Goal: Task Accomplishment & Management: Manage account settings

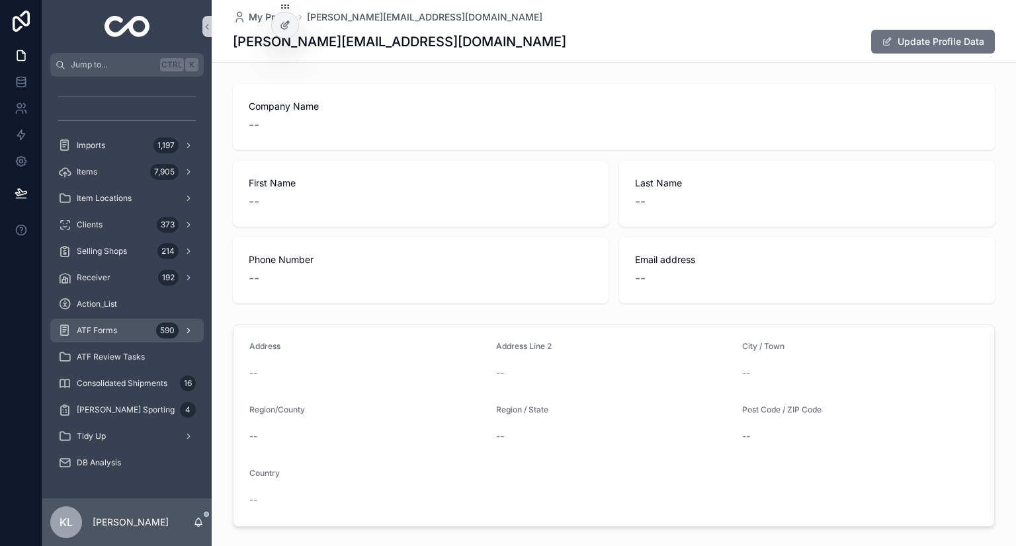
click at [146, 335] on div "ATF Forms 590" at bounding box center [127, 330] width 138 height 21
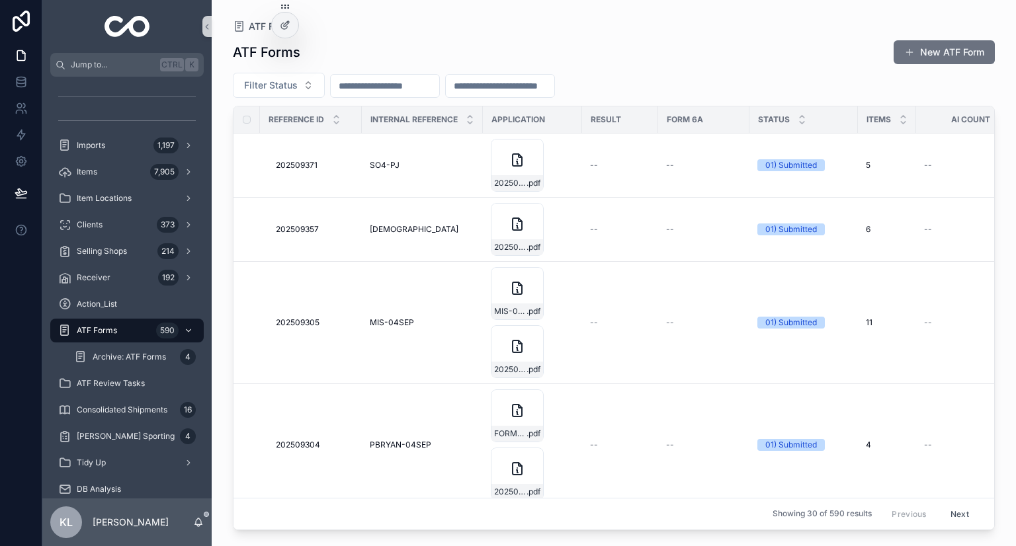
click at [408, 77] on input "scrollable content" at bounding box center [385, 86] width 108 height 19
paste input "*********"
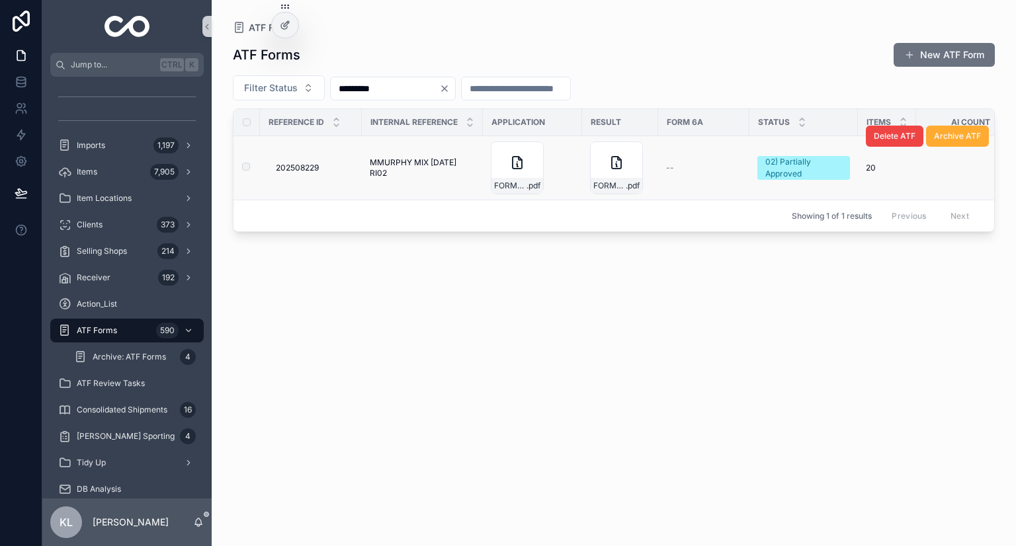
type input "*********"
click at [416, 165] on span "MMURPHY MIX [DATE] RI02" at bounding box center [422, 167] width 105 height 21
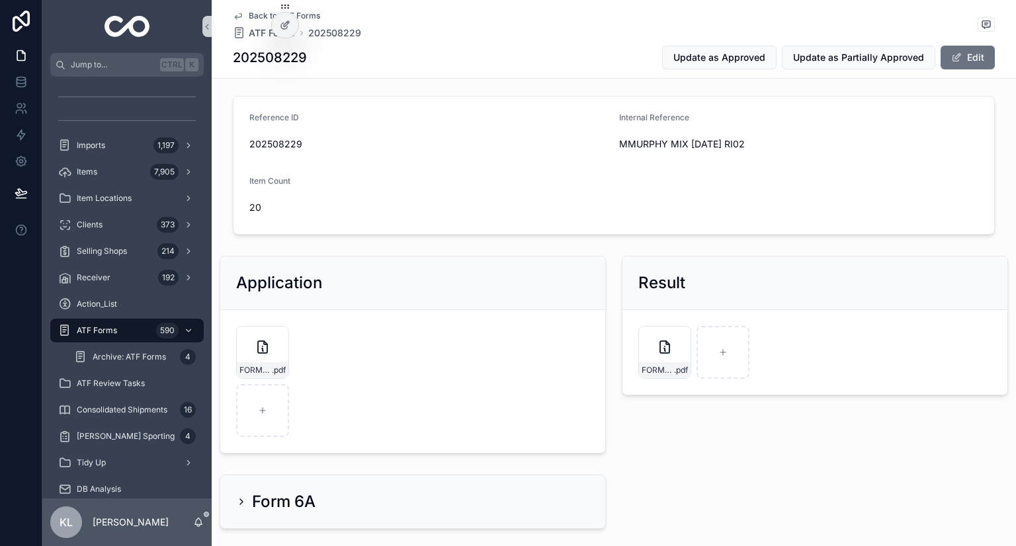
scroll to position [42, 0]
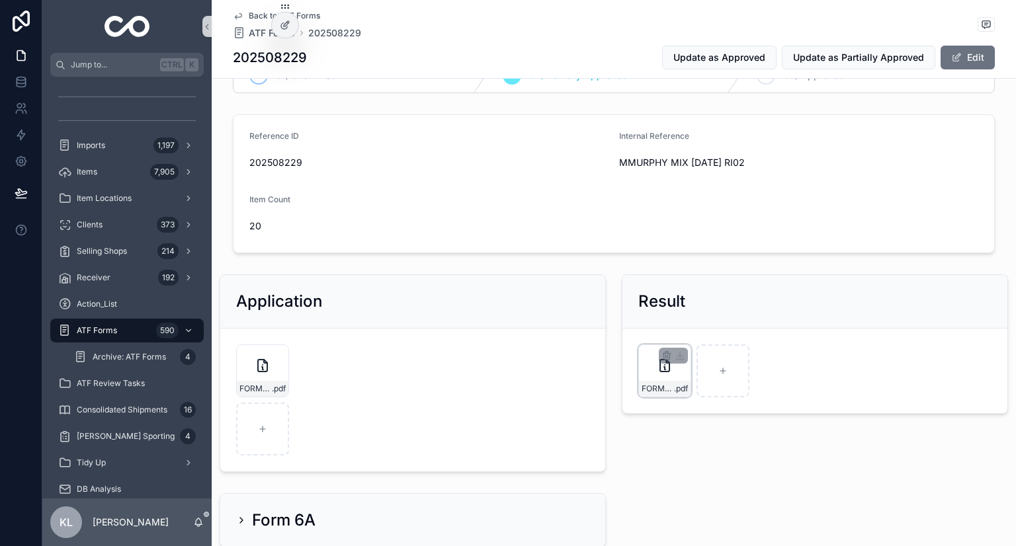
click at [666, 382] on div "FORM6PARTI-PARTIALLY-APPROVED-MMURPHY-MIX-[DATE]-RI02 .pdf" at bounding box center [665, 389] width 52 height 16
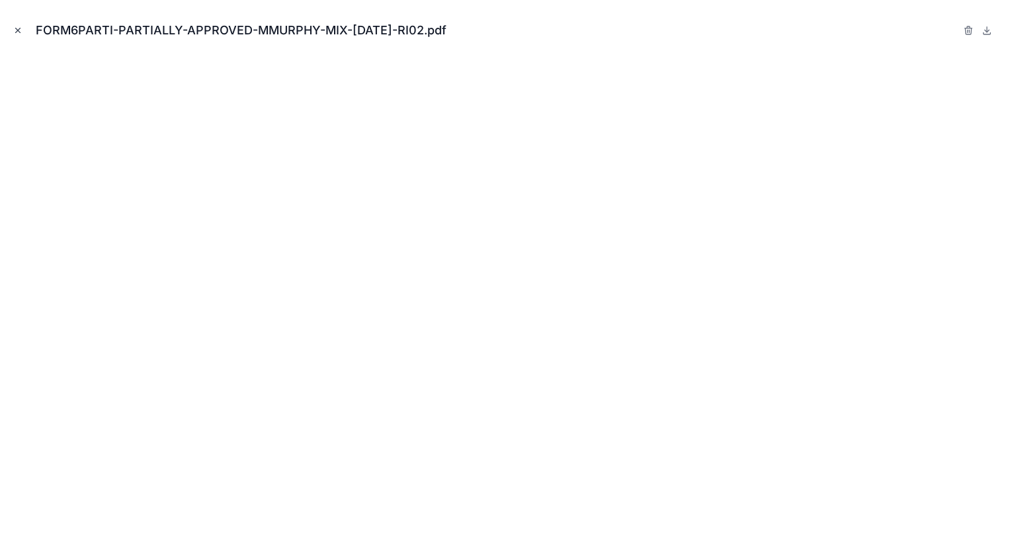
click at [17, 28] on icon "Close modal" at bounding box center [17, 30] width 9 height 9
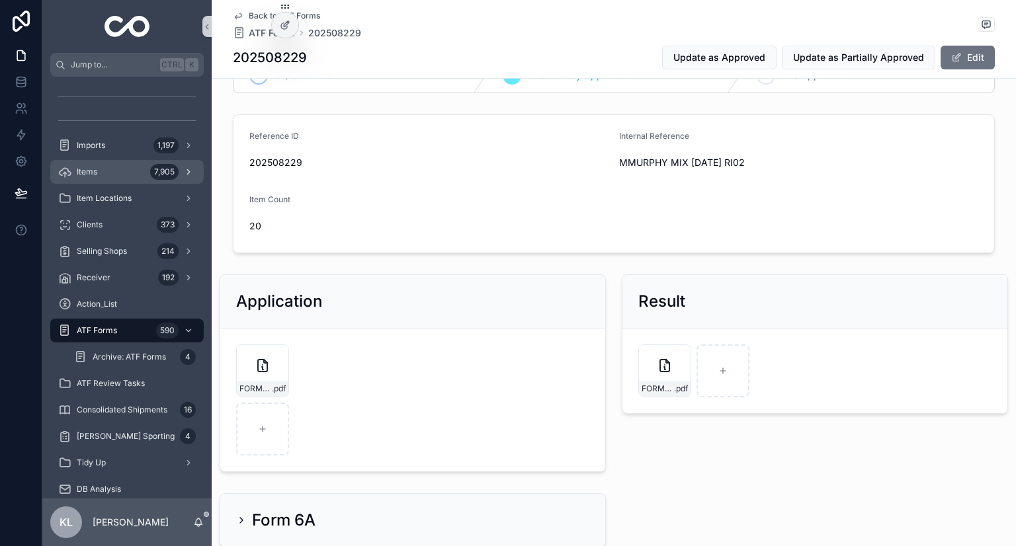
click at [146, 167] on div "Items 7,905" at bounding box center [127, 171] width 138 height 21
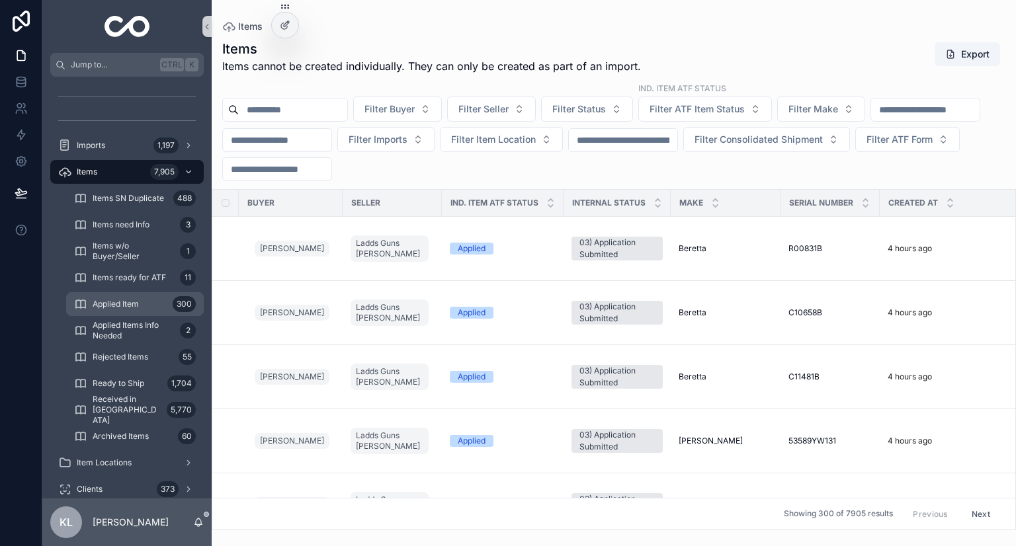
click at [159, 306] on div "Applied Item 300" at bounding box center [135, 304] width 122 height 21
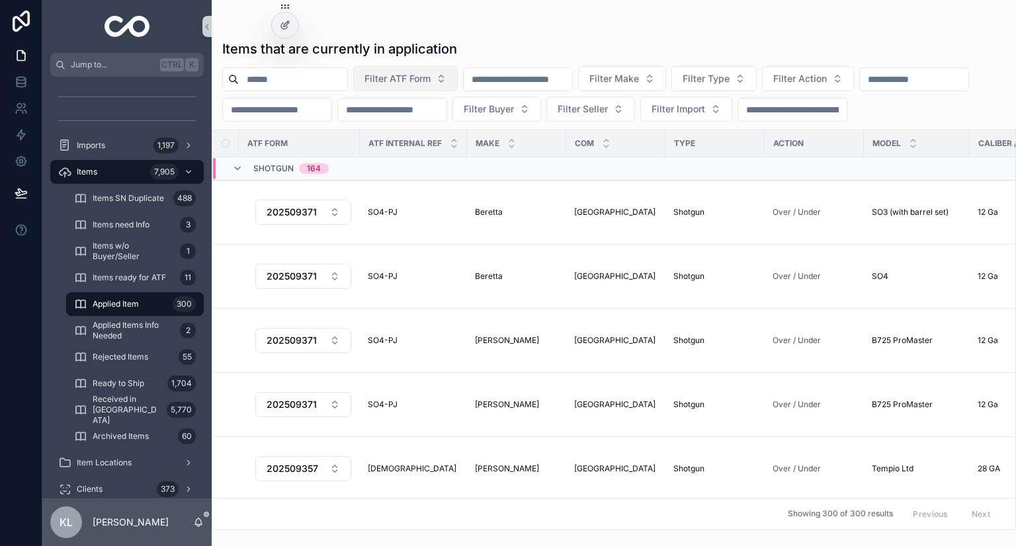
click at [431, 75] on span "Filter ATF Form" at bounding box center [397, 78] width 66 height 13
type input "*********"
click at [402, 133] on span "202508229" at bounding box center [391, 132] width 53 height 13
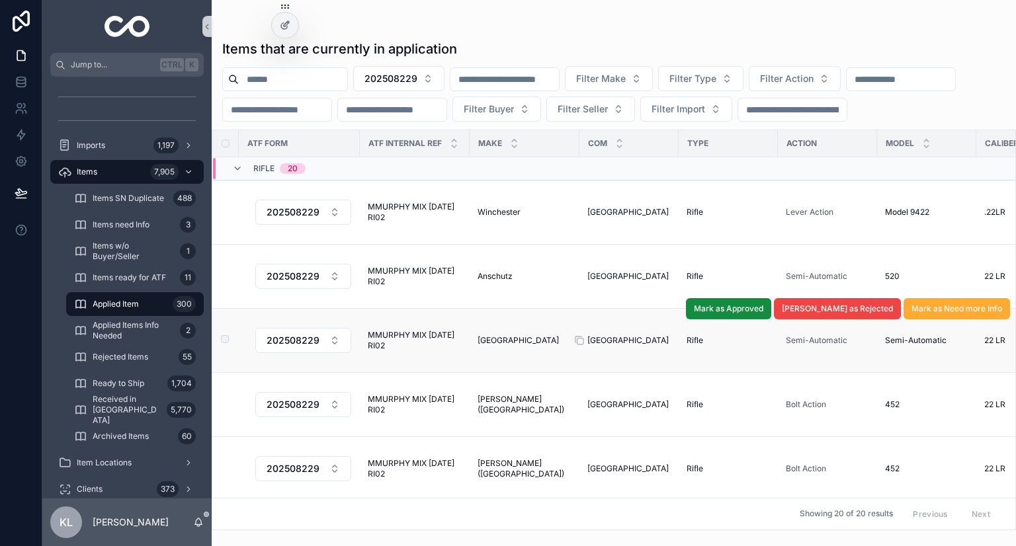
click at [648, 346] on div "Czech Republic Czech Republic" at bounding box center [628, 340] width 83 height 11
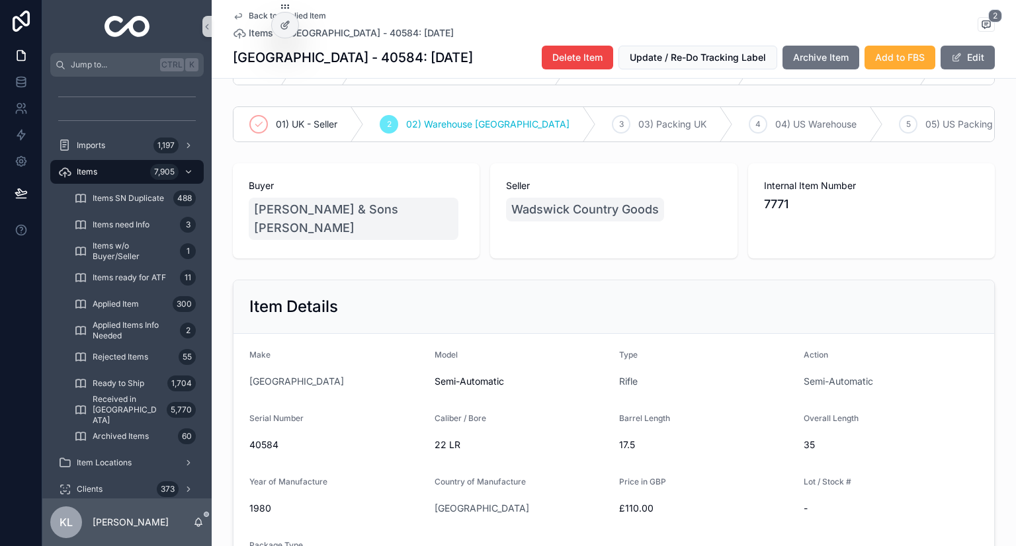
scroll to position [52, 0]
click at [262, 446] on span "40584" at bounding box center [336, 443] width 175 height 13
copy span "40584"
click at [237, 13] on icon "scrollable content" at bounding box center [238, 16] width 11 height 11
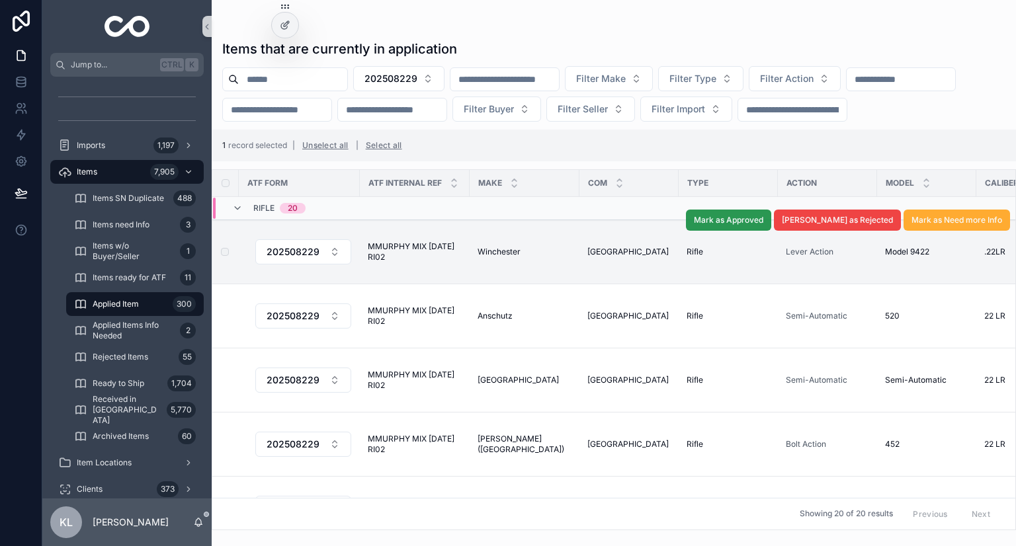
click at [763, 226] on span "Mark as Approved" at bounding box center [728, 220] width 69 height 11
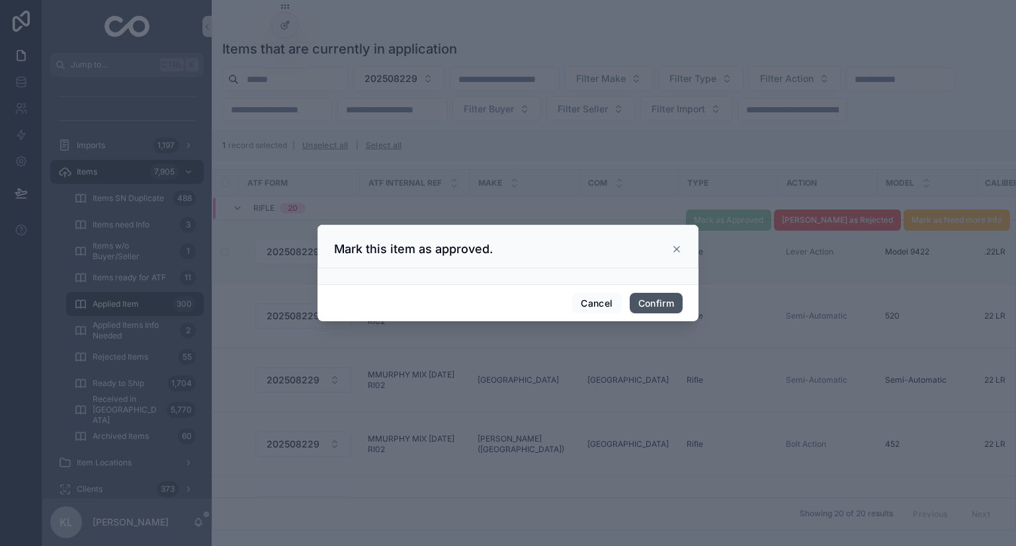
click at [661, 305] on button "Confirm" at bounding box center [656, 303] width 53 height 21
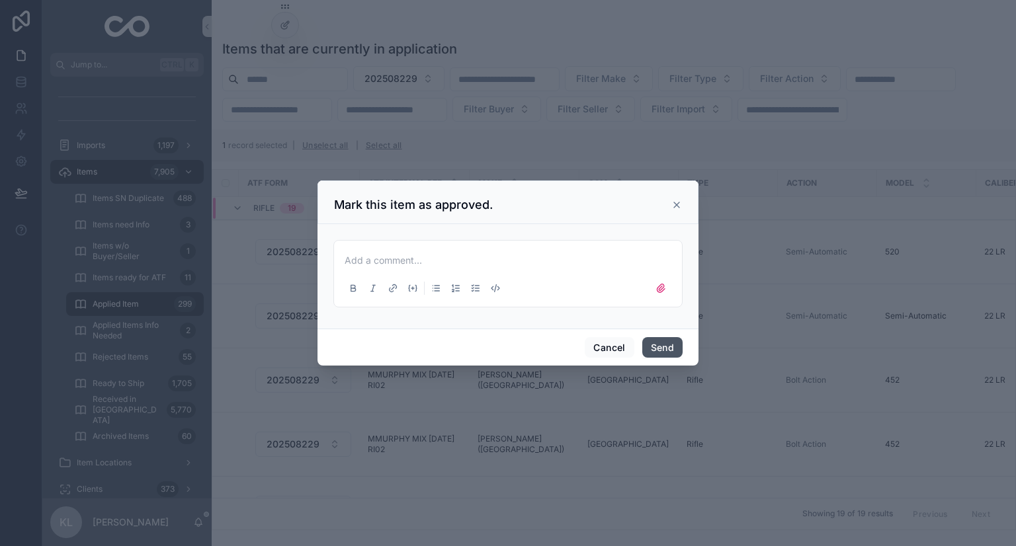
click at [669, 344] on button "Send" at bounding box center [662, 347] width 40 height 21
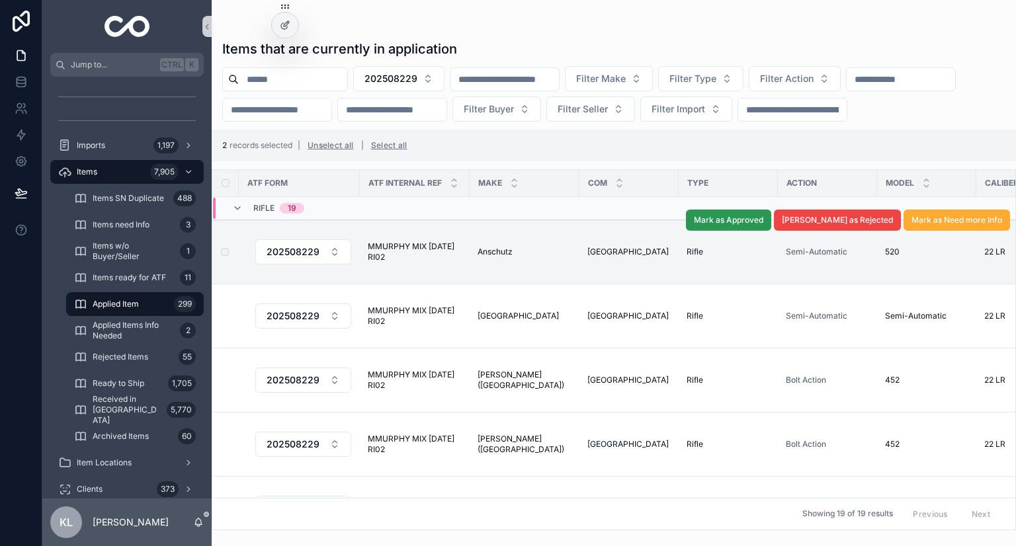
click at [763, 226] on span "Mark as Approved" at bounding box center [728, 220] width 69 height 11
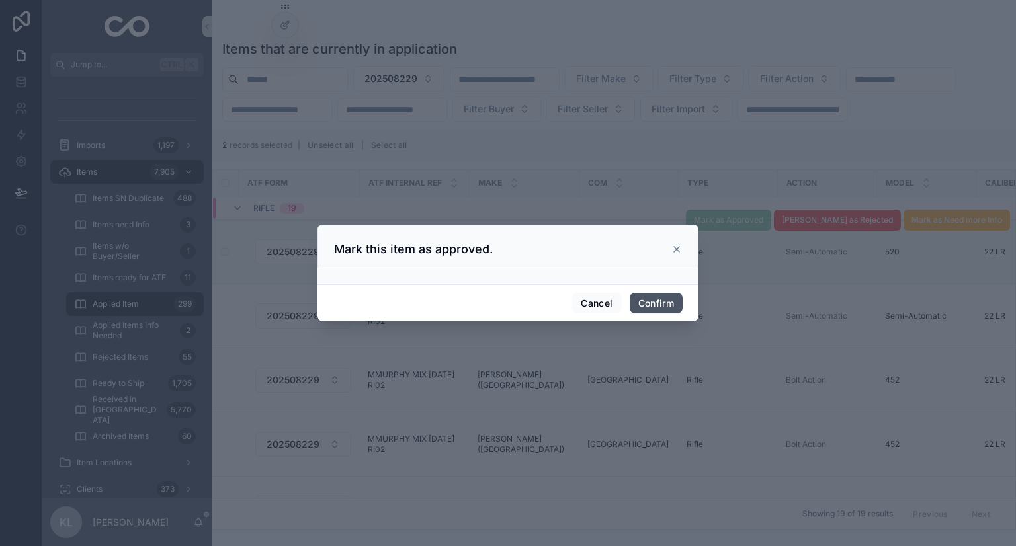
click at [661, 300] on button "Confirm" at bounding box center [656, 303] width 53 height 21
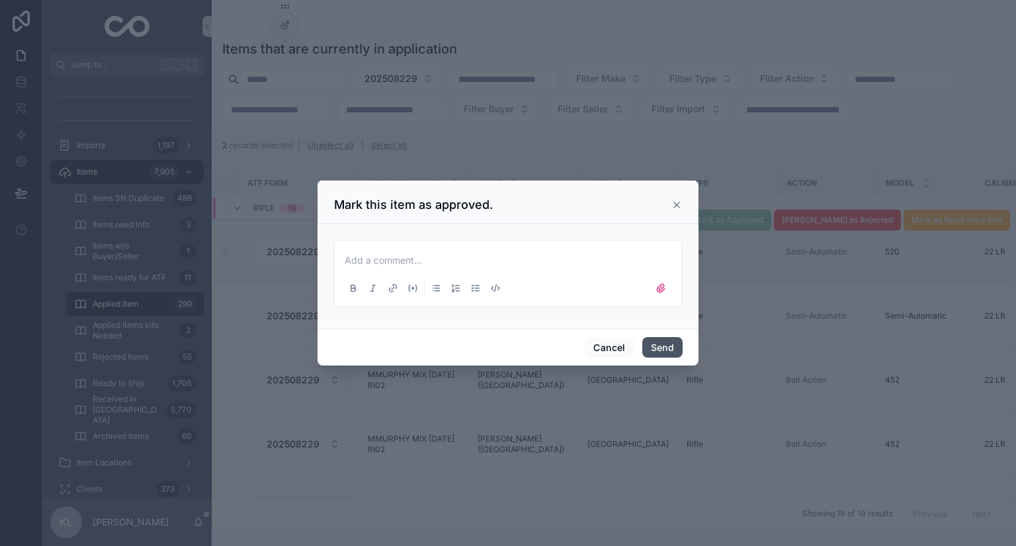
click at [654, 347] on button "Send" at bounding box center [662, 347] width 40 height 21
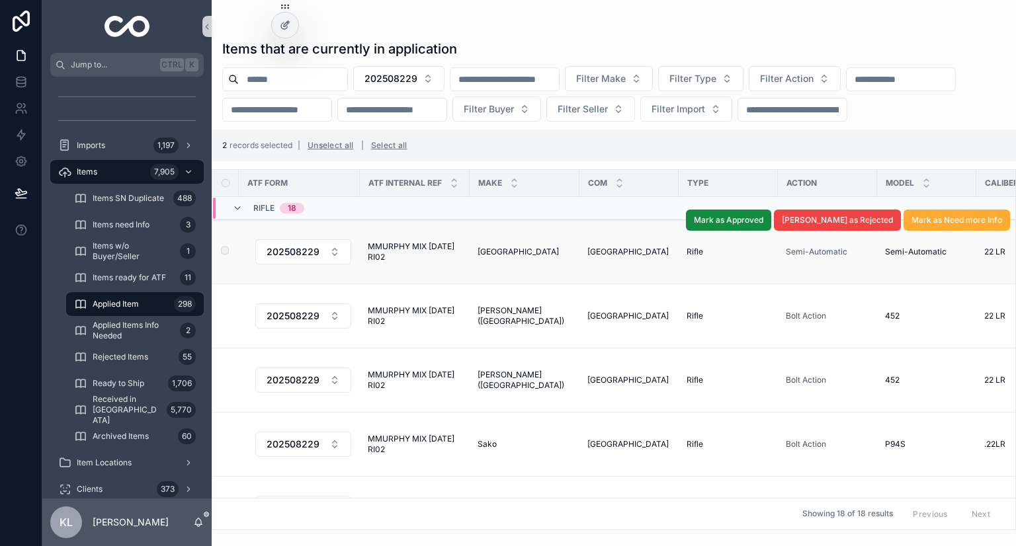
click at [220, 257] on label "scrollable content" at bounding box center [217, 252] width 8 height 11
click at [857, 231] on button "Mark as Rejected" at bounding box center [837, 220] width 127 height 21
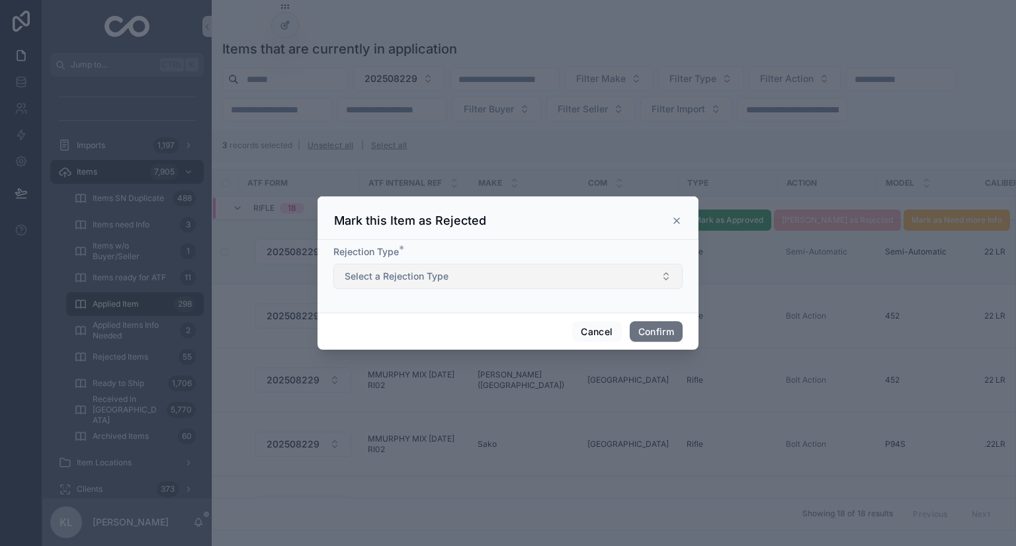
click at [415, 278] on span "Select a Rejection Type" at bounding box center [397, 276] width 104 height 13
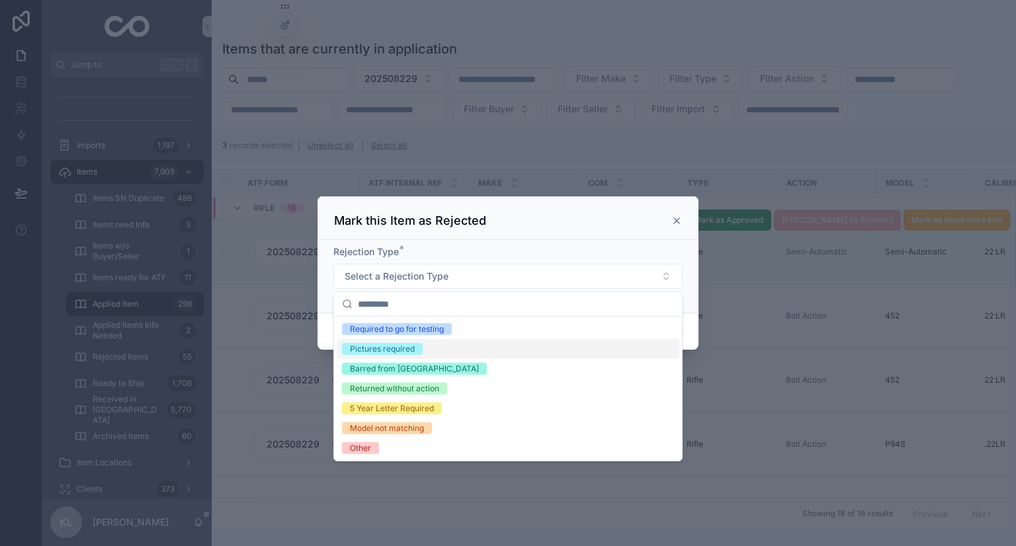
click at [413, 345] on div "Pictures required" at bounding box center [382, 349] width 65 height 12
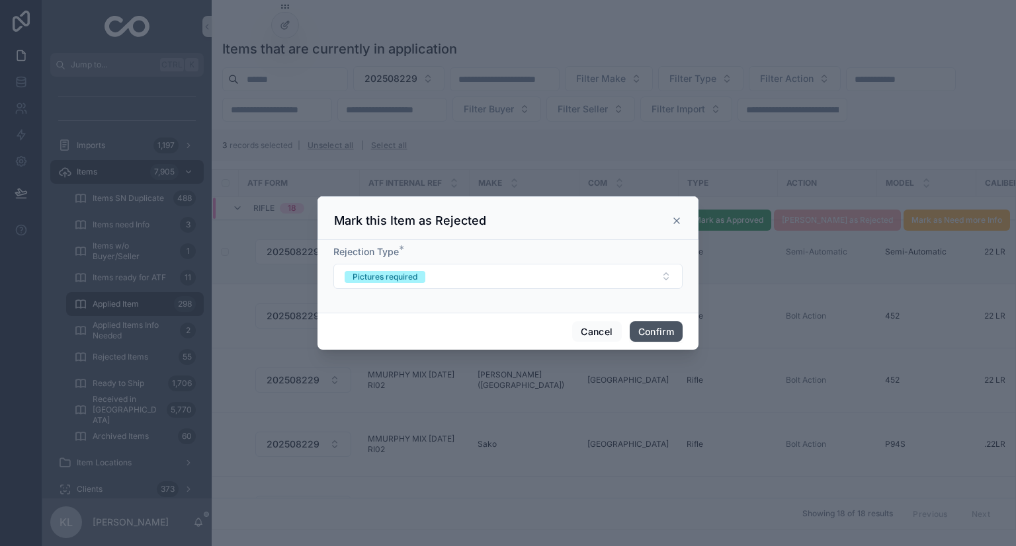
click at [664, 339] on button "Confirm" at bounding box center [656, 331] width 53 height 21
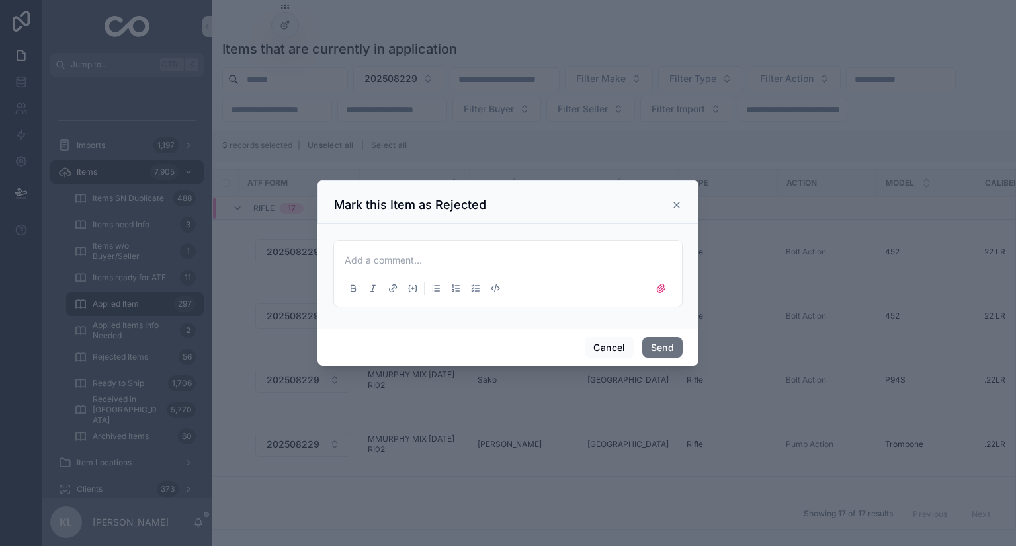
click at [529, 261] on p at bounding box center [511, 260] width 332 height 13
click at [564, 257] on p at bounding box center [511, 260] width 332 height 13
click at [661, 343] on button "Send" at bounding box center [662, 347] width 40 height 21
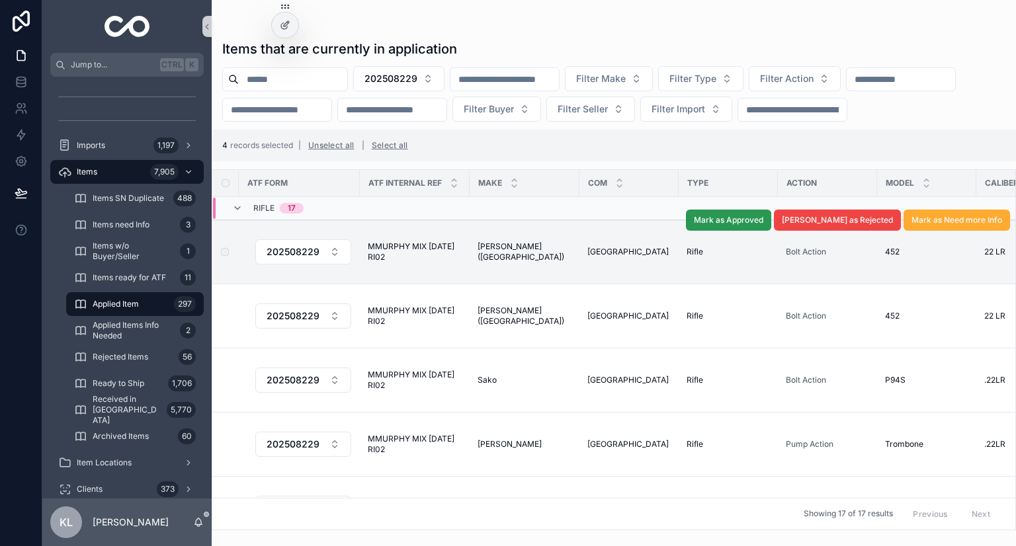
click at [771, 231] on button "Mark as Approved" at bounding box center [728, 220] width 85 height 21
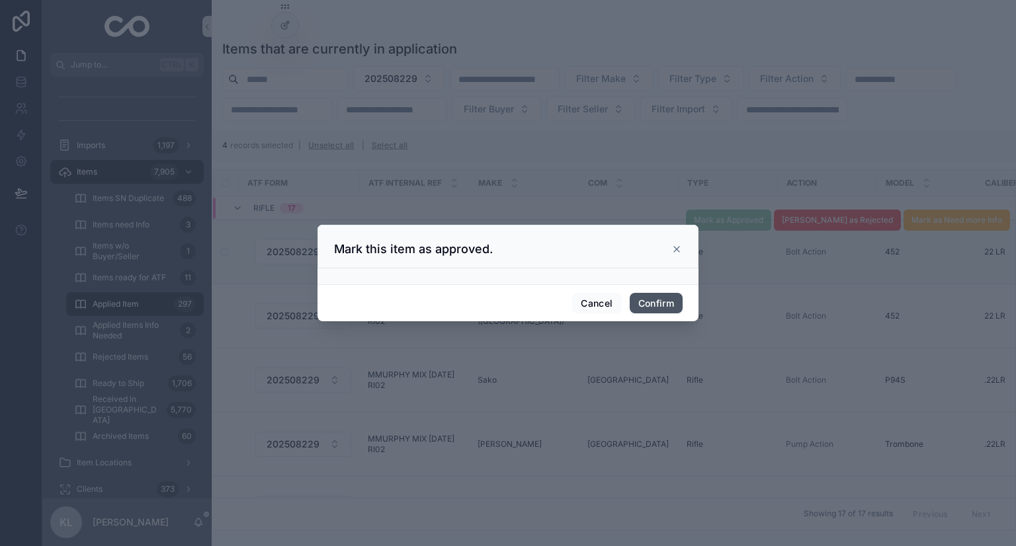
click at [652, 308] on button "Confirm" at bounding box center [656, 303] width 53 height 21
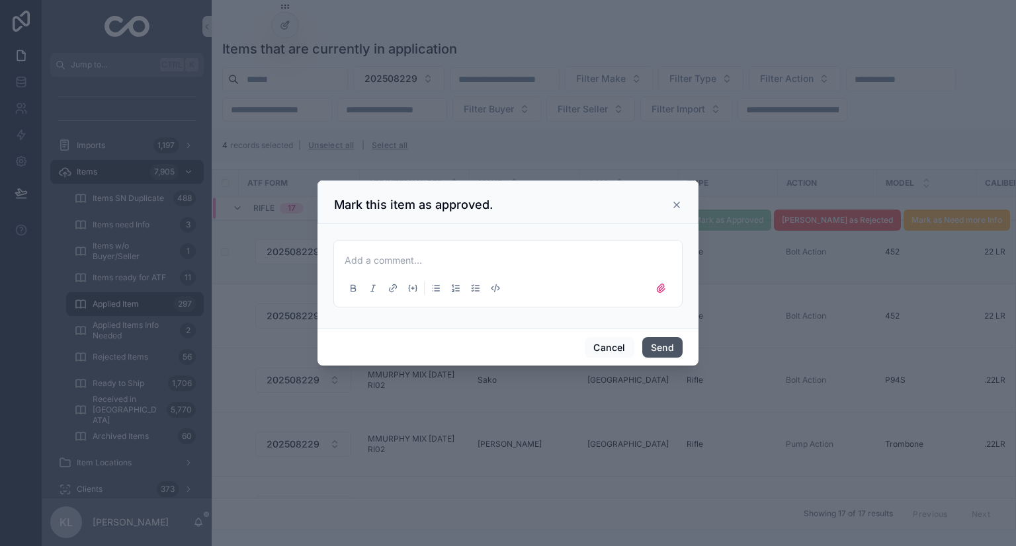
click at [660, 347] on button "Send" at bounding box center [662, 347] width 40 height 21
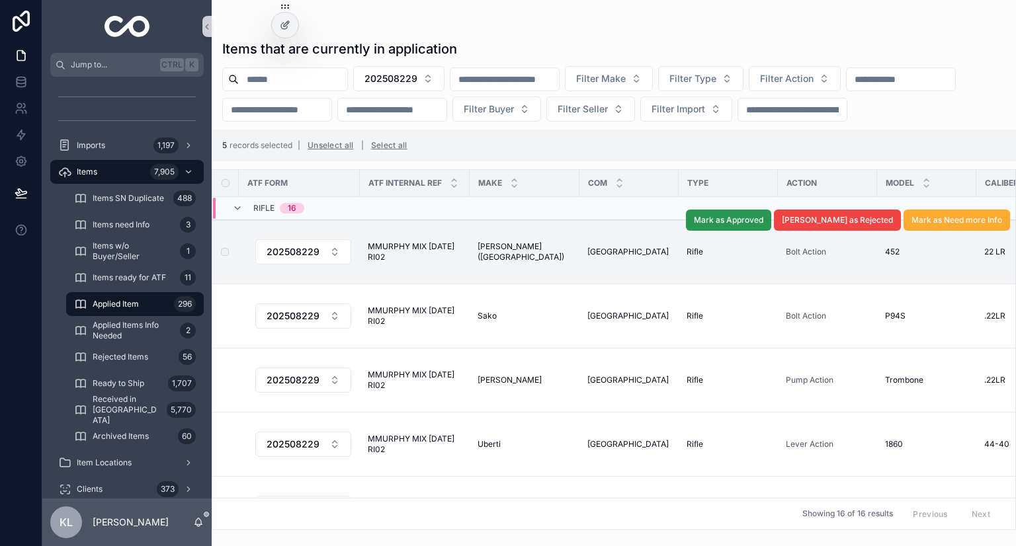
click at [763, 226] on span "Mark as Approved" at bounding box center [728, 220] width 69 height 11
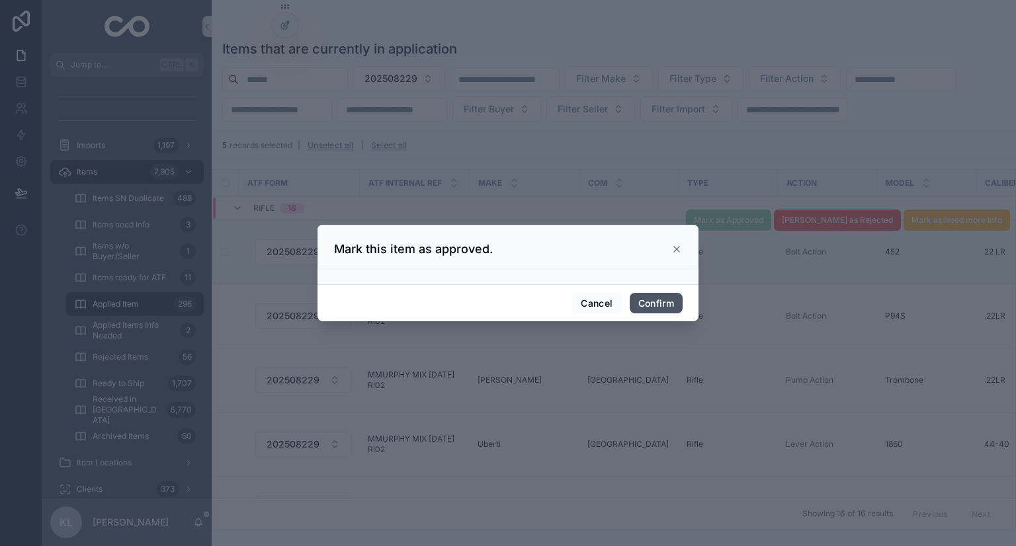
click at [664, 296] on button "Confirm" at bounding box center [656, 303] width 53 height 21
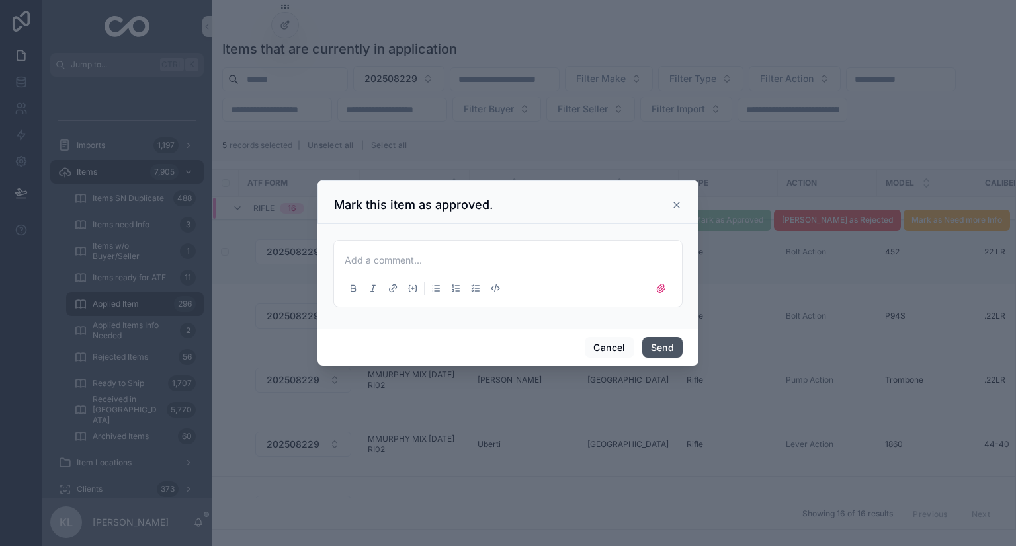
click at [662, 342] on button "Send" at bounding box center [662, 347] width 40 height 21
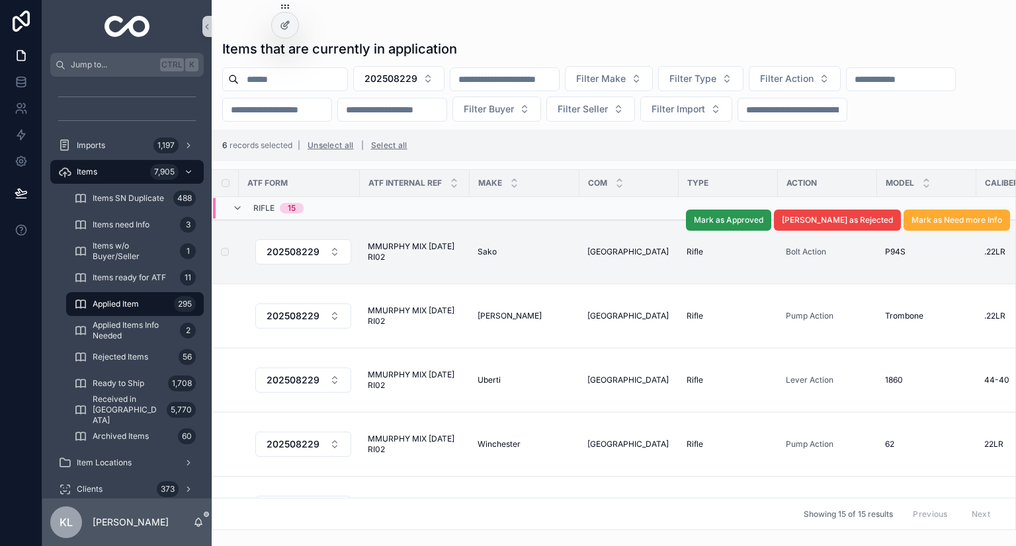
click at [763, 226] on span "Mark as Approved" at bounding box center [728, 220] width 69 height 11
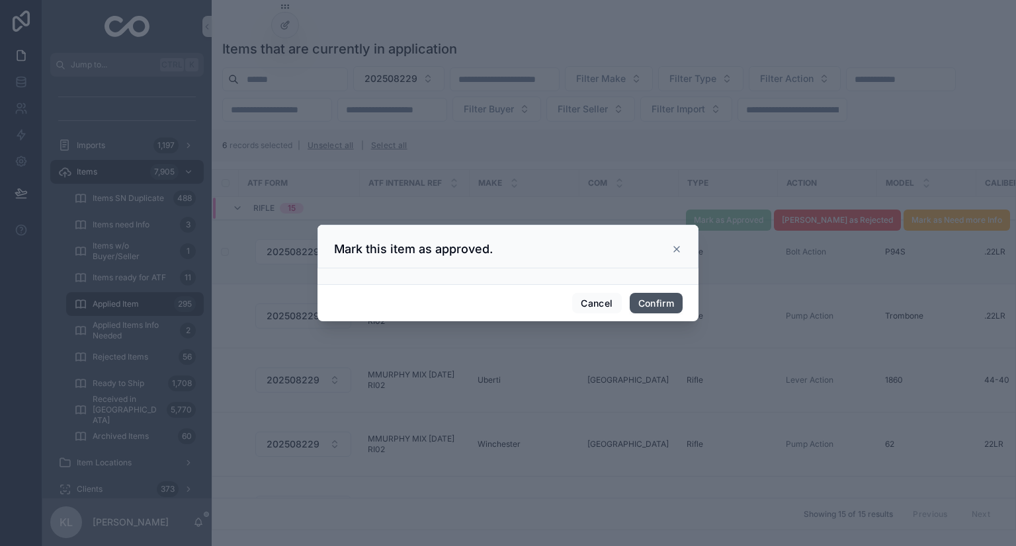
click at [663, 307] on button "Confirm" at bounding box center [656, 303] width 53 height 21
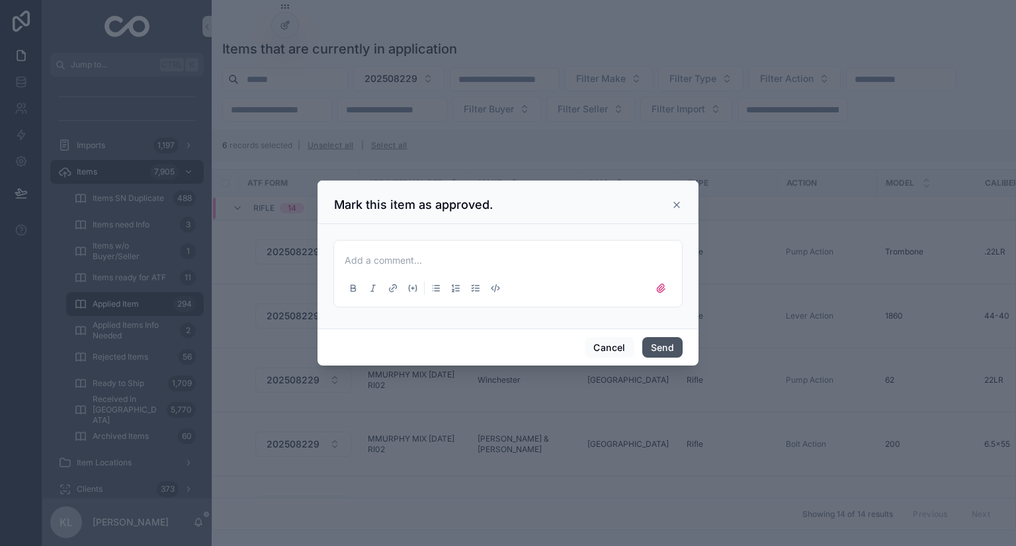
click at [663, 344] on button "Send" at bounding box center [662, 347] width 40 height 21
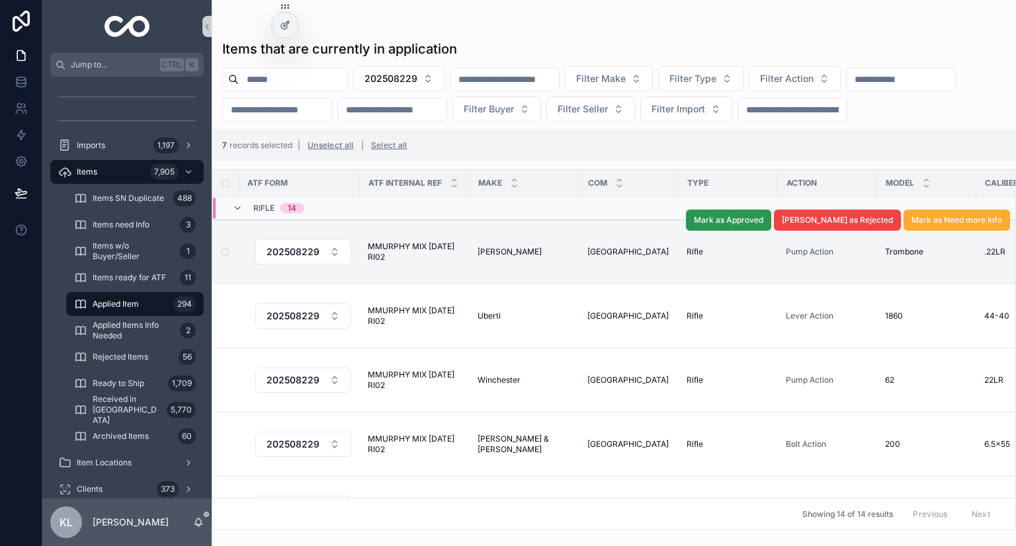
click at [763, 226] on span "Mark as Approved" at bounding box center [728, 220] width 69 height 11
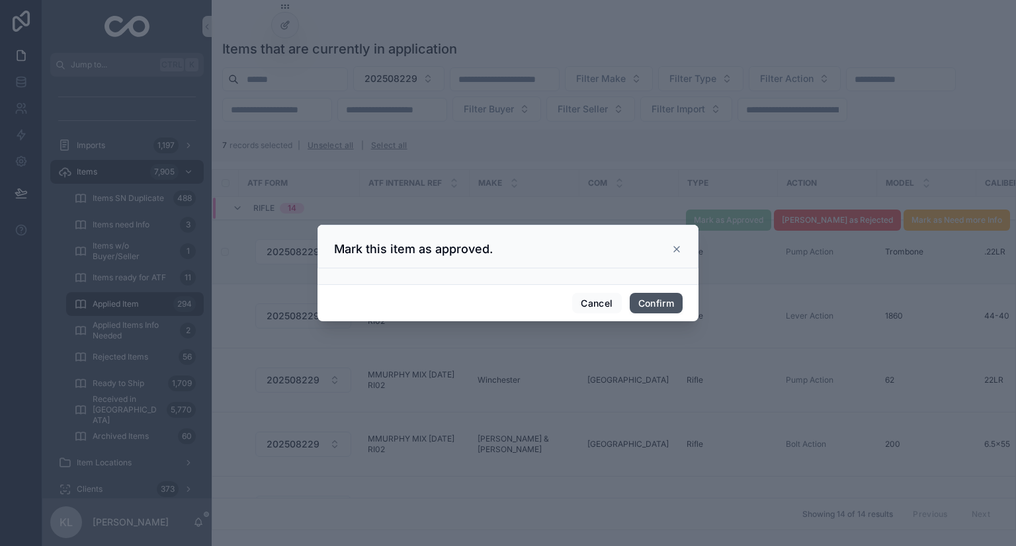
click at [669, 300] on button "Confirm" at bounding box center [656, 303] width 53 height 21
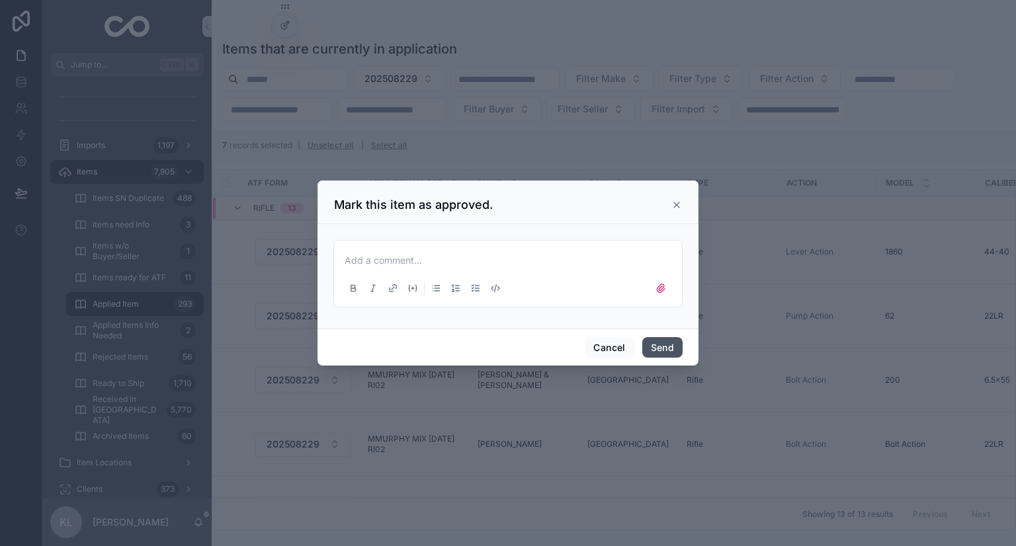
click at [655, 341] on button "Send" at bounding box center [662, 347] width 40 height 21
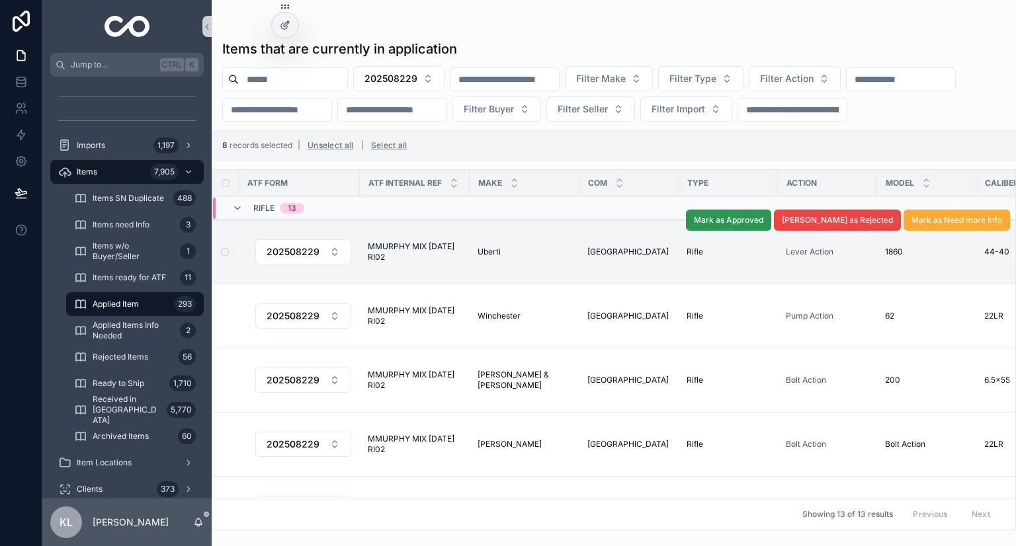
click at [763, 226] on span "Mark as Approved" at bounding box center [728, 220] width 69 height 11
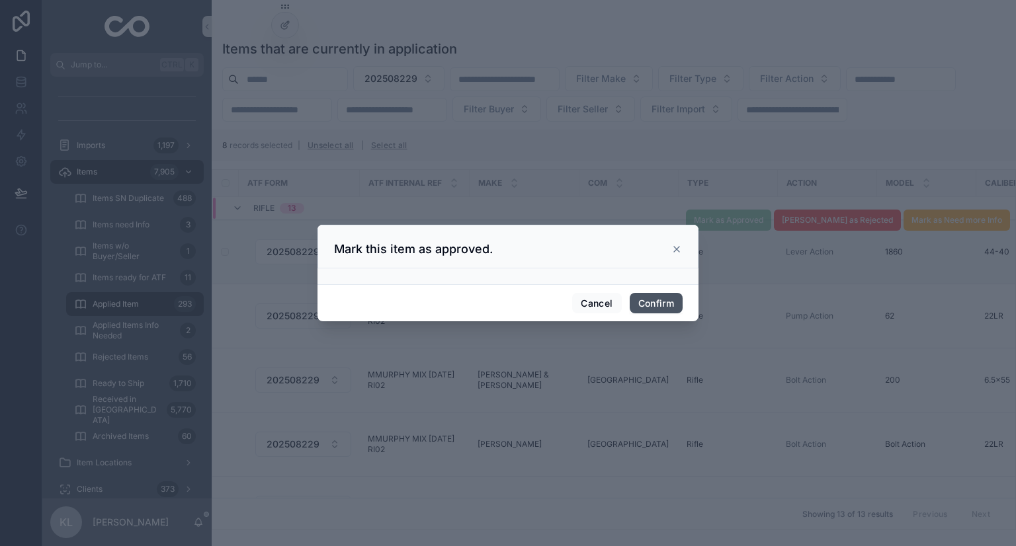
click at [656, 300] on button "Confirm" at bounding box center [656, 303] width 53 height 21
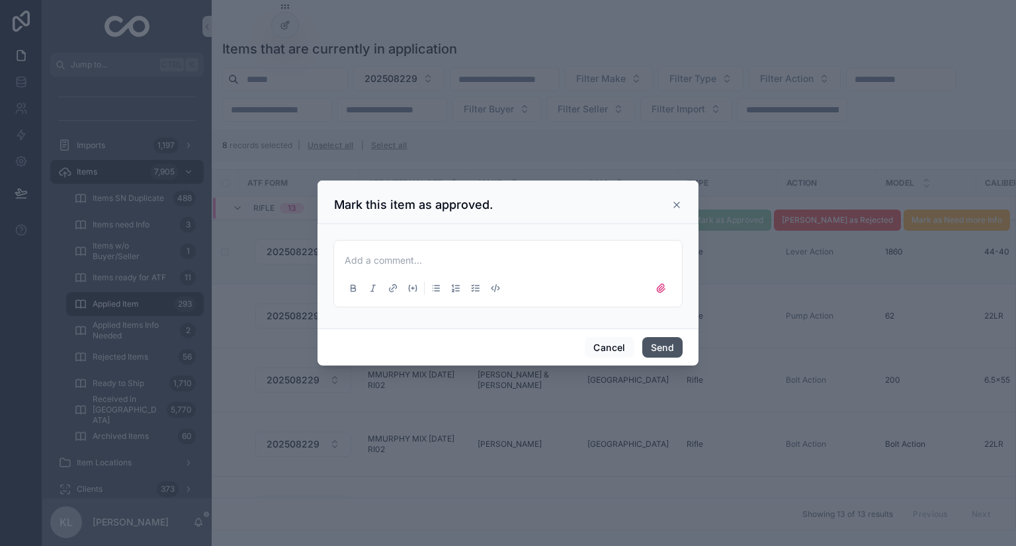
click at [666, 353] on button "Send" at bounding box center [662, 347] width 40 height 21
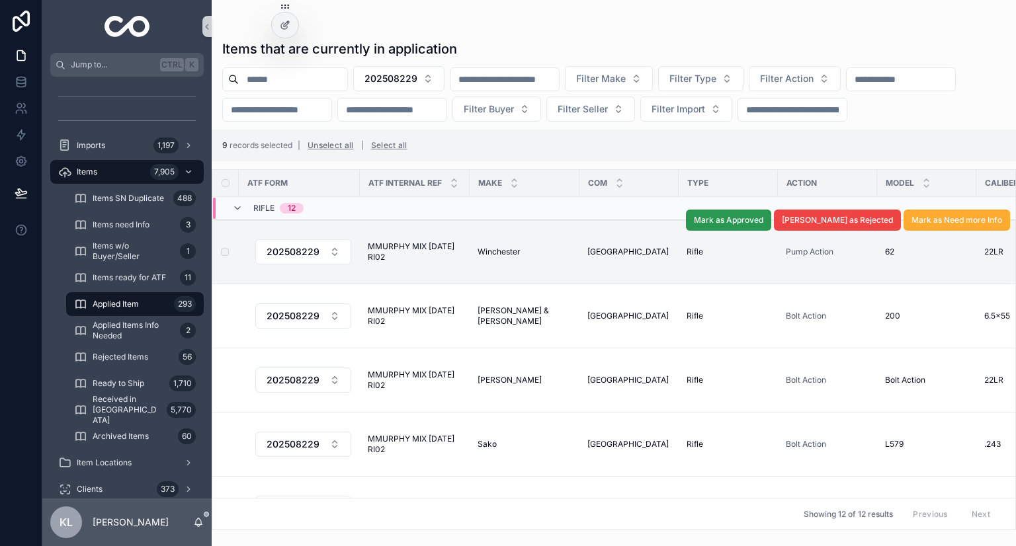
click at [752, 226] on span "Mark as Approved" at bounding box center [728, 220] width 69 height 11
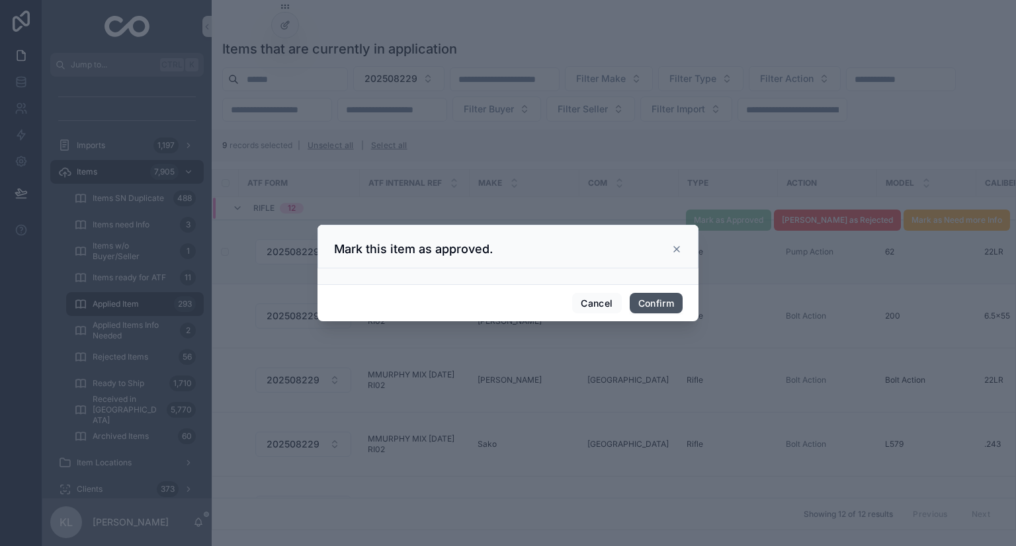
click at [669, 302] on button "Confirm" at bounding box center [656, 303] width 53 height 21
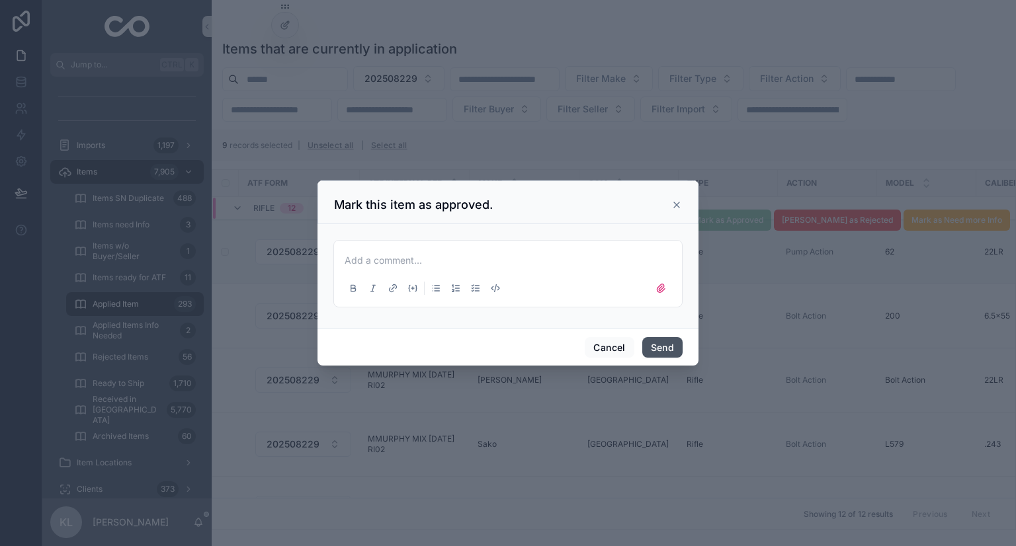
click at [673, 347] on button "Send" at bounding box center [662, 347] width 40 height 21
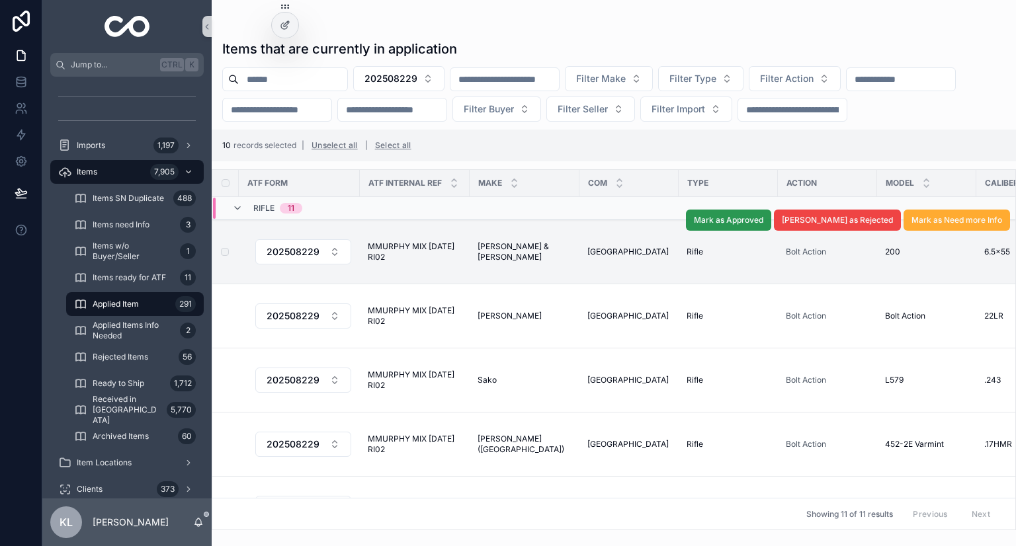
click at [741, 226] on span "Mark as Approved" at bounding box center [728, 220] width 69 height 11
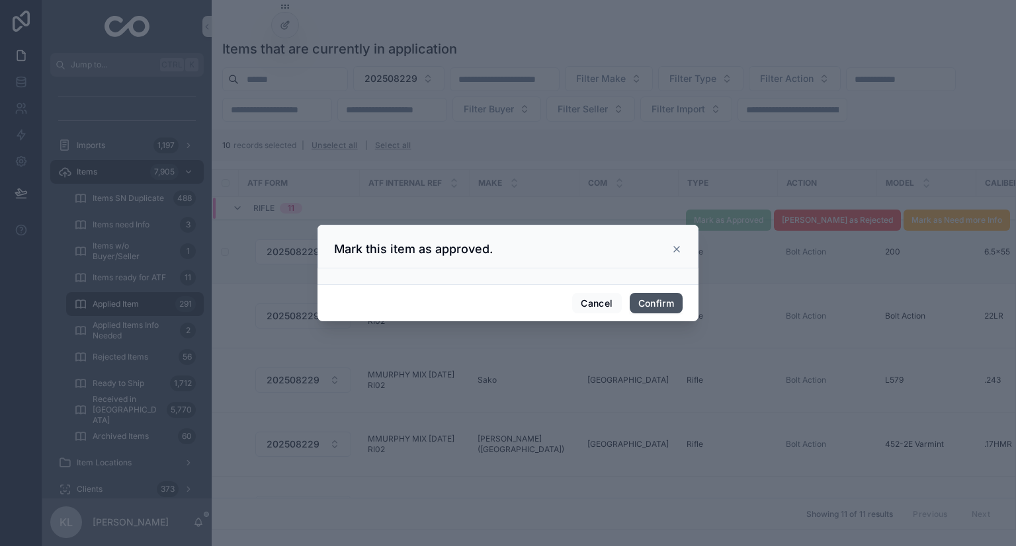
click at [663, 305] on button "Confirm" at bounding box center [656, 303] width 53 height 21
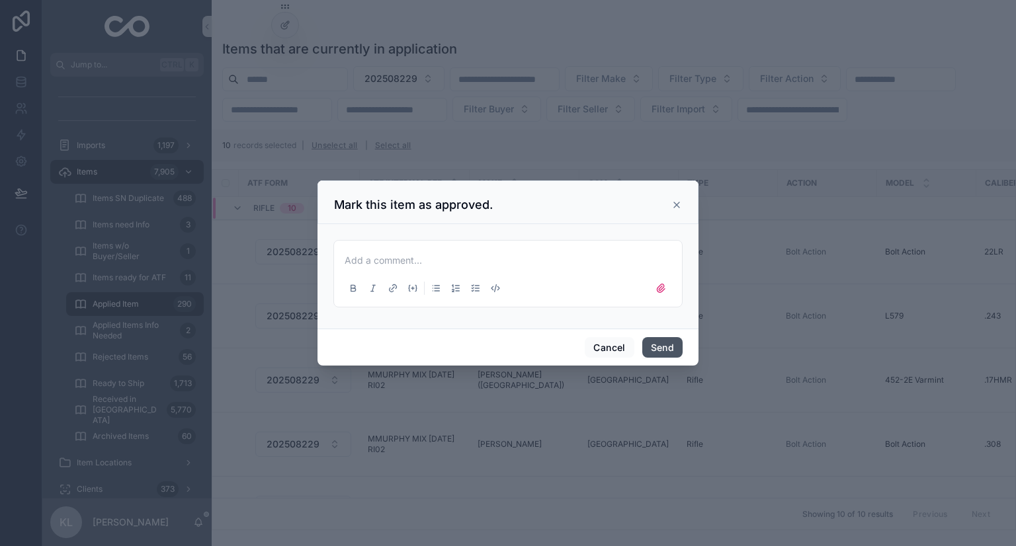
click at [661, 347] on button "Send" at bounding box center [662, 347] width 40 height 21
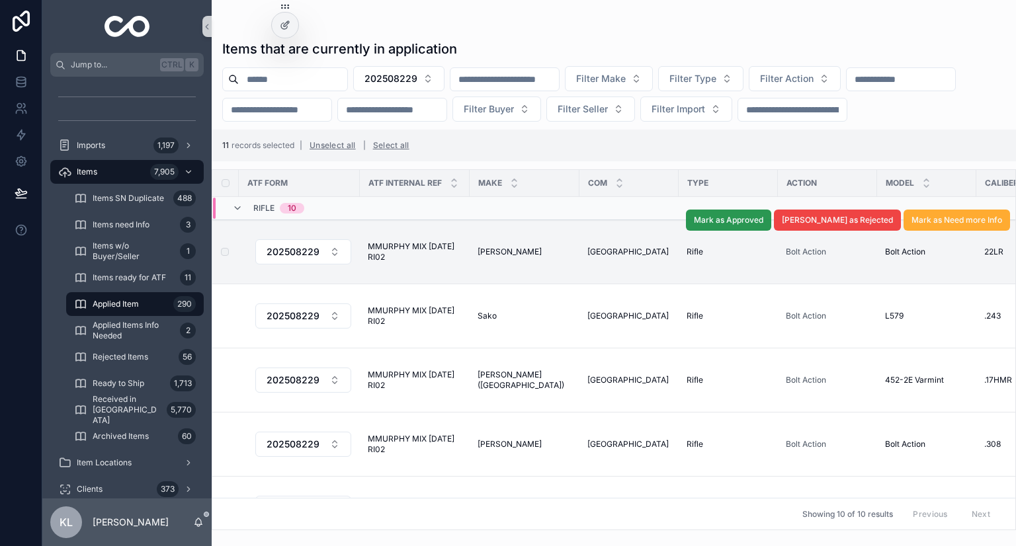
click at [763, 226] on span "Mark as Approved" at bounding box center [728, 220] width 69 height 11
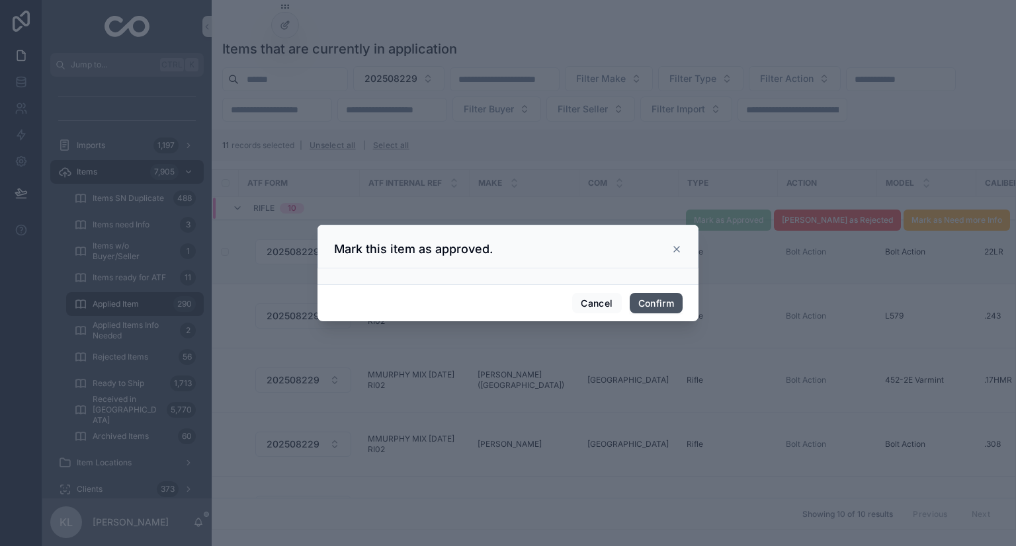
click at [665, 305] on button "Confirm" at bounding box center [656, 303] width 53 height 21
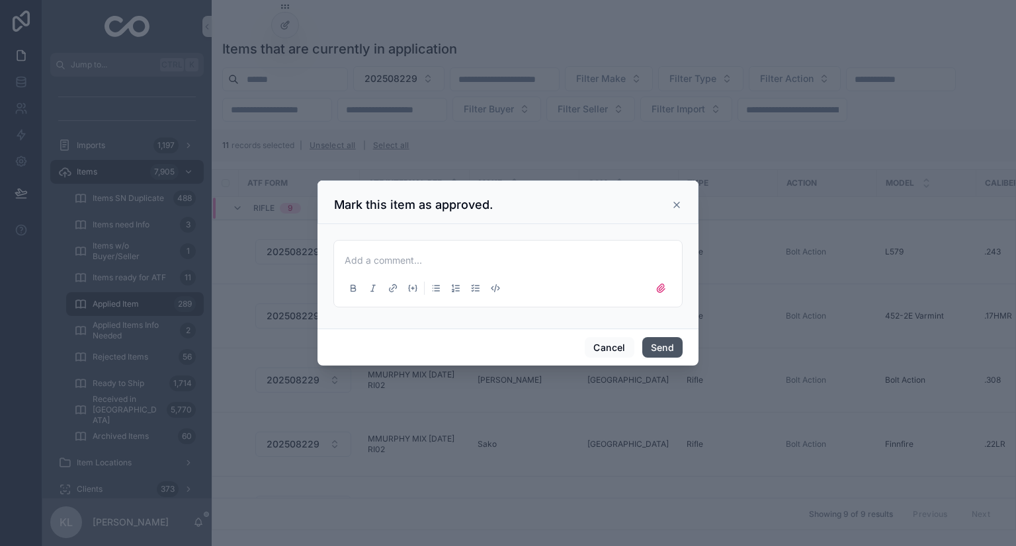
click at [665, 345] on button "Send" at bounding box center [662, 347] width 40 height 21
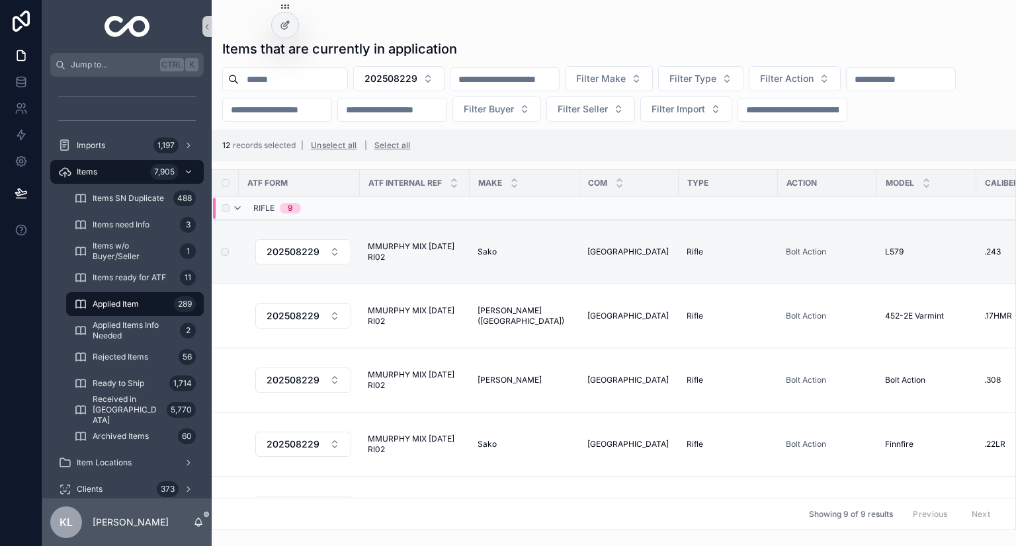
click at [734, 220] on td "scrollable content" at bounding box center [728, 208] width 99 height 23
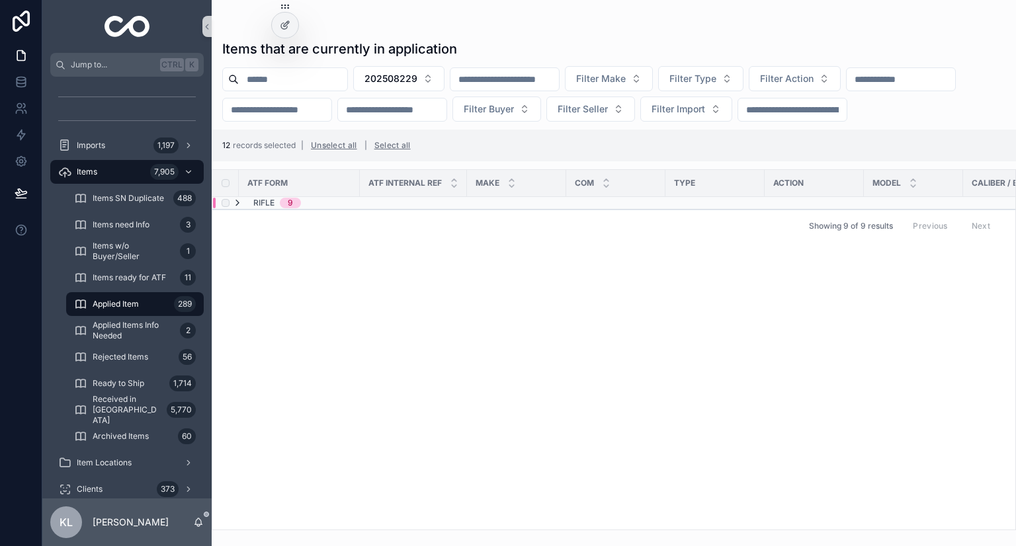
click at [236, 208] on icon "scrollable content" at bounding box center [237, 203] width 11 height 11
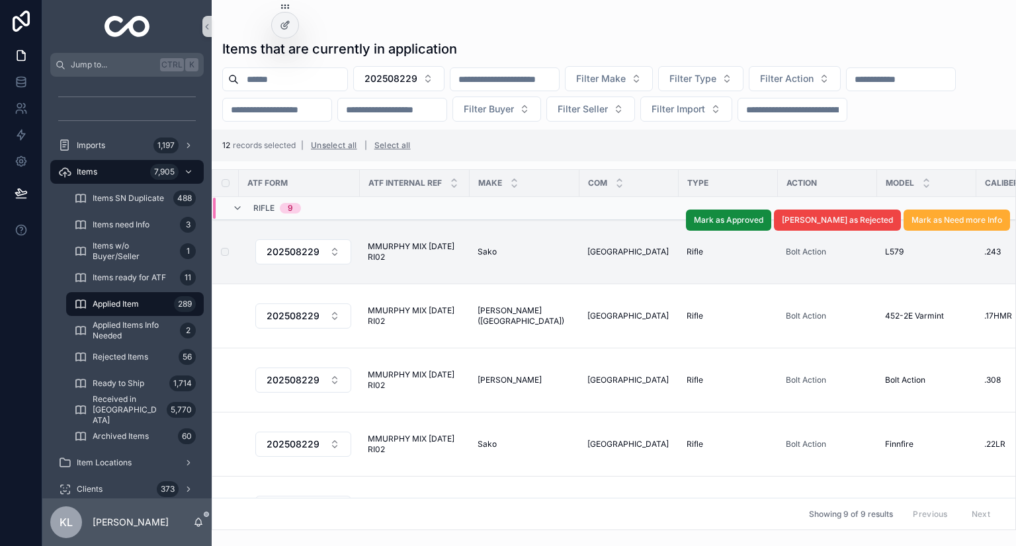
click at [752, 236] on div "Mark as Approved Mark as Rejected Mark as Need more Info" at bounding box center [848, 220] width 324 height 63
click at [754, 226] on span "Mark as Approved" at bounding box center [728, 220] width 69 height 11
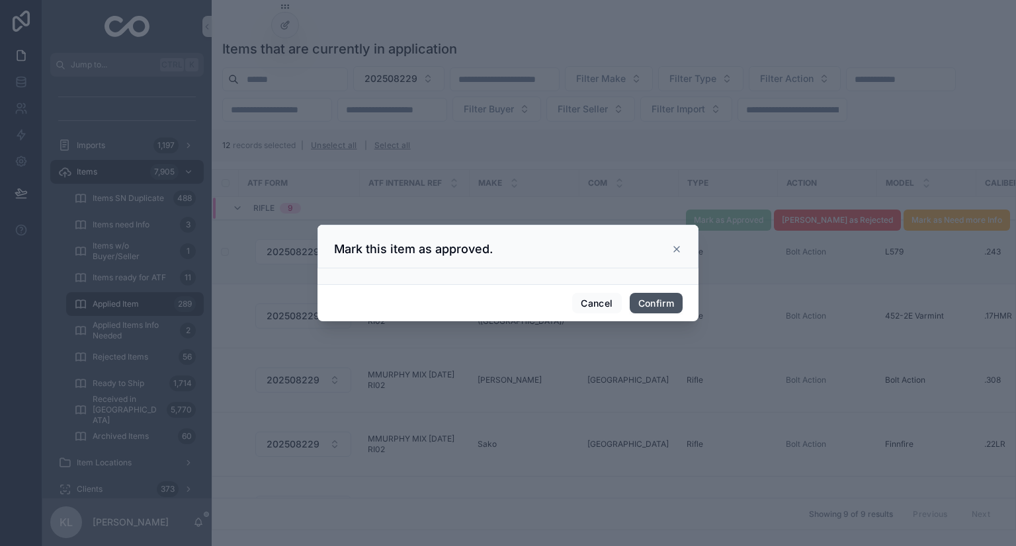
click at [659, 303] on button "Confirm" at bounding box center [656, 303] width 53 height 21
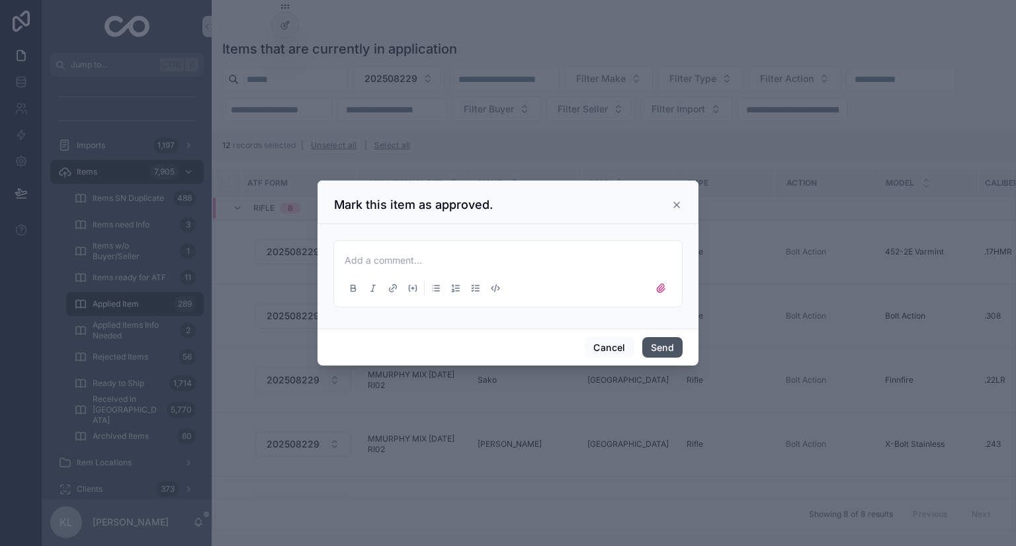
click at [661, 342] on button "Send" at bounding box center [662, 347] width 40 height 21
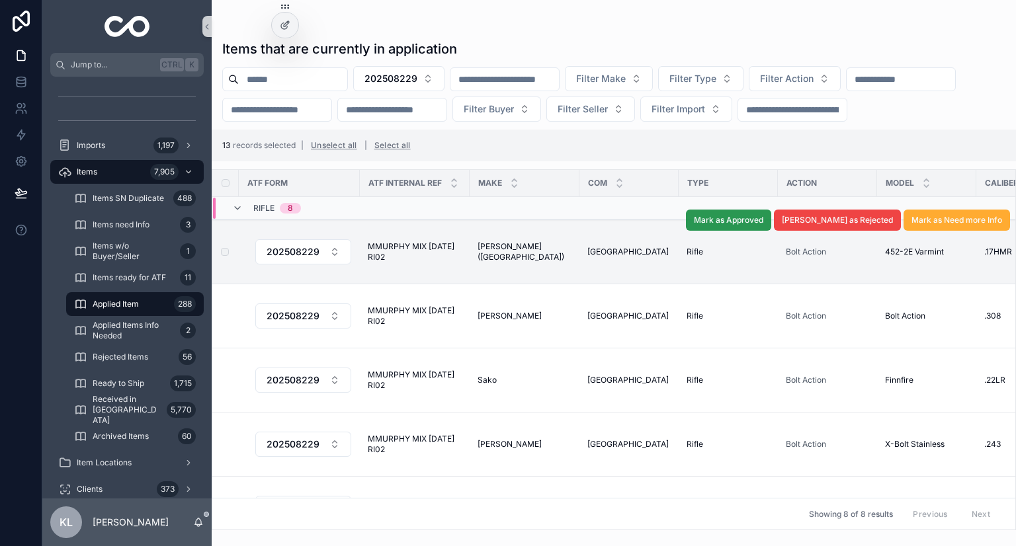
click at [754, 226] on span "Mark as Approved" at bounding box center [728, 220] width 69 height 11
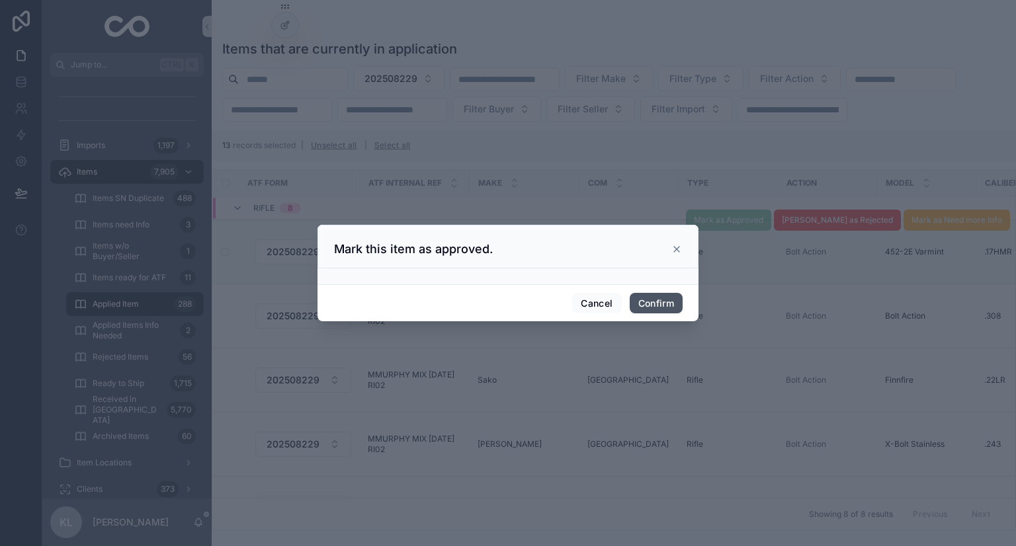
click at [675, 305] on button "Confirm" at bounding box center [656, 303] width 53 height 21
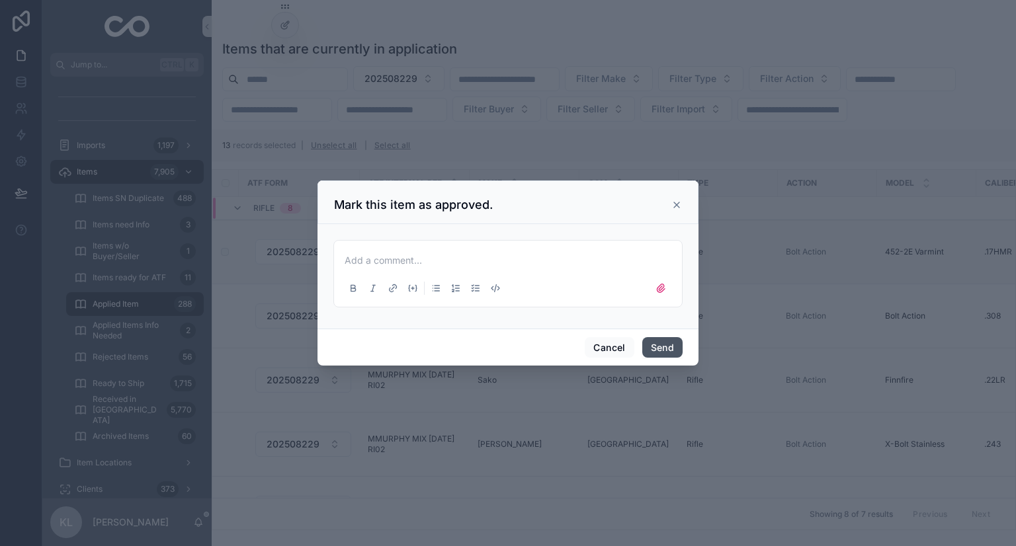
click at [650, 339] on button "Send" at bounding box center [662, 347] width 40 height 21
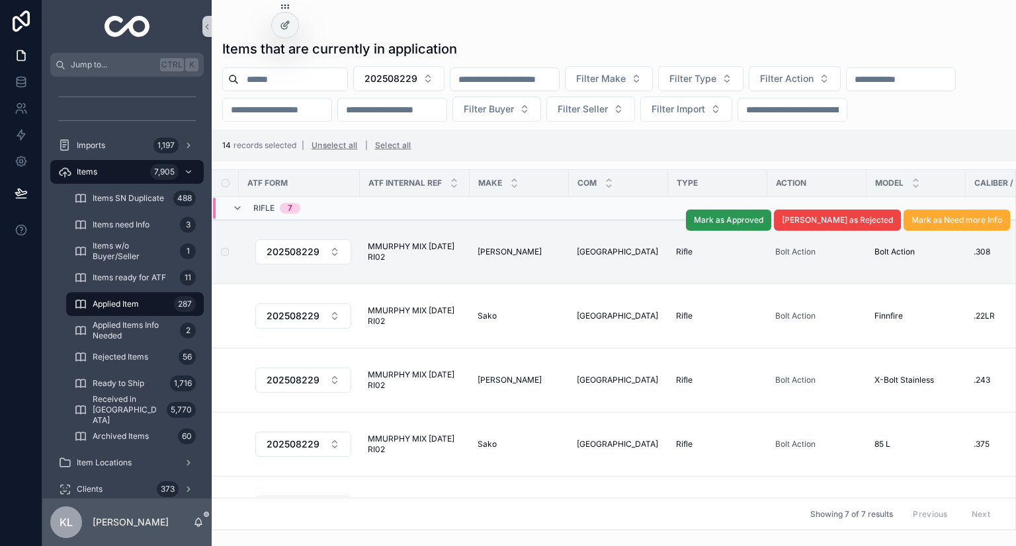
click at [748, 226] on span "Mark as Approved" at bounding box center [728, 220] width 69 height 11
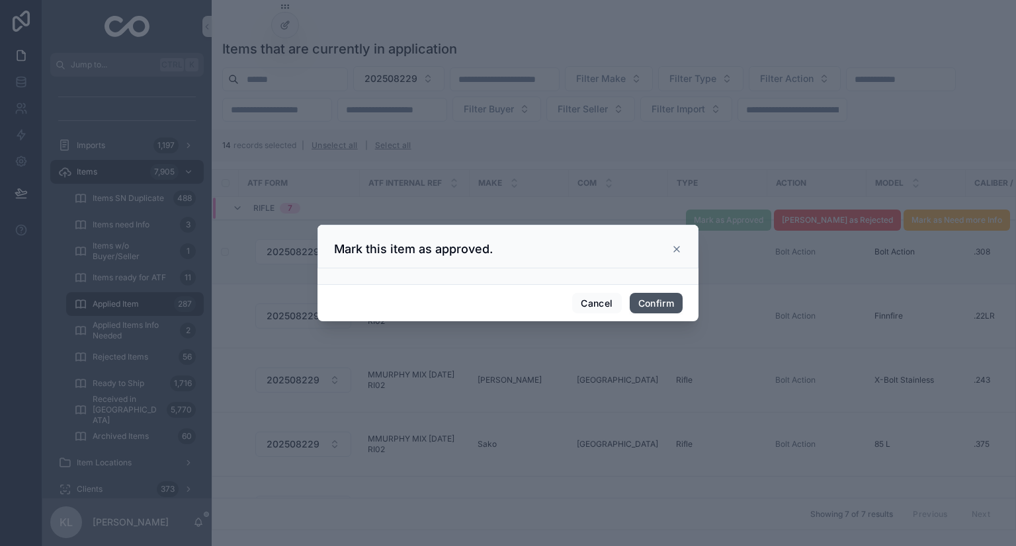
click at [661, 306] on button "Confirm" at bounding box center [656, 303] width 53 height 21
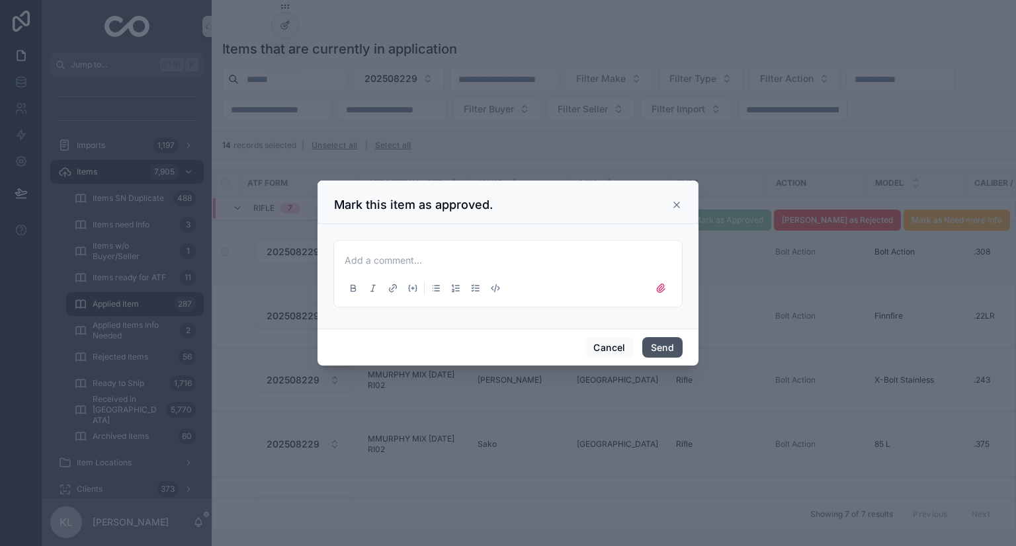
click at [671, 347] on button "Send" at bounding box center [662, 347] width 40 height 21
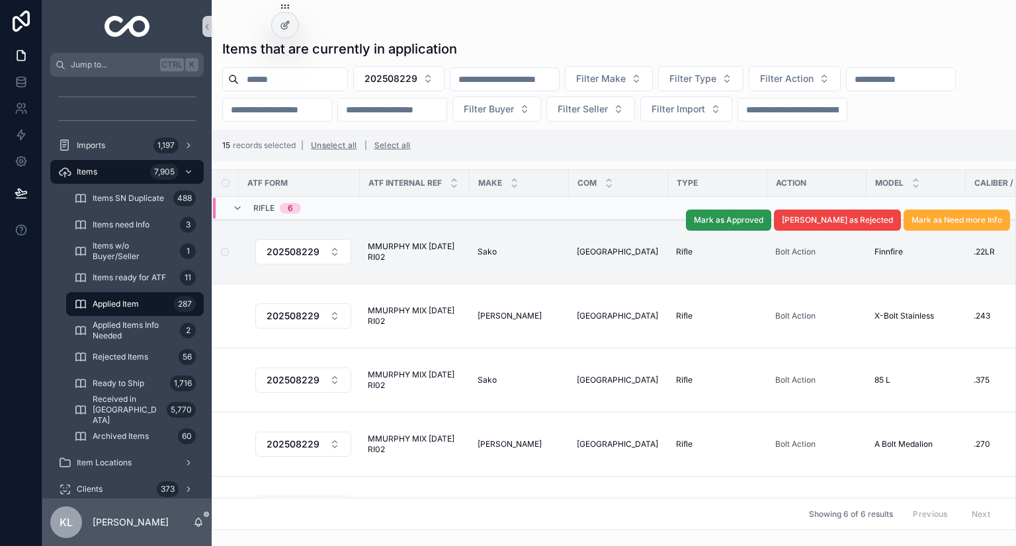
click at [763, 226] on span "Mark as Approved" at bounding box center [728, 220] width 69 height 11
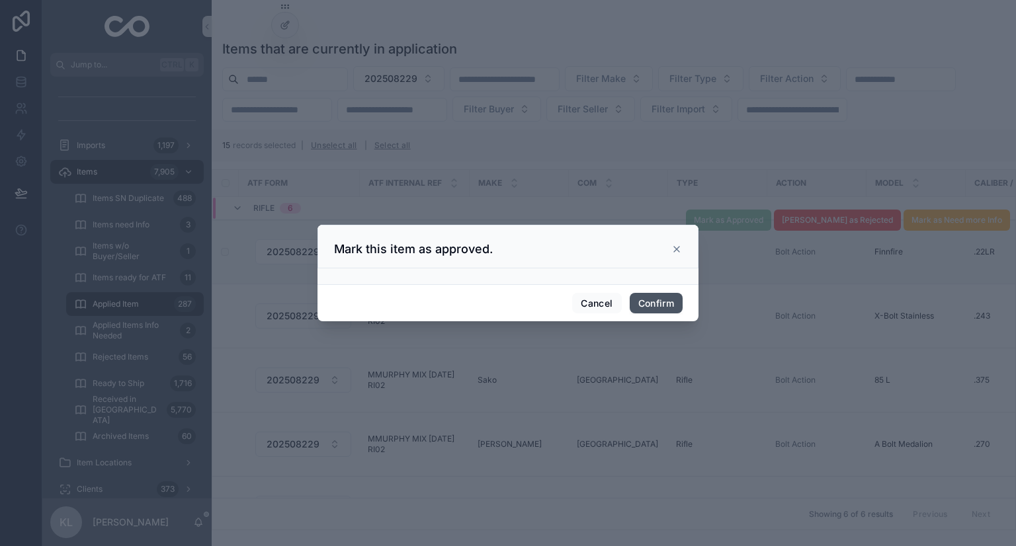
drag, startPoint x: 654, startPoint y: 313, endPoint x: 659, endPoint y: 307, distance: 7.5
click at [659, 307] on div "Cancel Confirm" at bounding box center [507, 303] width 381 height 38
click at [659, 307] on button "Confirm" at bounding box center [656, 303] width 53 height 21
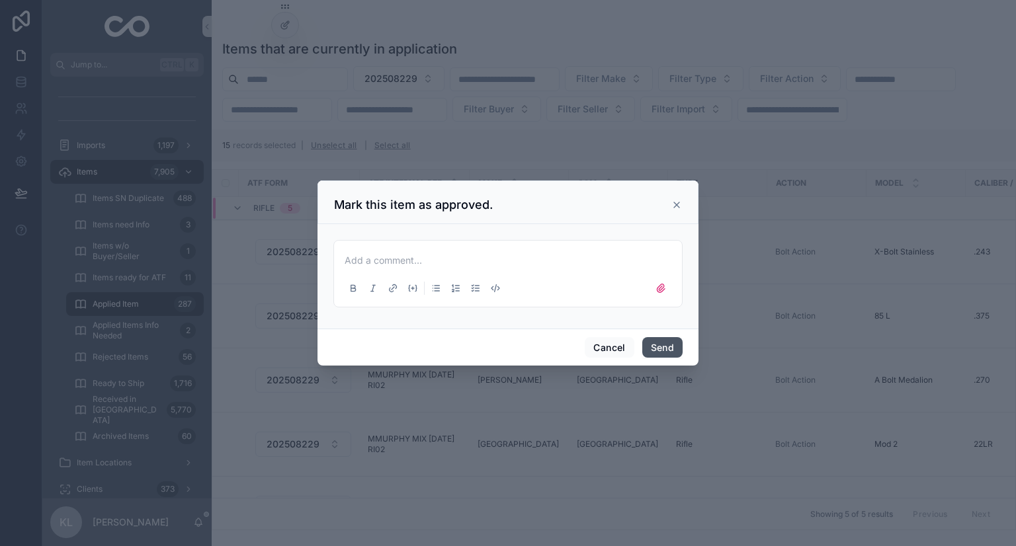
click at [670, 348] on button "Send" at bounding box center [662, 347] width 40 height 21
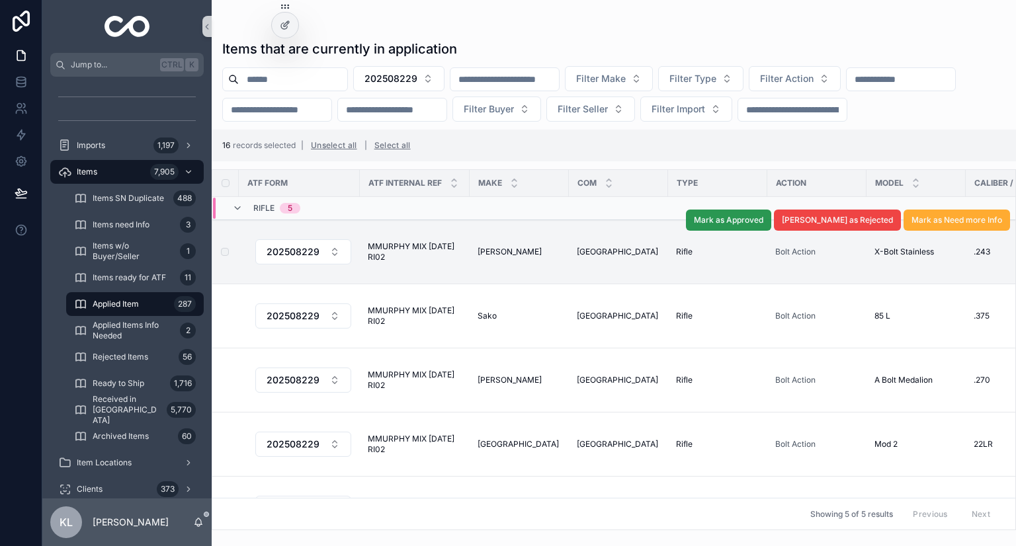
click at [763, 226] on span "Mark as Approved" at bounding box center [728, 220] width 69 height 11
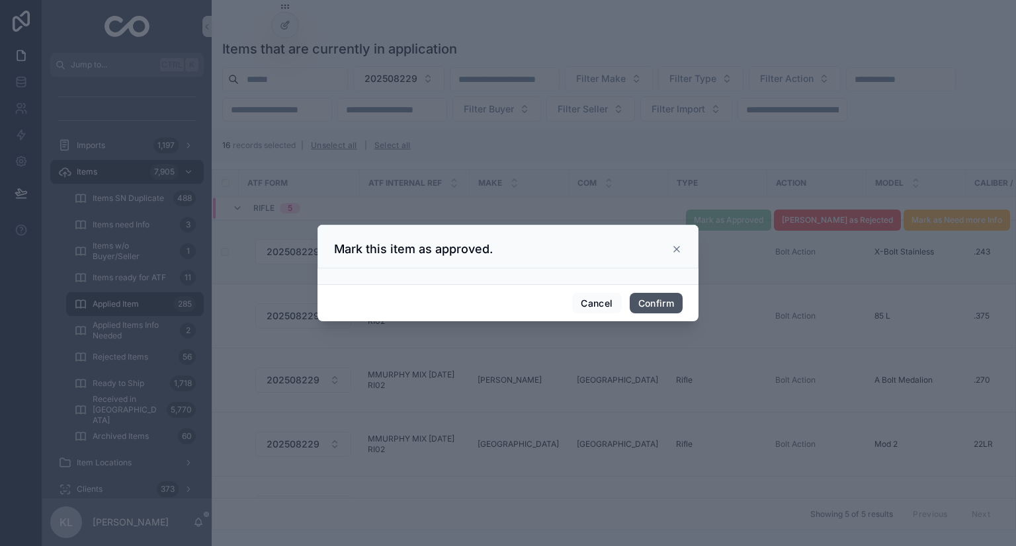
click at [665, 308] on button "Confirm" at bounding box center [656, 303] width 53 height 21
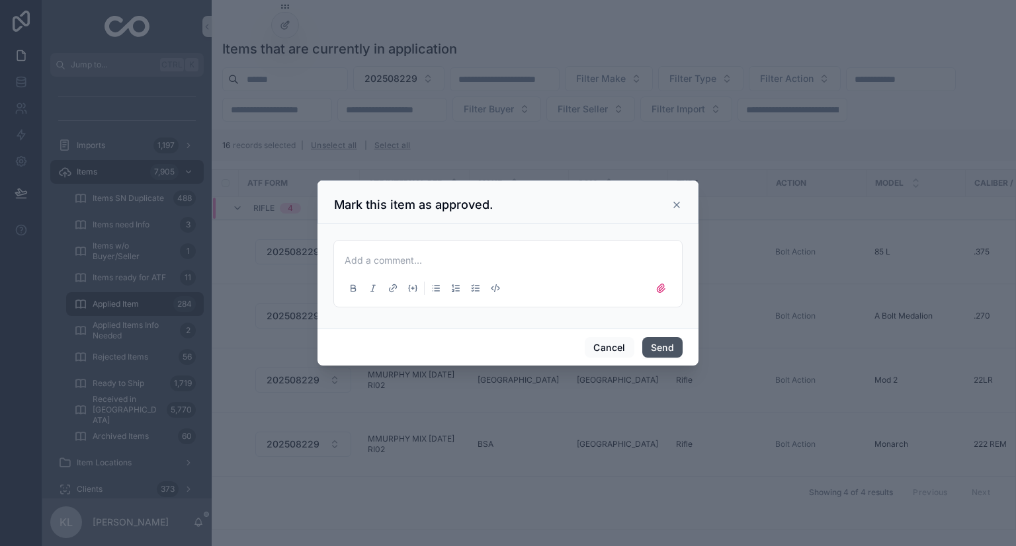
click at [659, 347] on button "Send" at bounding box center [662, 347] width 40 height 21
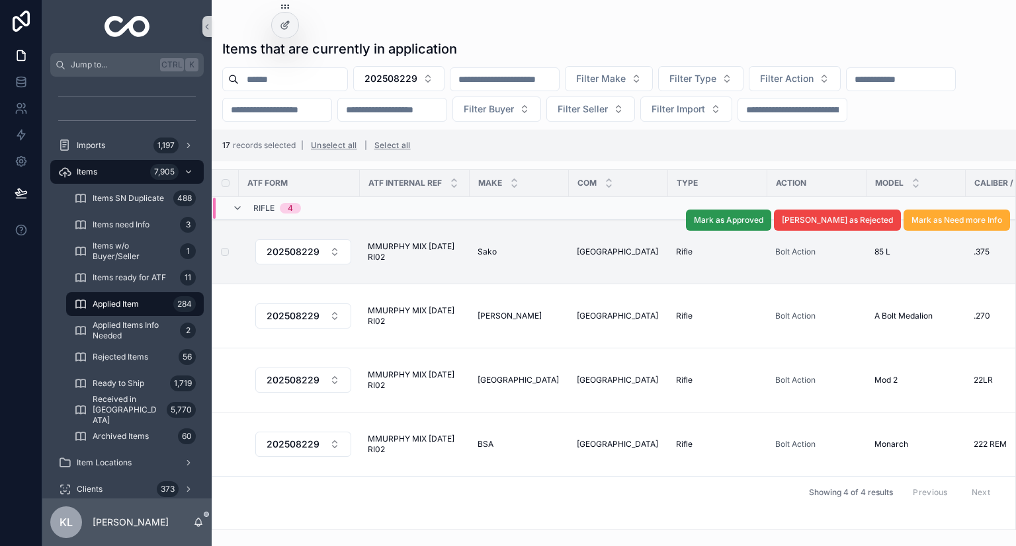
click at [763, 226] on span "Mark as Approved" at bounding box center [728, 220] width 69 height 11
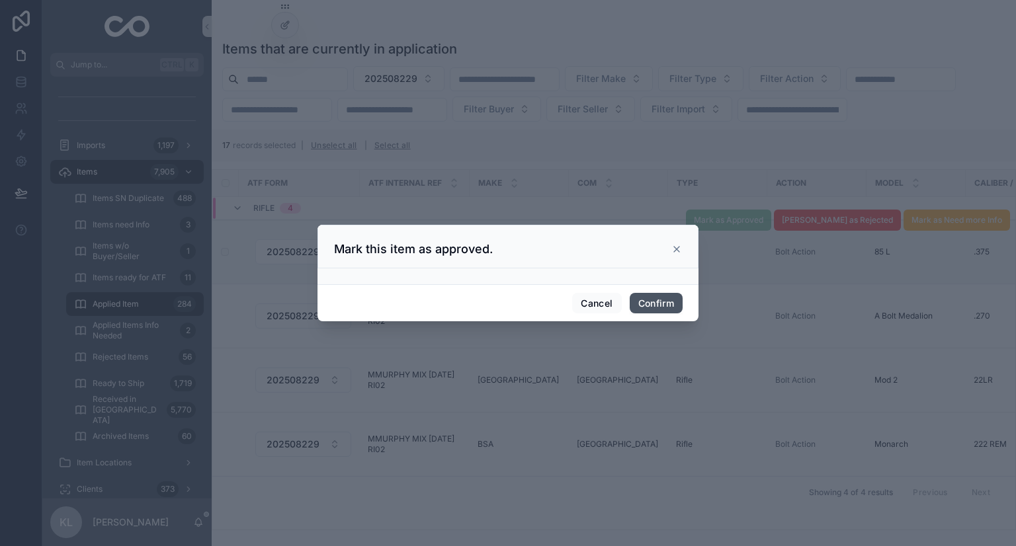
click at [642, 298] on button "Confirm" at bounding box center [656, 303] width 53 height 21
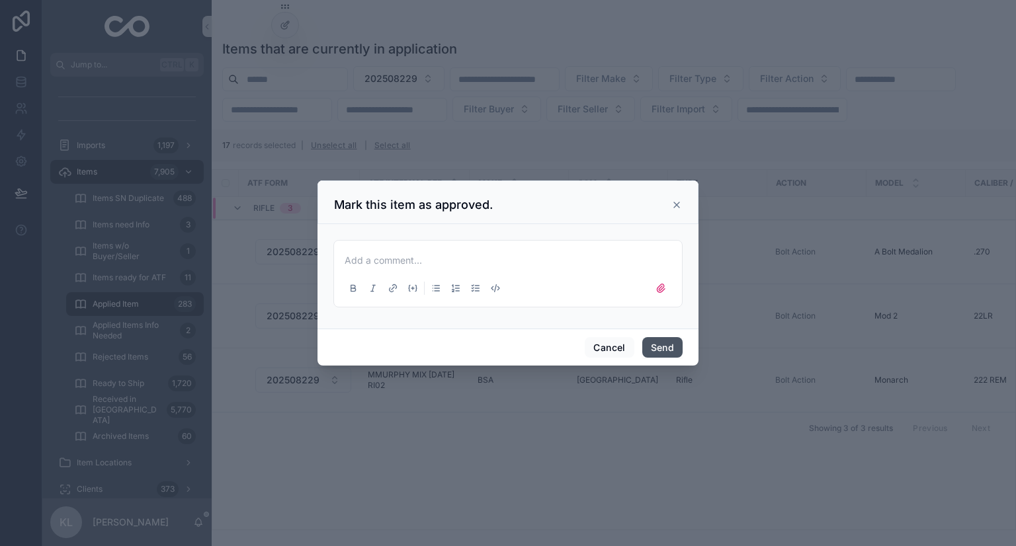
click at [651, 345] on button "Send" at bounding box center [662, 347] width 40 height 21
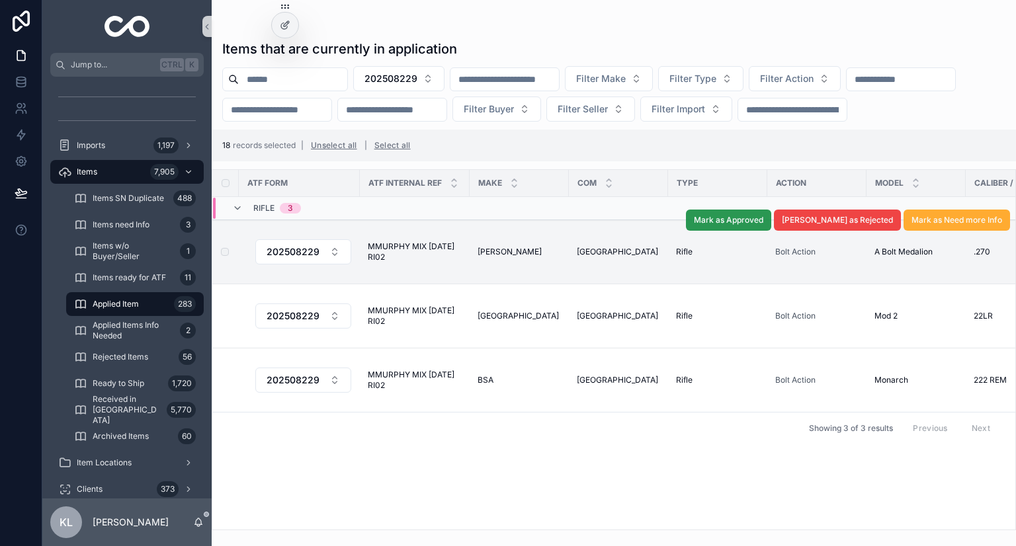
click at [763, 226] on span "Mark as Approved" at bounding box center [728, 220] width 69 height 11
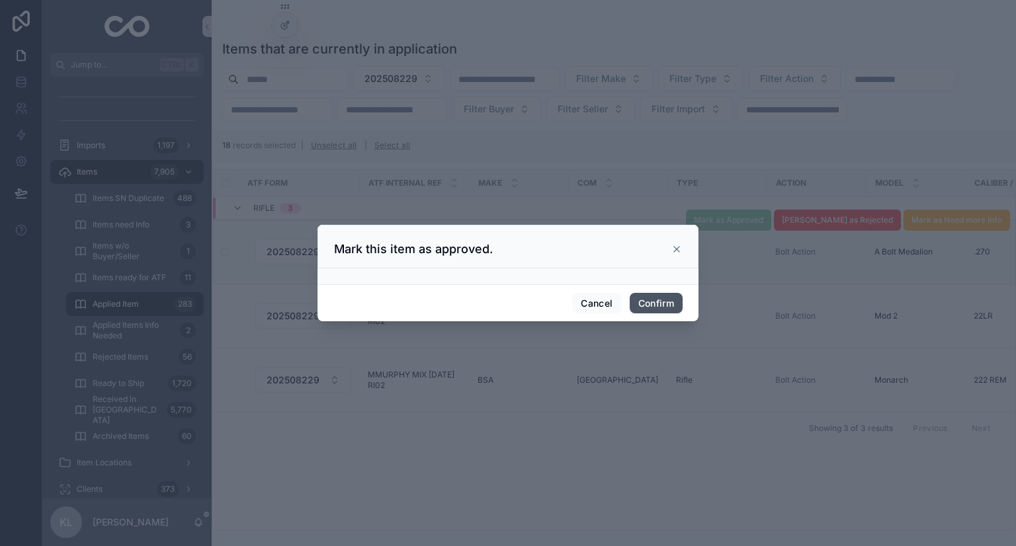
click at [655, 301] on button "Confirm" at bounding box center [656, 303] width 53 height 21
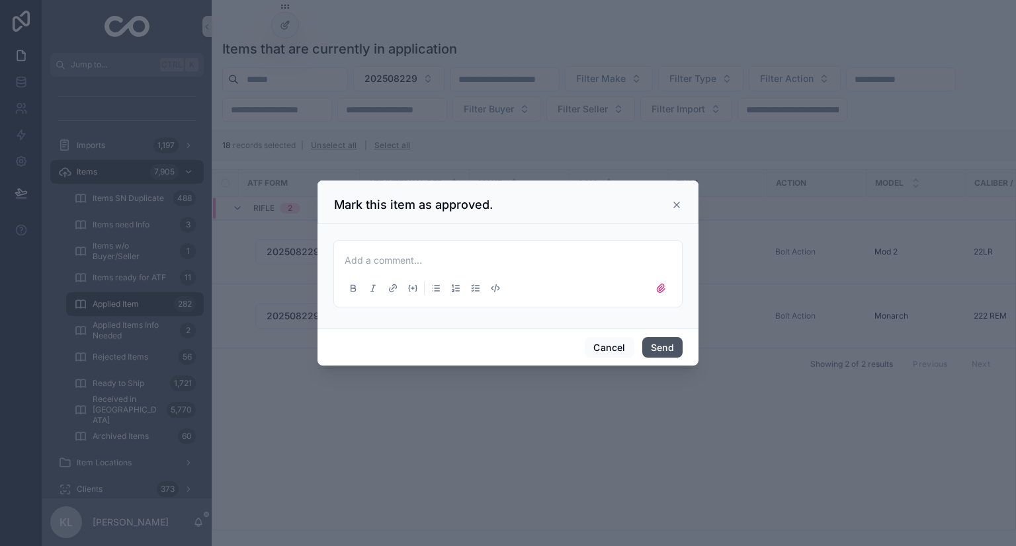
click at [661, 342] on button "Send" at bounding box center [662, 347] width 40 height 21
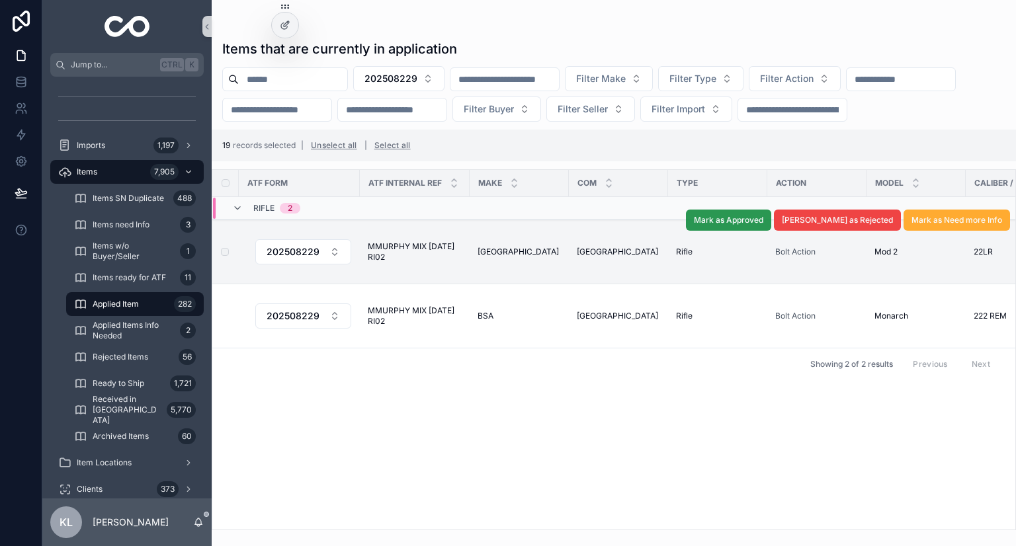
click at [771, 231] on button "Mark as Approved" at bounding box center [728, 220] width 85 height 21
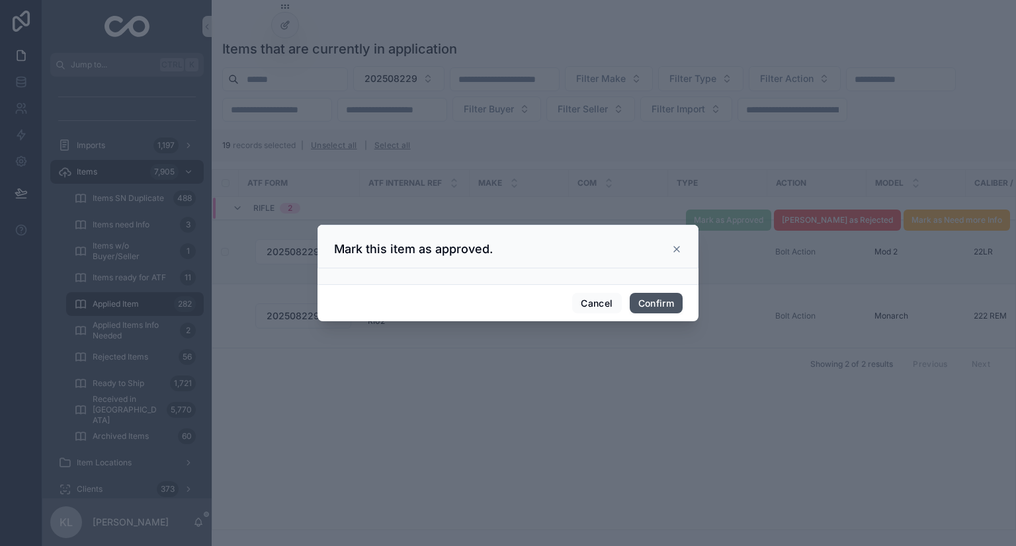
click at [649, 310] on button "Confirm" at bounding box center [656, 303] width 53 height 21
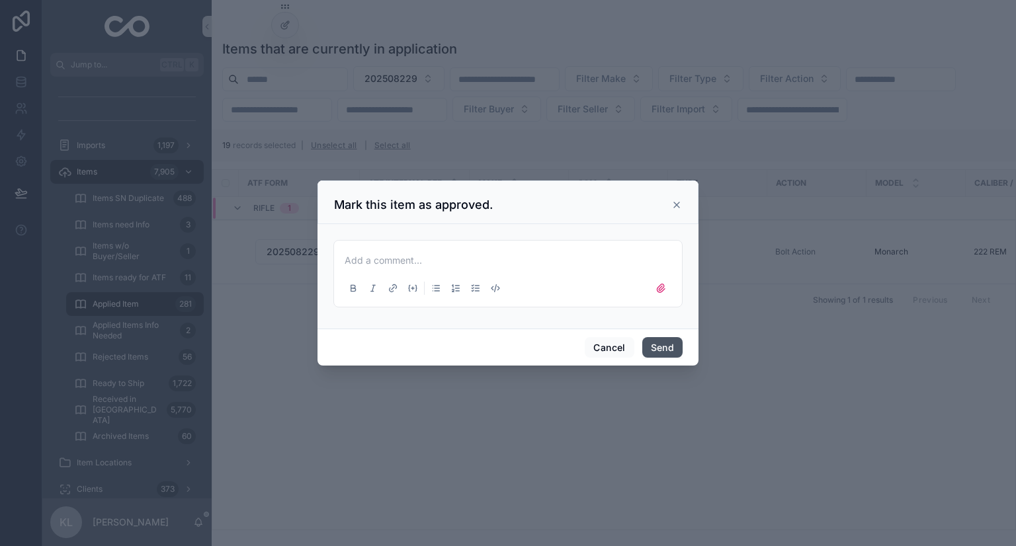
drag, startPoint x: 685, startPoint y: 347, endPoint x: 664, endPoint y: 349, distance: 20.6
click at [664, 349] on div "Cancel Send" at bounding box center [507, 348] width 381 height 38
click at [664, 349] on button "Send" at bounding box center [662, 347] width 40 height 21
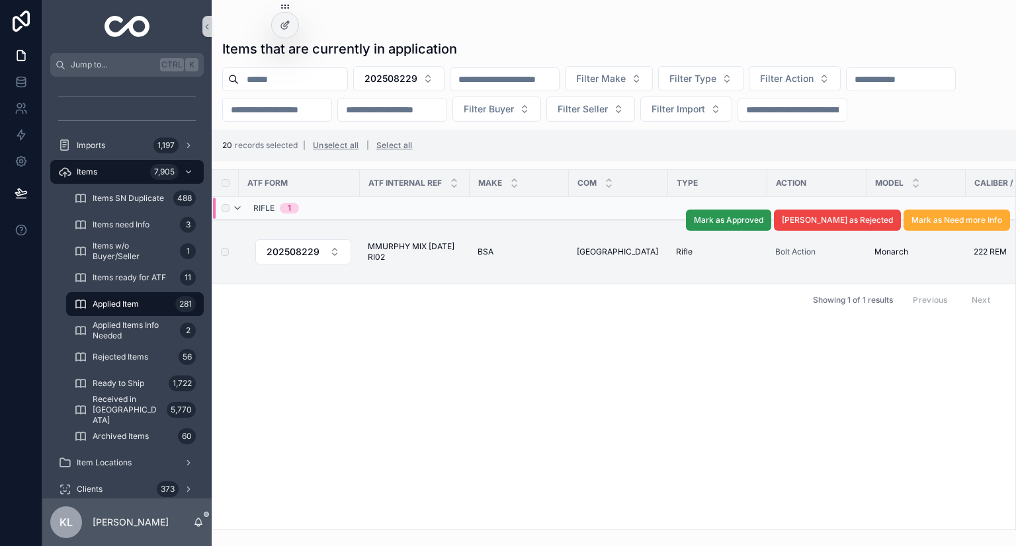
click at [763, 226] on span "Mark as Approved" at bounding box center [728, 220] width 69 height 11
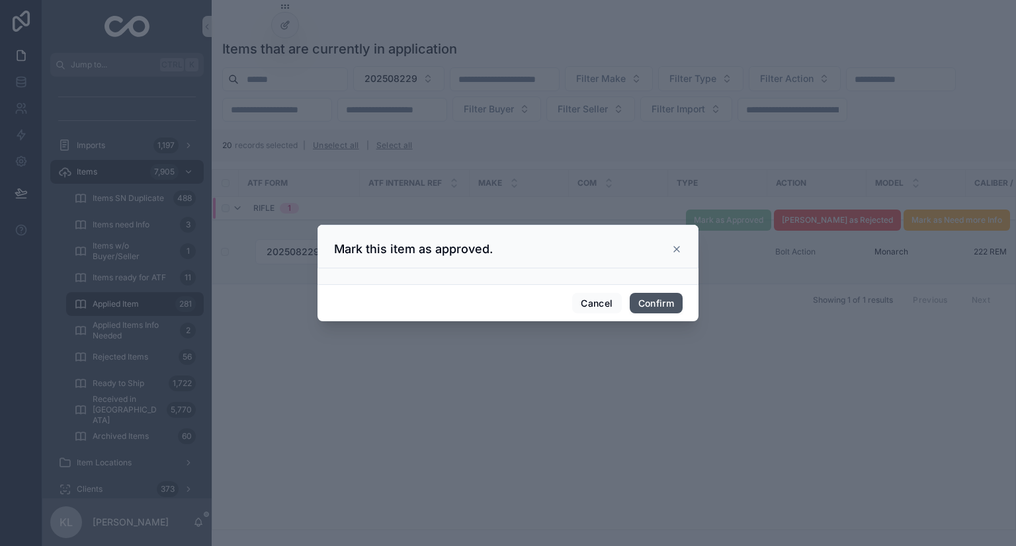
click at [669, 306] on button "Confirm" at bounding box center [656, 303] width 53 height 21
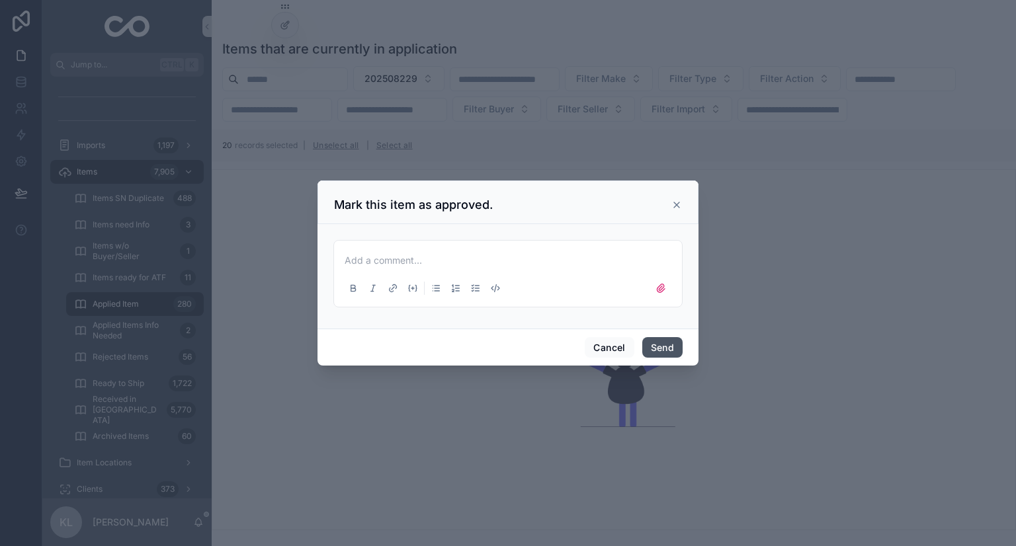
click at [655, 350] on button "Send" at bounding box center [662, 347] width 40 height 21
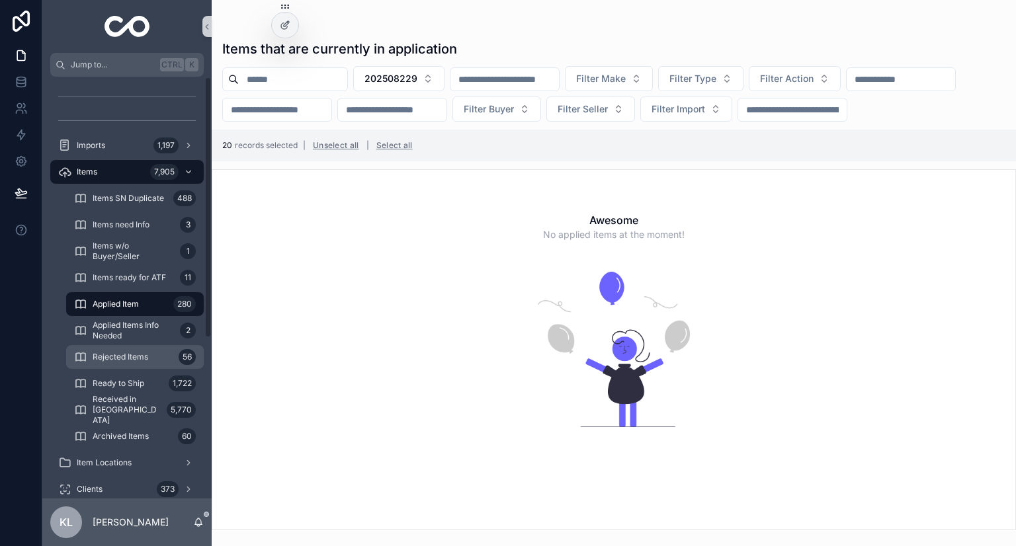
click at [144, 355] on span "Rejected Items" at bounding box center [121, 357] width 56 height 11
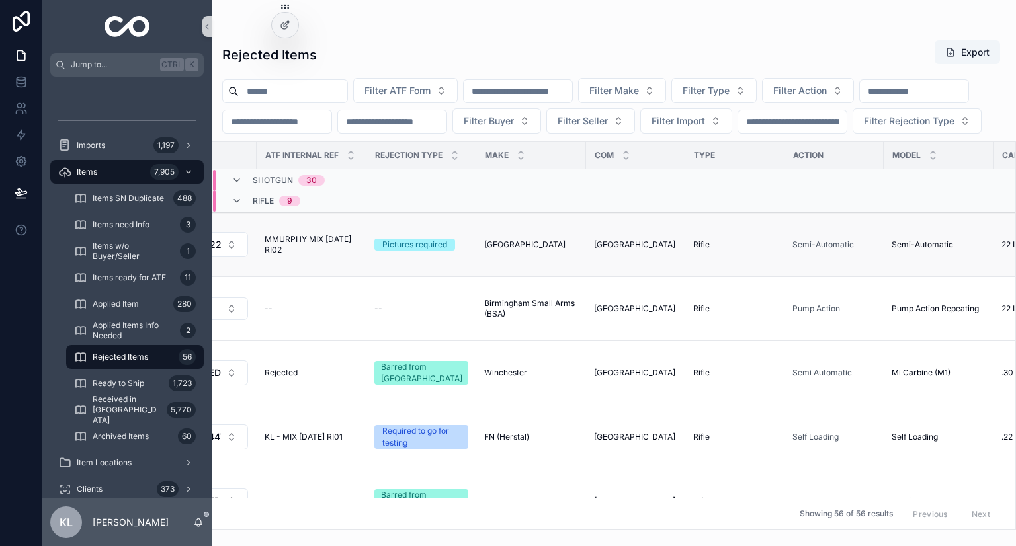
scroll to position [2103, 65]
click at [541, 250] on div "BRNO BRNO" at bounding box center [532, 244] width 94 height 11
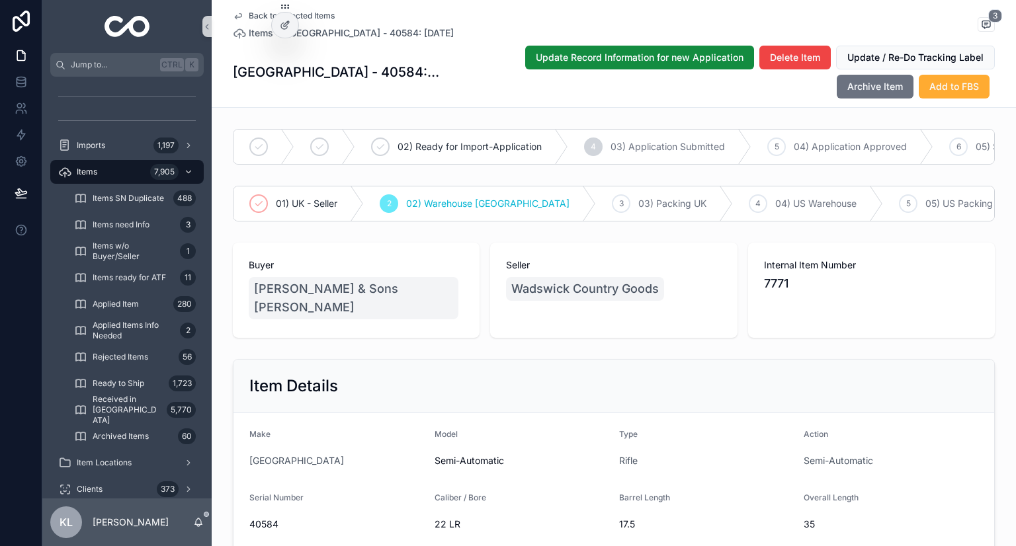
scroll to position [9, 0]
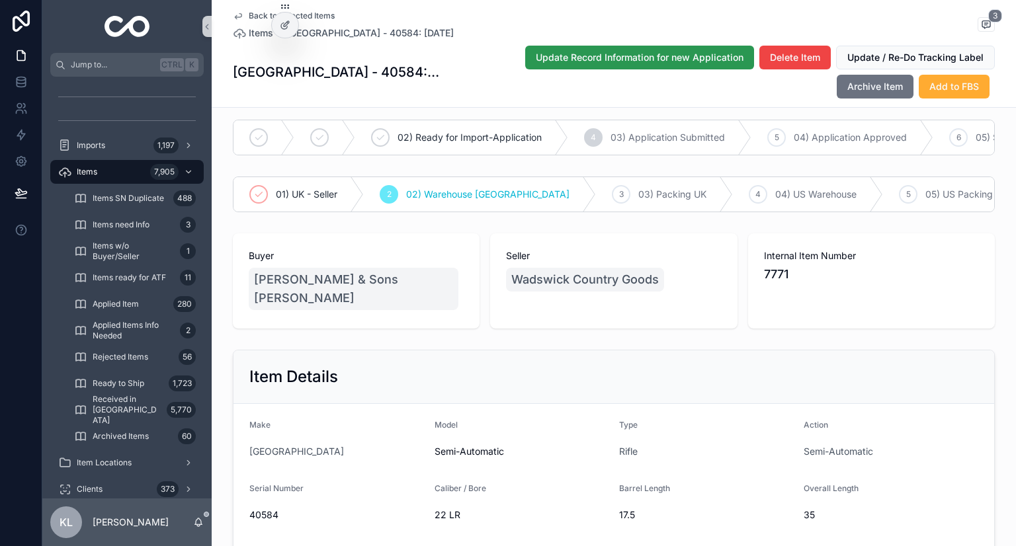
click at [577, 59] on span "Update Record Information for new Application" at bounding box center [640, 57] width 208 height 13
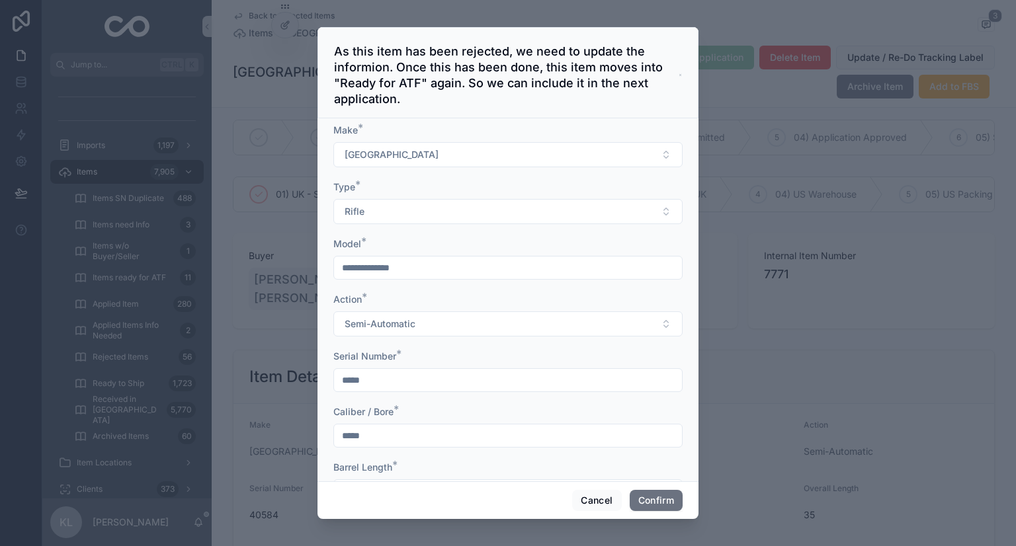
click at [478, 269] on input "**********" at bounding box center [508, 268] width 348 height 19
type input "**********"
click at [656, 504] on button "Confirm" at bounding box center [656, 500] width 53 height 21
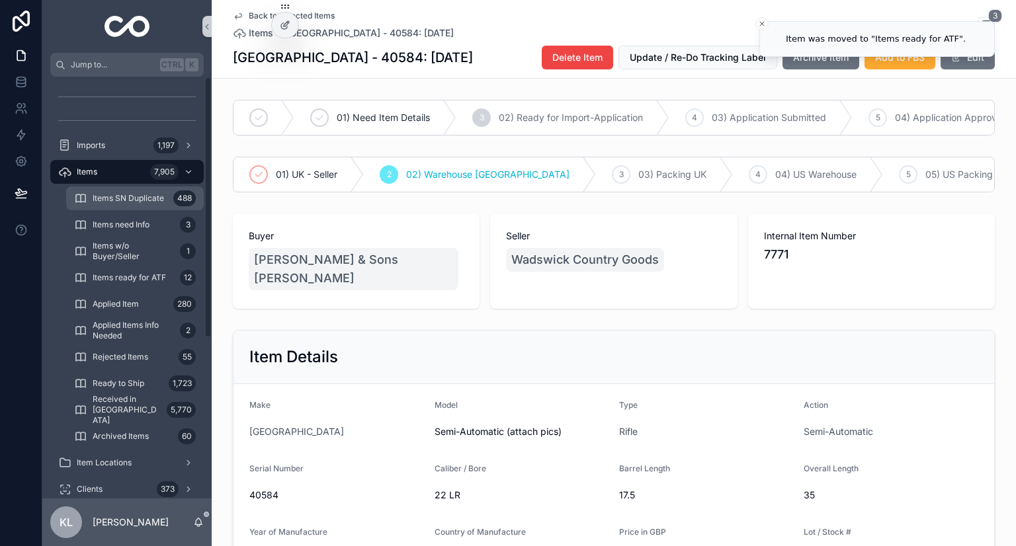
scroll to position [0, 0]
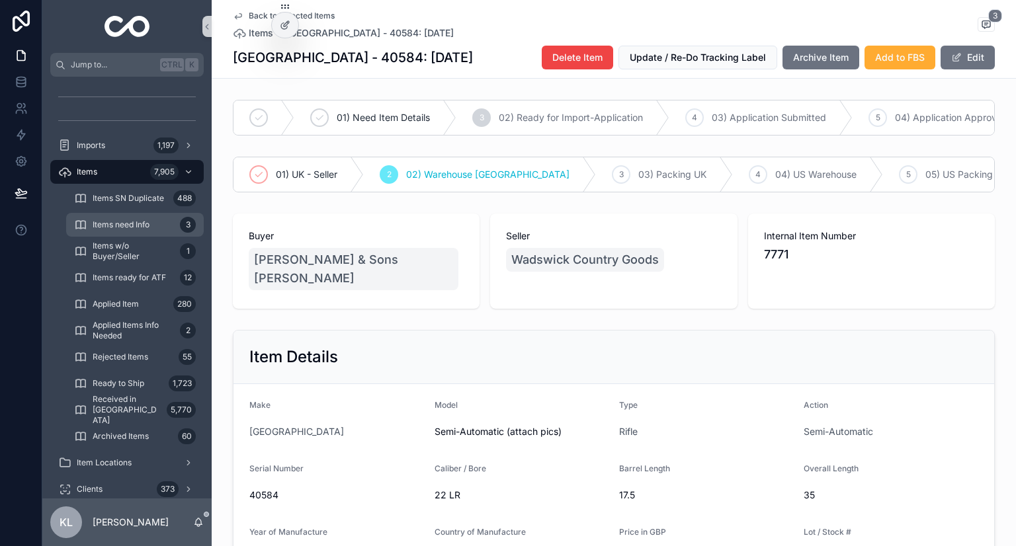
click at [161, 228] on div "Items need Info 3" at bounding box center [135, 224] width 122 height 21
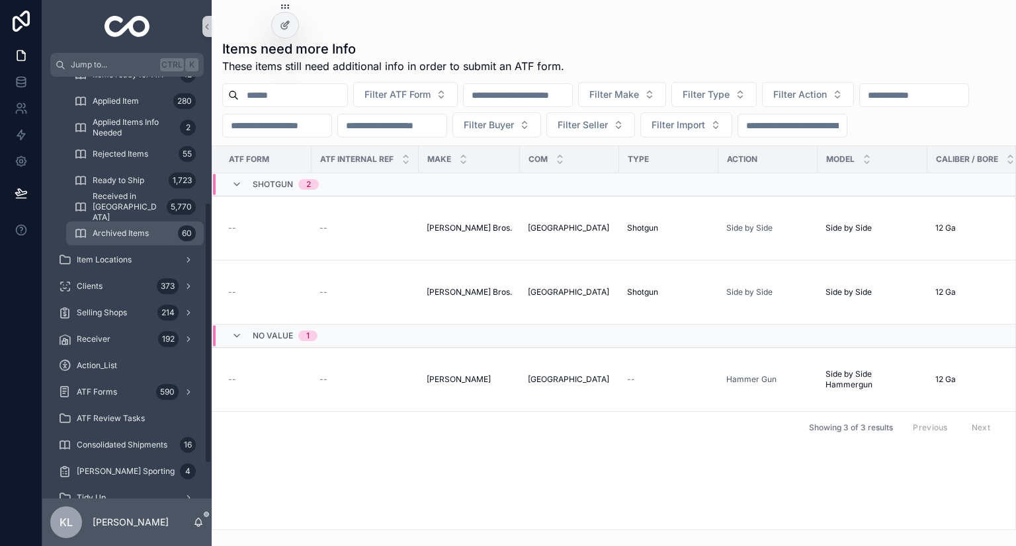
scroll to position [202, 0]
click at [151, 181] on div "Ready to Ship 1,723" at bounding box center [135, 181] width 122 height 21
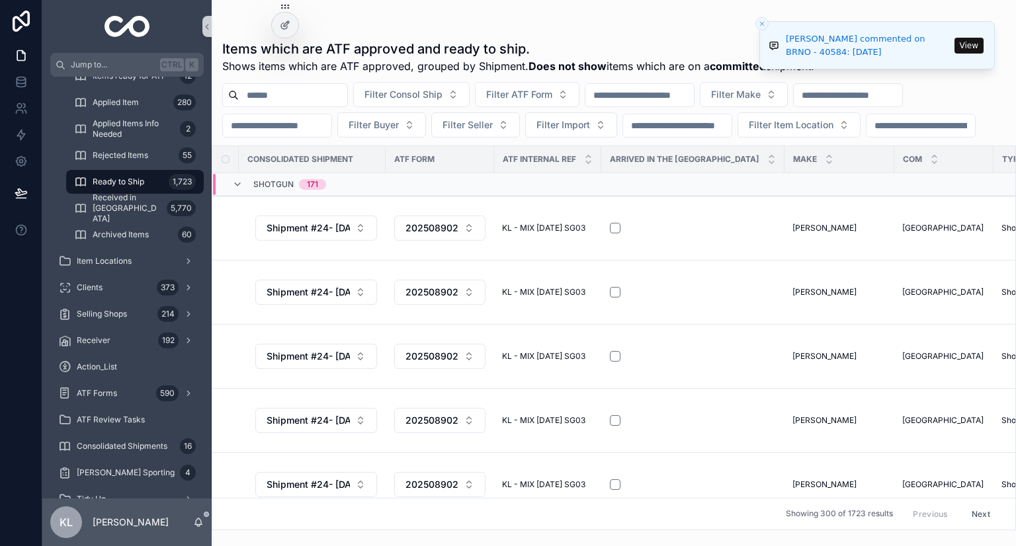
click at [732, 130] on input "scrollable content" at bounding box center [677, 125] width 108 height 19
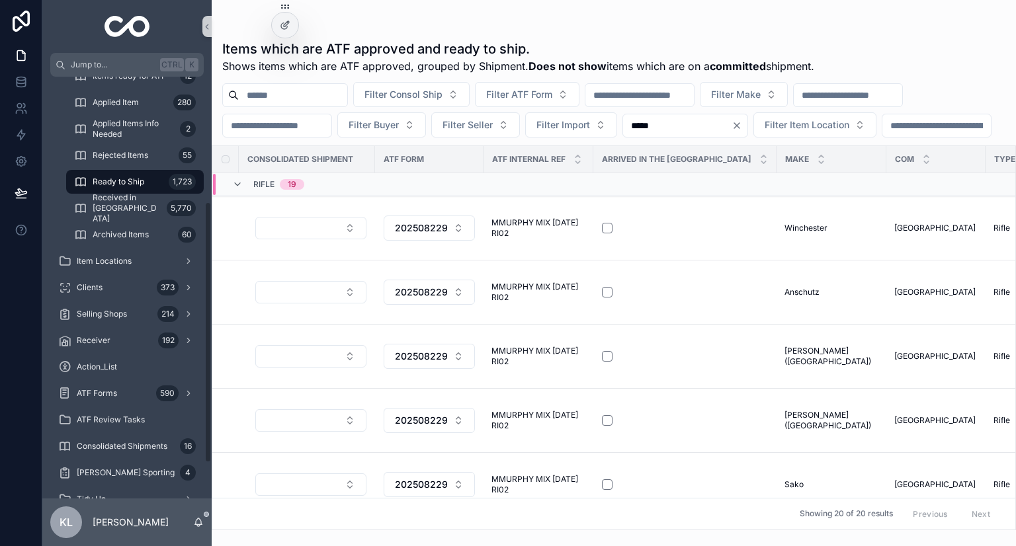
type input "*****"
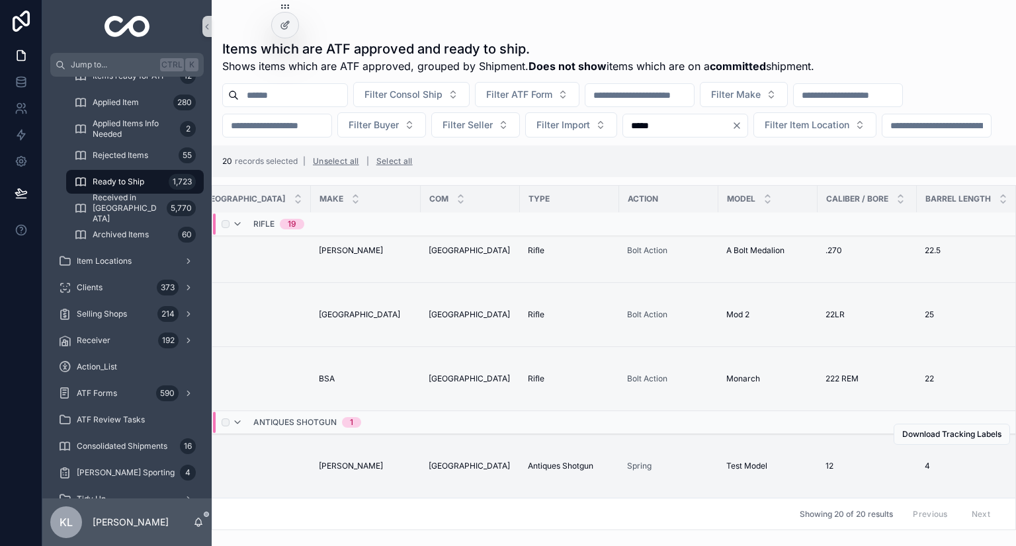
scroll to position [1097, 0]
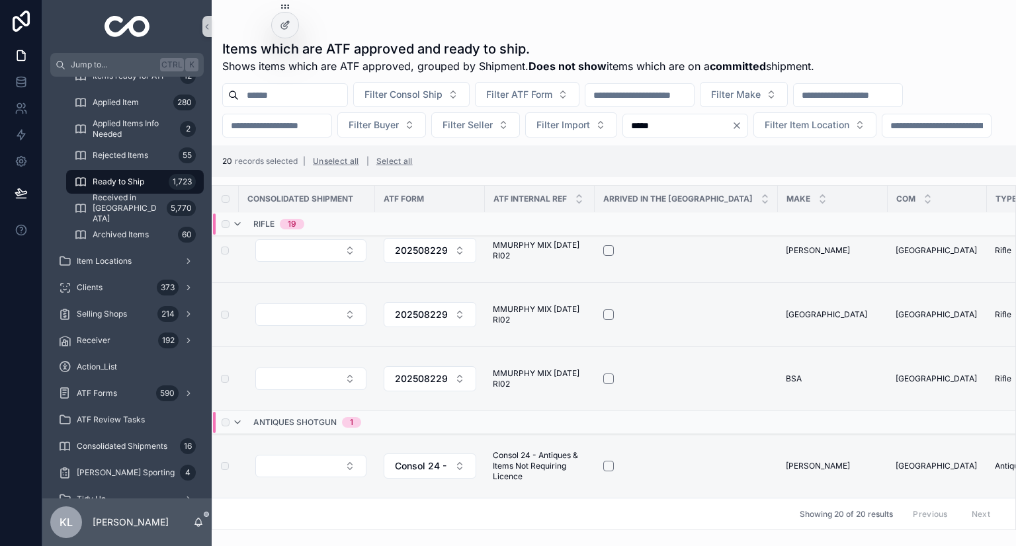
click at [228, 412] on div "scrollable content" at bounding box center [224, 422] width 16 height 21
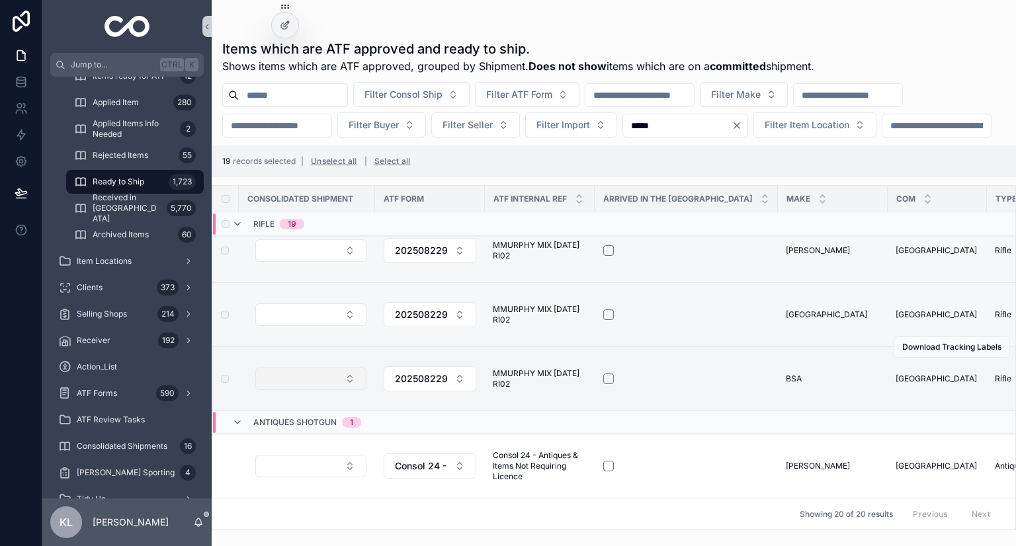
click at [296, 368] on button "Select Button" at bounding box center [310, 379] width 111 height 22
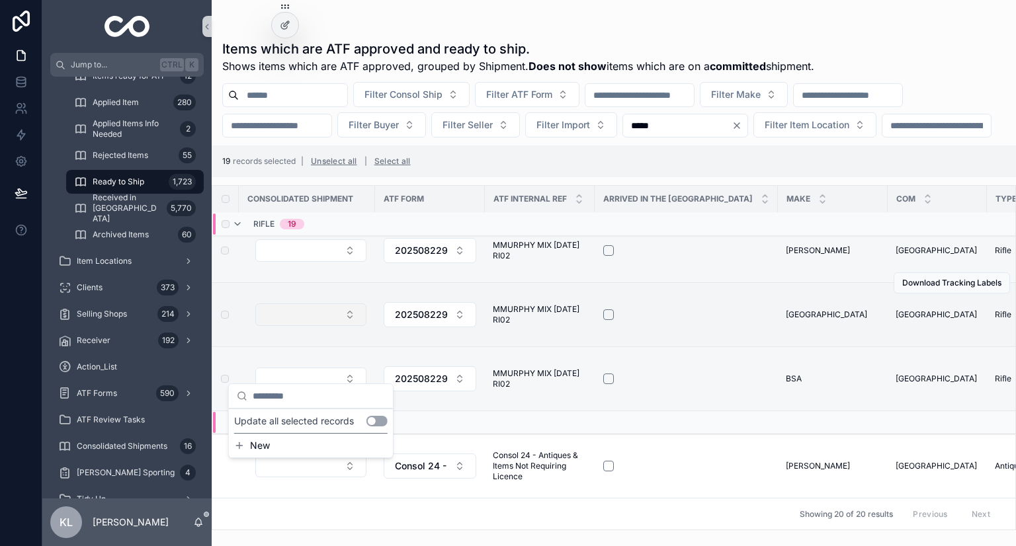
scroll to position [0, 0]
click at [340, 304] on button "Select Button" at bounding box center [310, 315] width 111 height 22
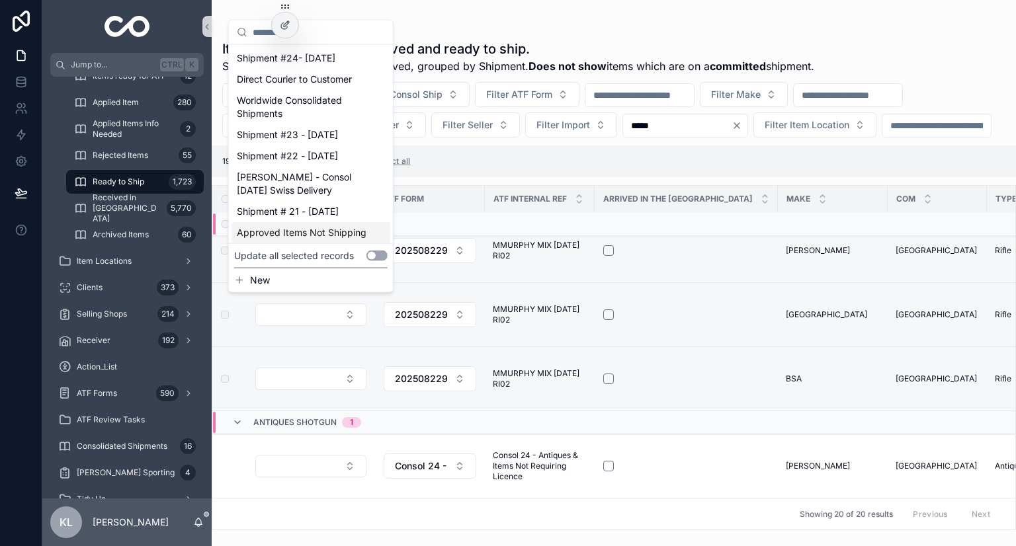
click at [384, 254] on button "Use setting" at bounding box center [376, 256] width 21 height 11
click at [288, 60] on span "Shipment #24- Sep'25" at bounding box center [286, 58] width 99 height 13
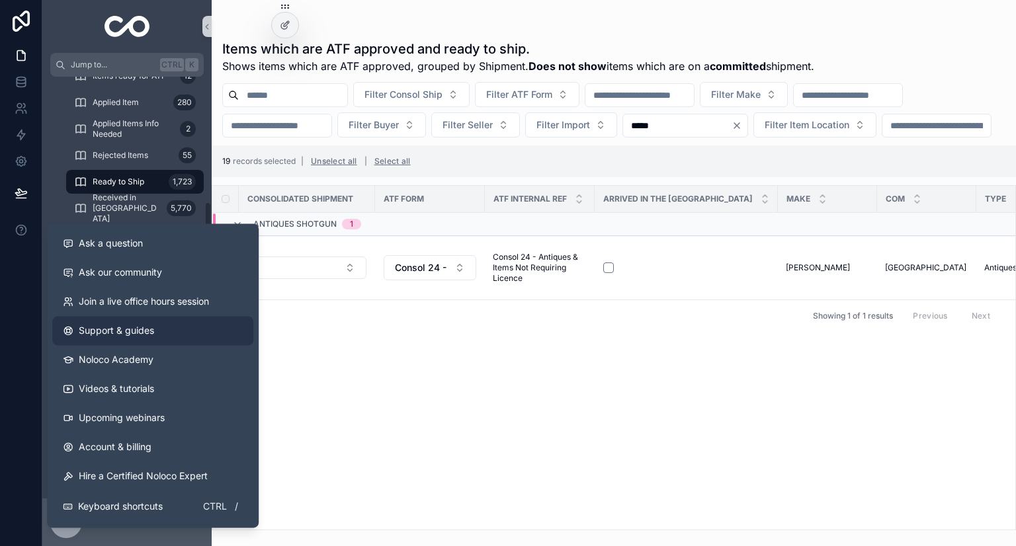
scroll to position [258, 0]
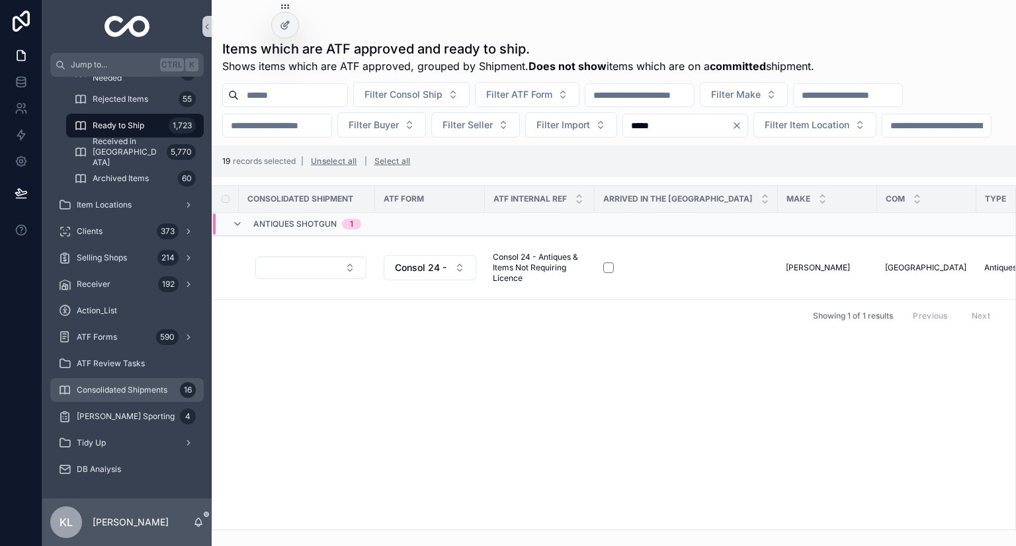
click at [148, 387] on span "Consolidated Shipments" at bounding box center [122, 390] width 91 height 11
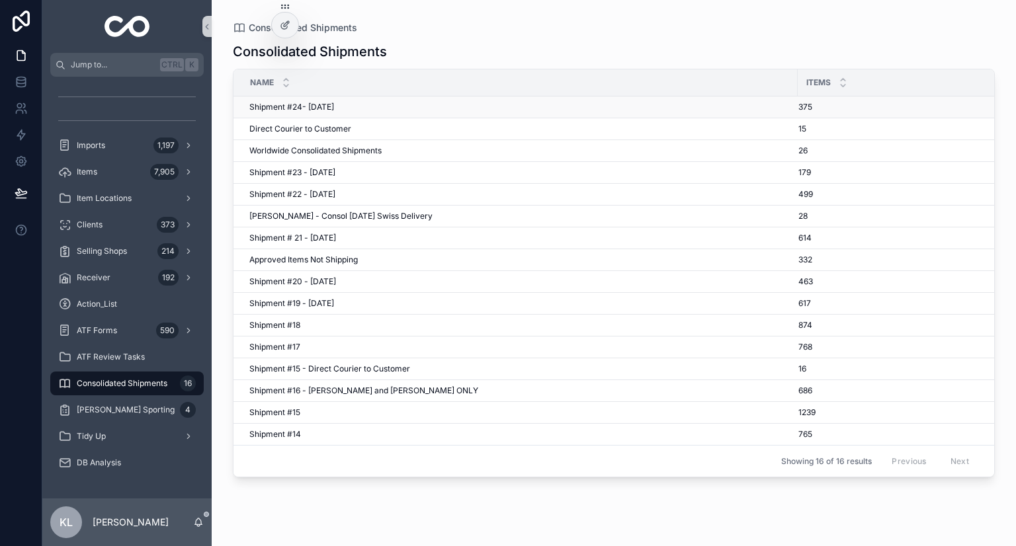
click at [384, 101] on td "Shipment #24- Sep'25 Shipment #24- Sep'25" at bounding box center [515, 108] width 564 height 22
click at [327, 108] on span "Shipment #24- Sep'25" at bounding box center [291, 107] width 85 height 11
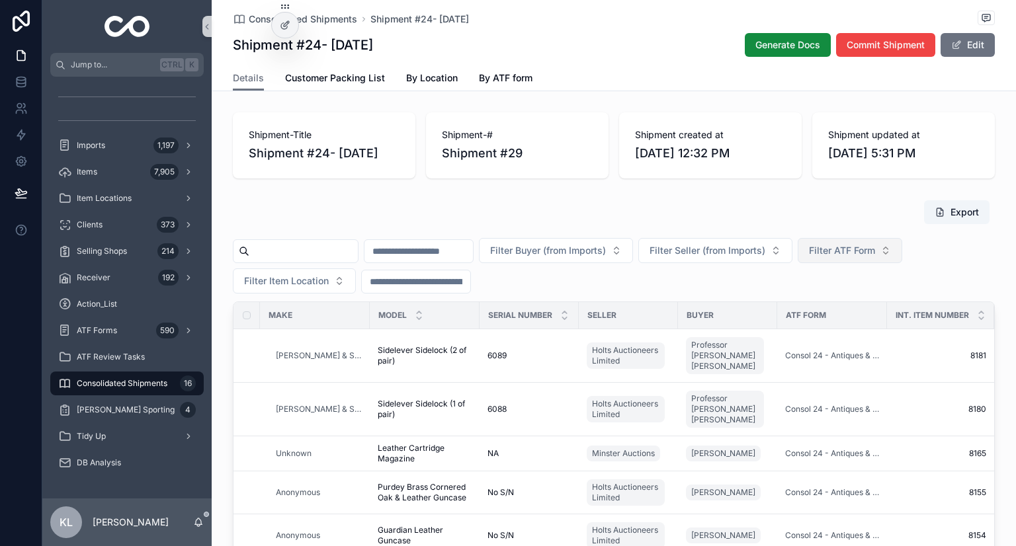
click at [875, 250] on span "Filter ATF Form" at bounding box center [842, 250] width 66 height 13
click at [865, 274] on input "*****" at bounding box center [922, 279] width 132 height 24
paste input "****"
type input "*********"
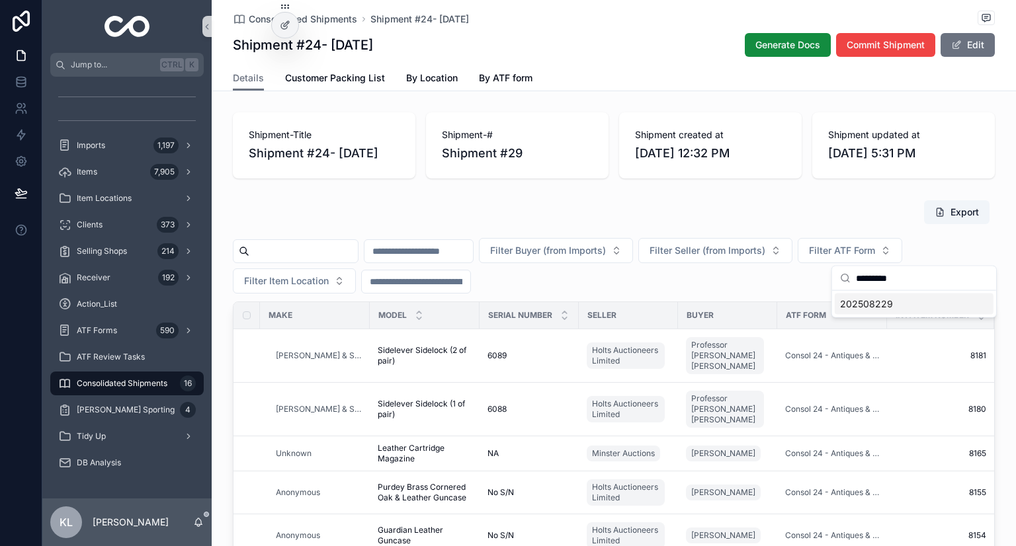
click at [875, 300] on span "202508229" at bounding box center [866, 304] width 53 height 13
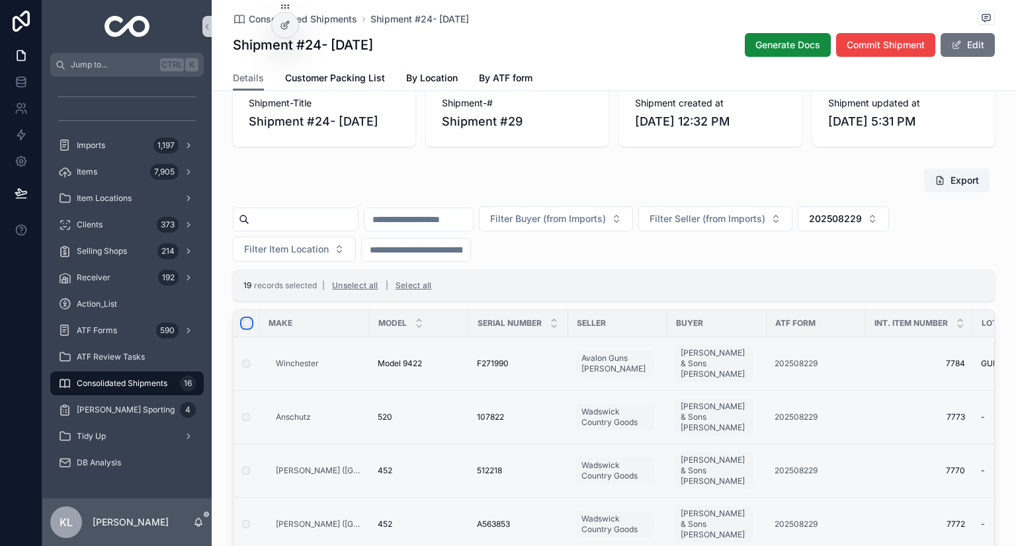
scroll to position [21, 0]
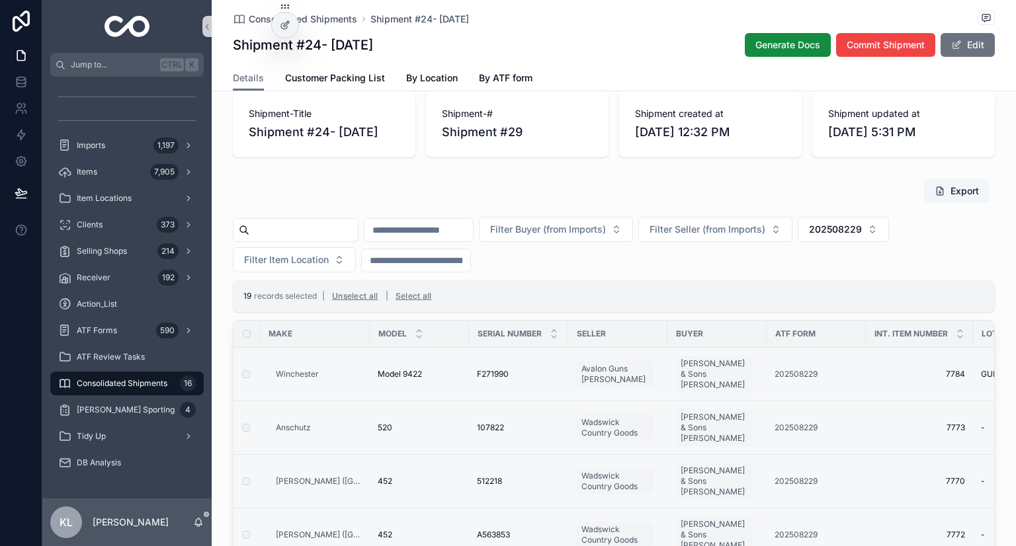
click at [946, 186] on button "Export" at bounding box center [956, 191] width 65 height 24
click at [135, 173] on div "Items 7,905" at bounding box center [127, 171] width 138 height 21
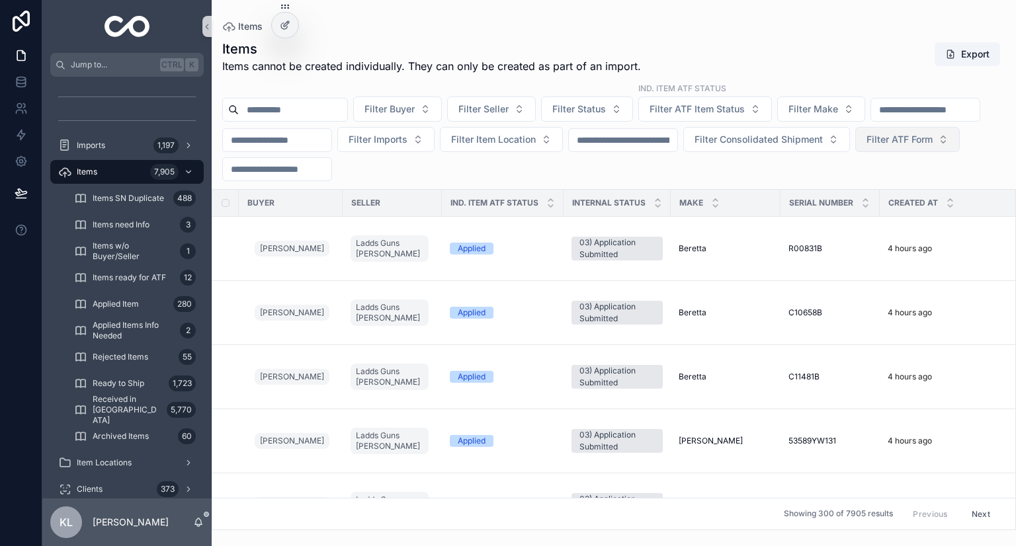
click at [866, 146] on span "Filter ATF Form" at bounding box center [899, 139] width 66 height 13
type input "*********"
click at [418, 223] on span "202508119" at bounding box center [396, 222] width 49 height 13
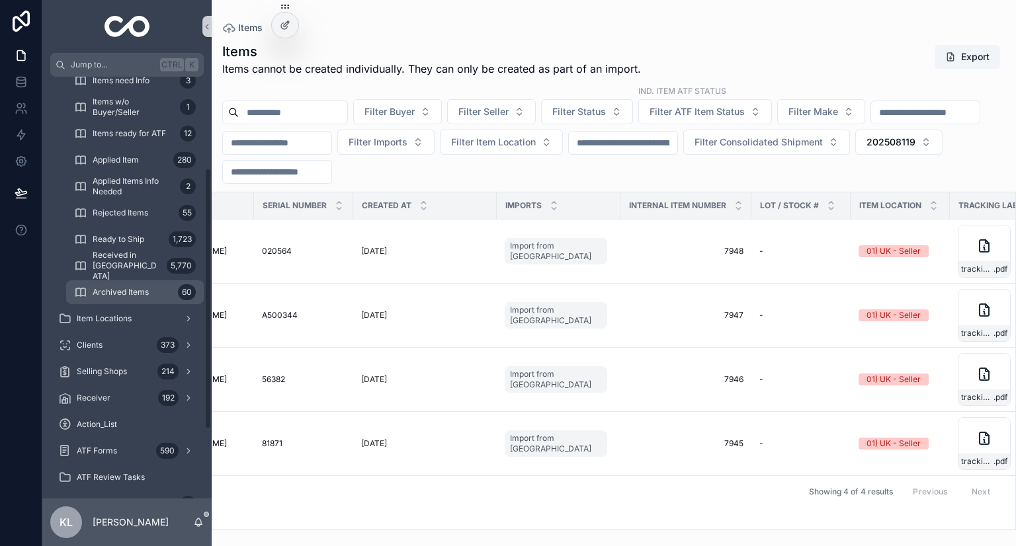
scroll to position [147, 0]
click at [128, 447] on div "ATF Forms 590" at bounding box center [127, 448] width 138 height 21
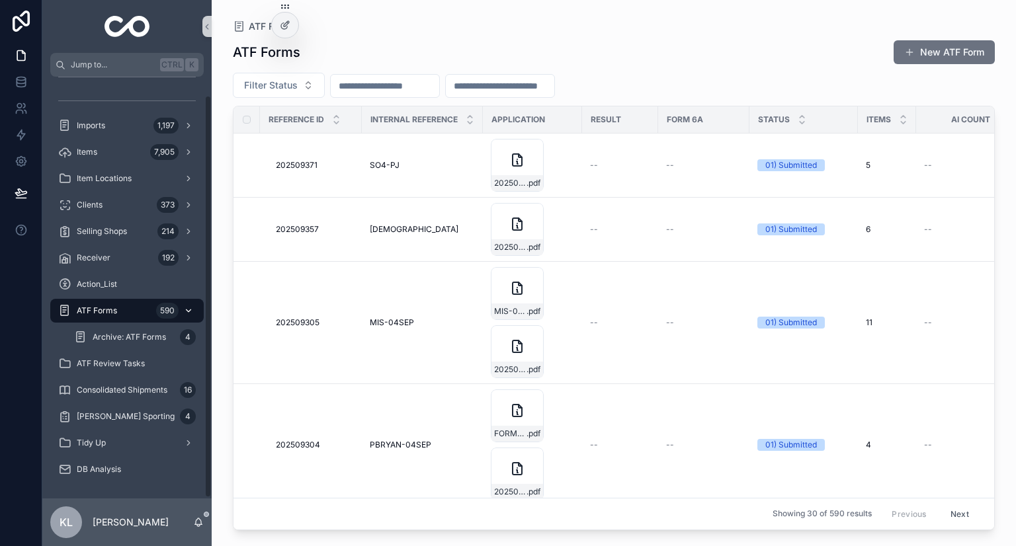
scroll to position [20, 0]
click at [514, 89] on input "scrollable content" at bounding box center [500, 86] width 108 height 19
paste input "*********"
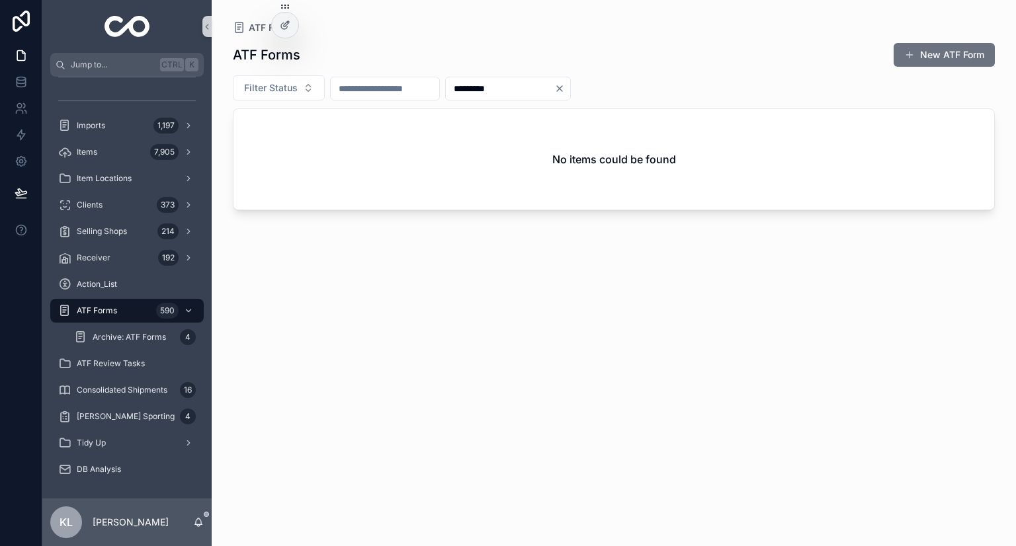
type input "*********"
click at [398, 85] on input "scrollable content" at bounding box center [385, 88] width 108 height 19
paste input "*********"
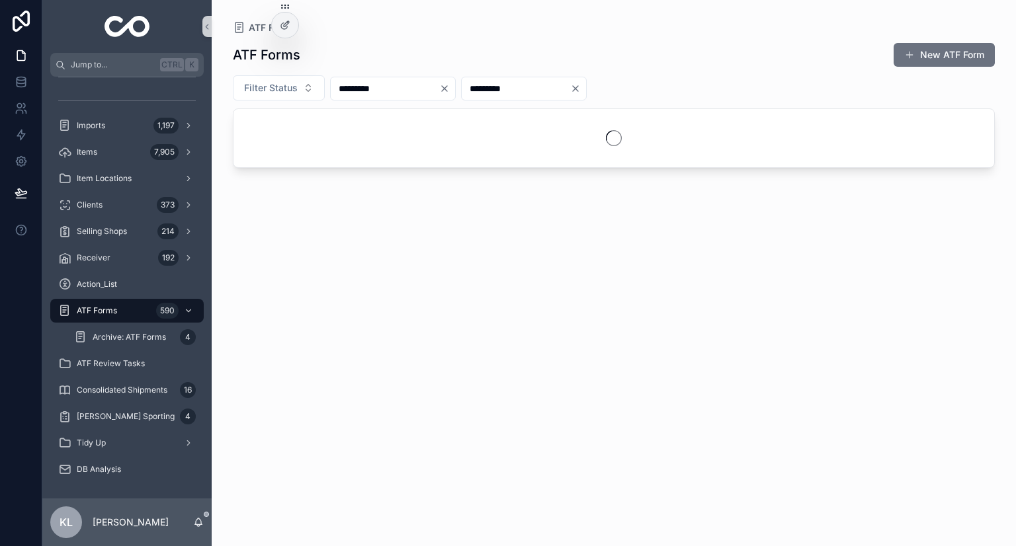
type input "*********"
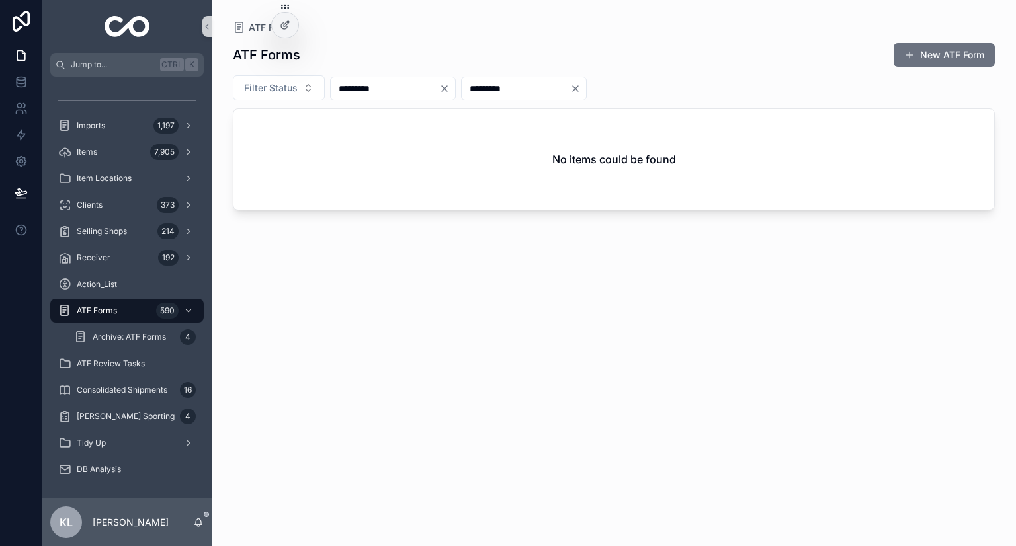
click at [581, 83] on icon "Clear" at bounding box center [575, 88] width 11 height 11
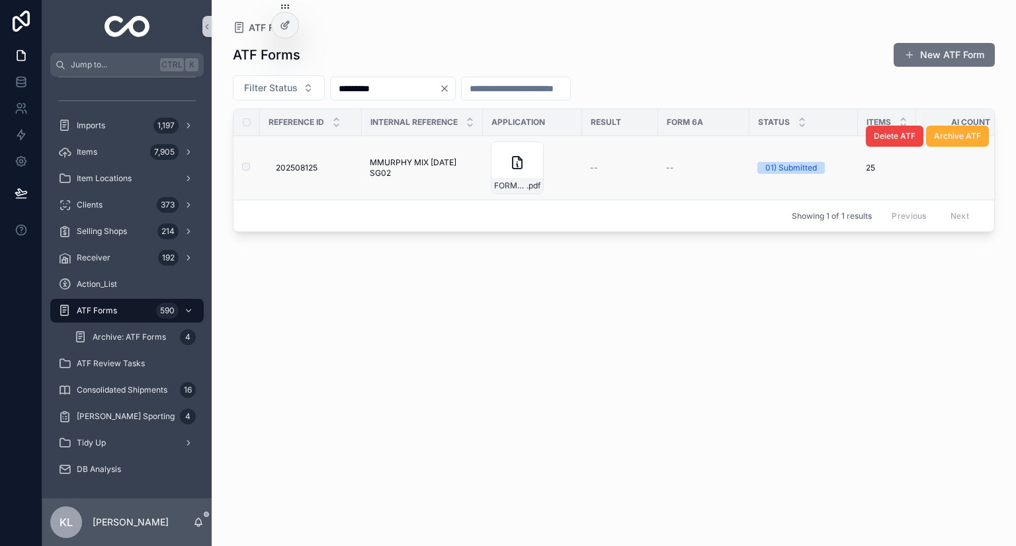
click at [403, 164] on span "MMURPHY MIX JUL SG02" at bounding box center [422, 167] width 105 height 21
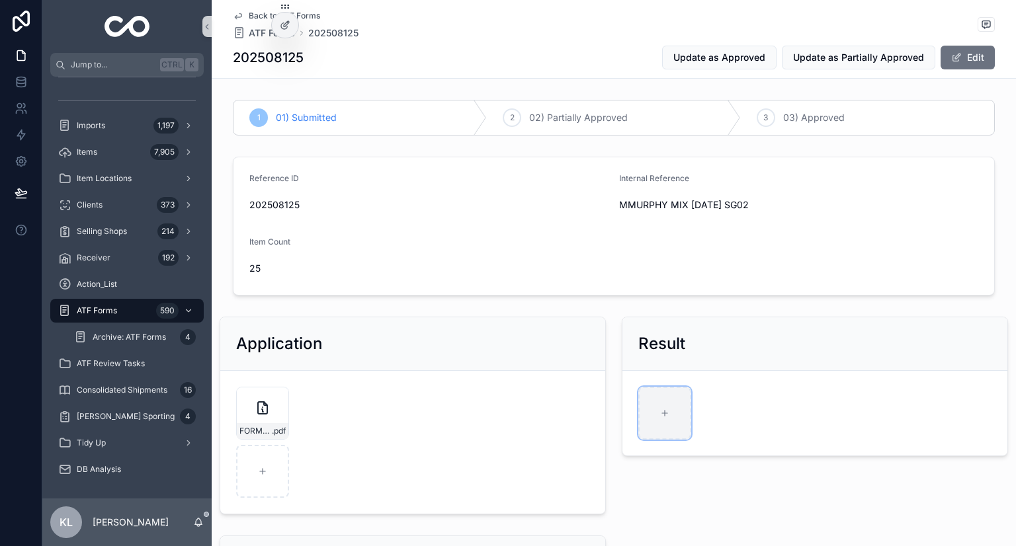
click at [643, 413] on div "scrollable content" at bounding box center [664, 413] width 53 height 53
type input "**********"
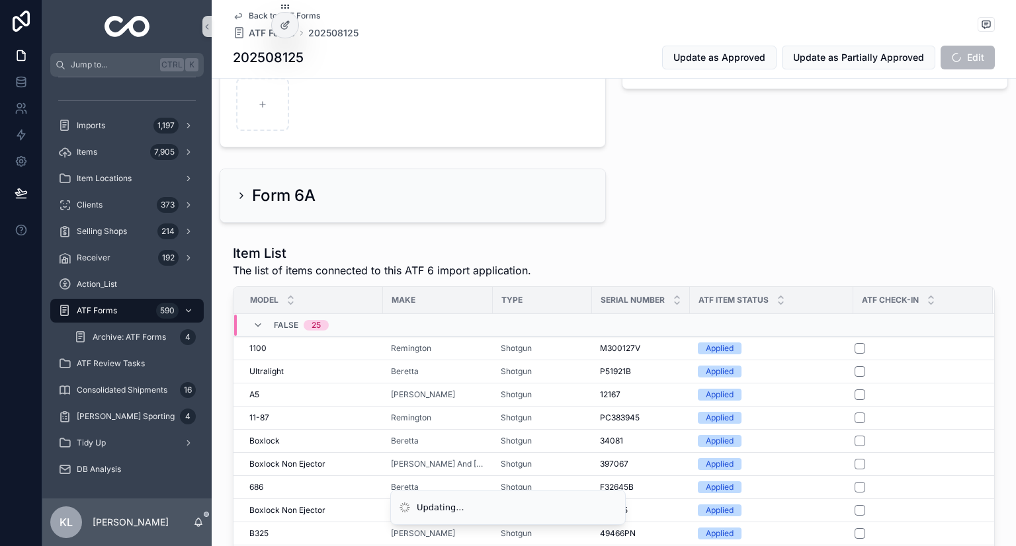
scroll to position [478, 0]
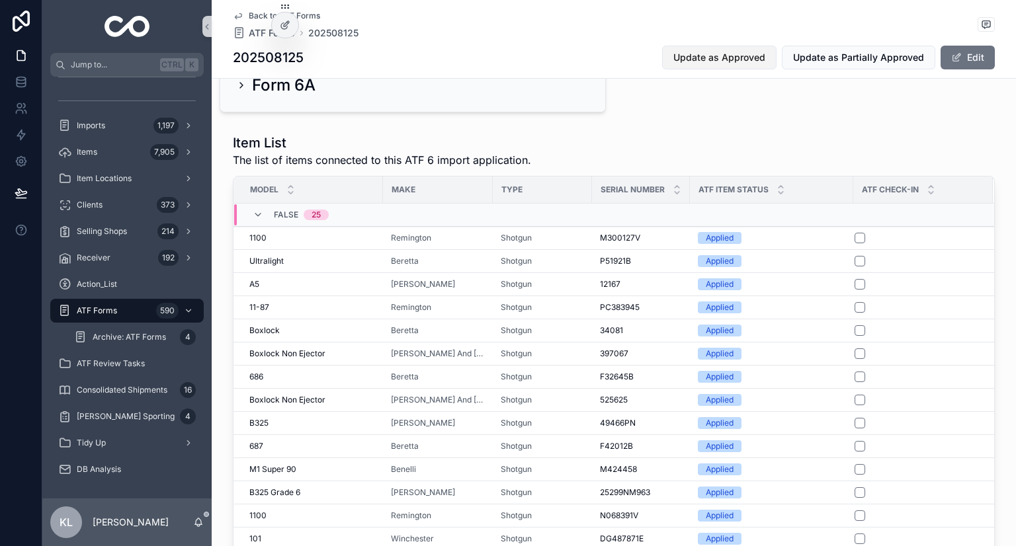
click at [720, 64] on button "Update as Approved" at bounding box center [719, 58] width 114 height 24
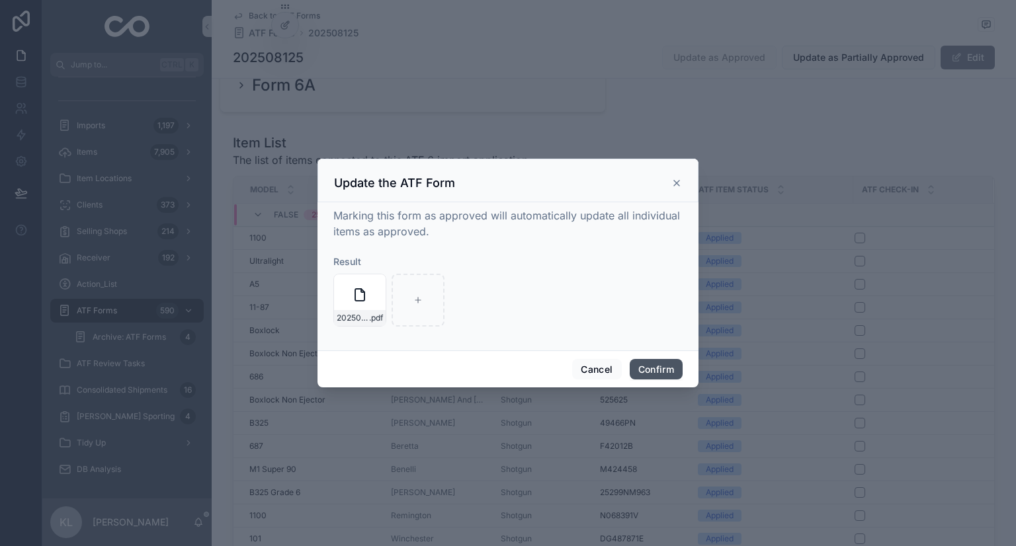
click at [669, 359] on button "Confirm" at bounding box center [656, 369] width 53 height 21
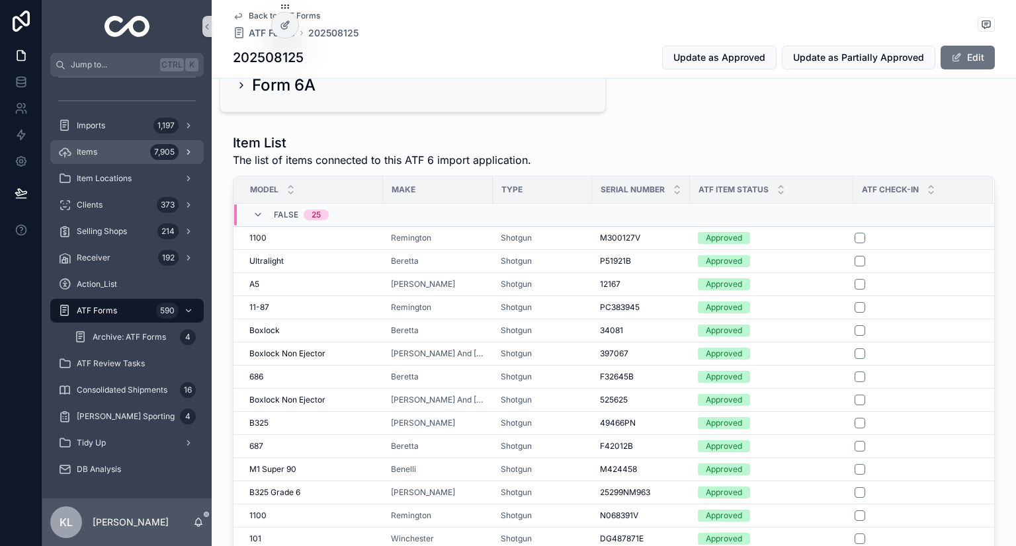
click at [127, 158] on div "Items 7,905" at bounding box center [127, 152] width 138 height 21
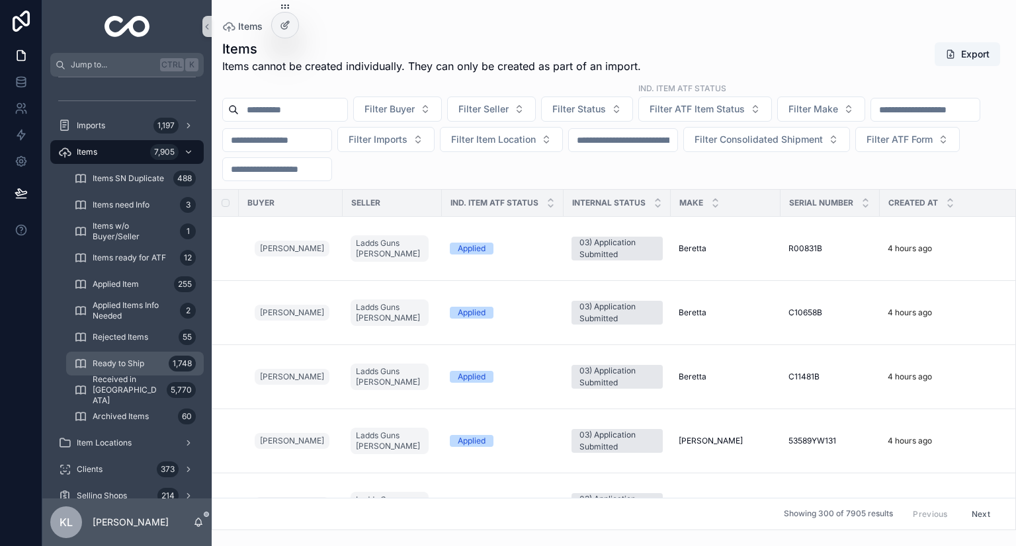
click at [144, 367] on span "Ready to Ship" at bounding box center [119, 364] width 52 height 11
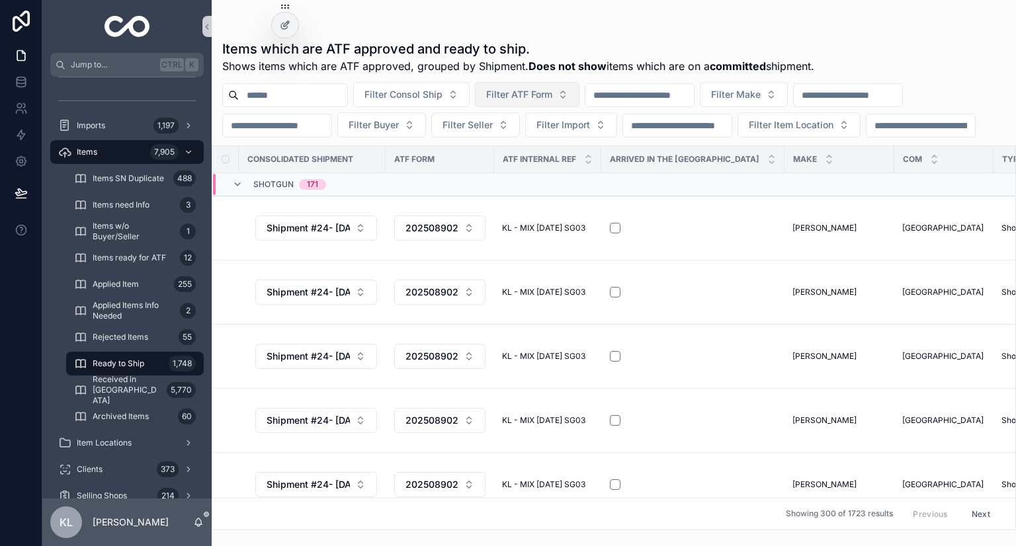
click at [552, 99] on span "Filter ATF Form" at bounding box center [519, 94] width 66 height 13
type input "*********"
click at [527, 151] on span "202508125" at bounding box center [511, 148] width 50 height 13
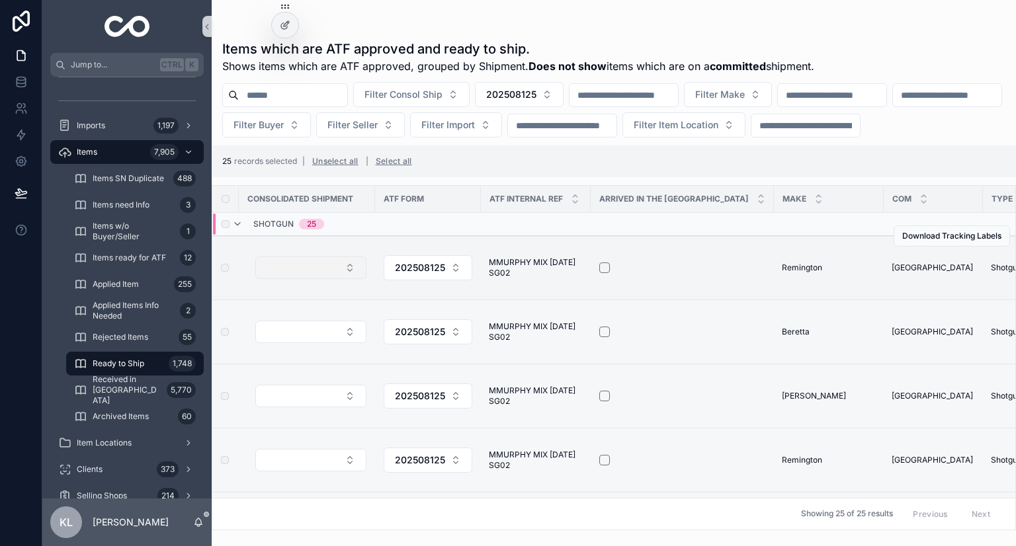
click at [323, 279] on button "Select Button" at bounding box center [310, 268] width 111 height 22
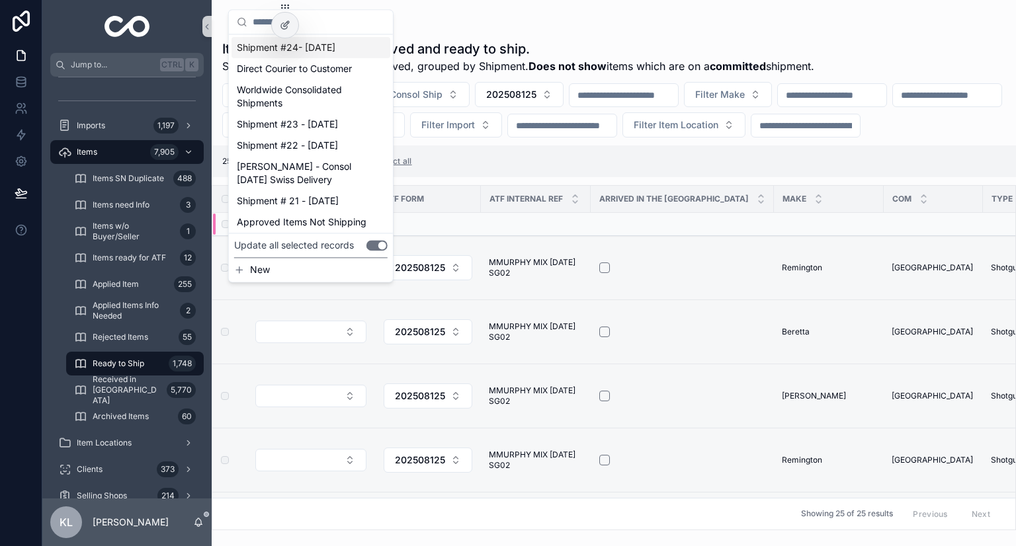
click at [327, 46] on span "Shipment #24- Sep'25" at bounding box center [286, 47] width 99 height 13
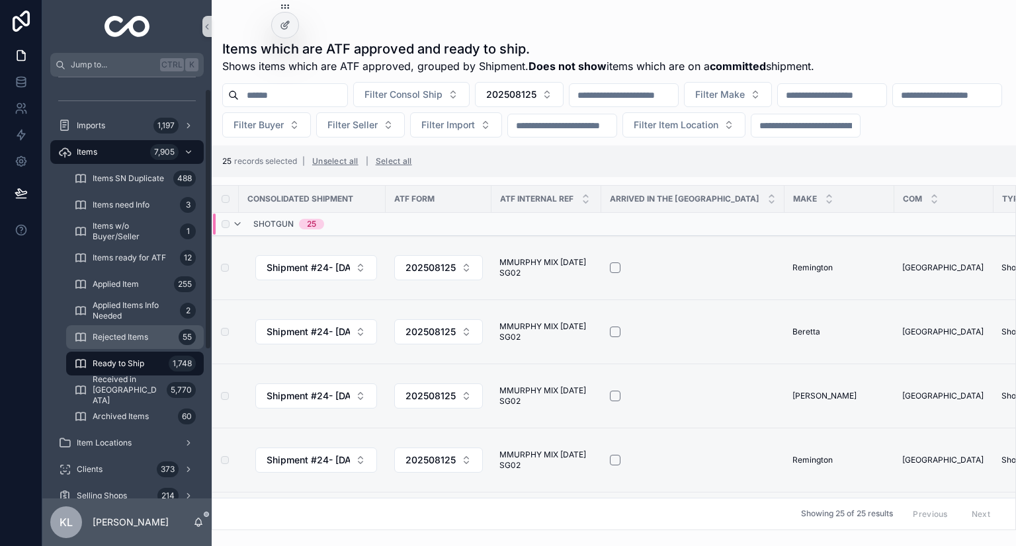
scroll to position [258, 0]
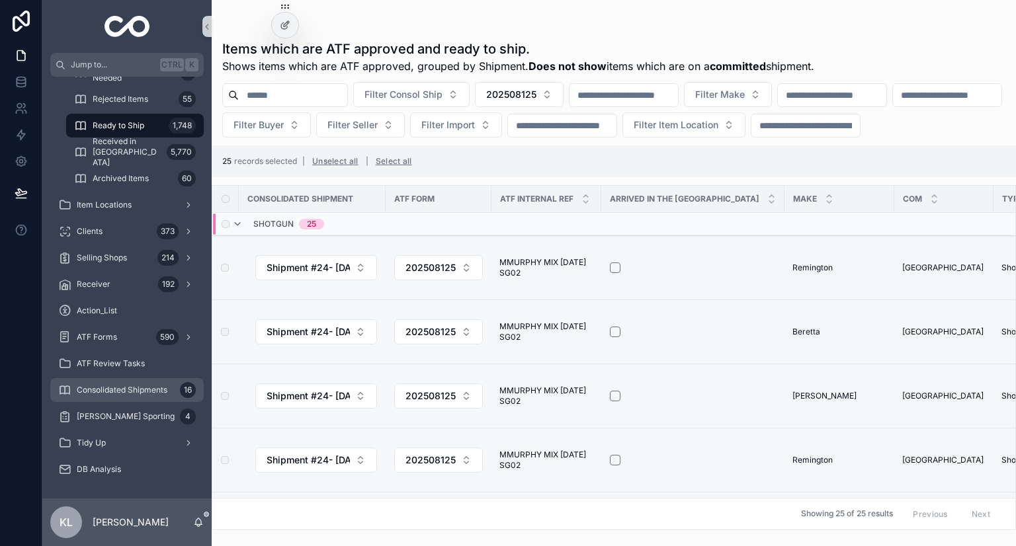
click at [153, 396] on div "Consolidated Shipments 16" at bounding box center [127, 390] width 138 height 21
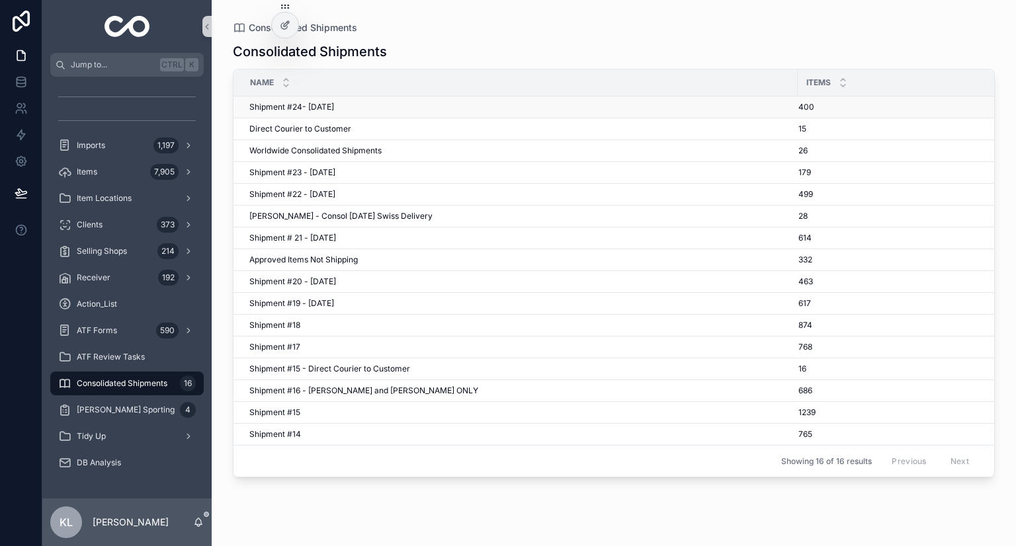
click at [381, 106] on div "Shipment #24- Sep'25 Shipment #24- Sep'25" at bounding box center [519, 107] width 540 height 11
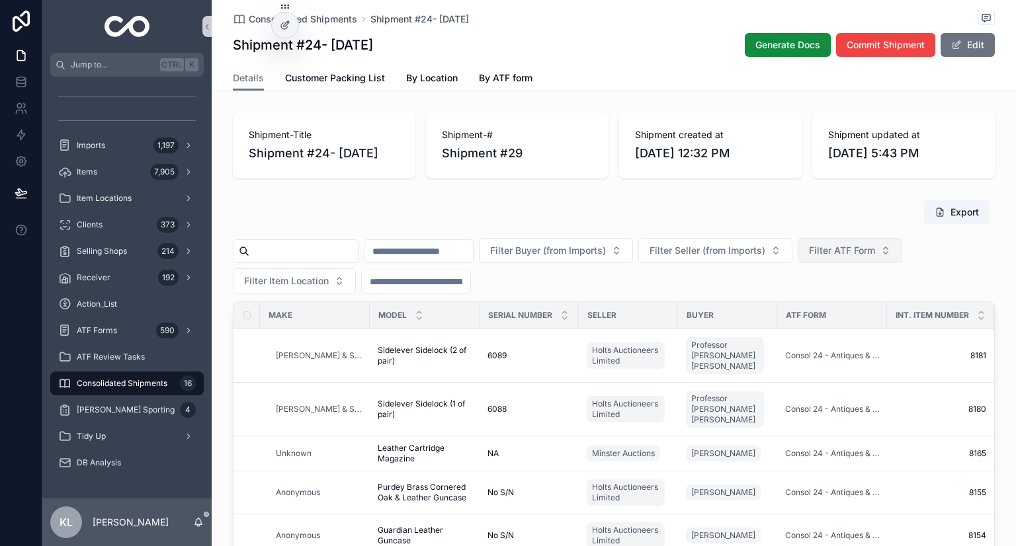
click at [875, 247] on span "Filter ATF Form" at bounding box center [842, 250] width 66 height 13
type input "*********"
click at [875, 310] on span "202508125" at bounding box center [865, 304] width 50 height 13
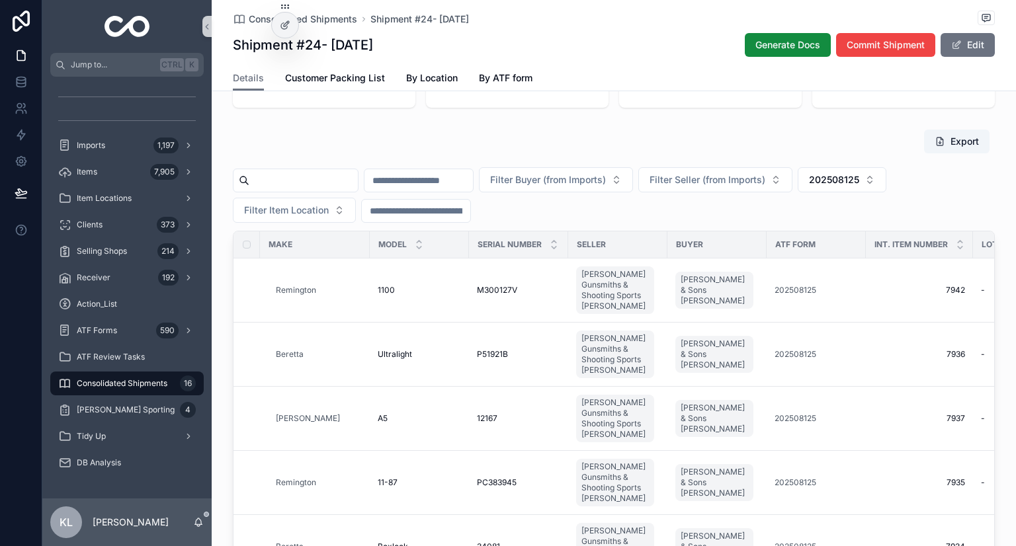
scroll to position [71, 0]
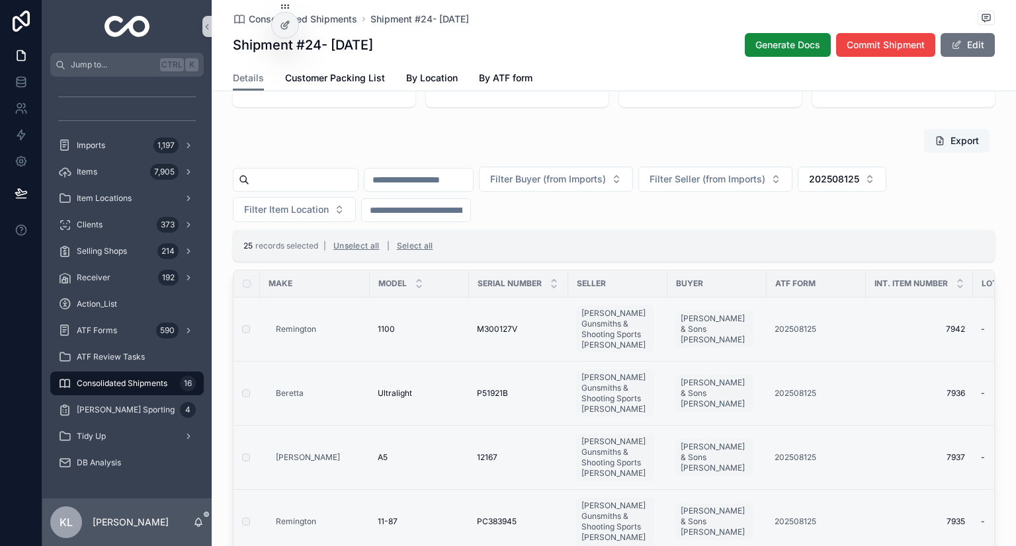
click at [945, 140] on button "Export" at bounding box center [956, 141] width 65 height 24
click at [126, 326] on div "ATF Forms 590" at bounding box center [127, 330] width 138 height 21
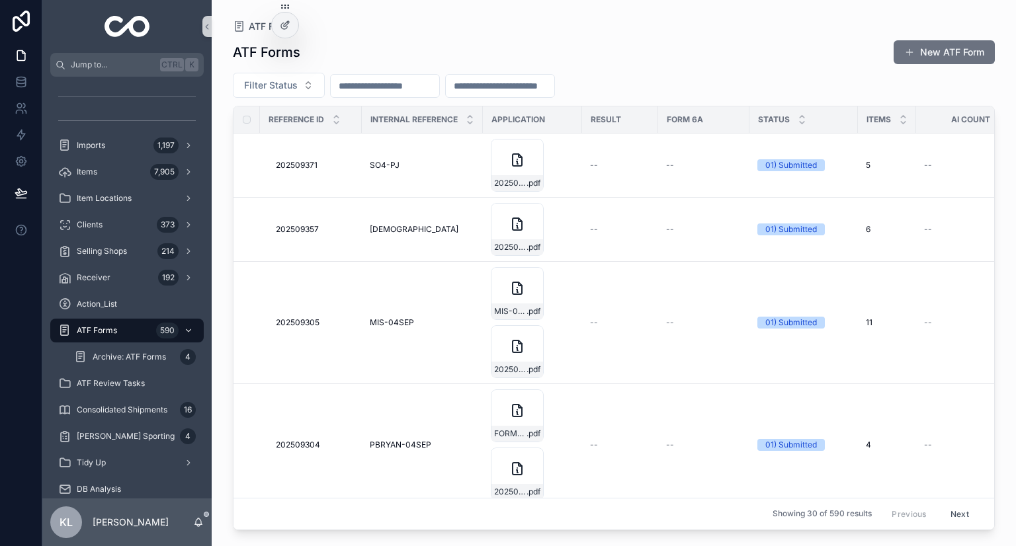
paste input "*********"
click at [398, 85] on input "*********" at bounding box center [385, 86] width 108 height 19
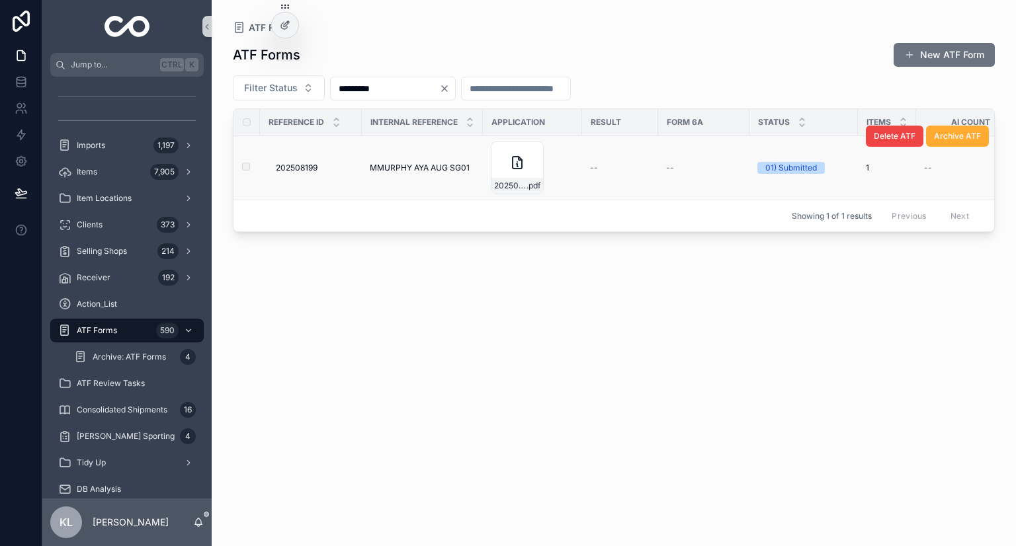
type input "*********"
click at [434, 165] on span "MMURPHY AYA AUG SG01" at bounding box center [420, 168] width 100 height 11
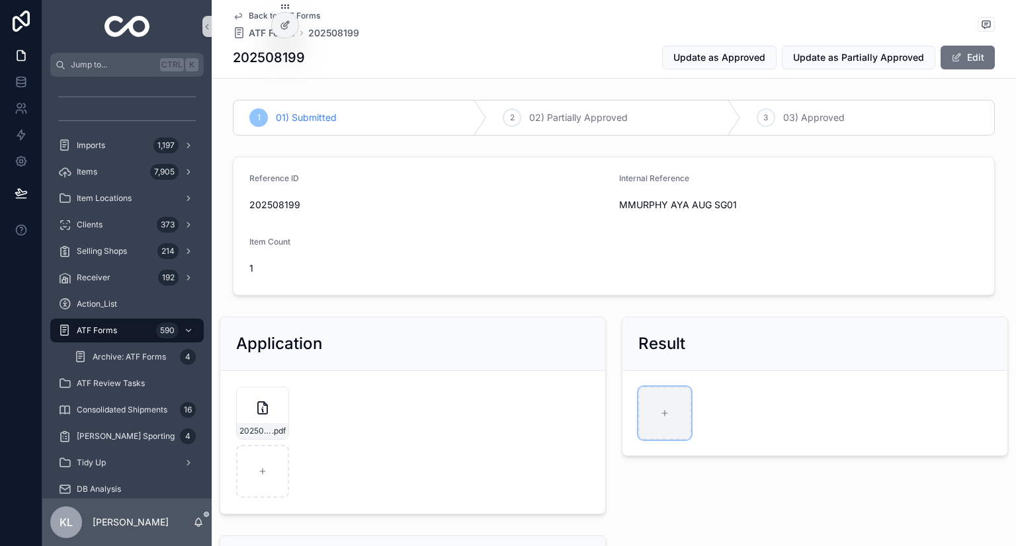
click at [656, 424] on div "scrollable content" at bounding box center [664, 413] width 53 height 53
type input "**********"
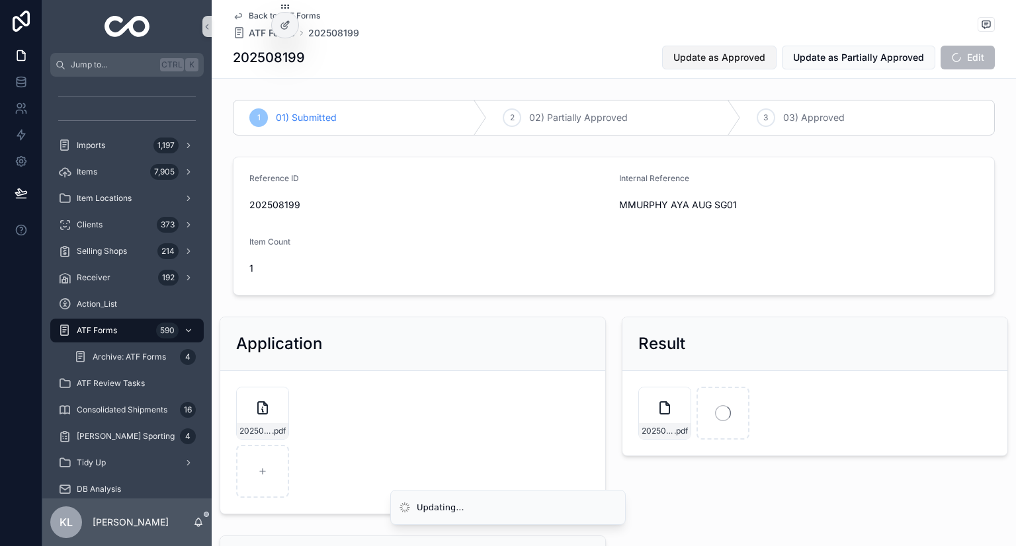
click at [742, 62] on span "Update as Approved" at bounding box center [719, 57] width 92 height 13
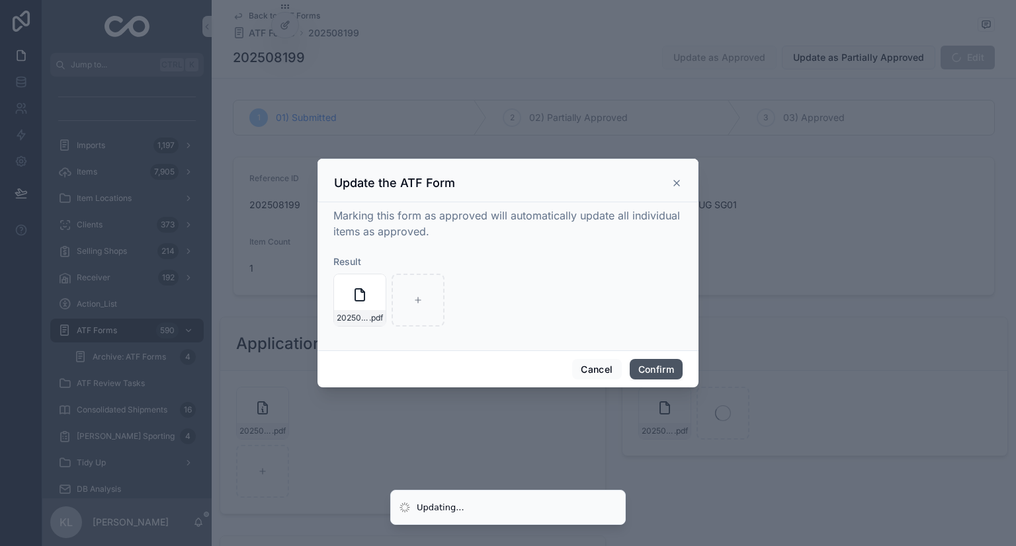
click at [652, 376] on button "Confirm" at bounding box center [656, 369] width 53 height 21
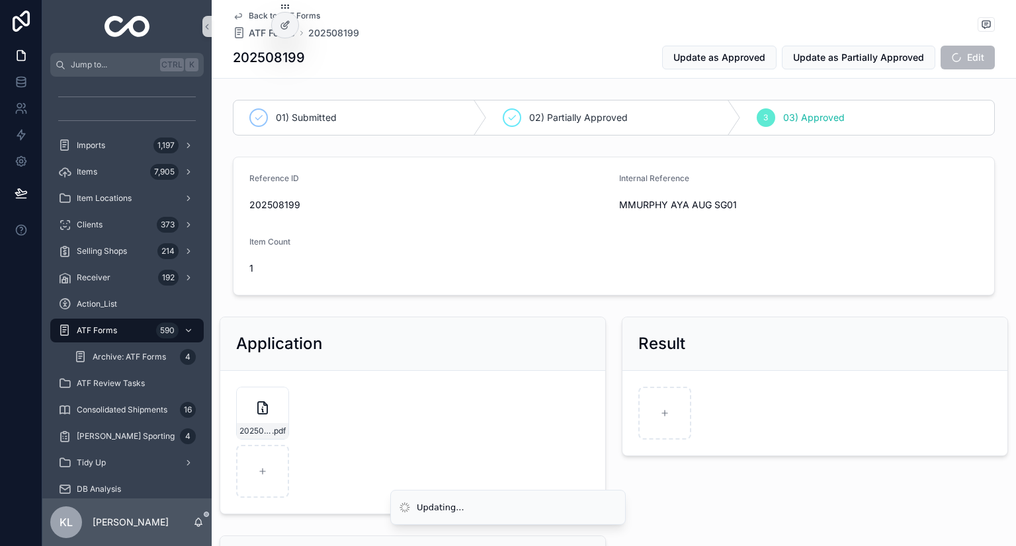
click at [575, 315] on div "Application 202508199-FORM6PARTI-SUBMITTED-MMURPHY-AYA-AUG-SG01.pdf .pdf" at bounding box center [413, 416] width 402 height 208
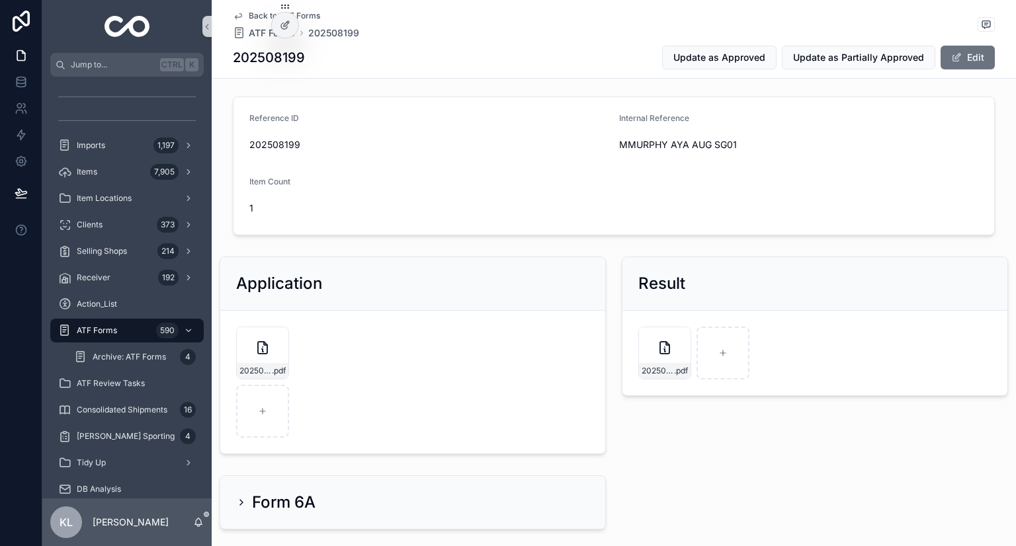
scroll to position [56, 0]
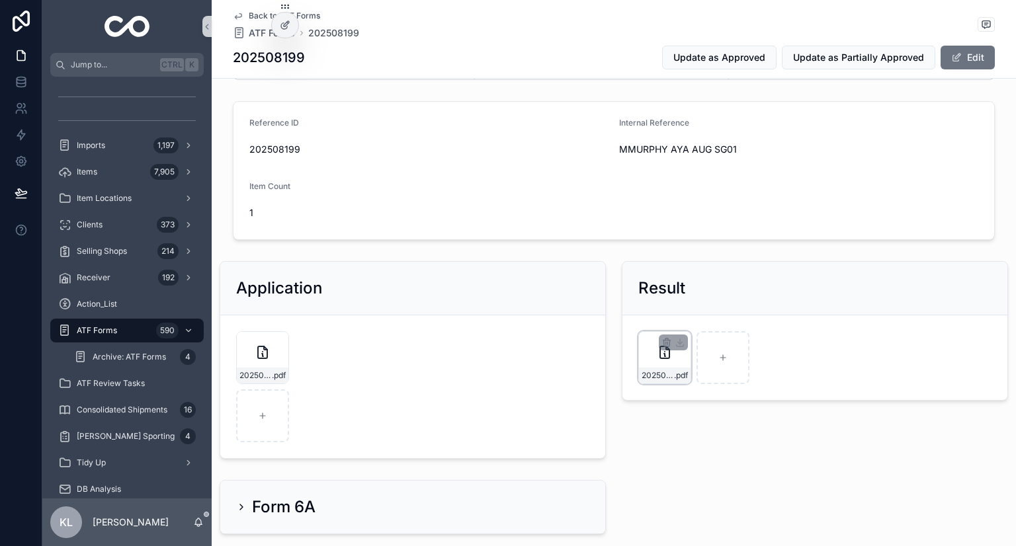
click at [662, 381] on div "202508199-FORM6PARTI-APPROVED-MMURPHY-AYA-AUG-SG01.pdf .pdf" at bounding box center [665, 376] width 52 height 16
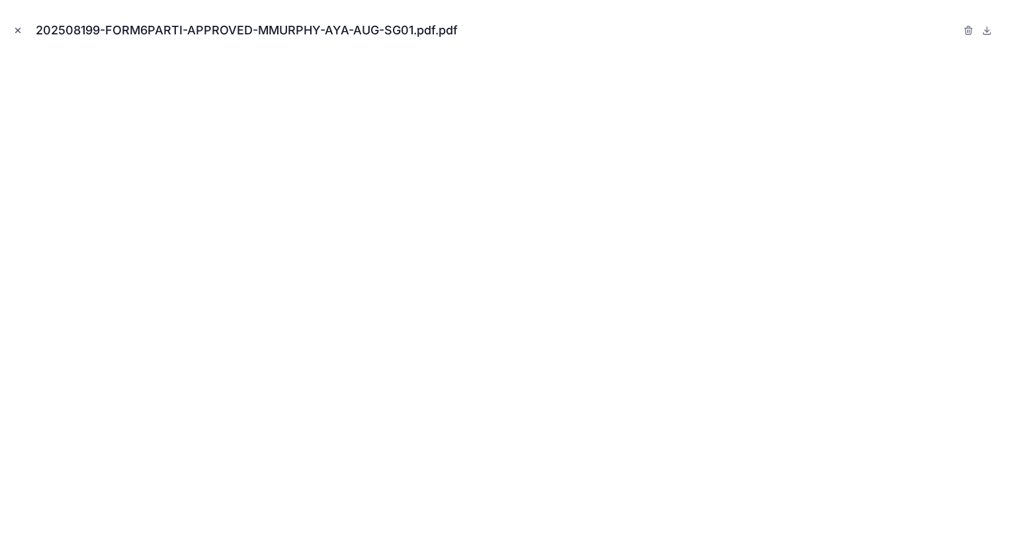
click at [16, 27] on icon "Close modal" at bounding box center [17, 30] width 9 height 9
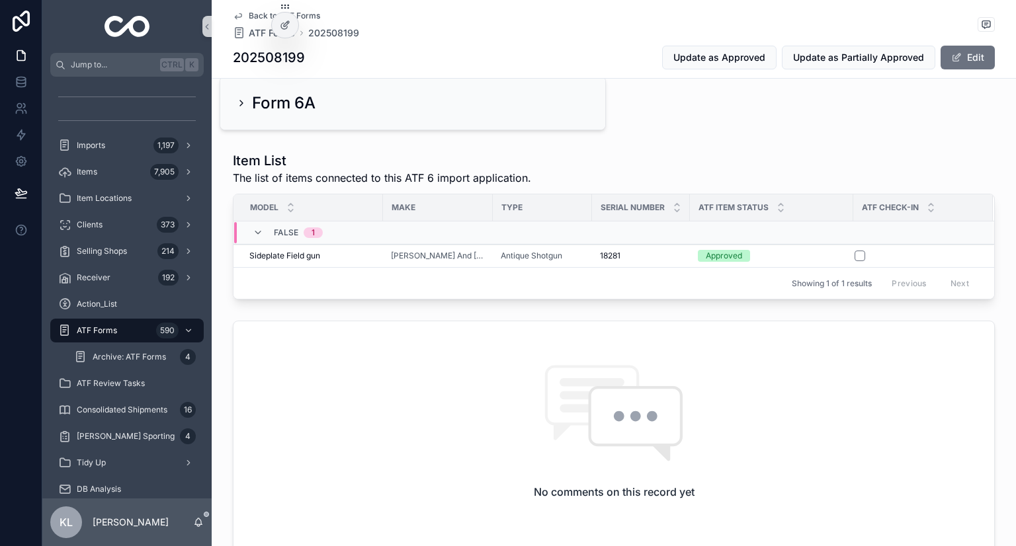
scroll to position [463, 0]
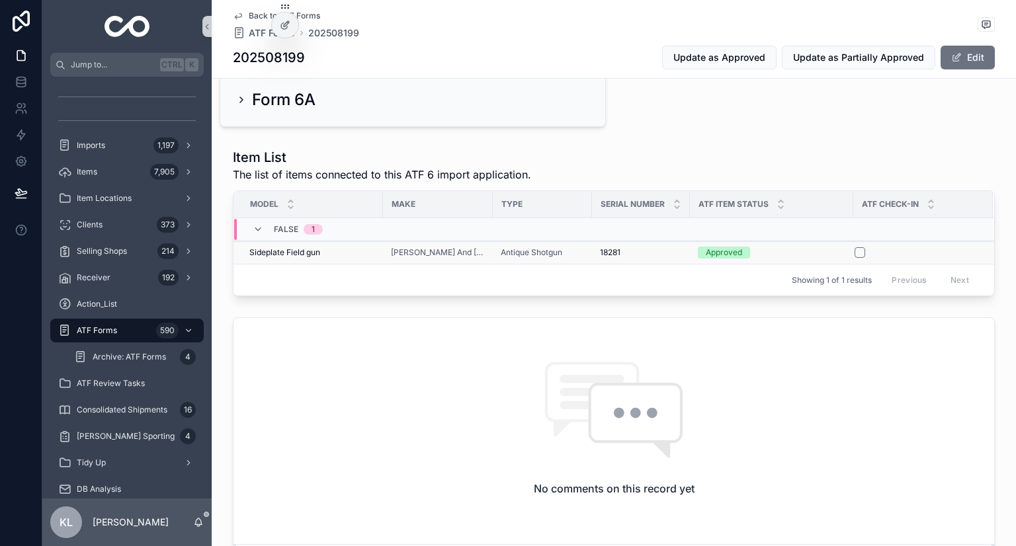
click at [341, 250] on div "Sideplate Field gun Sideplate Field gun" at bounding box center [312, 252] width 126 height 11
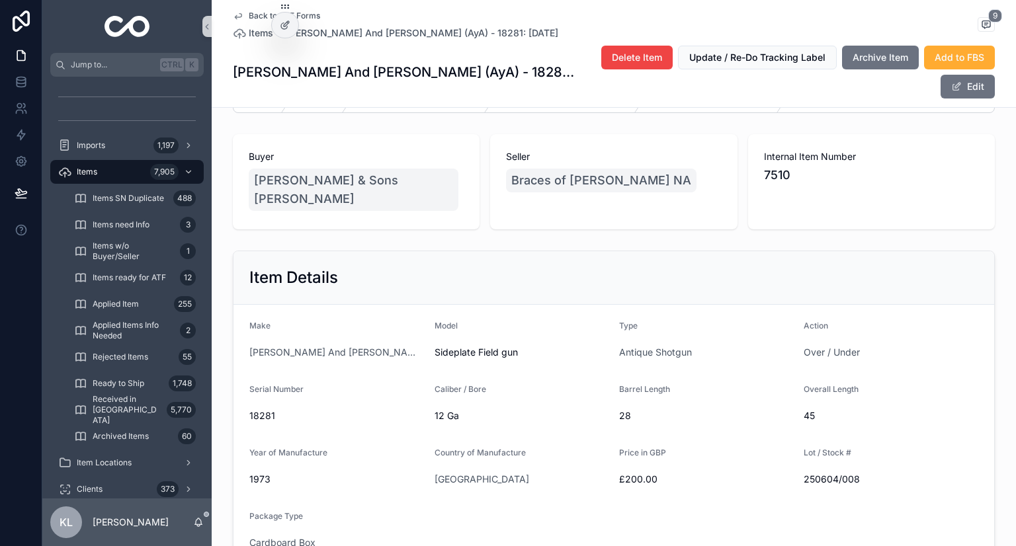
scroll to position [111, 0]
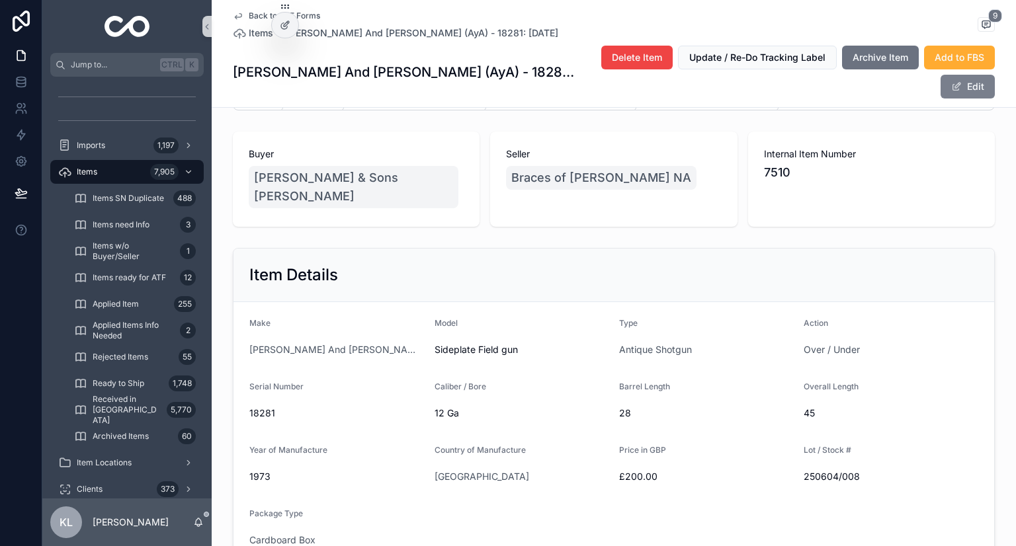
click at [978, 85] on button "Edit" at bounding box center [968, 87] width 54 height 24
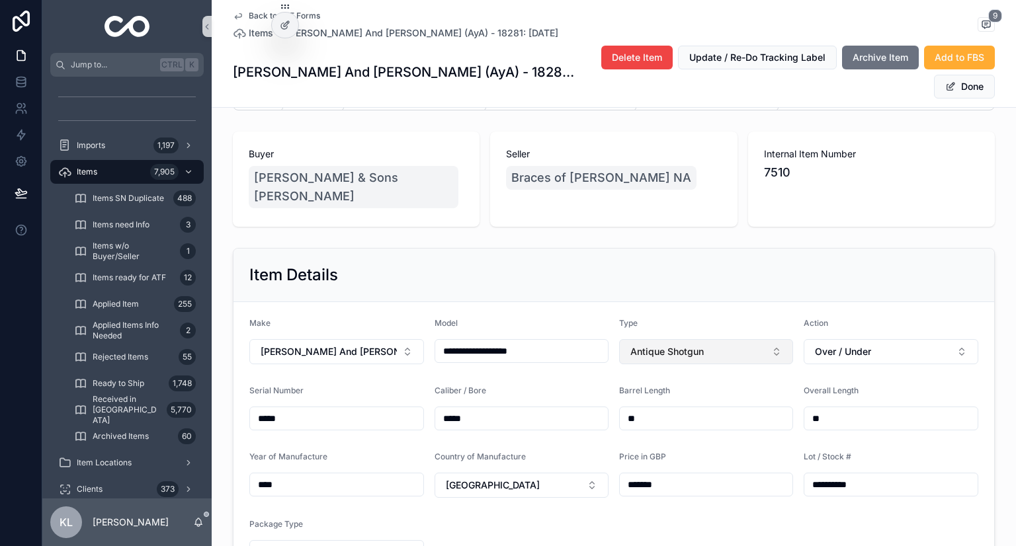
click at [739, 339] on button "Antique Shotgun" at bounding box center [706, 351] width 174 height 25
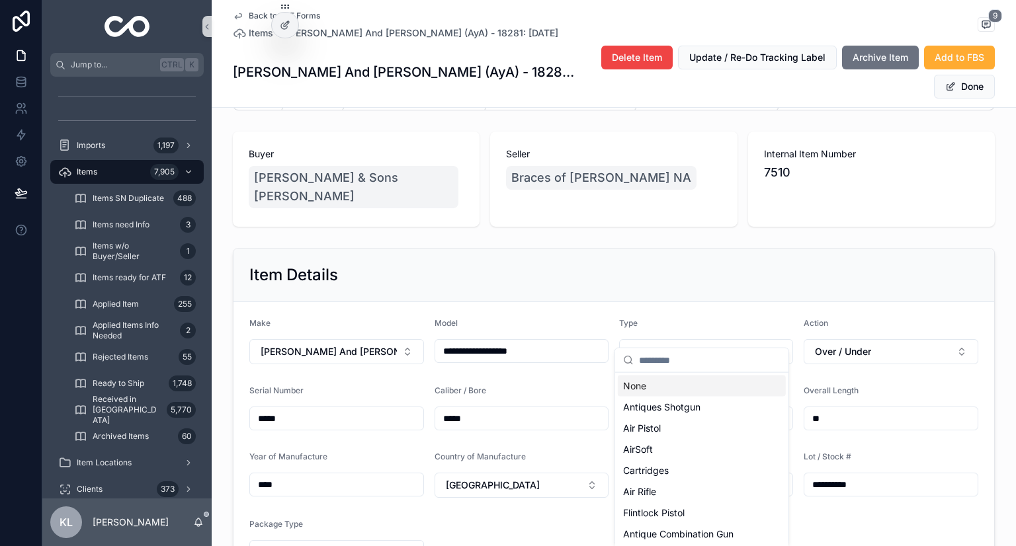
click at [700, 357] on input "scrollable content" at bounding box center [710, 361] width 142 height 24
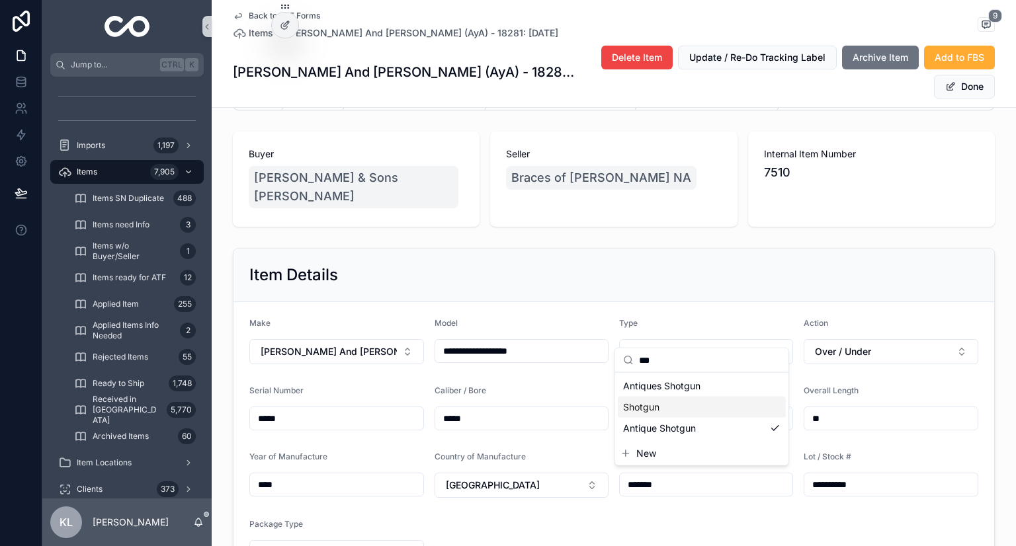
type input "***"
click at [671, 405] on div "Shotgun" at bounding box center [702, 407] width 168 height 21
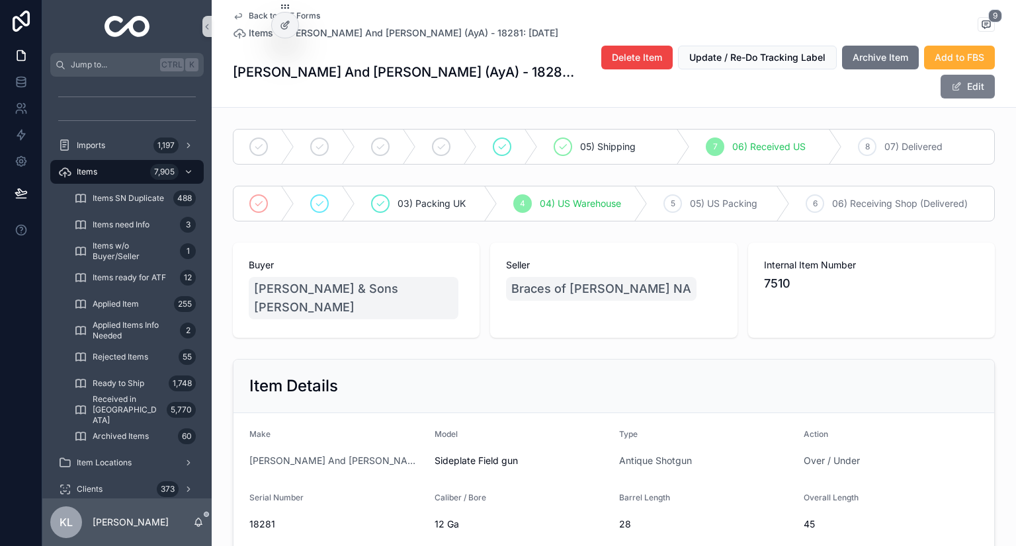
click at [956, 85] on span "scrollable content" at bounding box center [956, 86] width 11 height 11
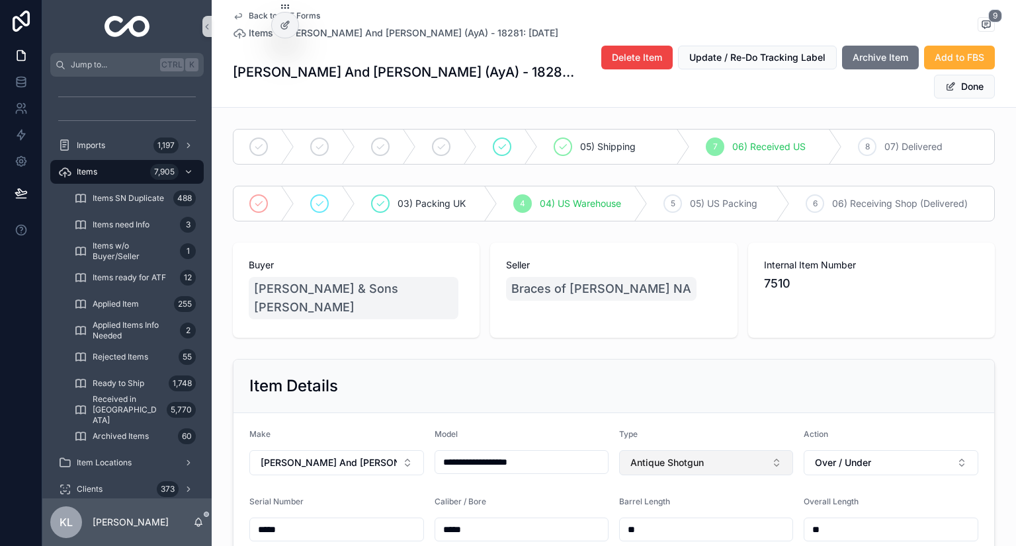
click at [675, 456] on span "Antique Shotgun" at bounding box center [666, 462] width 73 height 13
type input "****"
click at [682, 517] on div "Shotgun" at bounding box center [702, 518] width 168 height 21
click at [804, 360] on div "Item Details" at bounding box center [613, 387] width 761 height 54
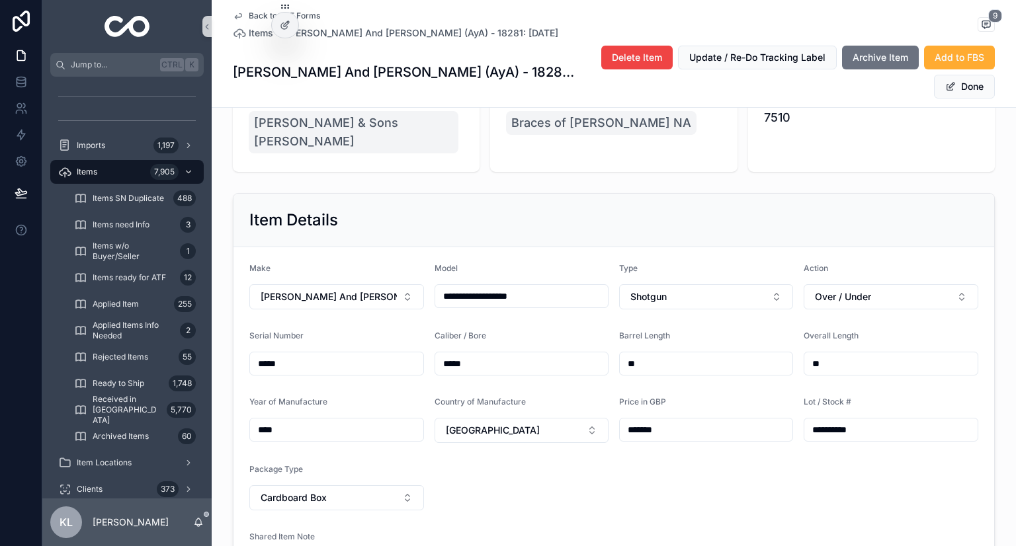
scroll to position [167, 0]
click at [964, 81] on button "Done" at bounding box center [964, 87] width 61 height 24
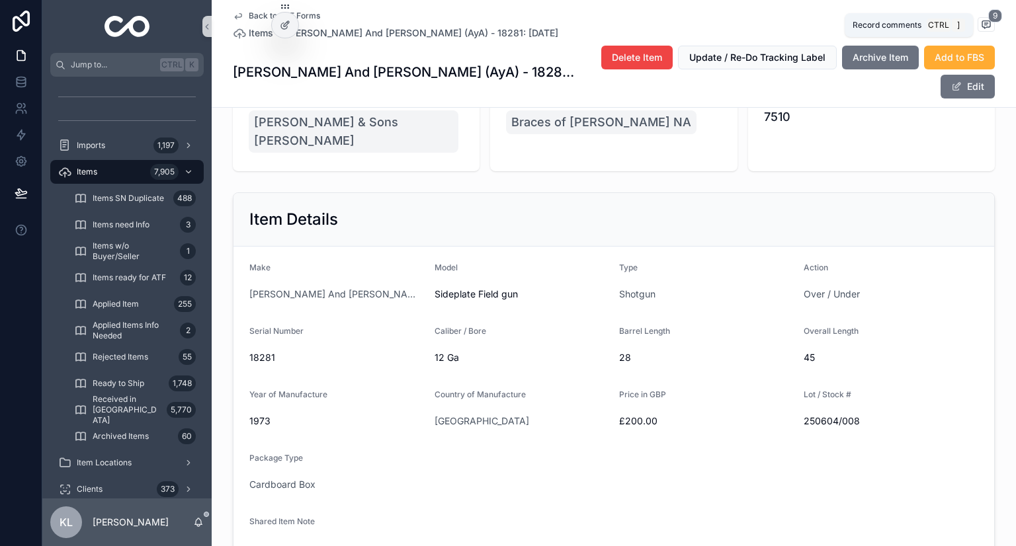
click at [984, 21] on icon "scrollable content" at bounding box center [986, 24] width 11 height 11
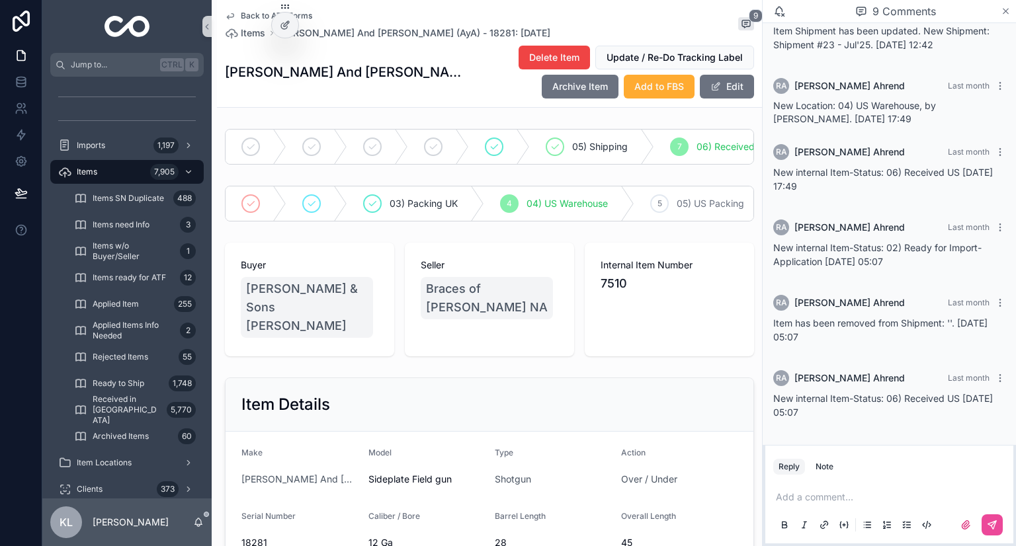
click at [1001, 11] on icon "scrollable content" at bounding box center [1006, 11] width 10 height 11
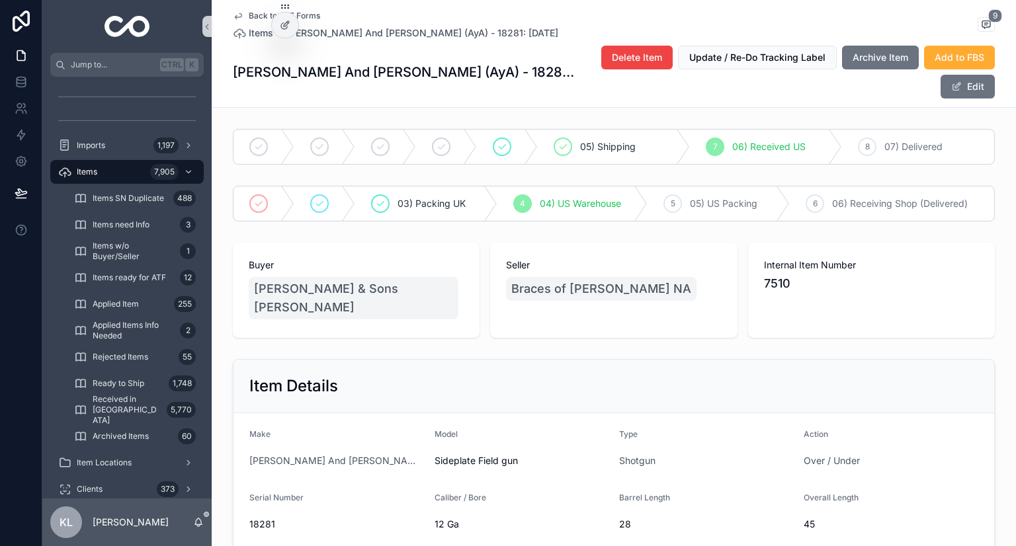
click at [261, 518] on span "18281" at bounding box center [336, 524] width 175 height 13
copy span "18281"
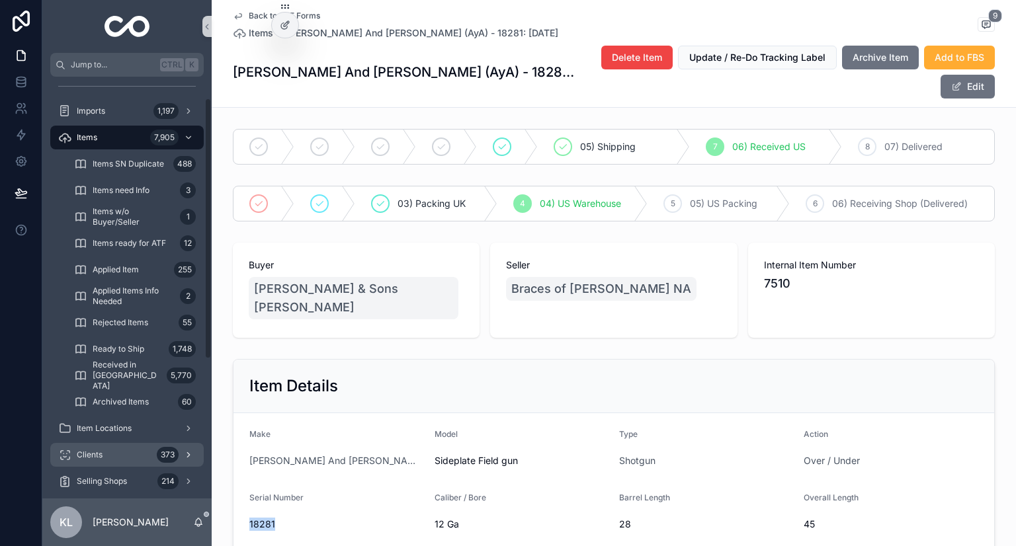
scroll to position [34, 0]
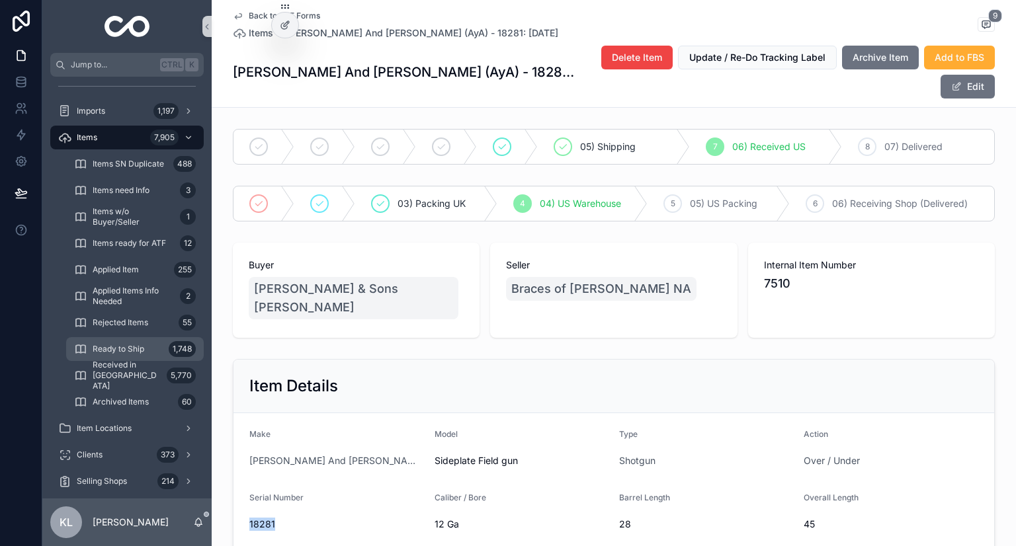
click at [161, 350] on div "Ready to Ship 1,748" at bounding box center [135, 349] width 122 height 21
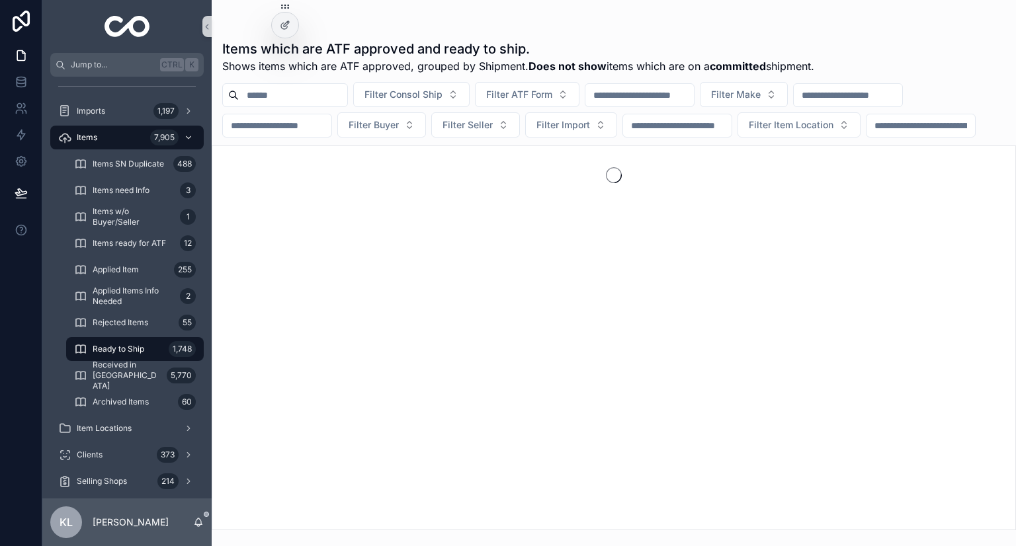
click at [898, 95] on input "scrollable content" at bounding box center [848, 95] width 108 height 19
paste input "*****"
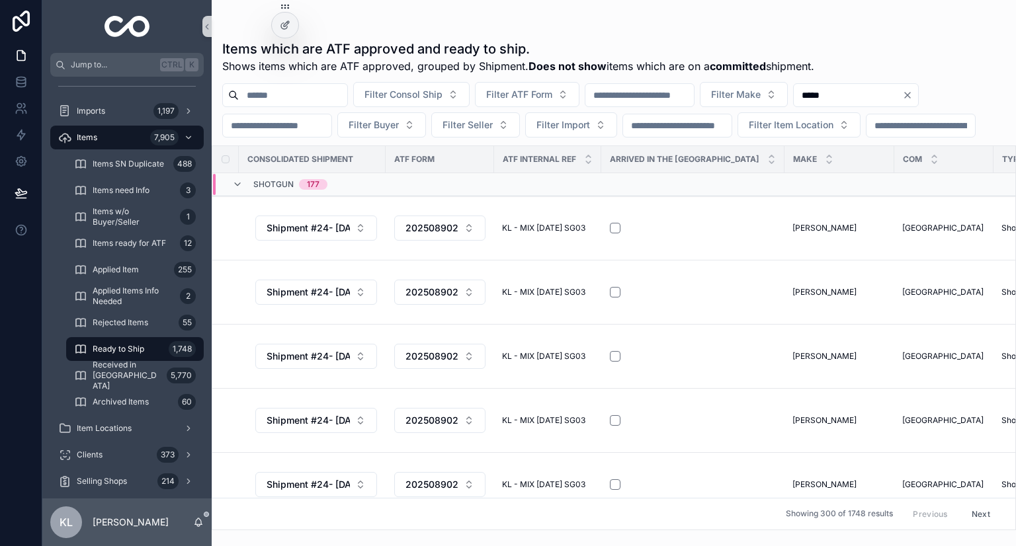
type input "*****"
click at [898, 95] on div "Filter Consol Ship Filter ATF Form Filter Make ***** Filter Buyer Filter Seller…" at bounding box center [614, 110] width 804 height 56
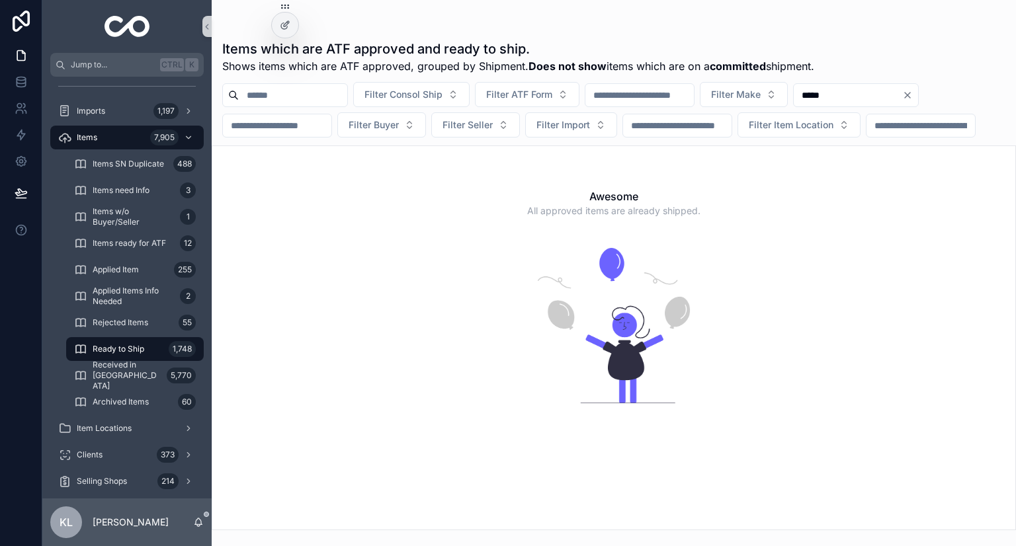
click at [902, 101] on icon "Clear" at bounding box center [907, 95] width 11 height 11
click at [148, 384] on div "Received in US 5,770" at bounding box center [135, 375] width 122 height 21
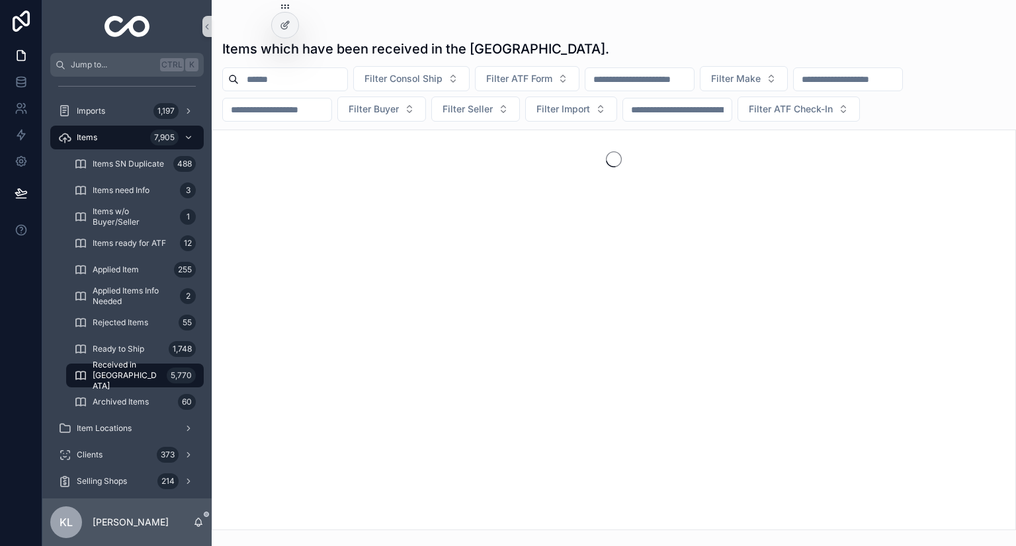
click at [117, 377] on span "Received in [GEOGRAPHIC_DATA]" at bounding box center [127, 376] width 69 height 32
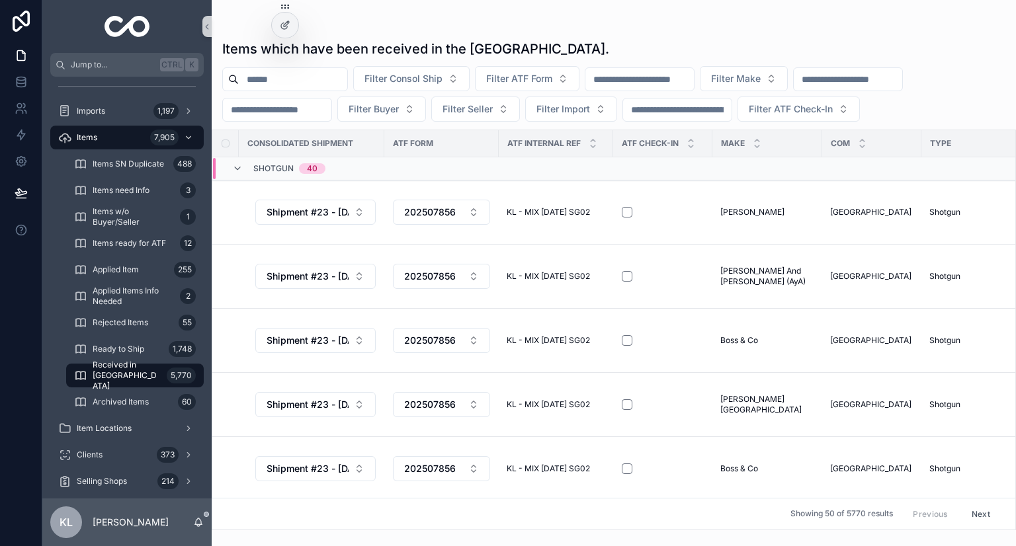
click at [902, 80] on input "scrollable content" at bounding box center [848, 79] width 108 height 19
paste input "*****"
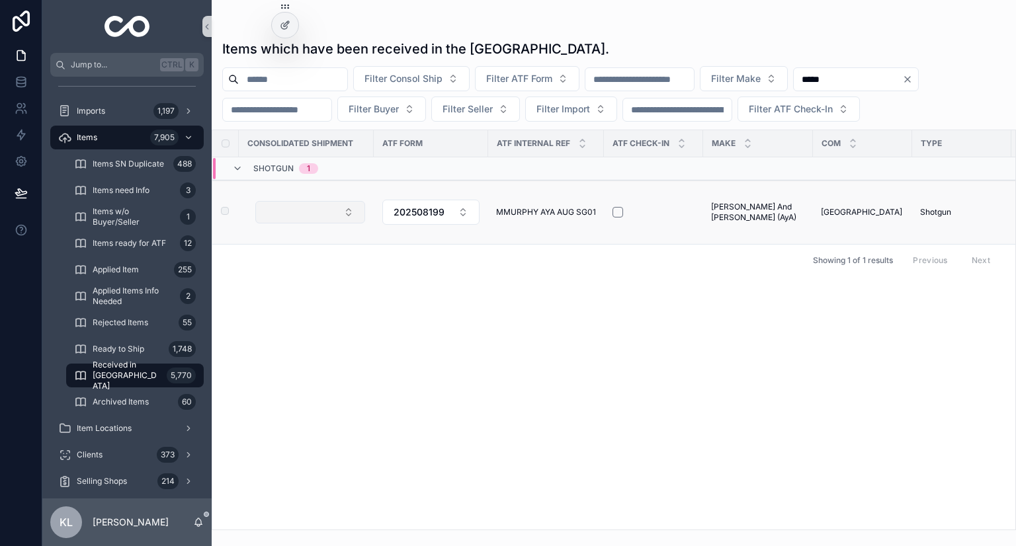
type input "*****"
click at [341, 224] on button "Select Button" at bounding box center [310, 212] width 110 height 22
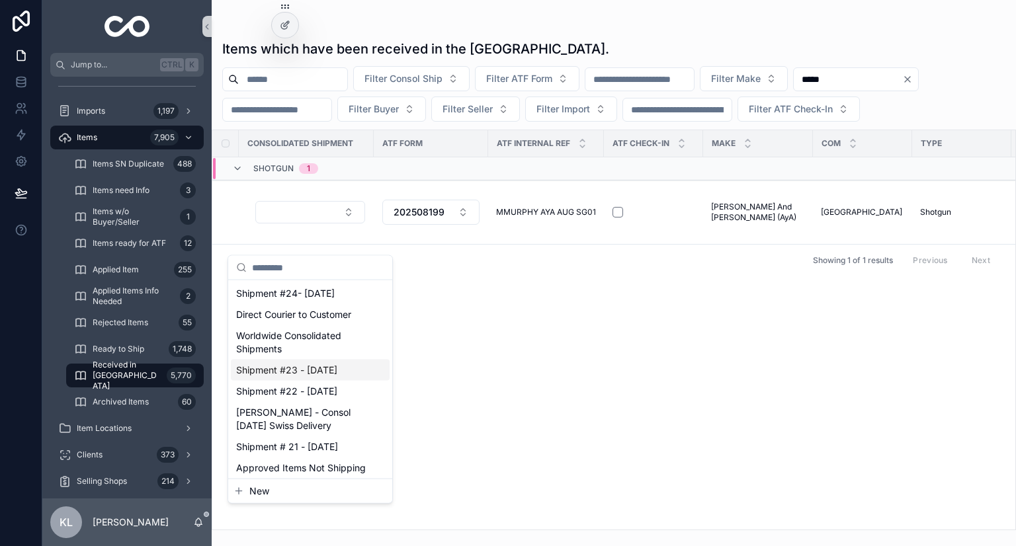
click at [322, 377] on div "Shipment #23 - Jul'25" at bounding box center [310, 370] width 159 height 21
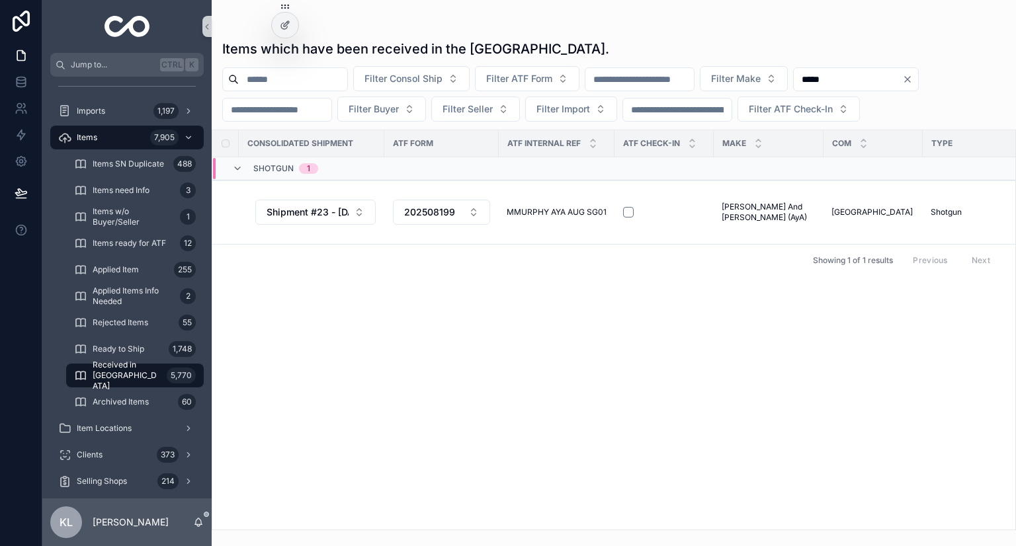
click at [553, 351] on div "Consolidated Shipment ATF Form ATF Internal Ref ATF Check-In Make COM Type Acti…" at bounding box center [613, 330] width 803 height 400
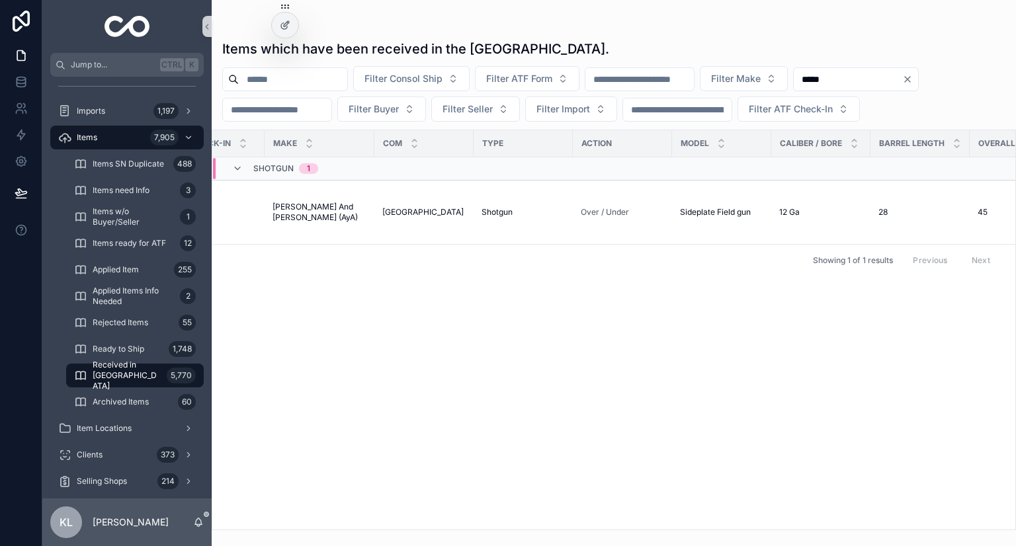
scroll to position [0, 450]
click at [902, 85] on icon "Clear" at bounding box center [907, 79] width 11 height 11
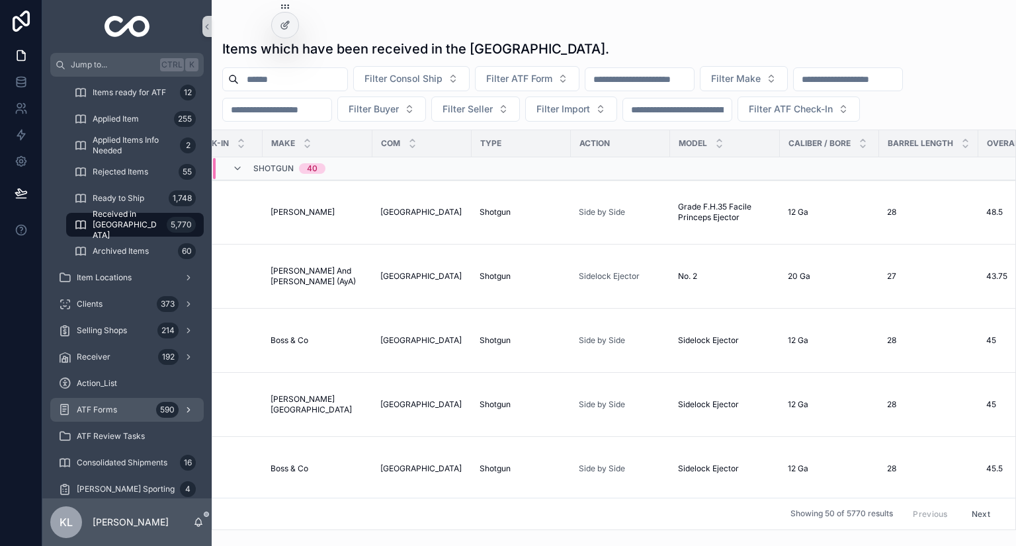
click at [155, 417] on div "ATF Forms 590" at bounding box center [127, 410] width 138 height 21
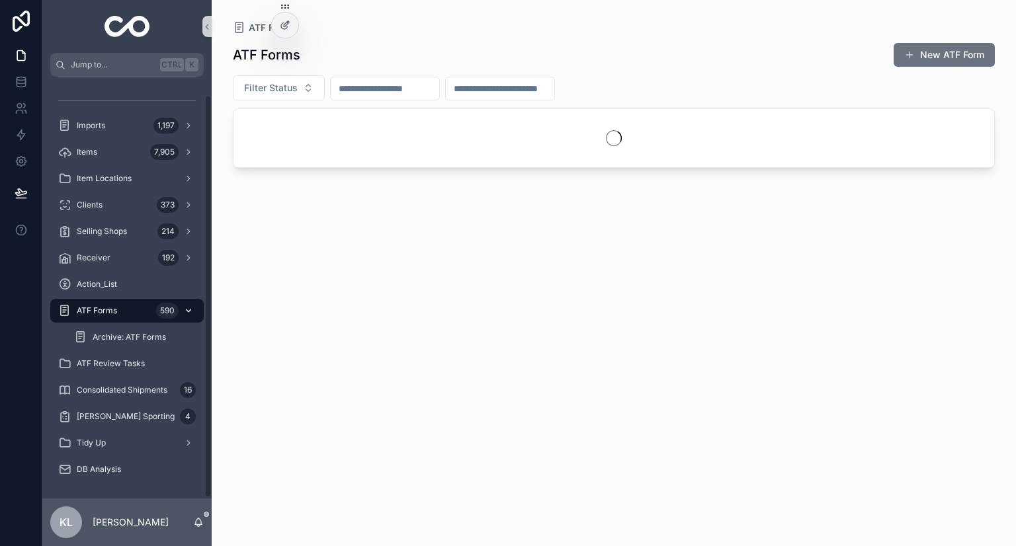
scroll to position [20, 0]
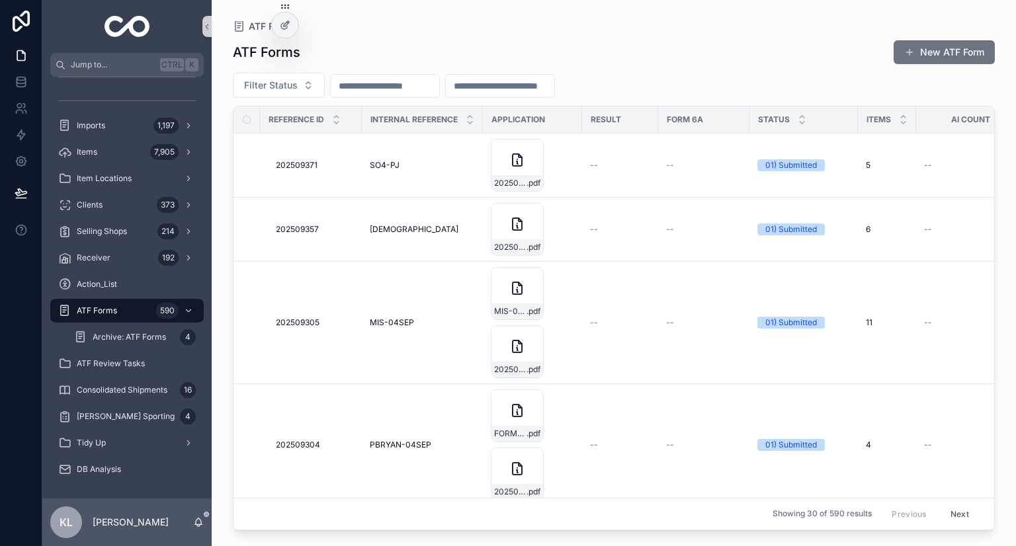
paste input "*********"
click at [407, 82] on input "scrollable content" at bounding box center [385, 86] width 108 height 19
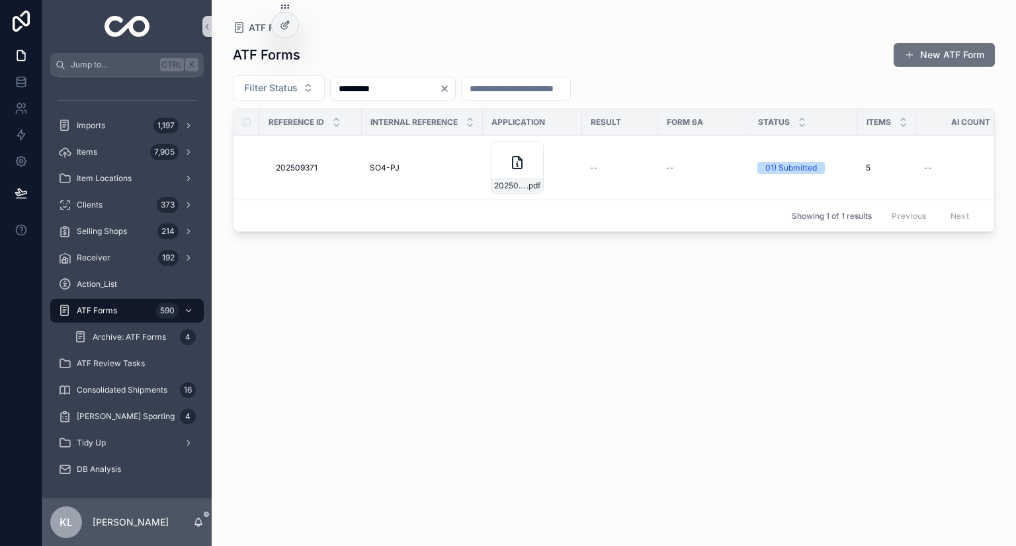
type input "*********"
click at [450, 92] on icon "Clear" at bounding box center [444, 88] width 11 height 11
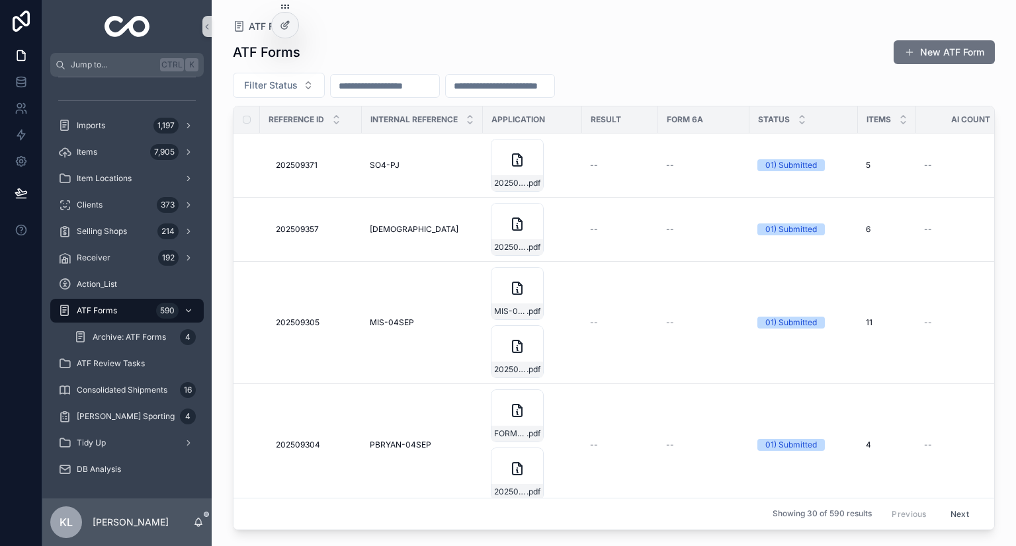
paste input "*********"
click at [439, 89] on input "*********" at bounding box center [385, 86] width 108 height 19
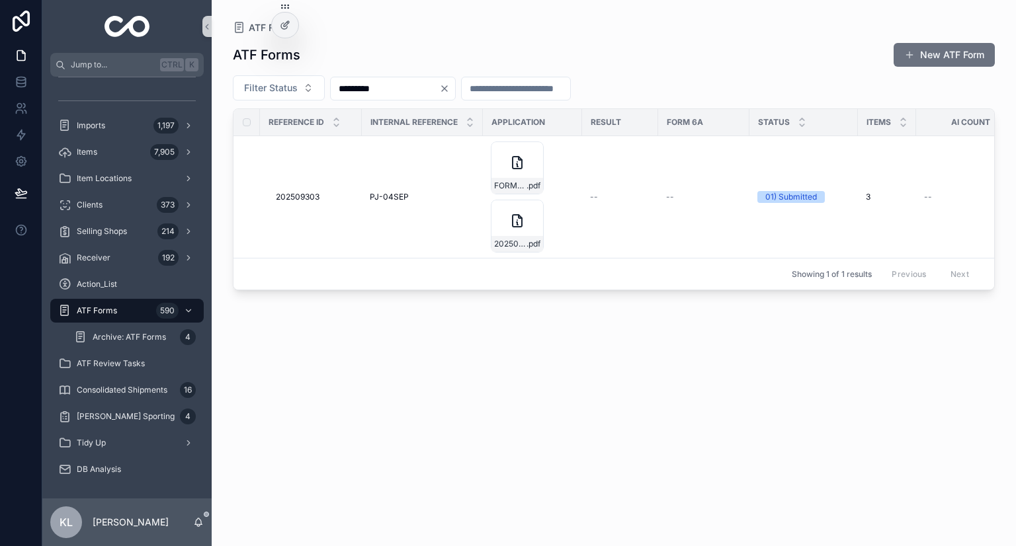
click at [380, 88] on input "*********" at bounding box center [385, 88] width 108 height 19
paste input "scrollable content"
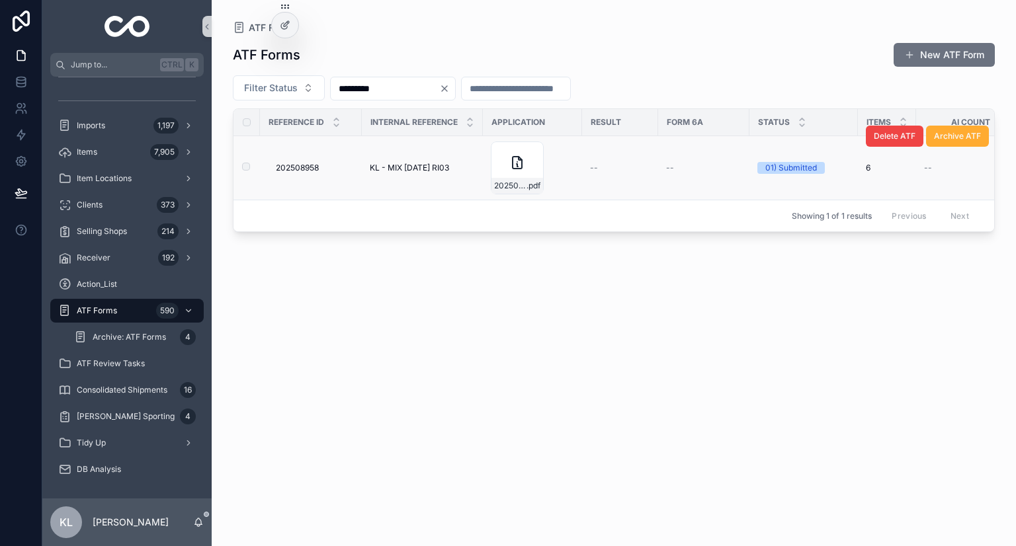
type input "*********"
click at [384, 165] on span "KL - MIX AUG25 RI03" at bounding box center [409, 168] width 79 height 11
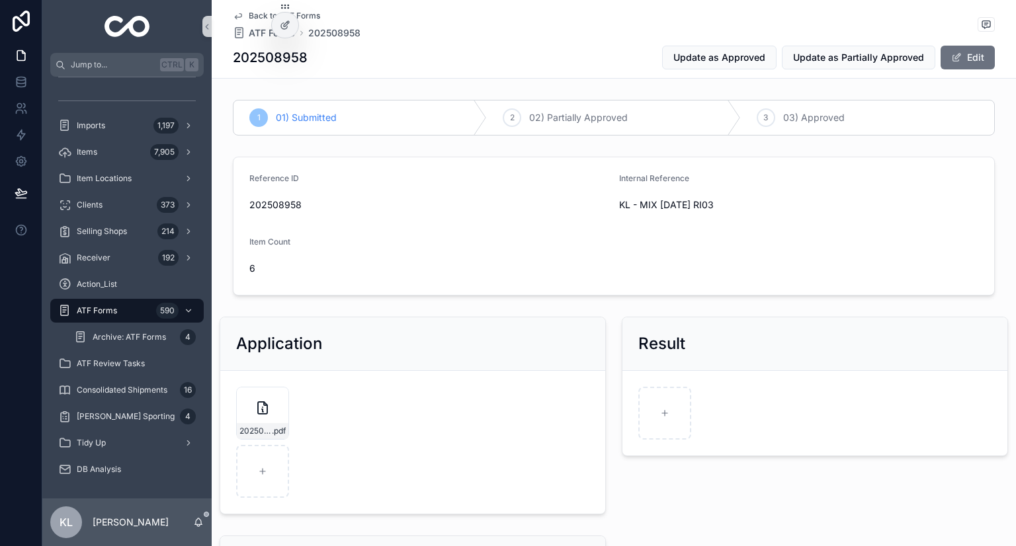
click at [830, 384] on form "scrollable content" at bounding box center [814, 413] width 385 height 85
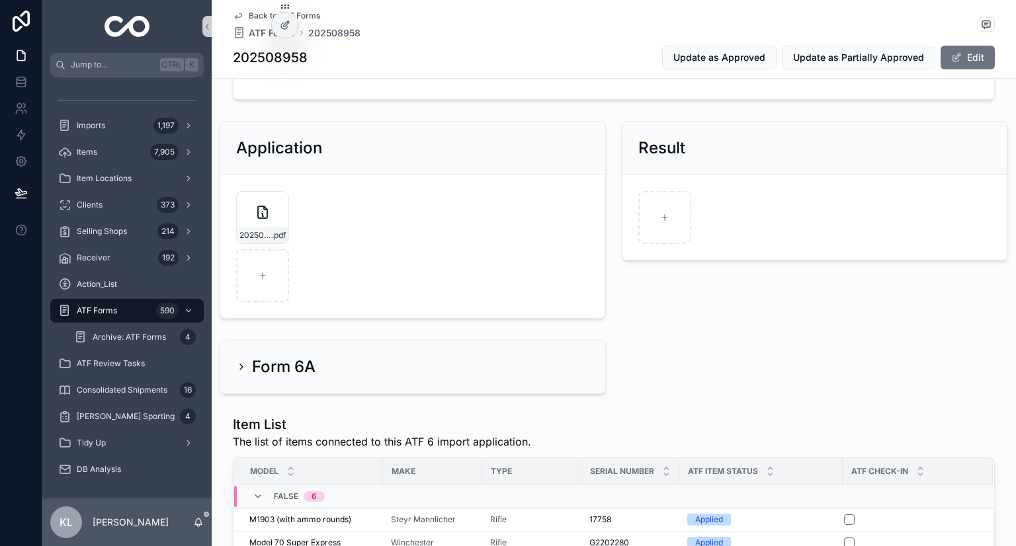
scroll to position [155, 0]
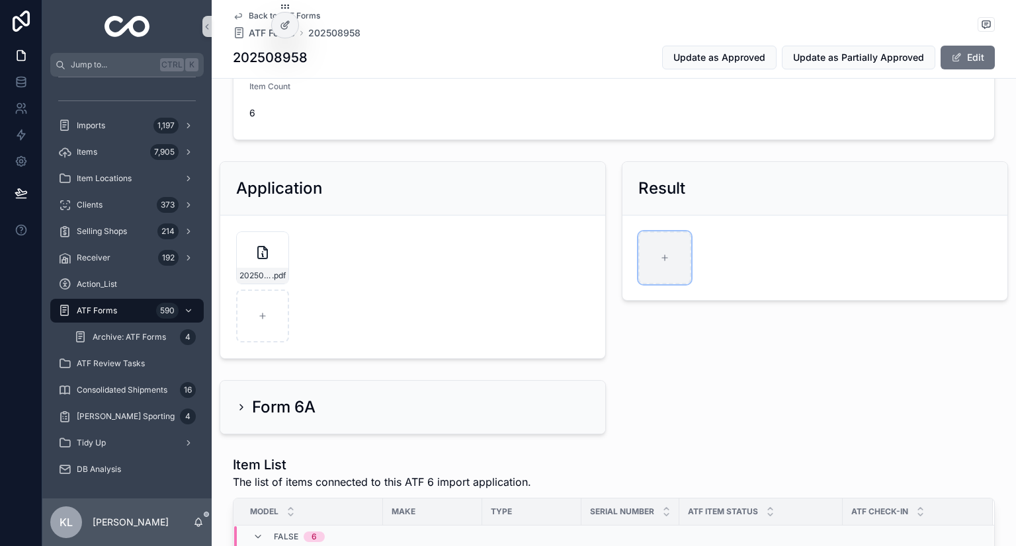
click at [668, 264] on div "scrollable content" at bounding box center [664, 258] width 53 height 53
type input "**********"
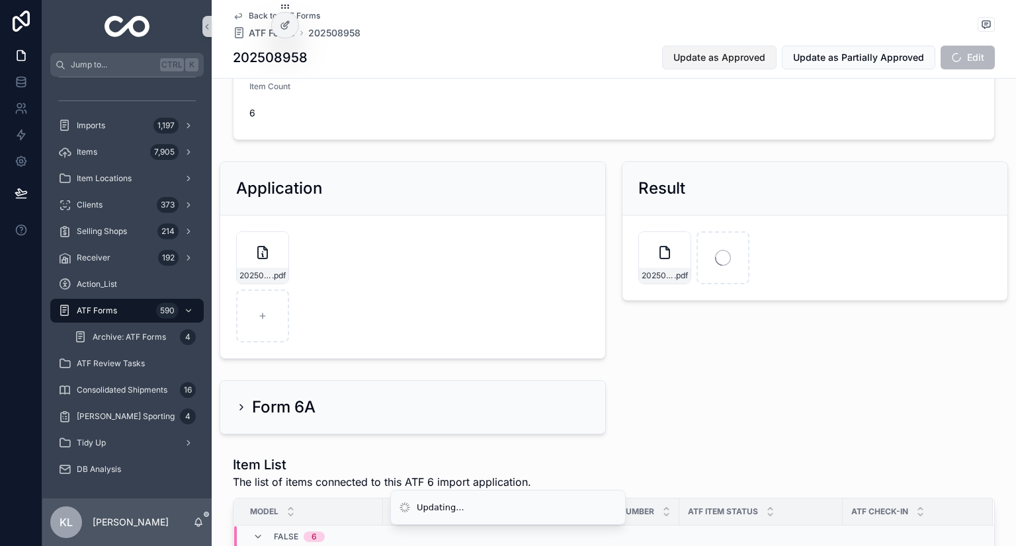
click at [736, 59] on span "Update as Approved" at bounding box center [719, 57] width 92 height 13
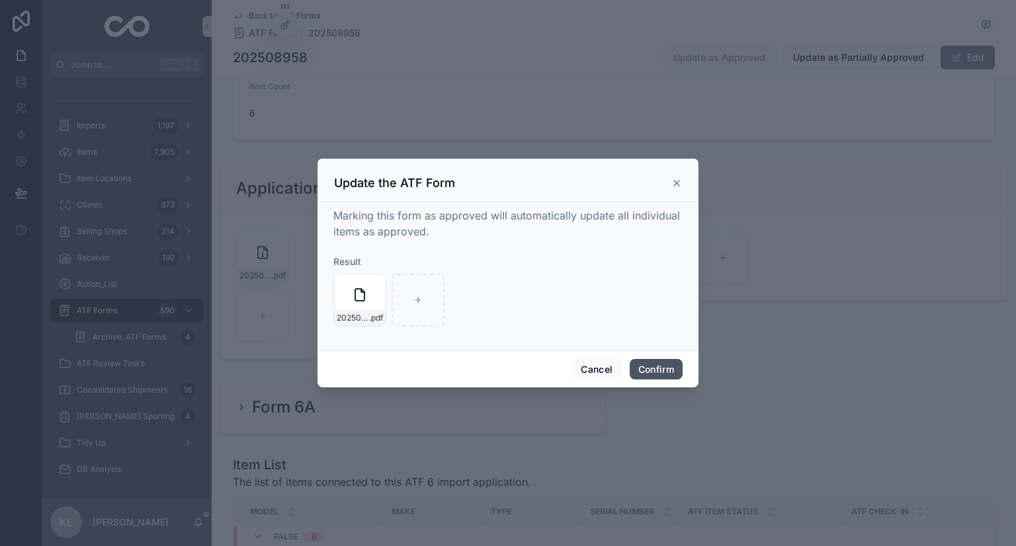
click at [669, 368] on button "Confirm" at bounding box center [656, 369] width 53 height 21
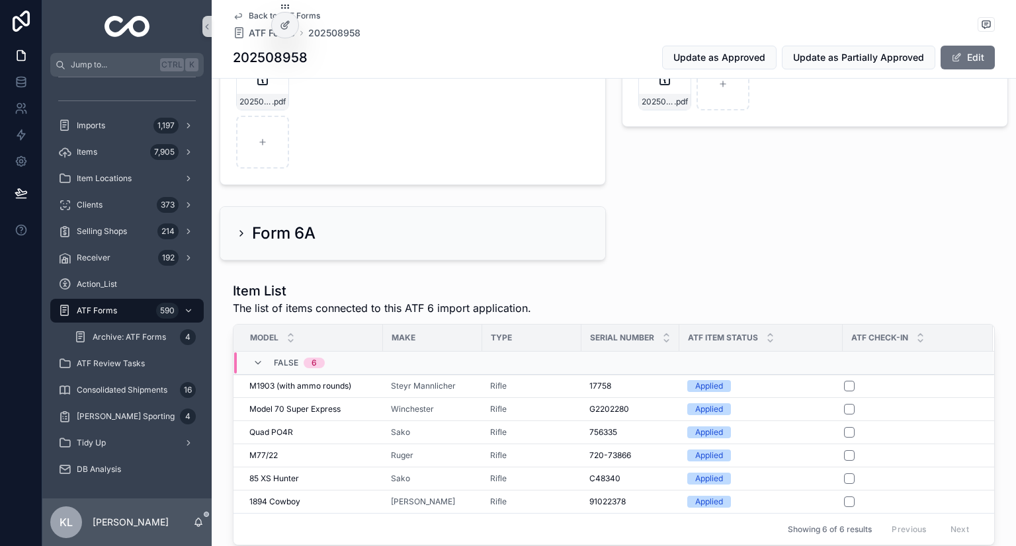
scroll to position [169, 0]
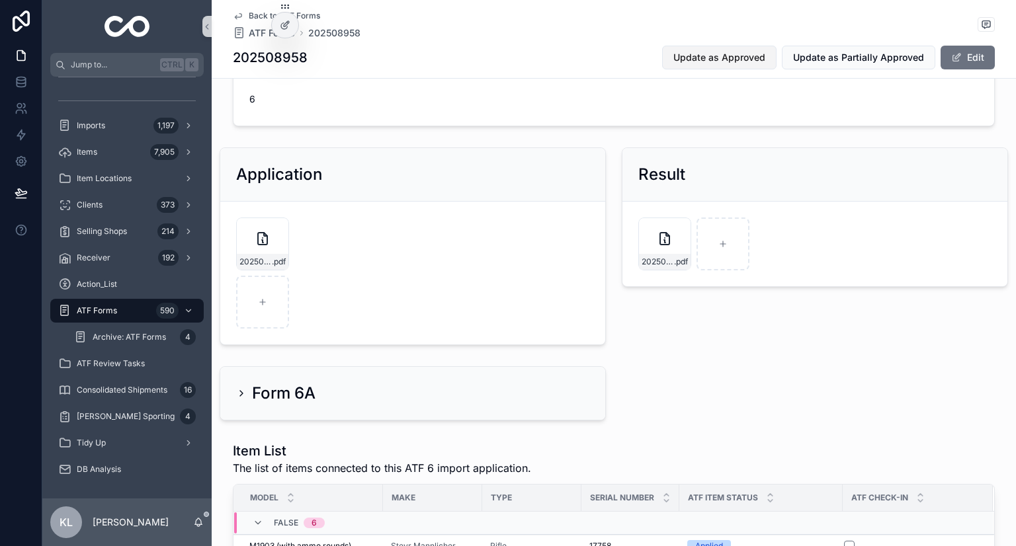
click at [726, 55] on span "Update as Approved" at bounding box center [719, 57] width 92 height 13
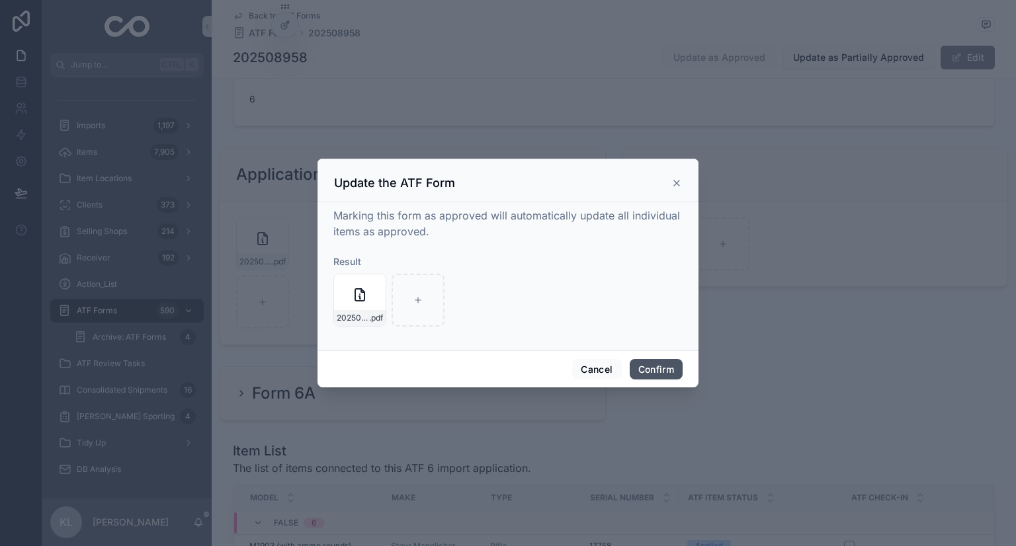
click at [643, 374] on button "Confirm" at bounding box center [656, 369] width 53 height 21
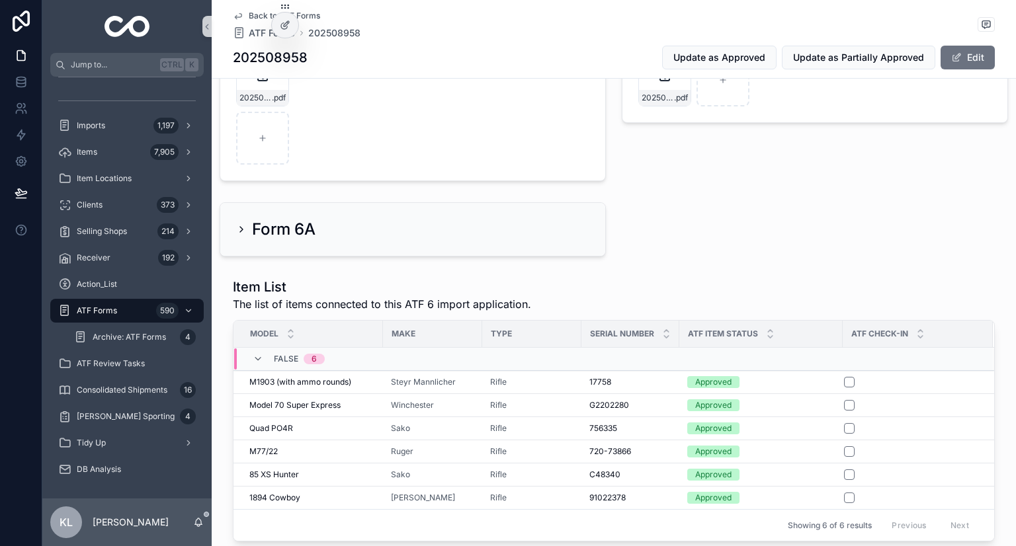
scroll to position [267, 0]
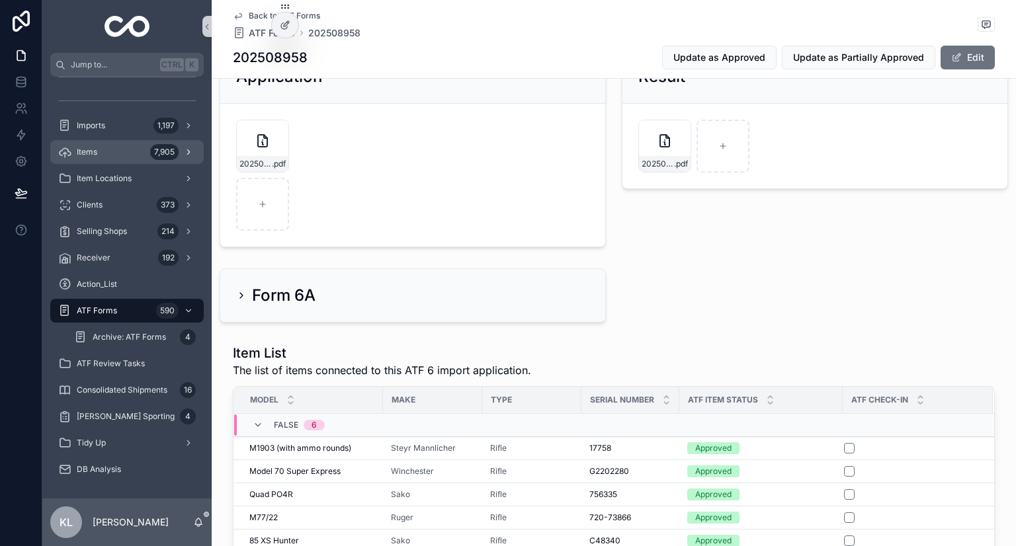
click at [163, 152] on div "7,905" at bounding box center [164, 152] width 28 height 16
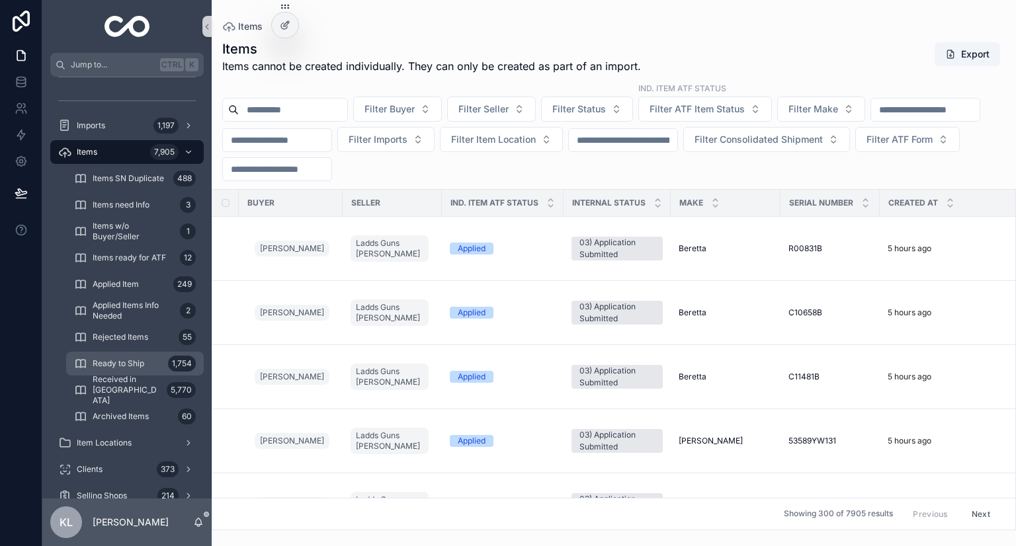
click at [134, 364] on span "Ready to Ship" at bounding box center [119, 364] width 52 height 11
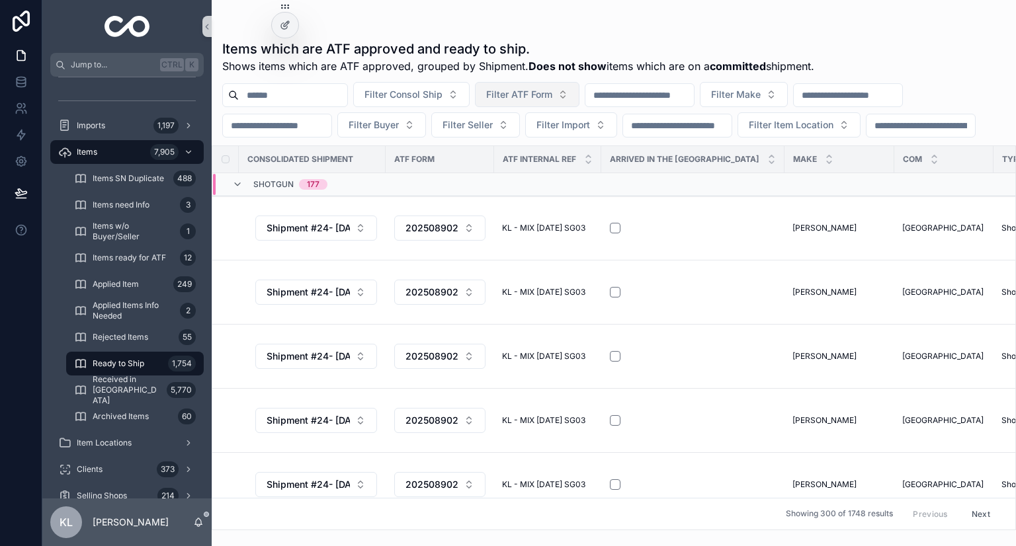
click at [552, 98] on span "Filter ATF Form" at bounding box center [519, 94] width 66 height 13
type input "*********"
click at [537, 144] on div "202508958" at bounding box center [560, 148] width 159 height 21
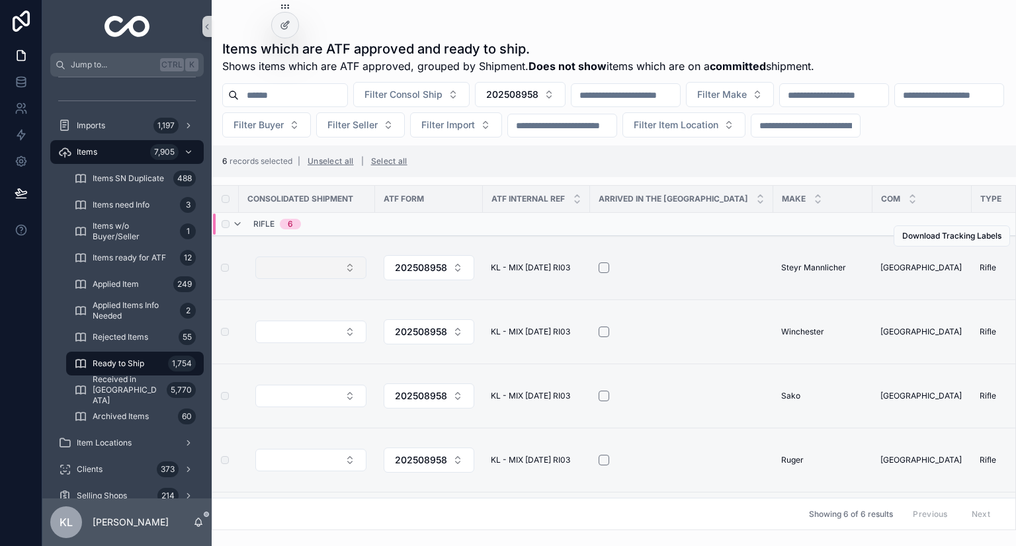
click at [305, 279] on button "Select Button" at bounding box center [310, 268] width 111 height 22
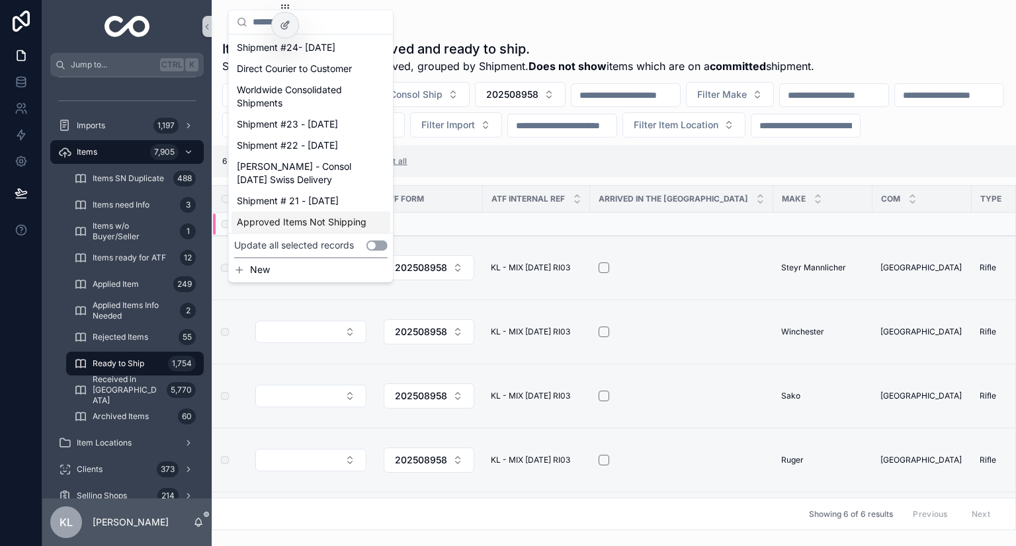
click at [386, 246] on button "Use setting" at bounding box center [376, 245] width 21 height 11
click at [333, 48] on span "Shipment #24- Sep'25" at bounding box center [286, 47] width 99 height 13
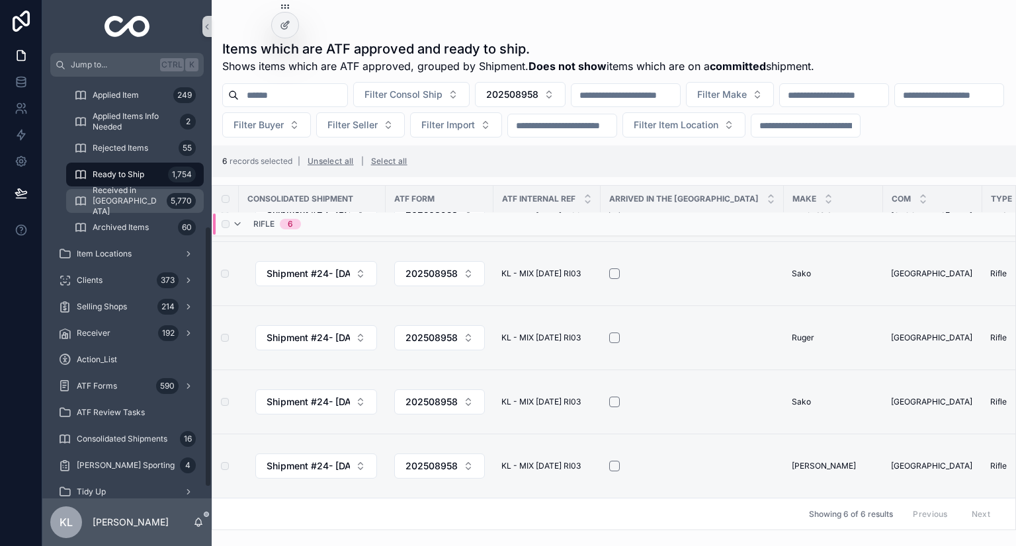
scroll to position [258, 0]
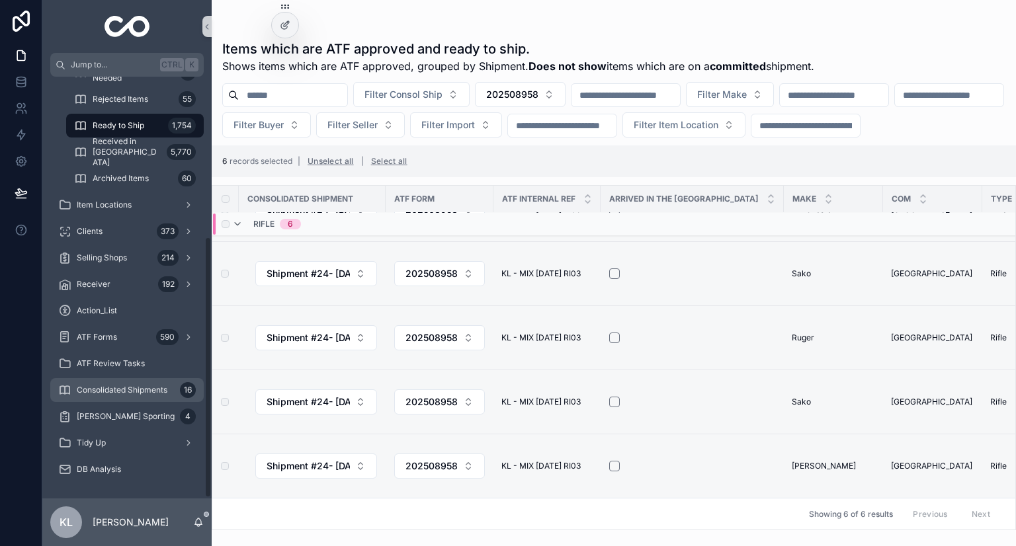
click at [108, 385] on span "Consolidated Shipments" at bounding box center [122, 390] width 91 height 11
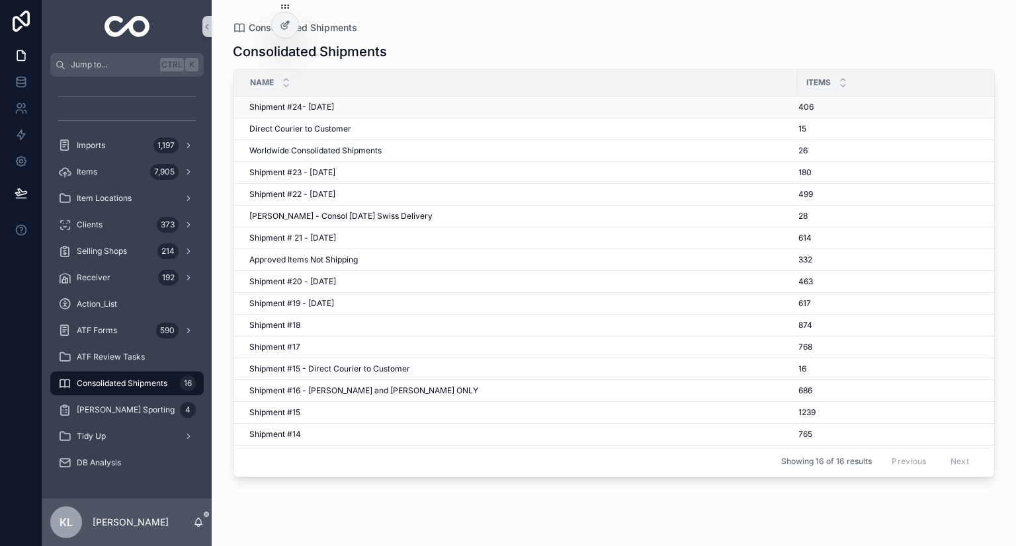
click at [434, 107] on div "Shipment #24- Sep'25 Shipment #24- Sep'25" at bounding box center [519, 107] width 540 height 11
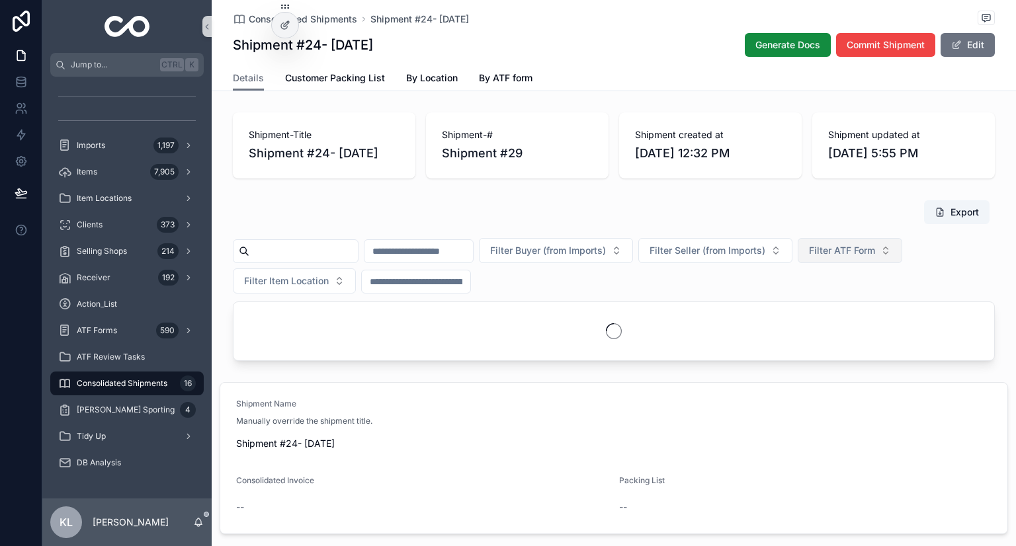
click at [875, 246] on span "Filter ATF Form" at bounding box center [842, 250] width 66 height 13
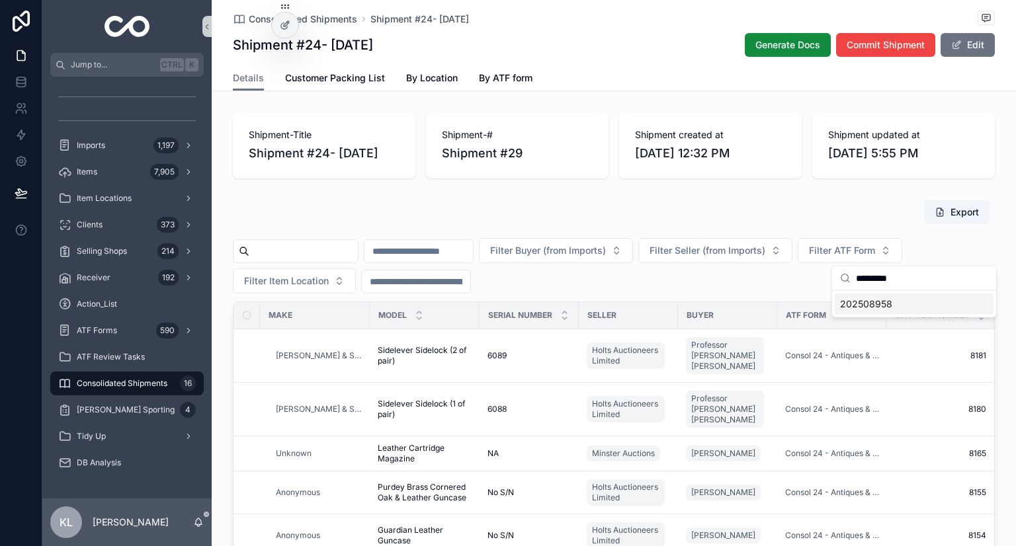
type input "*********"
click at [894, 299] on div "202508958" at bounding box center [914, 304] width 159 height 21
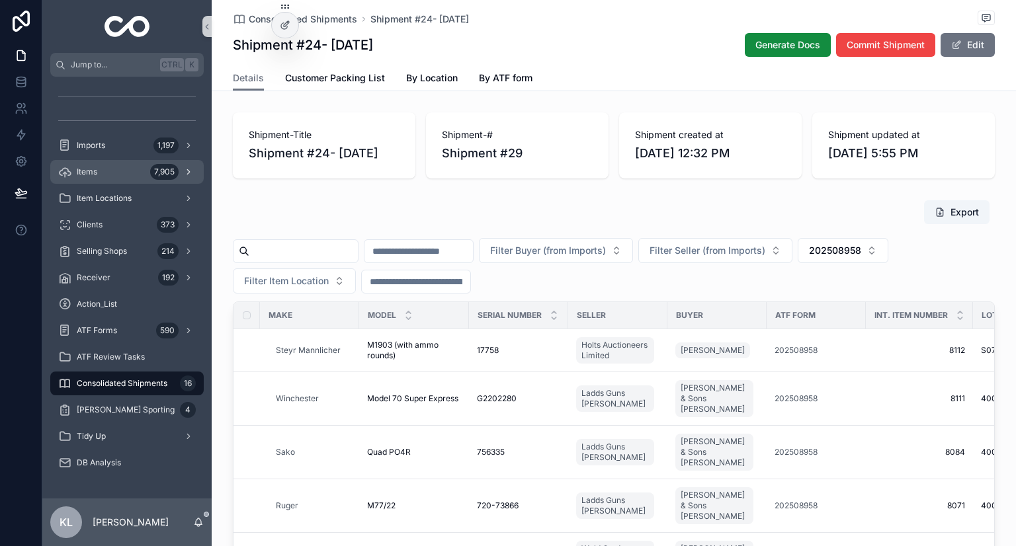
click at [169, 180] on div "7,905" at bounding box center [173, 171] width 46 height 21
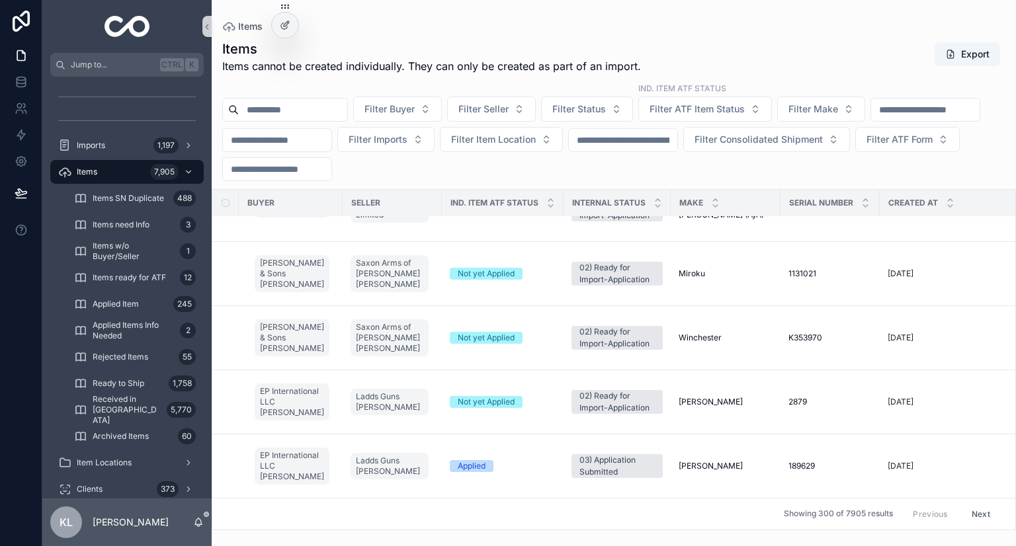
scroll to position [873, 0]
paste input "****"
click at [677, 138] on input "****" at bounding box center [623, 140] width 108 height 19
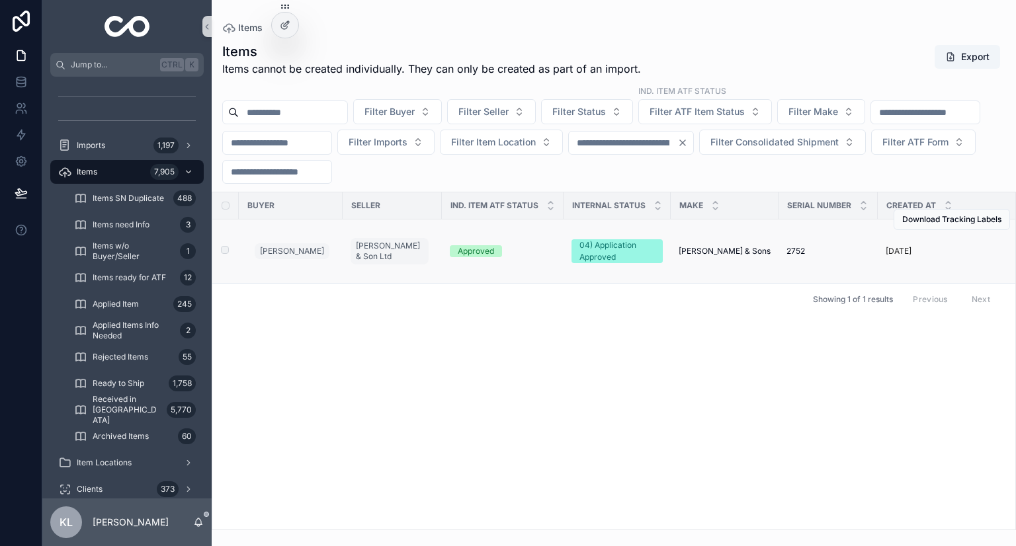
type input "****"
click at [538, 252] on div "Approved" at bounding box center [503, 251] width 106 height 12
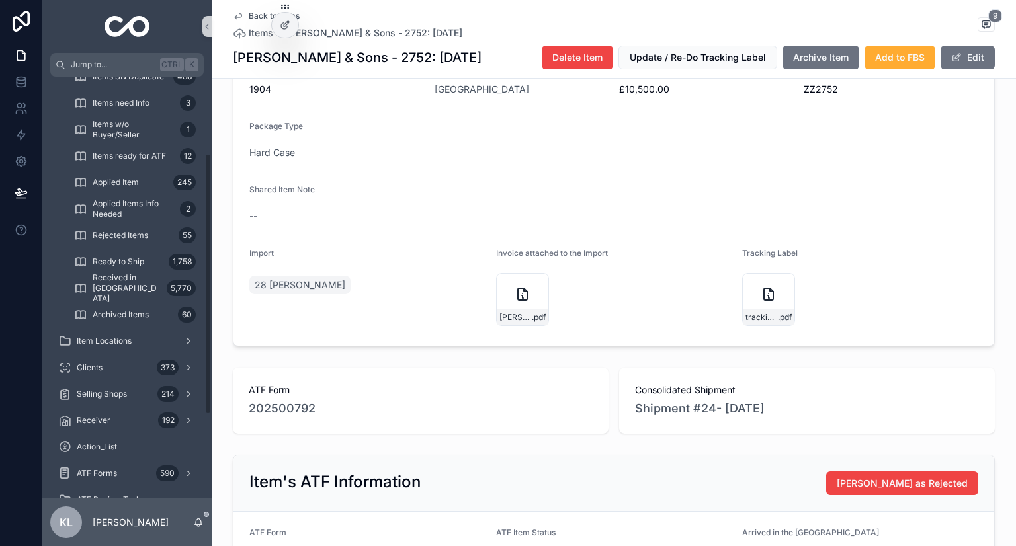
scroll to position [128, 0]
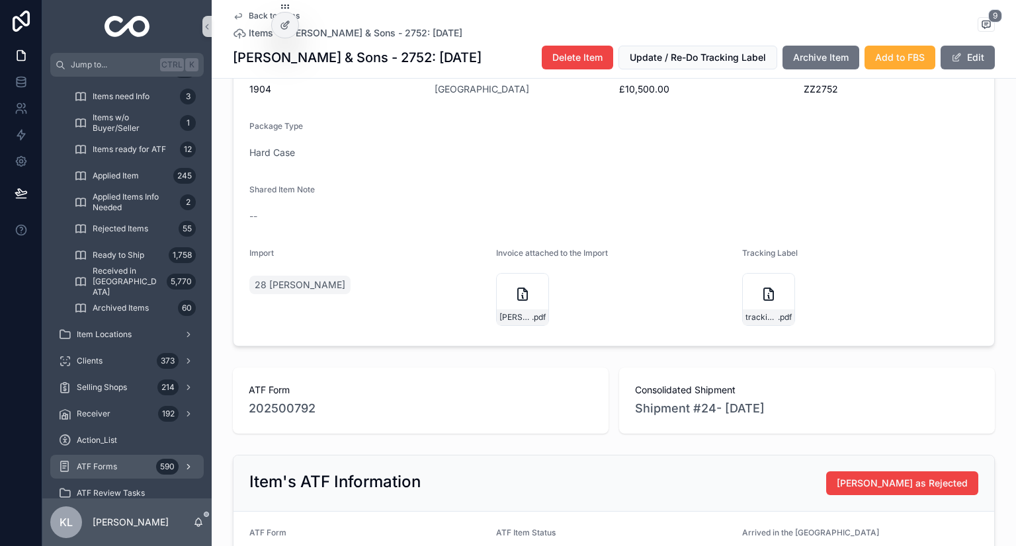
click at [135, 466] on div "ATF Forms 590" at bounding box center [127, 466] width 138 height 21
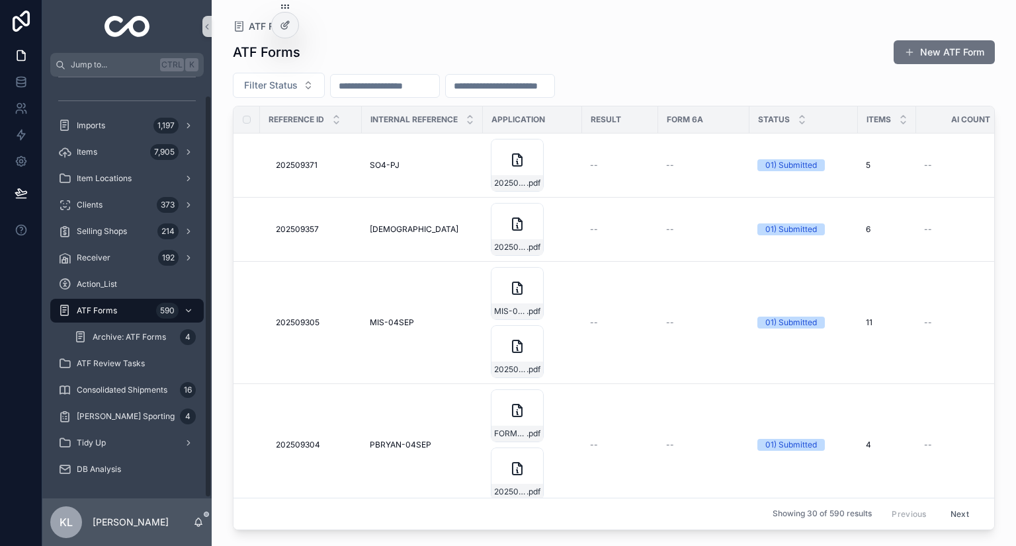
paste input "*********"
click at [439, 83] on input "*********" at bounding box center [385, 86] width 108 height 19
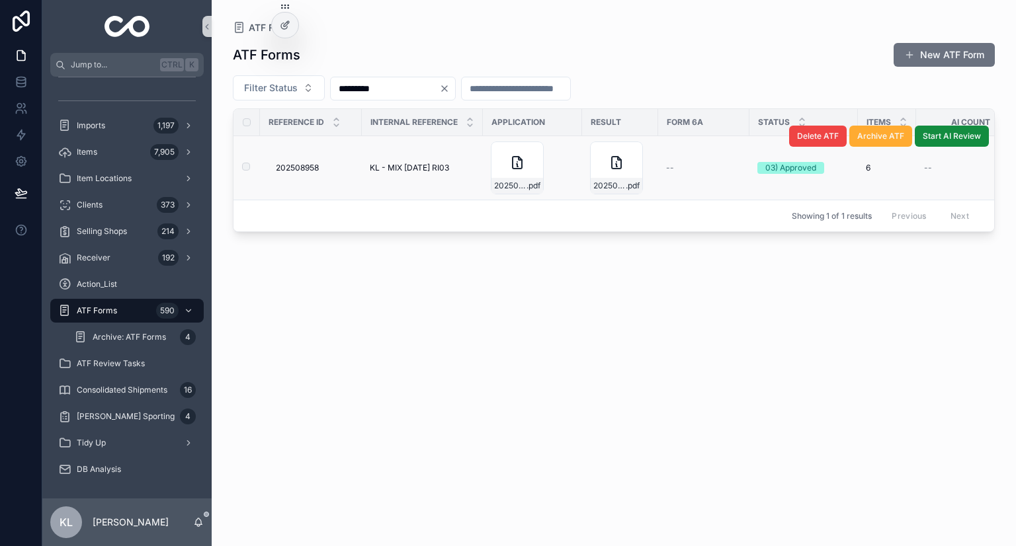
type input "*********"
click at [433, 169] on span "KL - MIX AUG25 RI03" at bounding box center [409, 168] width 79 height 11
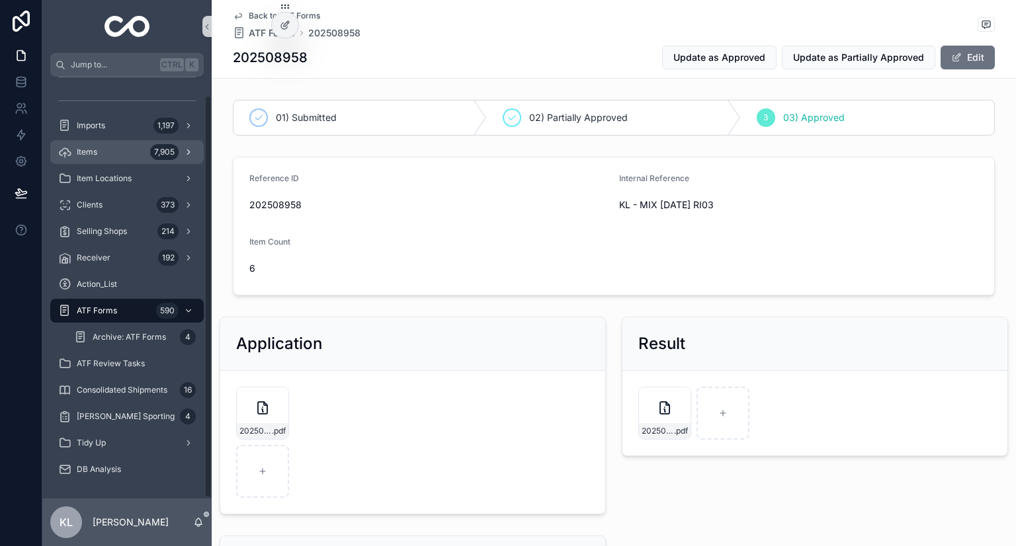
click at [132, 151] on div "Items 7,905" at bounding box center [127, 152] width 138 height 21
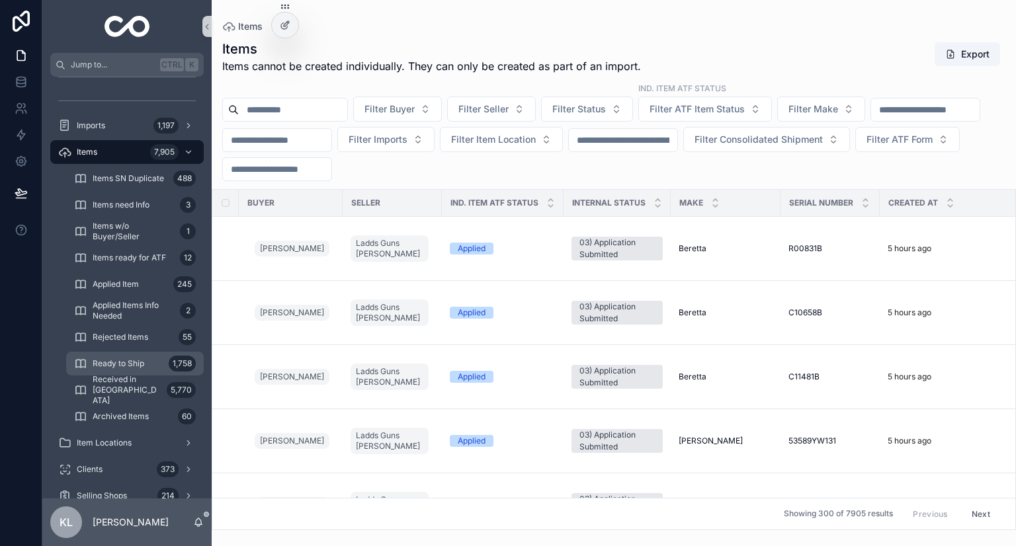
click at [179, 363] on div "1,758" at bounding box center [182, 364] width 27 height 16
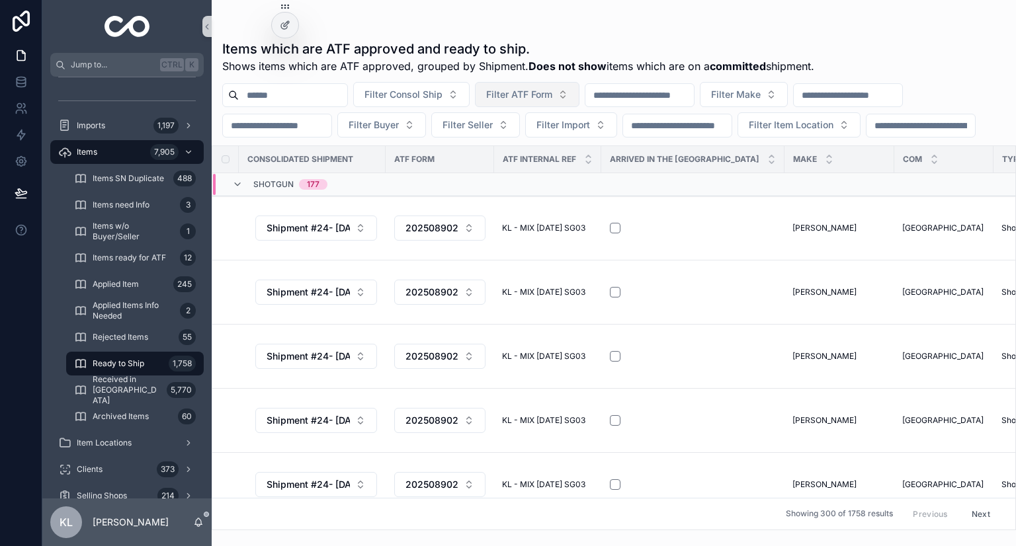
click at [552, 94] on span "Filter ATF Form" at bounding box center [519, 94] width 66 height 13
type input "*********"
click at [529, 146] on span "202508958" at bounding box center [512, 148] width 52 height 13
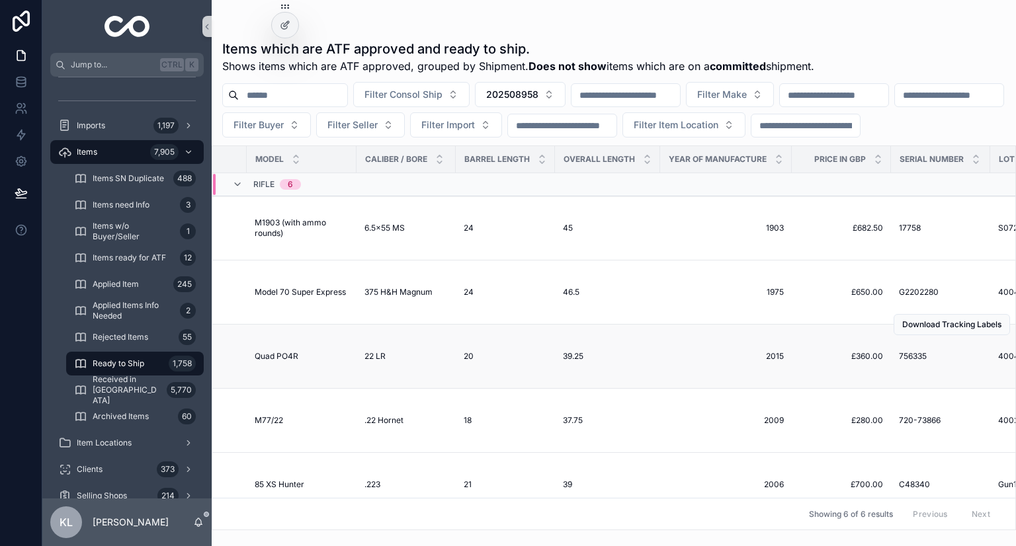
scroll to position [0, 941]
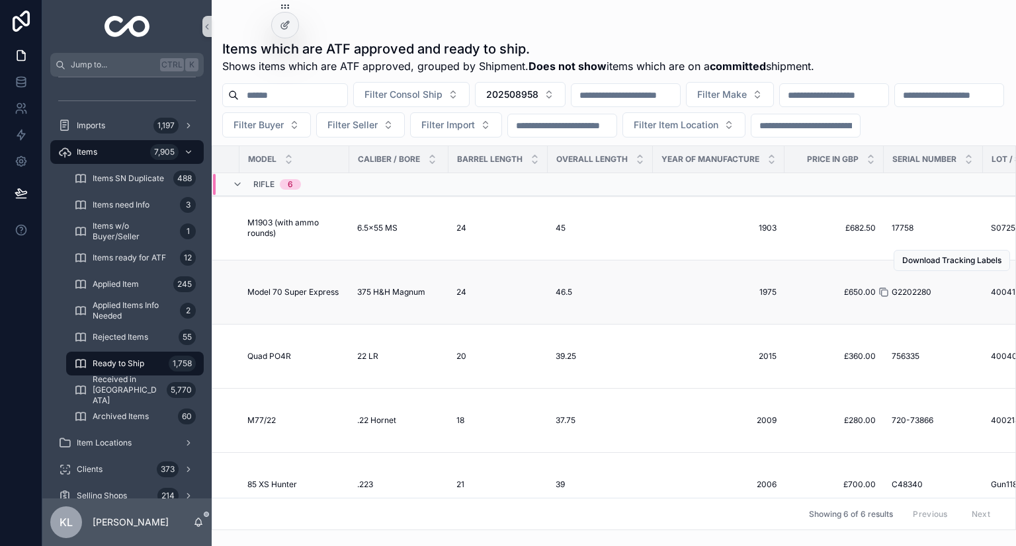
click at [878, 298] on icon "scrollable content" at bounding box center [883, 292] width 11 height 11
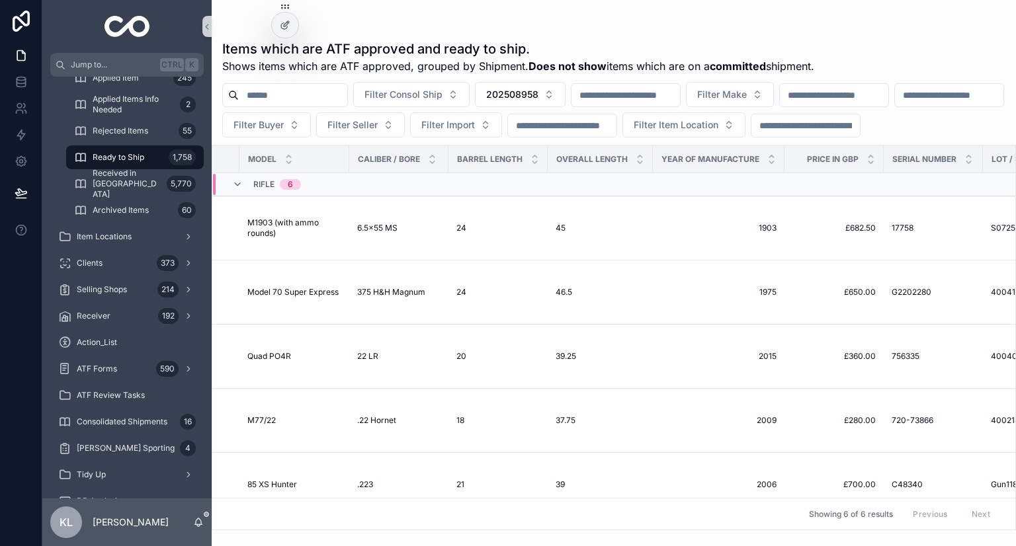
scroll to position [258, 0]
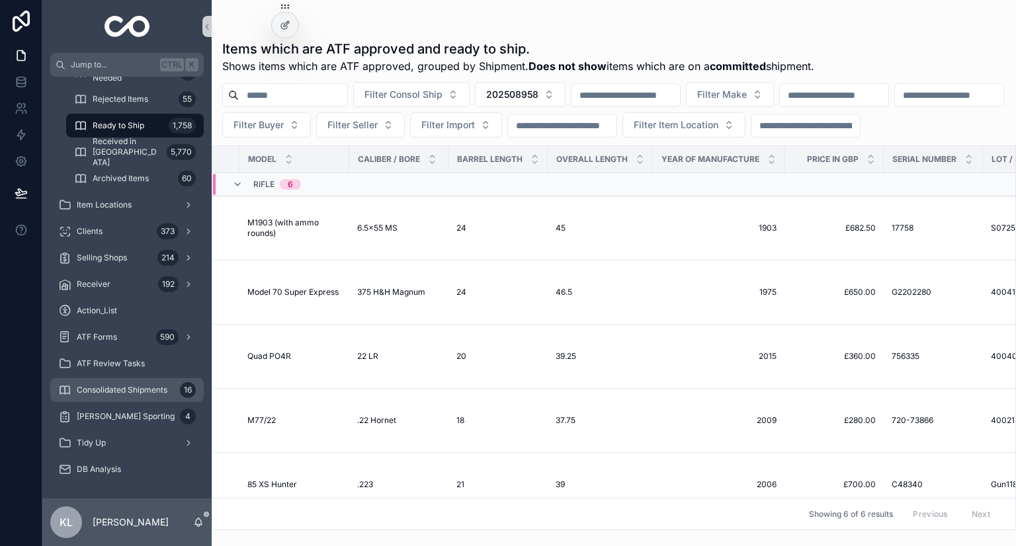
click at [132, 382] on div "Consolidated Shipments 16" at bounding box center [127, 390] width 138 height 21
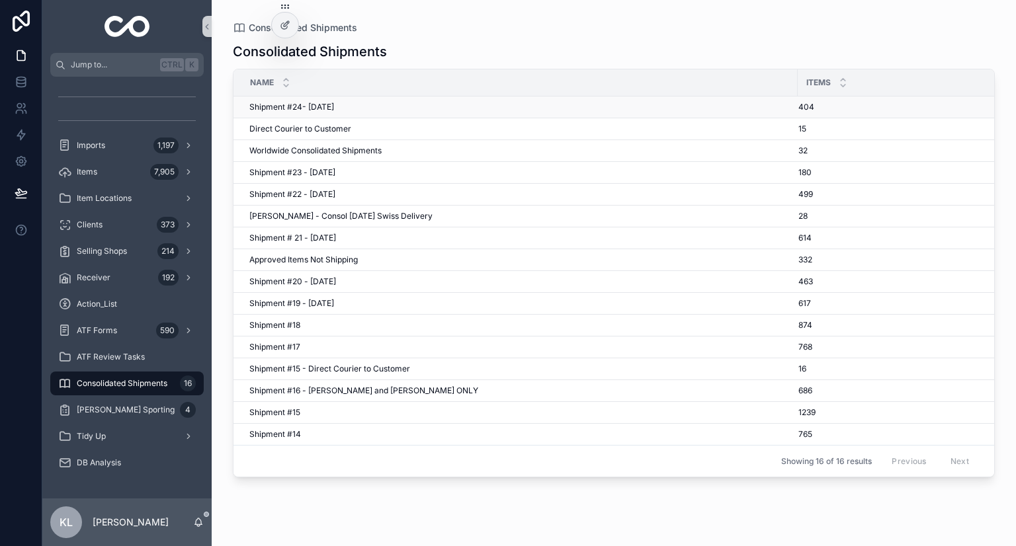
click at [411, 112] on td "Shipment #24- Sep'25 Shipment #24- Sep'25" at bounding box center [515, 108] width 564 height 22
click at [349, 104] on div "Shipment #24- Sep'25 Shipment #24- Sep'25" at bounding box center [519, 107] width 540 height 11
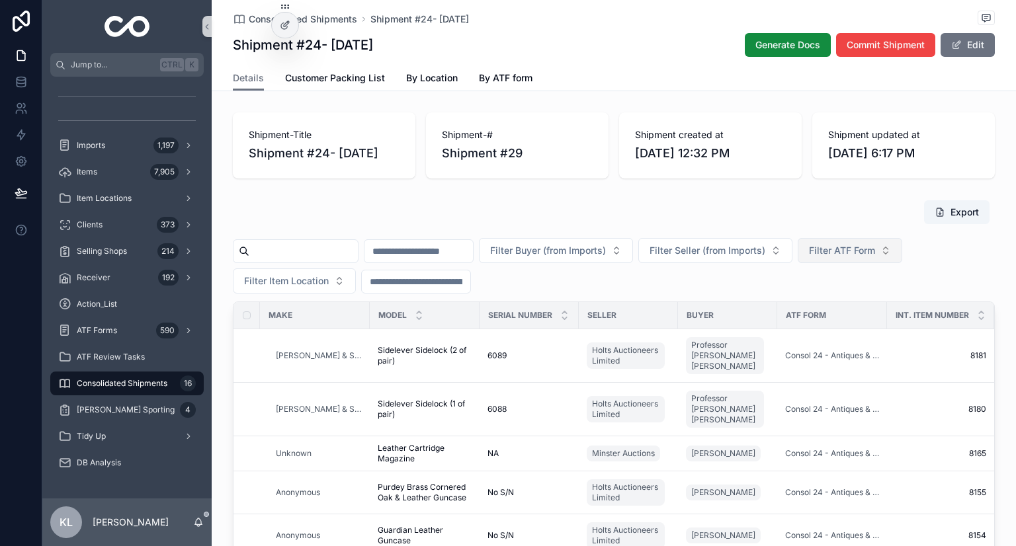
click at [875, 251] on span "Filter ATF Form" at bounding box center [842, 250] width 66 height 13
click at [884, 280] on input "********" at bounding box center [922, 279] width 132 height 24
paste input "*"
click at [884, 280] on input "*********" at bounding box center [922, 279] width 132 height 24
type input "*********"
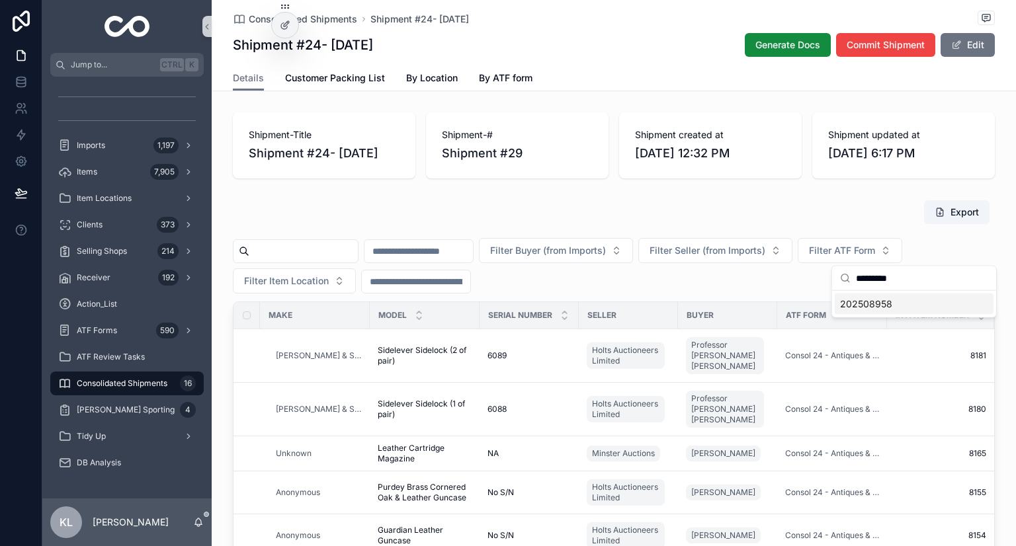
click at [882, 306] on span "202508958" at bounding box center [866, 304] width 52 height 13
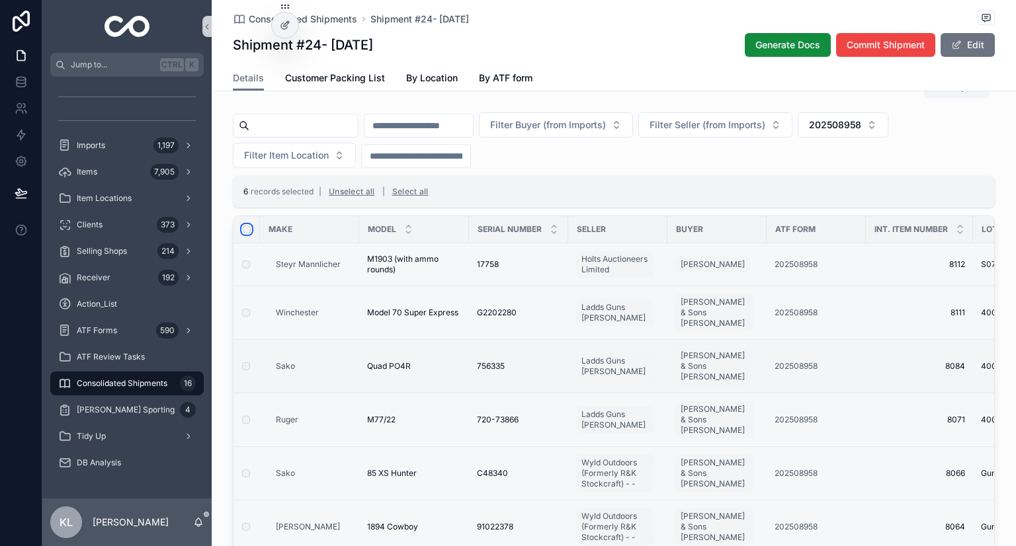
scroll to position [110, 0]
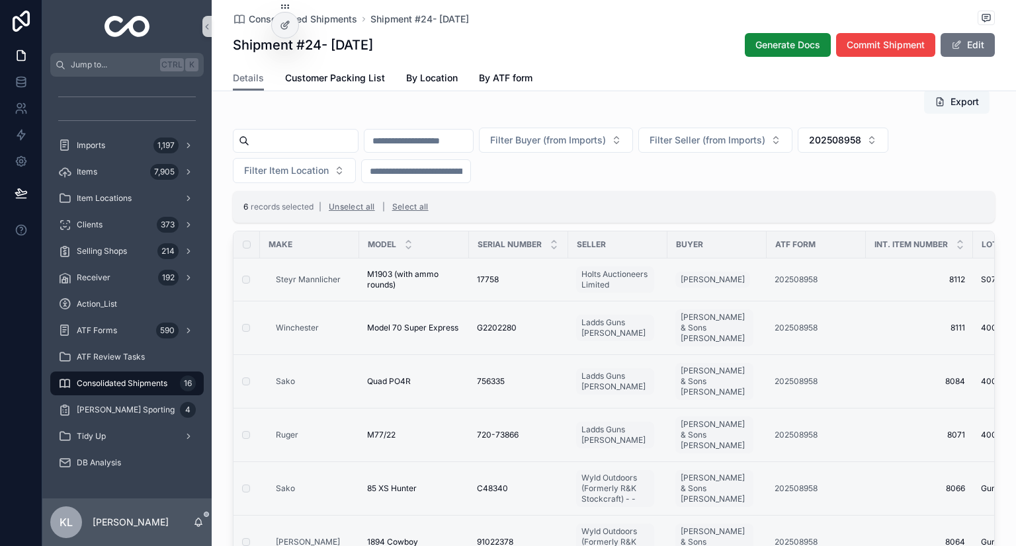
click at [968, 95] on button "Export" at bounding box center [956, 102] width 65 height 24
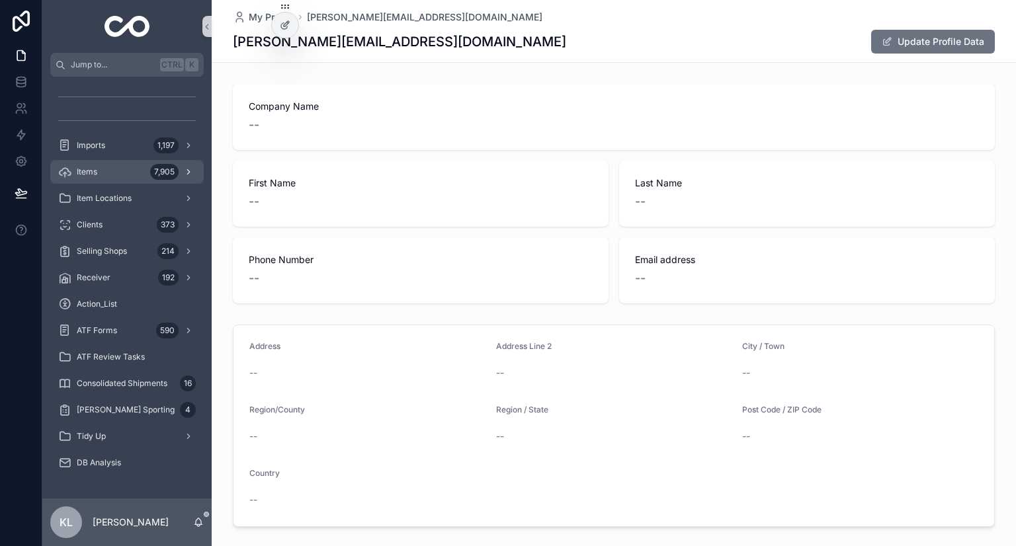
click at [140, 177] on div "Items 7,905" at bounding box center [127, 171] width 138 height 21
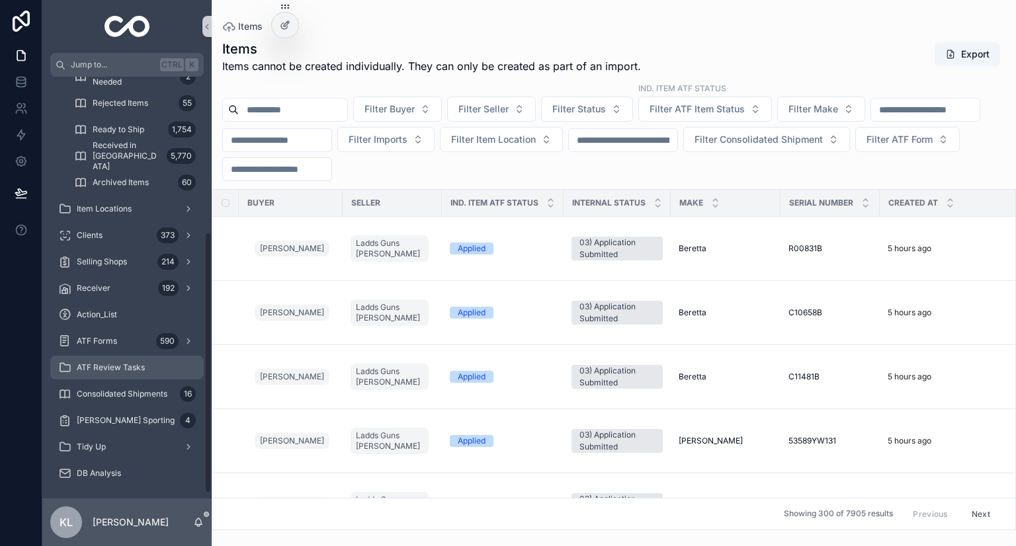
scroll to position [258, 0]
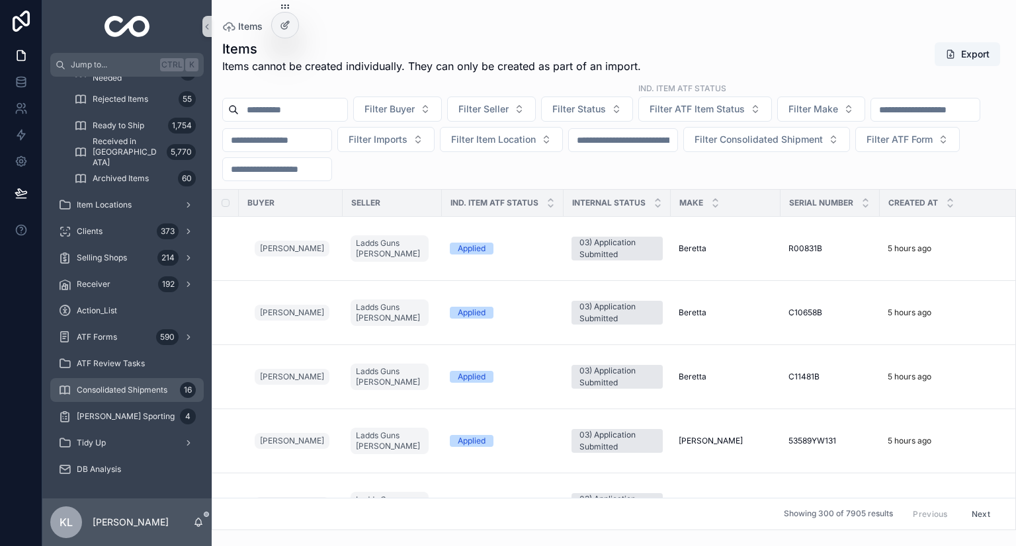
click at [134, 388] on span "Consolidated Shipments" at bounding box center [122, 390] width 91 height 11
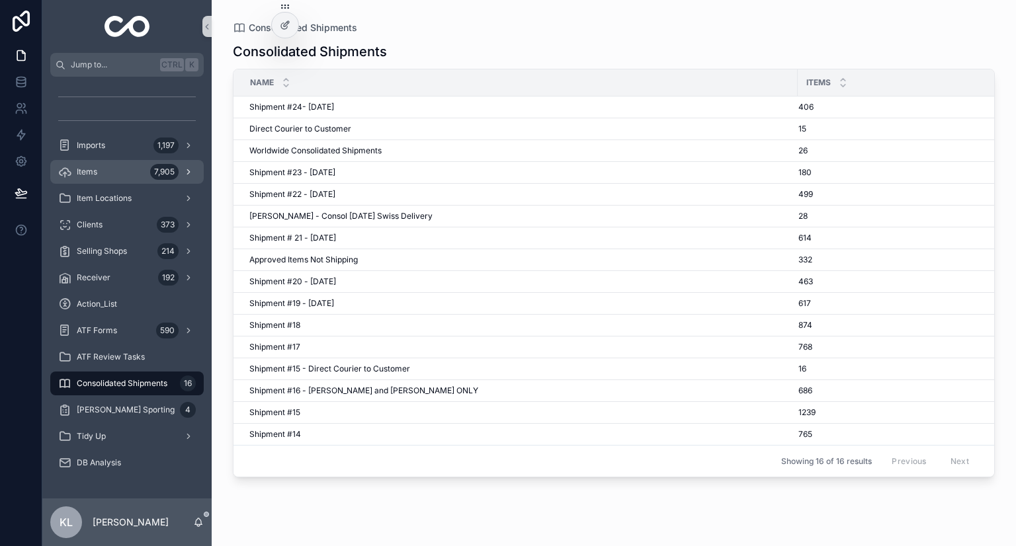
click at [124, 175] on div "Items 7,905" at bounding box center [127, 171] width 138 height 21
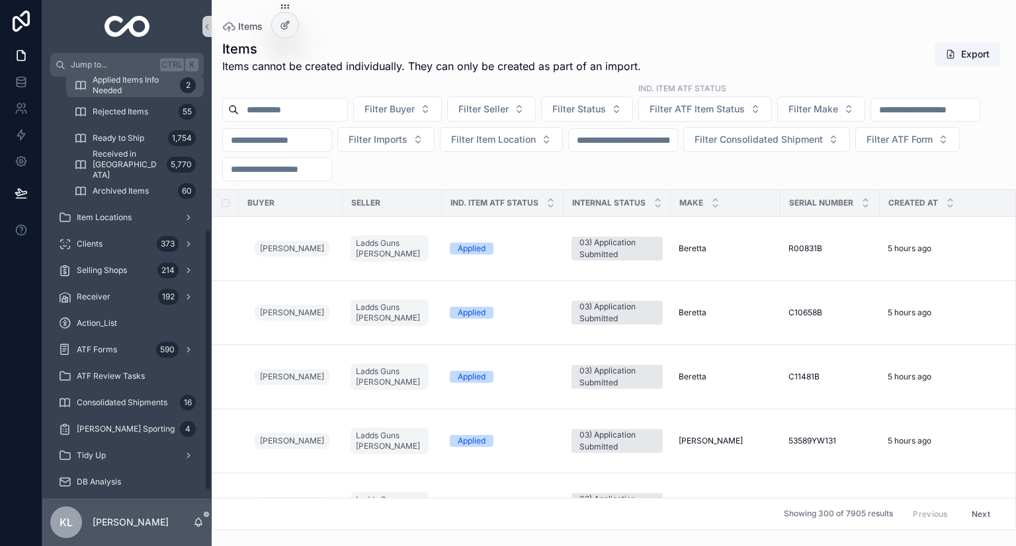
scroll to position [246, 0]
click at [122, 245] on div "Clients 373" at bounding box center [127, 243] width 138 height 21
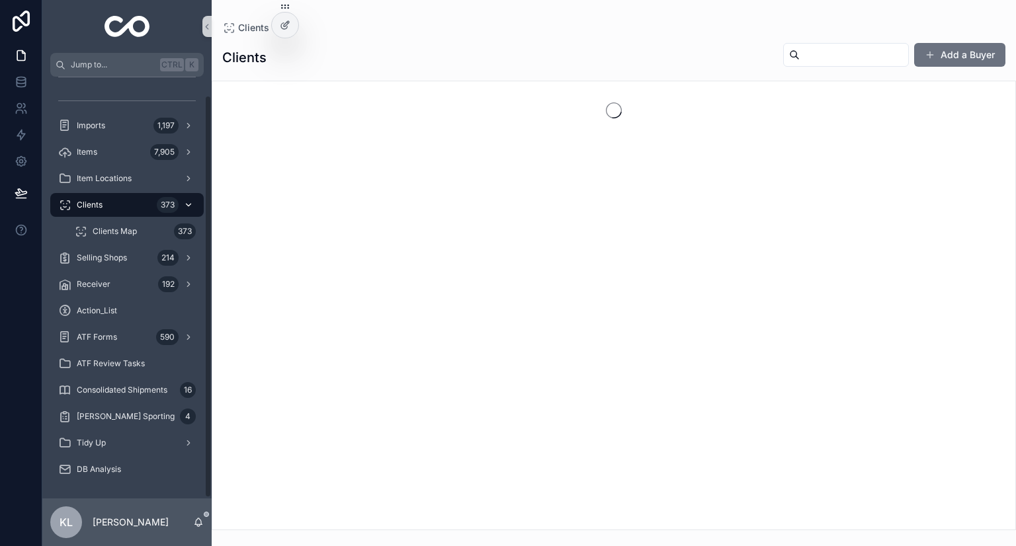
scroll to position [20, 0]
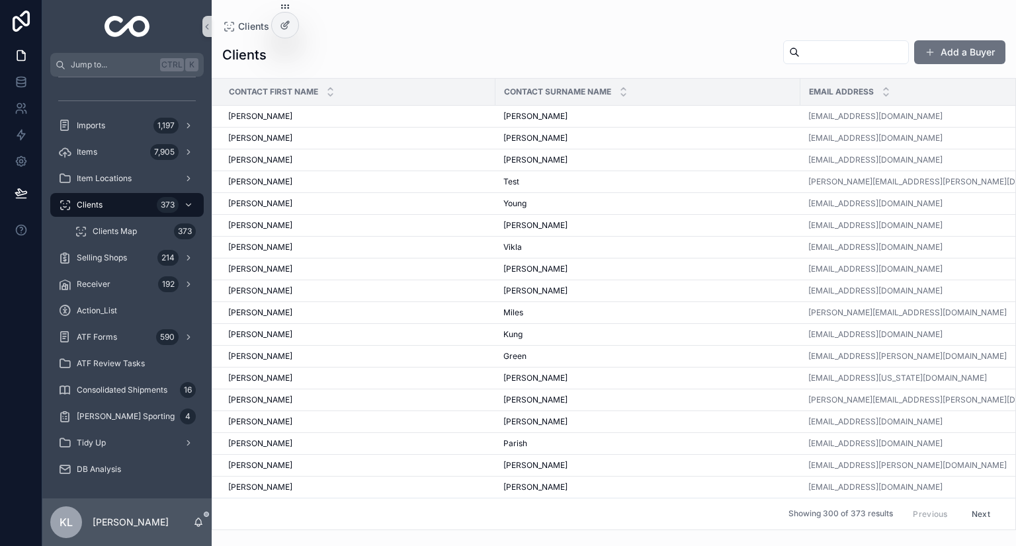
click at [802, 58] on input "scrollable content" at bounding box center [854, 52] width 108 height 19
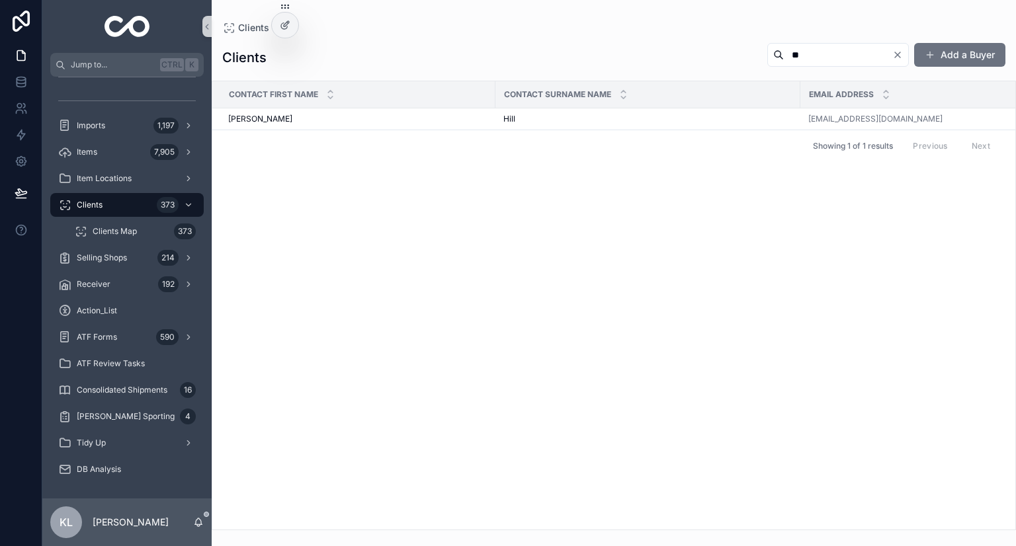
type input "*"
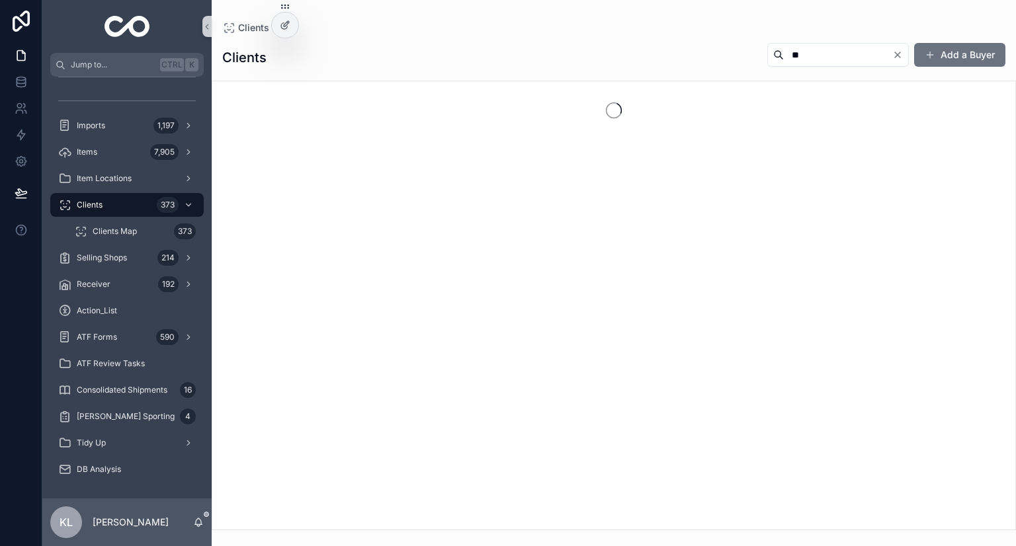
type input "*"
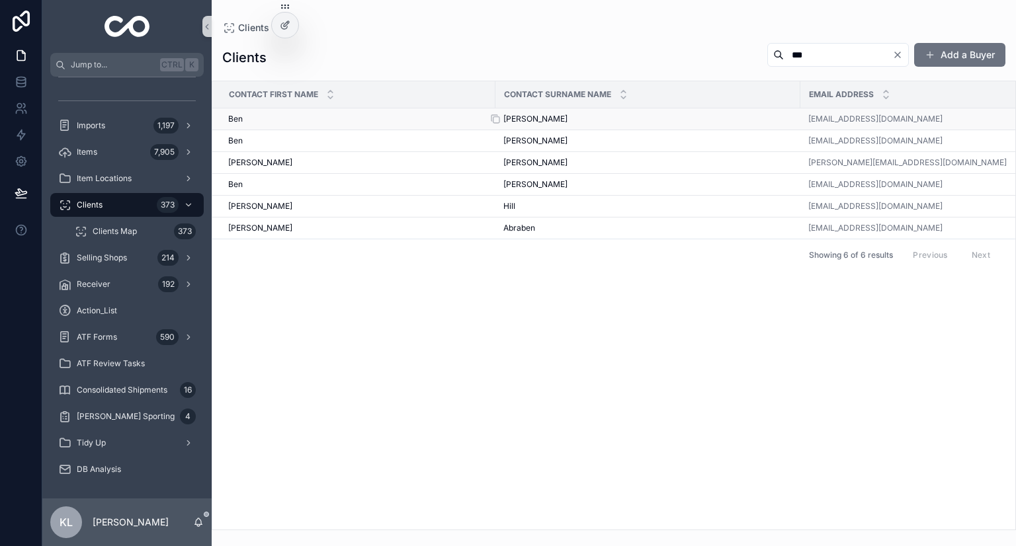
type input "***"
click at [562, 120] on div "Steiger Steiger" at bounding box center [647, 119] width 289 height 11
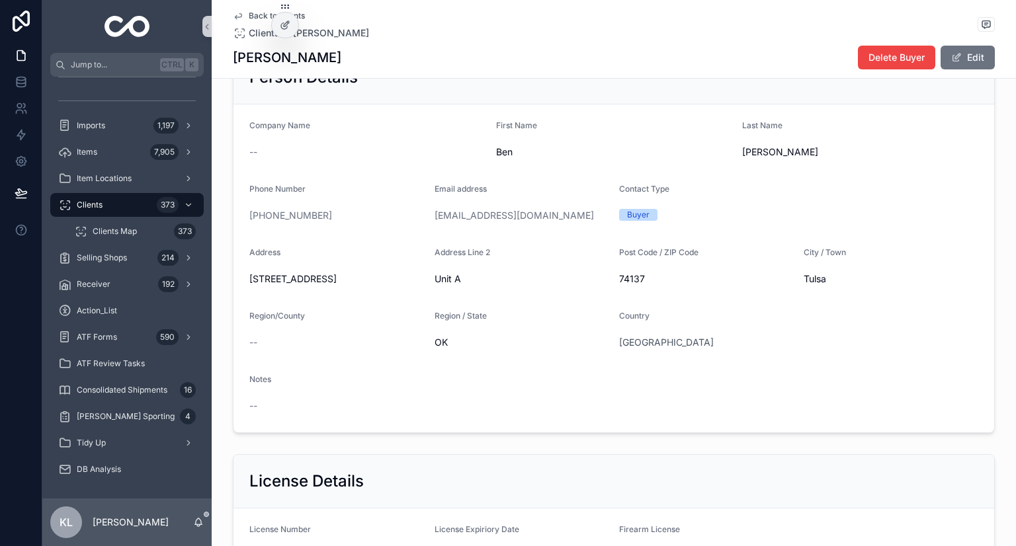
scroll to position [48, 0]
drag, startPoint x: 536, startPoint y: 218, endPoint x: 418, endPoint y: 224, distance: 118.5
click at [418, 224] on form "Company Name -- First Name Ben Last Name Steiger Phone Number +1 479-936-0198 E…" at bounding box center [613, 270] width 761 height 328
click at [427, 223] on form "Company Name -- First Name Ben Last Name Steiger Phone Number +1 479-936-0198 E…" at bounding box center [613, 270] width 761 height 328
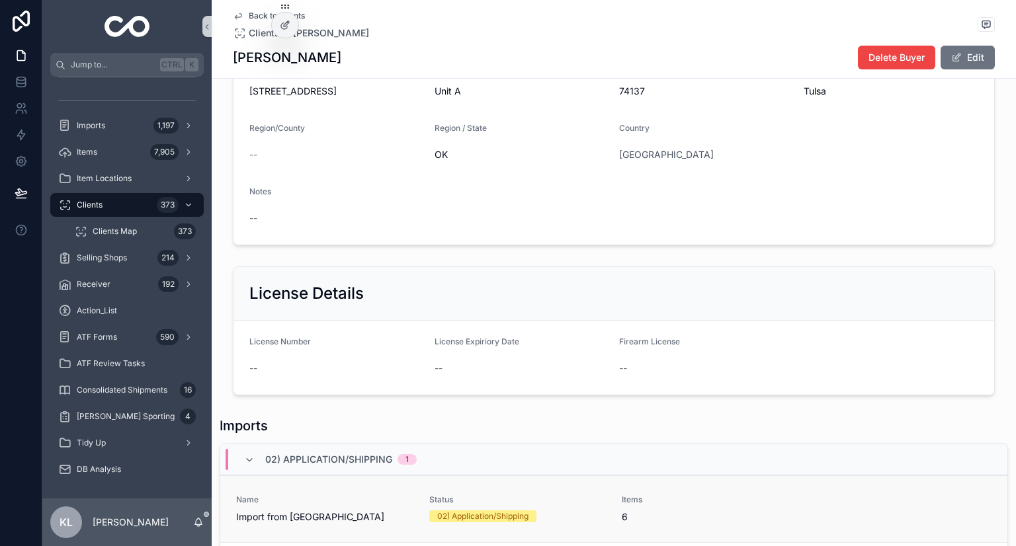
scroll to position [0, 0]
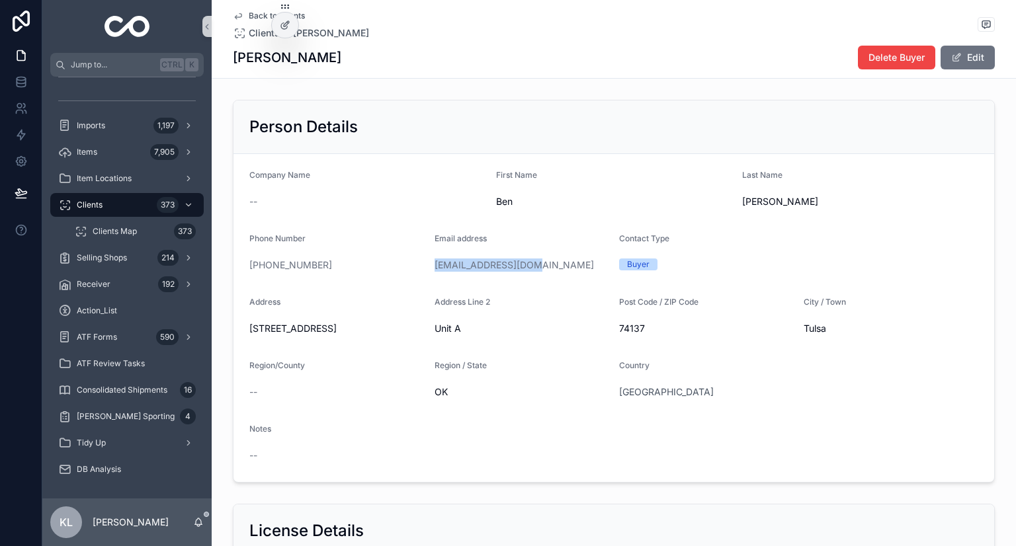
drag, startPoint x: 542, startPoint y: 263, endPoint x: 425, endPoint y: 264, distance: 116.4
click at [425, 264] on form "Company Name -- First Name Ben Last Name Steiger Phone Number +1 479-936-0198 E…" at bounding box center [613, 318] width 761 height 328
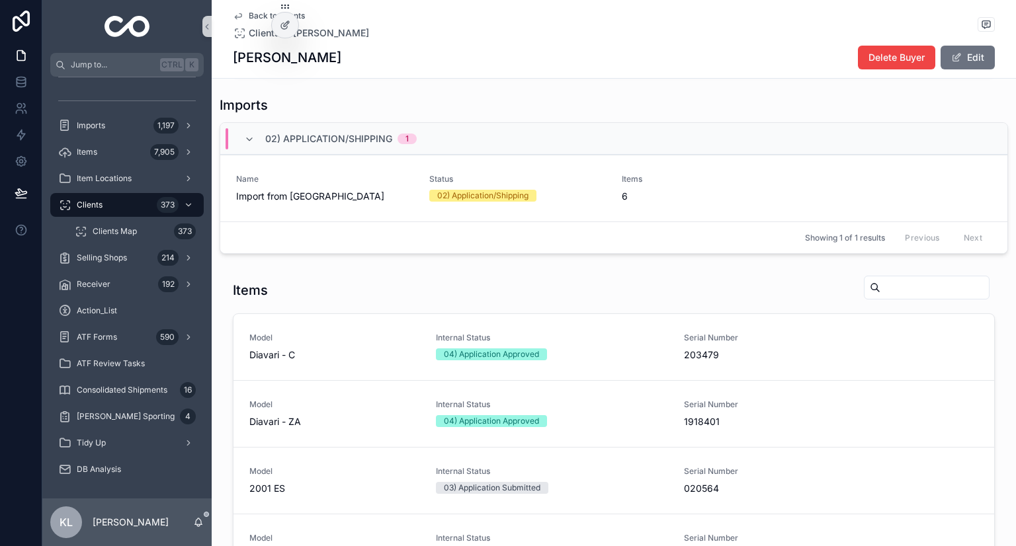
scroll to position [560, 0]
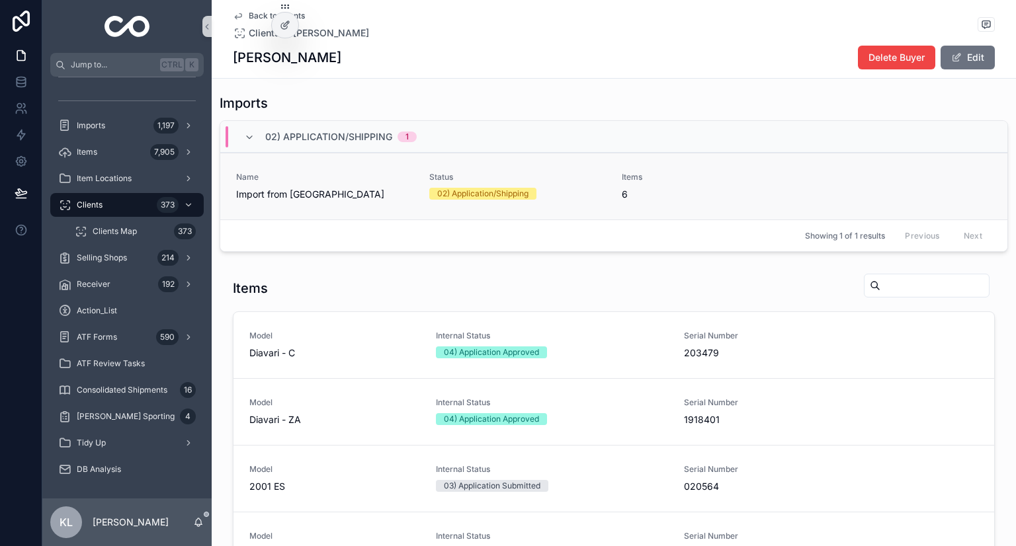
click at [349, 193] on span "Import from Germany" at bounding box center [324, 194] width 177 height 13
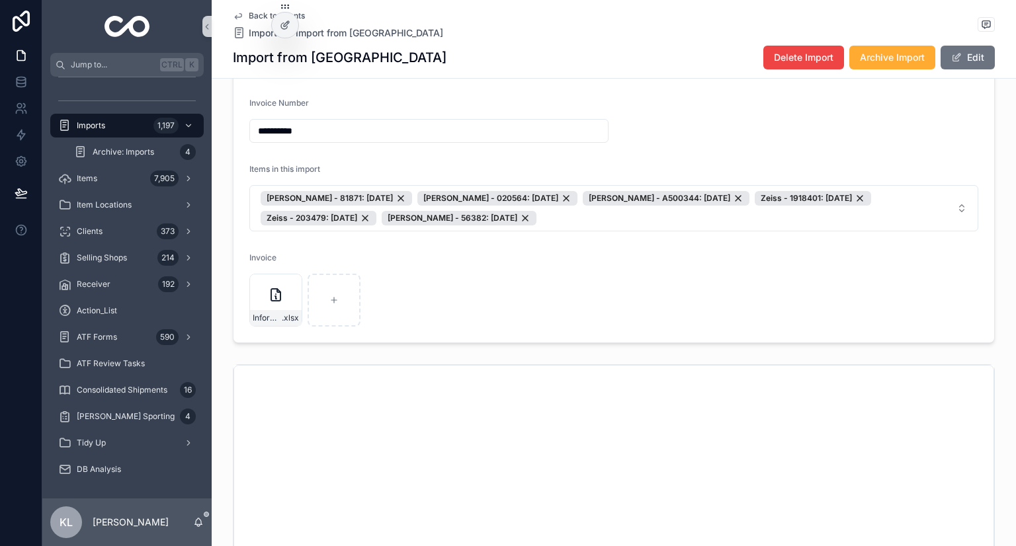
scroll to position [224, 0]
click at [161, 333] on div "590" at bounding box center [167, 337] width 22 height 16
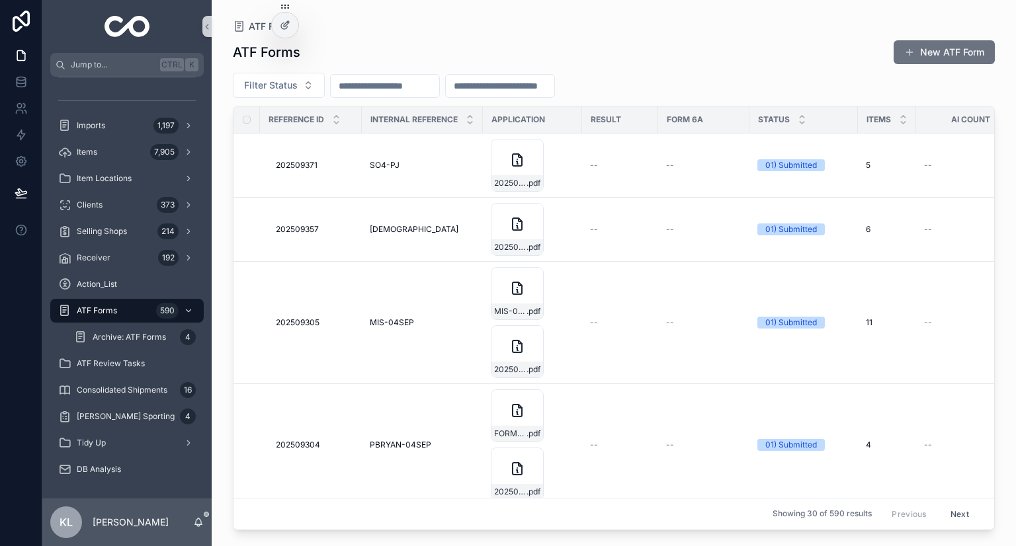
paste input "**********"
click at [378, 86] on input "**********" at bounding box center [385, 86] width 108 height 19
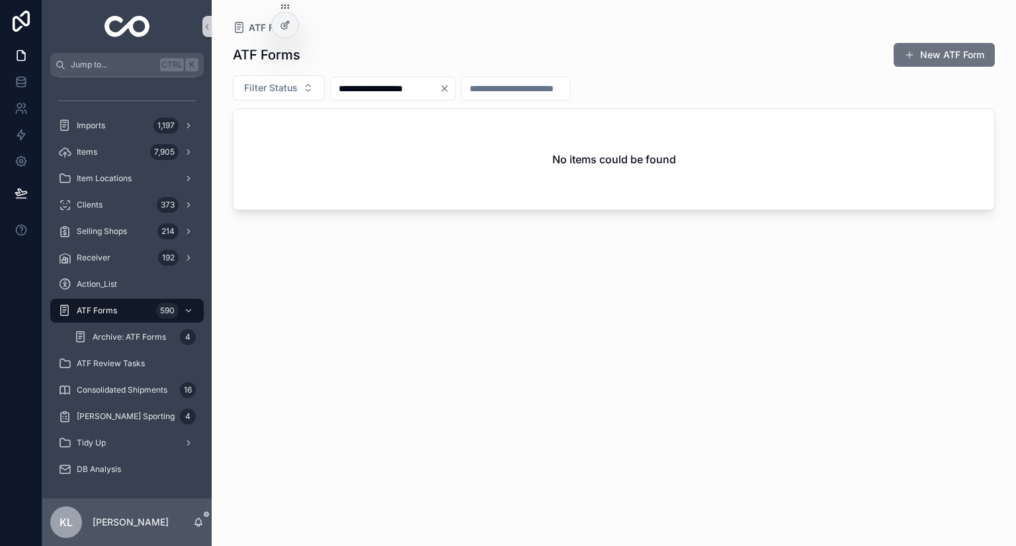
type input "**********"
click at [450, 89] on icon "Clear" at bounding box center [444, 88] width 11 height 11
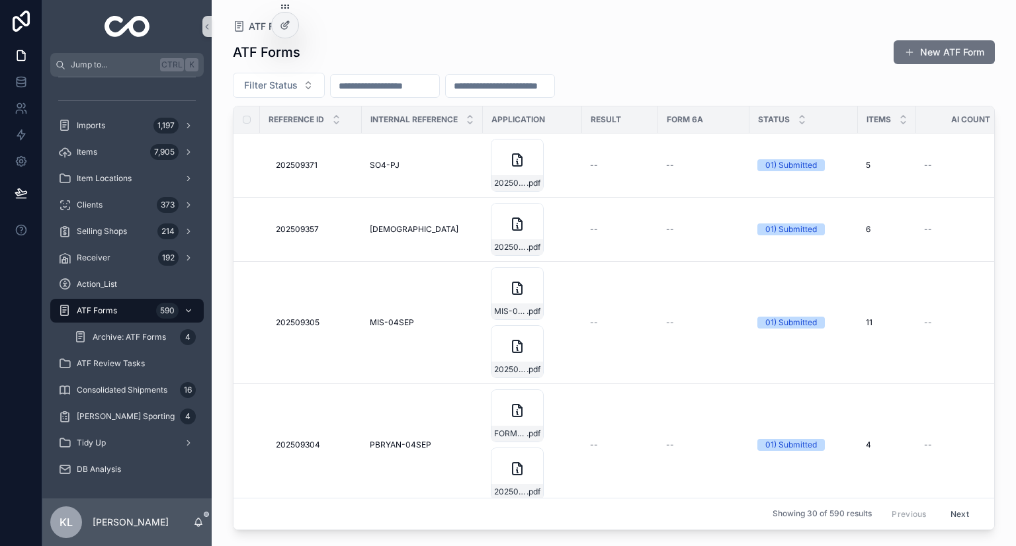
paste input "*********"
click at [423, 89] on input "*********" at bounding box center [385, 86] width 108 height 19
type input "*********"
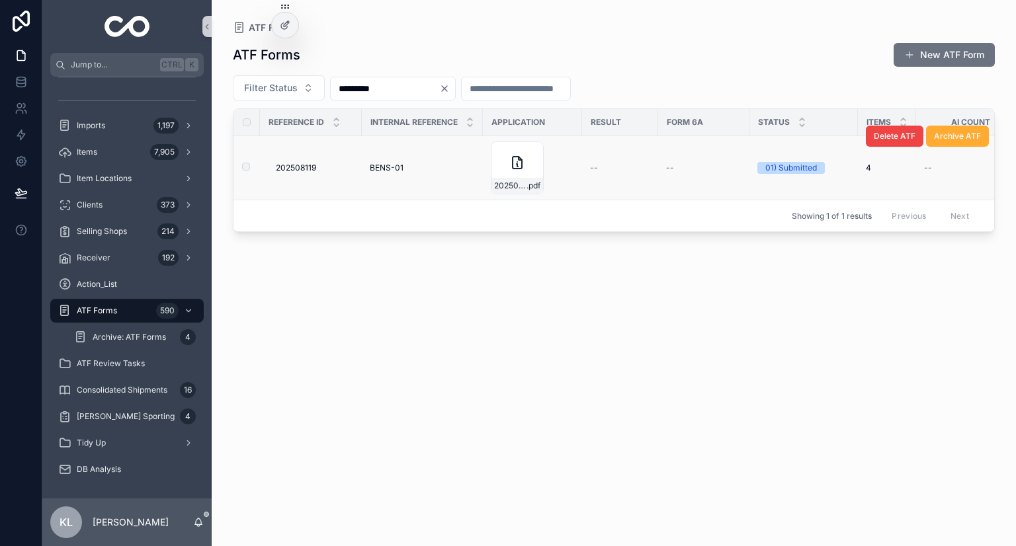
click at [365, 172] on td "BENS-01 BENS-01" at bounding box center [422, 168] width 121 height 64
click at [389, 169] on span "BENS-01" at bounding box center [387, 168] width 34 height 11
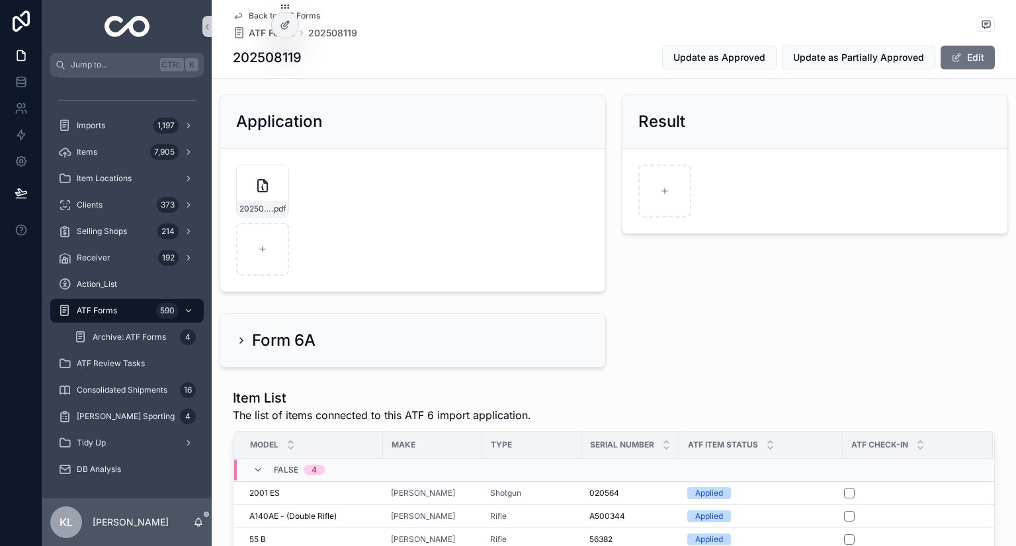
scroll to position [224, 0]
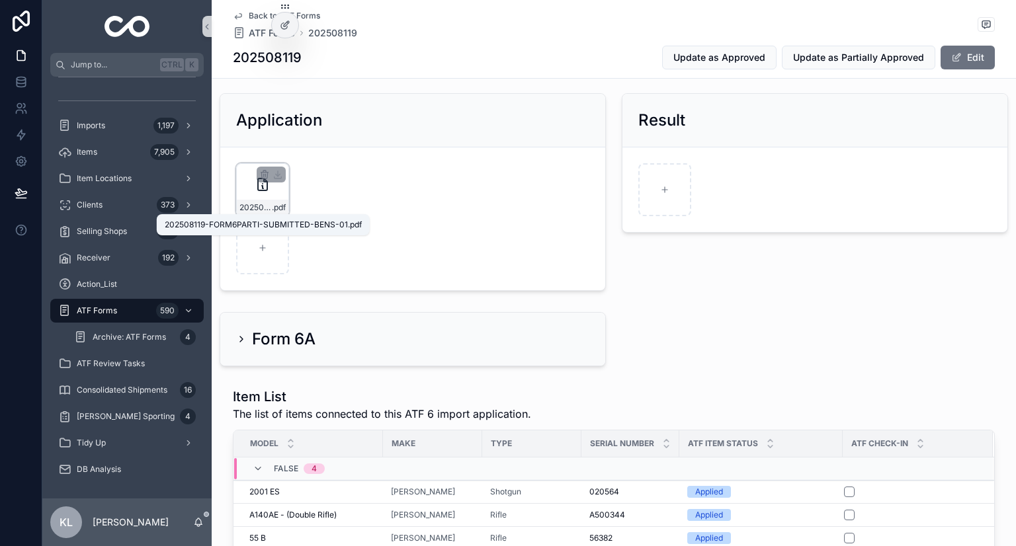
click at [276, 209] on span ".pdf" at bounding box center [279, 207] width 14 height 11
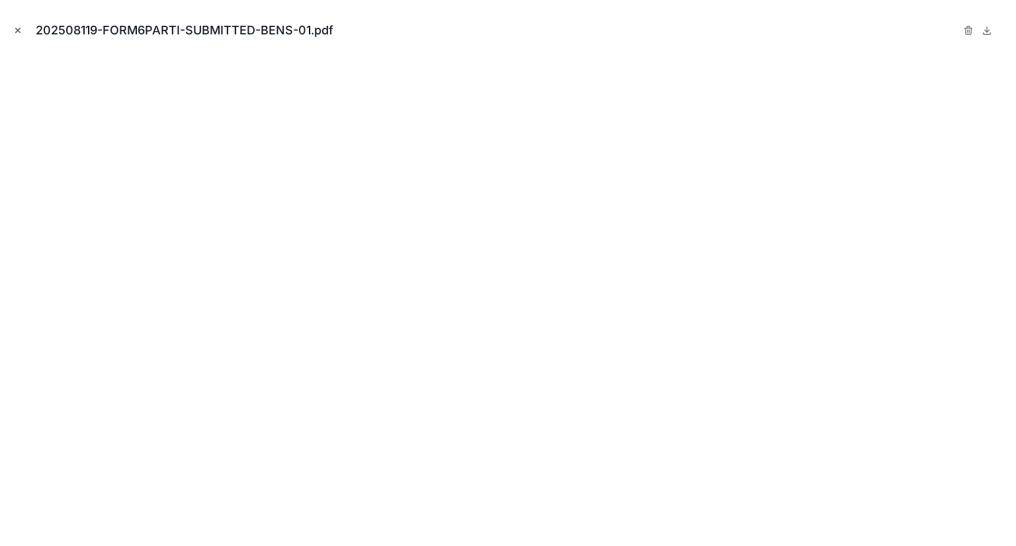
click at [14, 27] on icon "Close modal" at bounding box center [17, 30] width 9 height 9
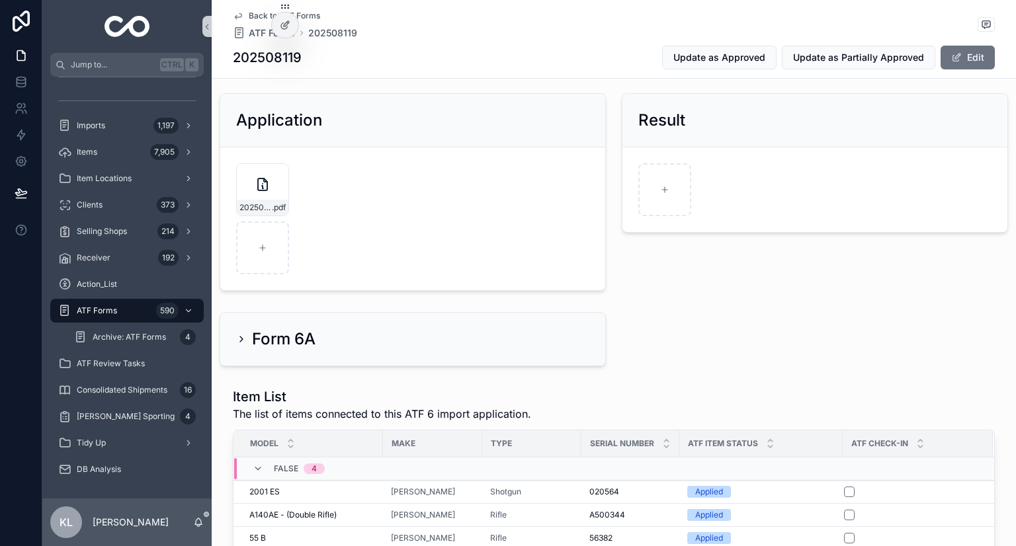
click at [690, 206] on div "scrollable content" at bounding box center [723, 189] width 171 height 53
click at [669, 197] on div "scrollable content" at bounding box center [664, 189] width 53 height 53
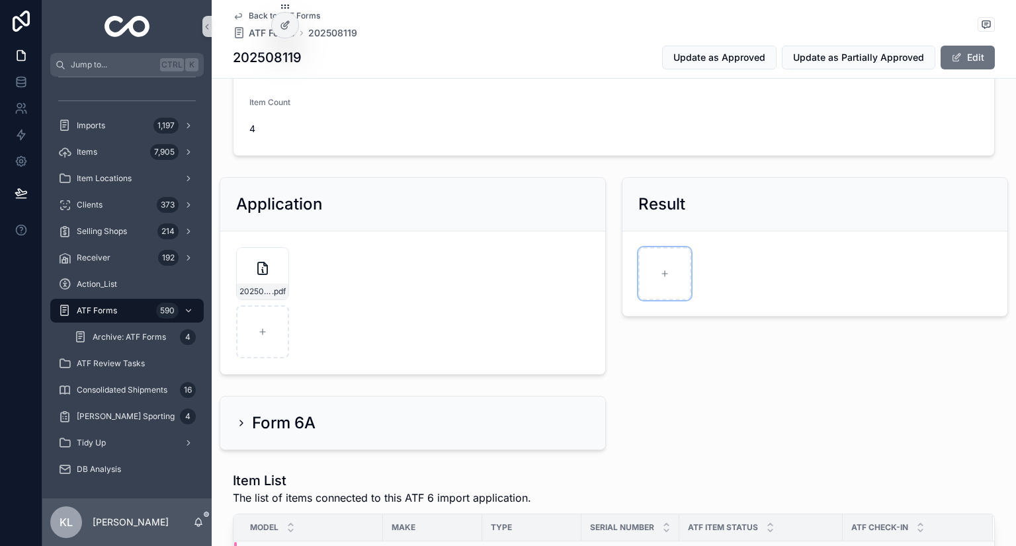
scroll to position [140, 0]
click at [647, 265] on div "scrollable content" at bounding box center [664, 273] width 53 height 53
type input "**********"
click at [665, 254] on icon "scrollable content" at bounding box center [666, 255] width 3 height 2
click at [689, 231] on icon "scrollable content" at bounding box center [689, 233] width 11 height 11
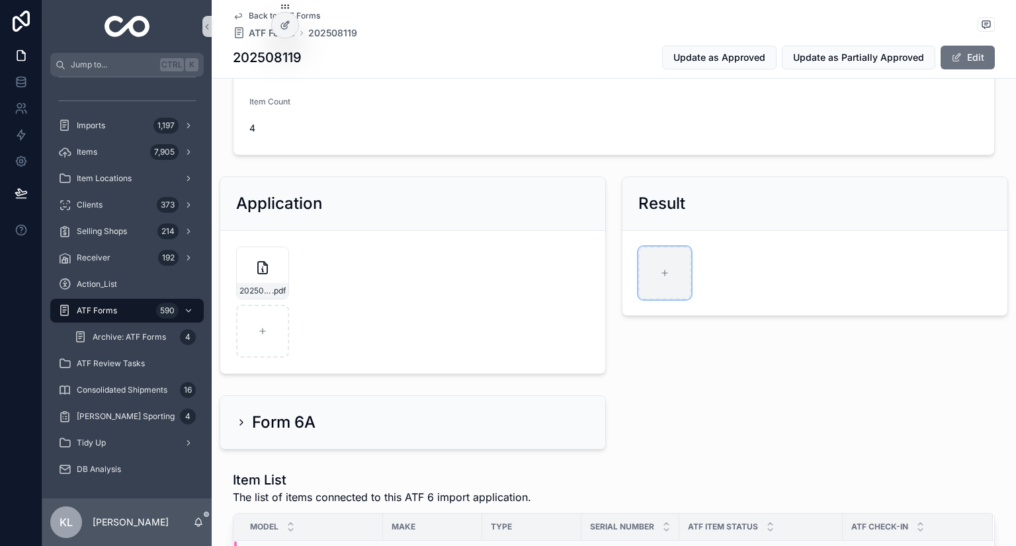
click at [663, 275] on icon "scrollable content" at bounding box center [664, 273] width 9 height 9
type input "**********"
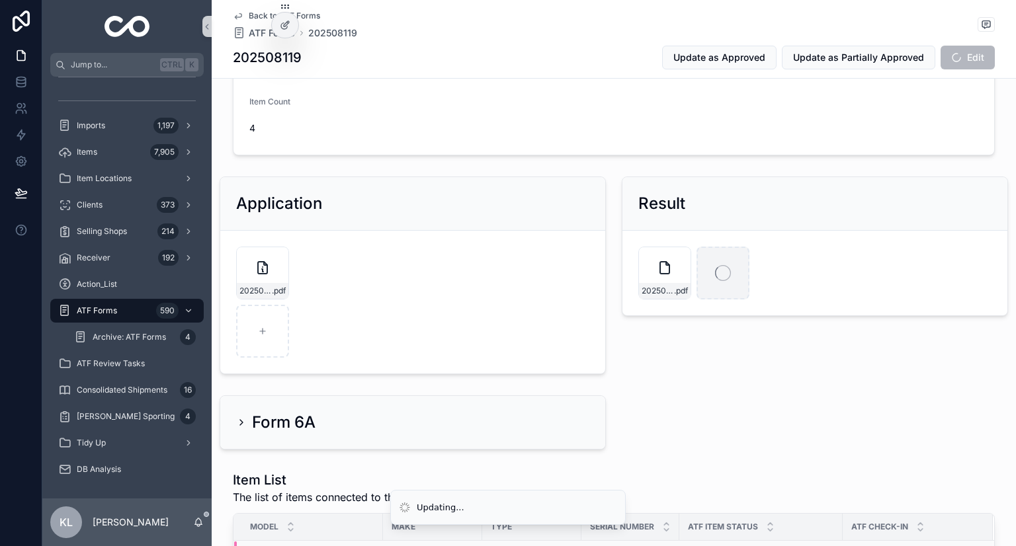
click at [707, 423] on div "1 01) Submitted 2 02) Partially Approved 3 03) Approved Reference ID 202508119 …" at bounding box center [614, 498] width 804 height 1089
click at [728, 64] on button "Update as Approved" at bounding box center [719, 58] width 114 height 24
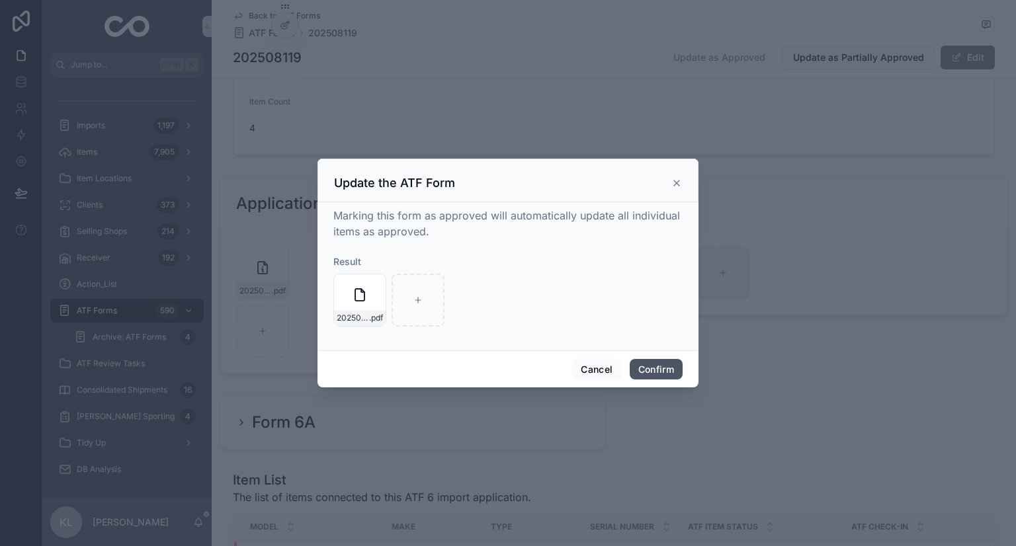
click at [662, 374] on button "Confirm" at bounding box center [656, 369] width 53 height 21
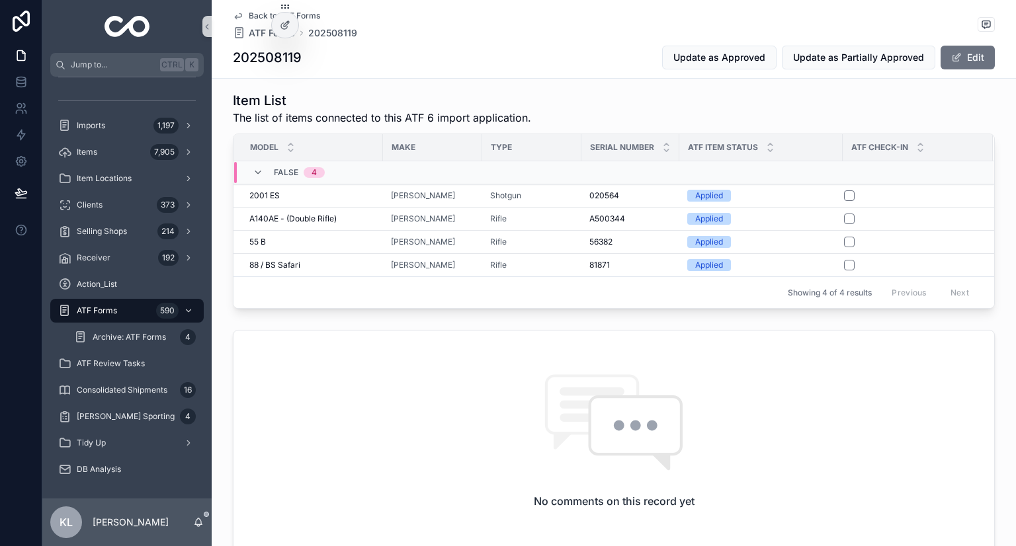
scroll to position [520, 0]
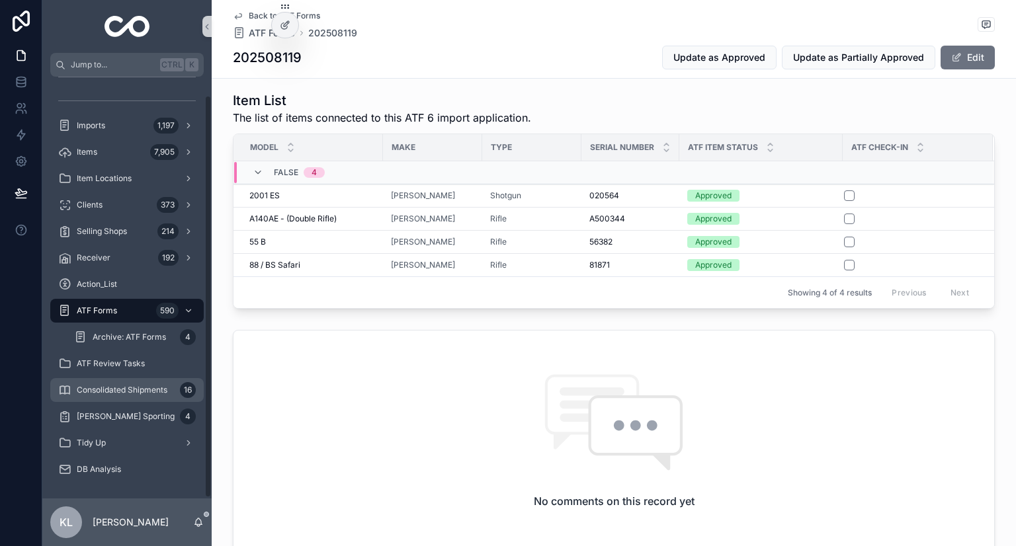
click at [164, 390] on span "Consolidated Shipments" at bounding box center [122, 390] width 91 height 11
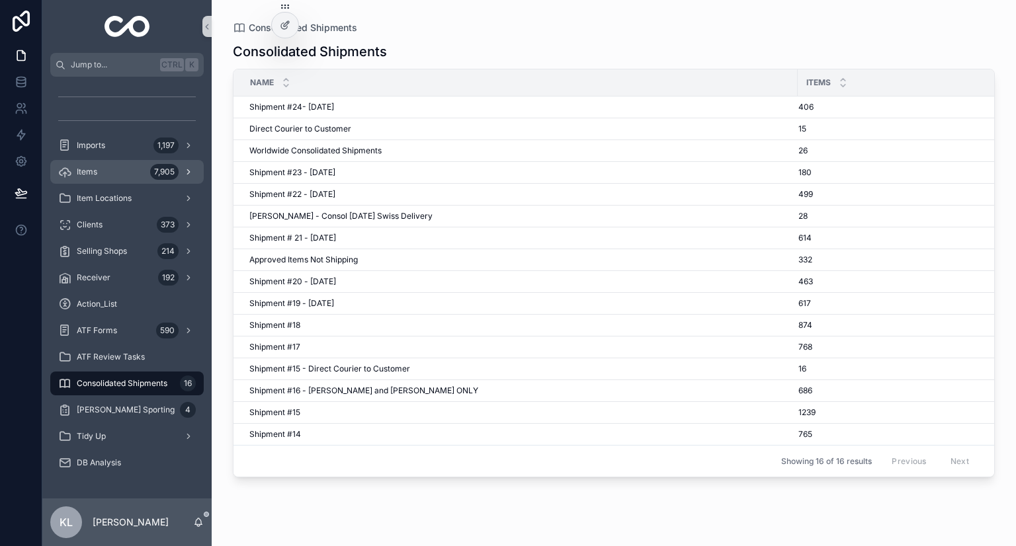
click at [124, 168] on div "Items 7,905" at bounding box center [127, 171] width 138 height 21
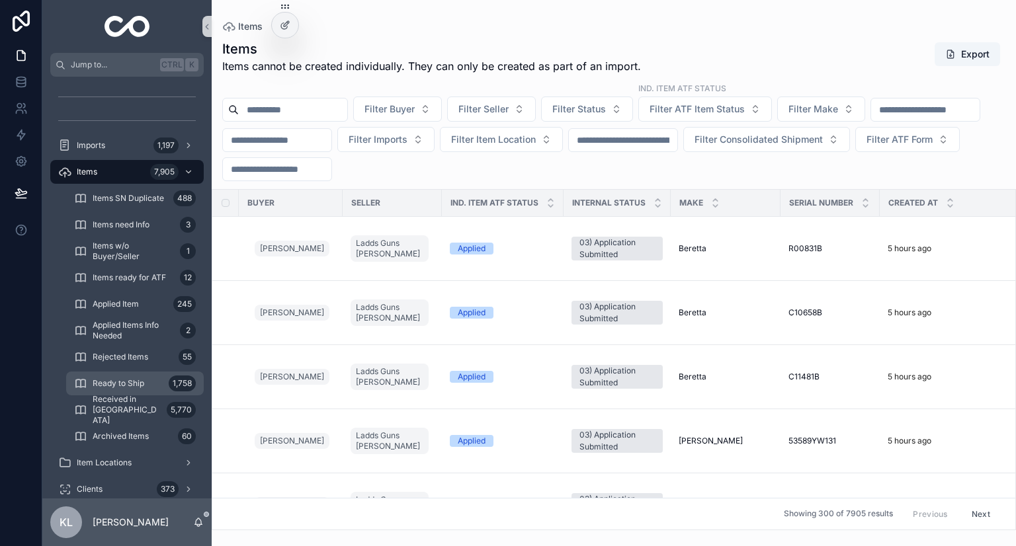
click at [172, 386] on div "1,758" at bounding box center [182, 384] width 27 height 16
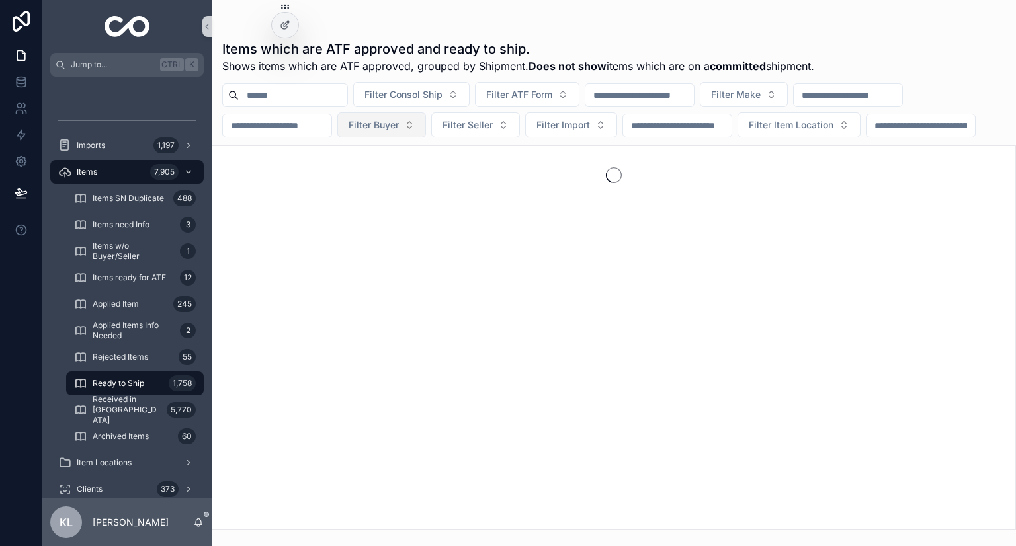
click at [399, 125] on span "Filter Buyer" at bounding box center [374, 124] width 50 height 13
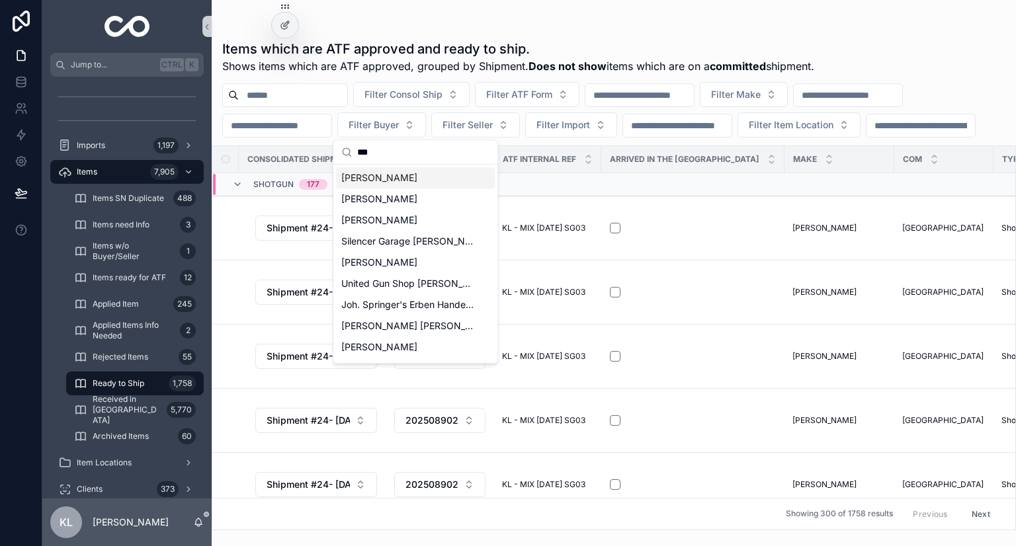
type input "***"
click at [389, 177] on span "Ben Steiger" at bounding box center [379, 177] width 76 height 13
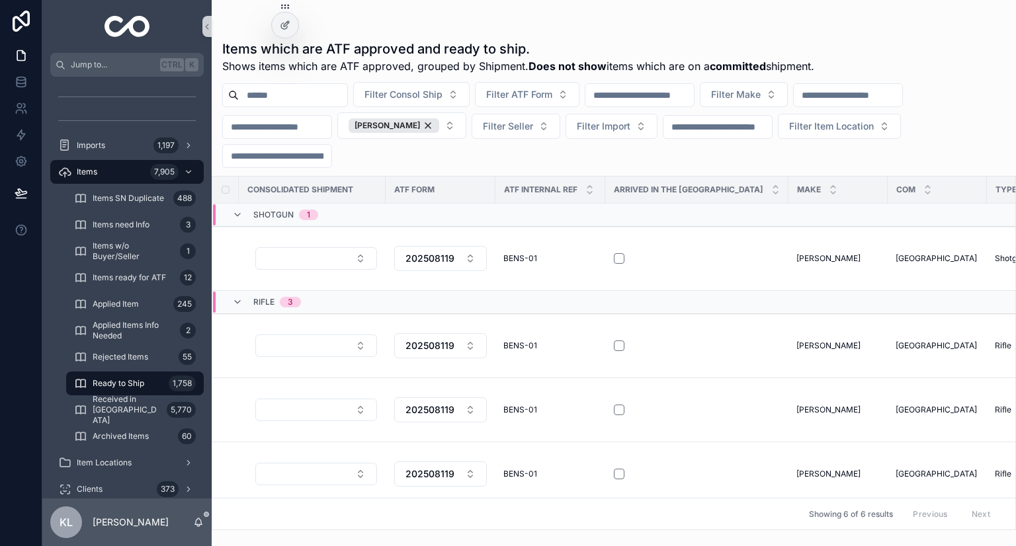
click at [696, 159] on div "Filter Consol Ship Filter ATF Form Filter Make Ben Steiger Filter Seller Filter…" at bounding box center [614, 125] width 804 height 86
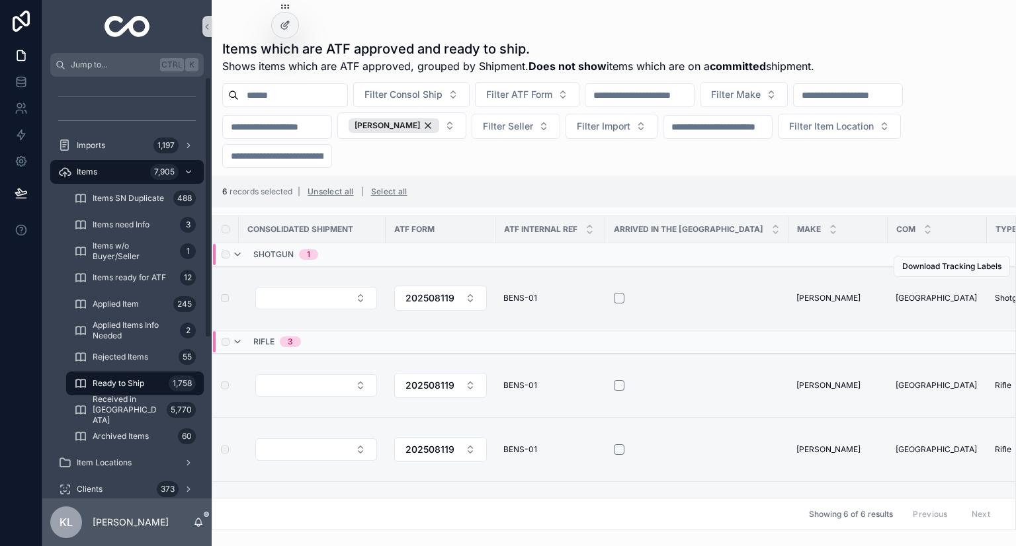
click at [355, 314] on td "scrollable content" at bounding box center [312, 299] width 147 height 64
click at [357, 300] on button "Select Button" at bounding box center [316, 298] width 122 height 22
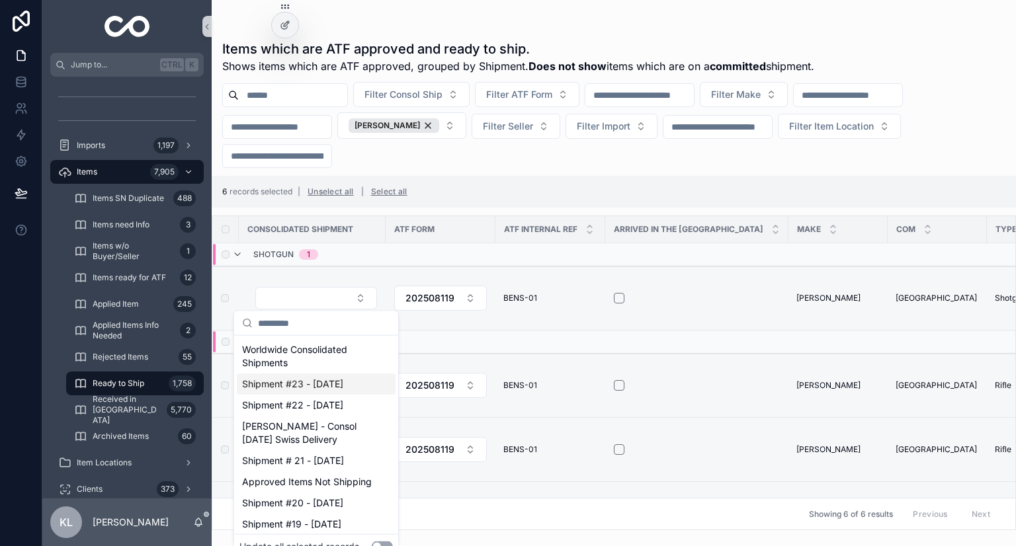
scroll to position [44, 0]
click at [384, 542] on button "Use setting" at bounding box center [382, 547] width 21 height 11
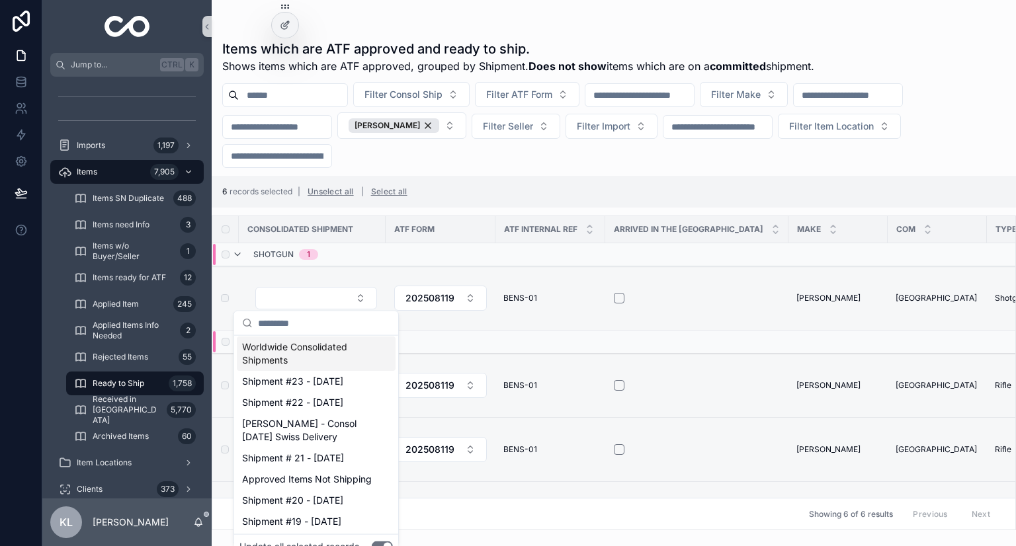
click at [326, 346] on span "Worldwide Consolidated Shipments" at bounding box center [308, 354] width 132 height 26
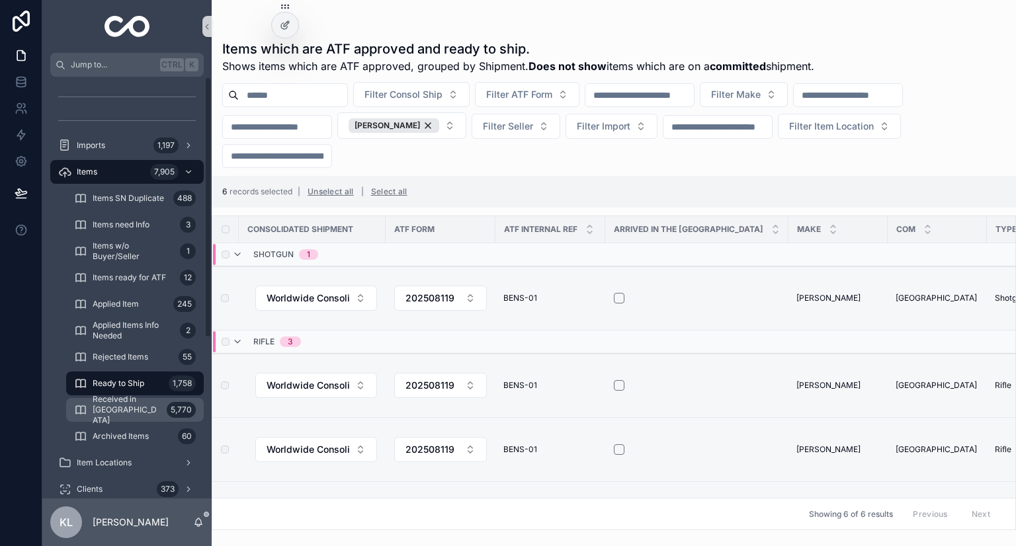
click at [135, 405] on span "Received in [GEOGRAPHIC_DATA]" at bounding box center [127, 410] width 69 height 32
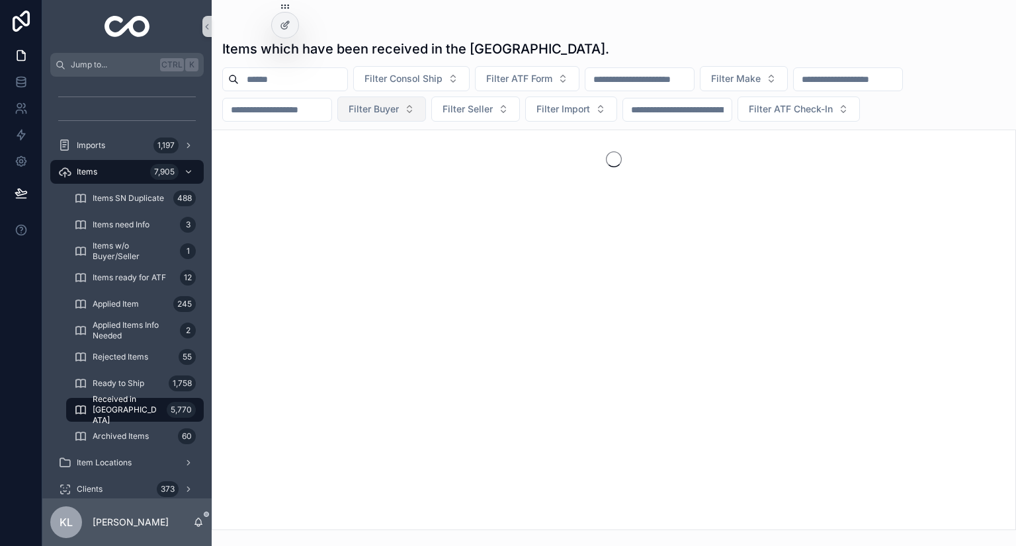
click at [399, 114] on span "Filter Buyer" at bounding box center [374, 109] width 50 height 13
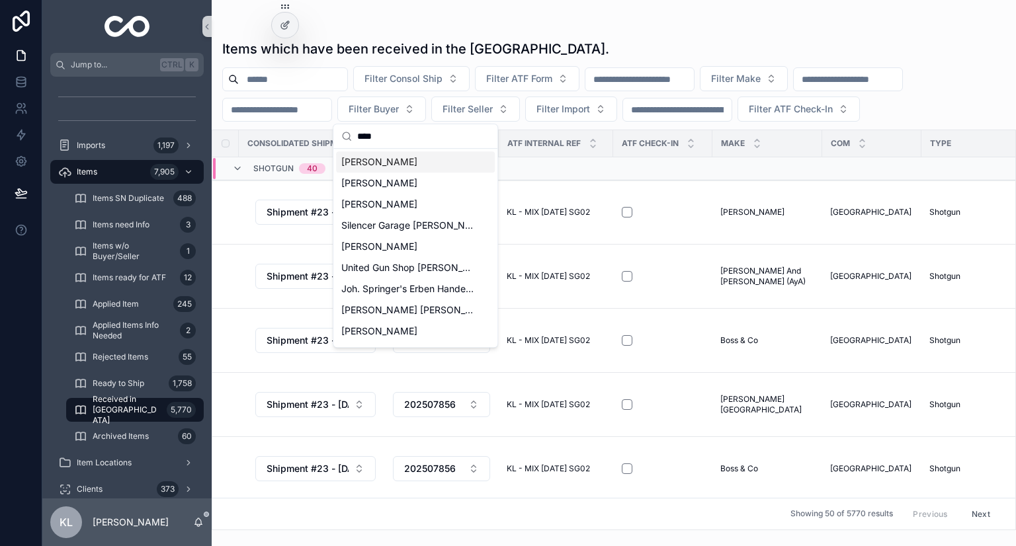
type input "***"
click at [392, 165] on div "Ben Steiger" at bounding box center [415, 161] width 159 height 21
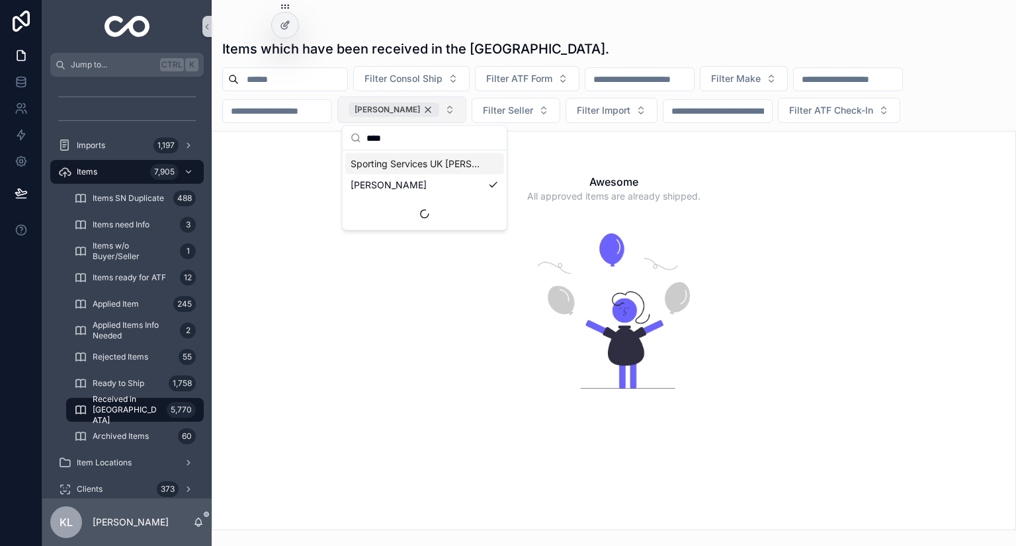
click at [439, 110] on div "Ben Steiger" at bounding box center [394, 110] width 91 height 15
click at [98, 144] on span "Imports" at bounding box center [91, 145] width 28 height 11
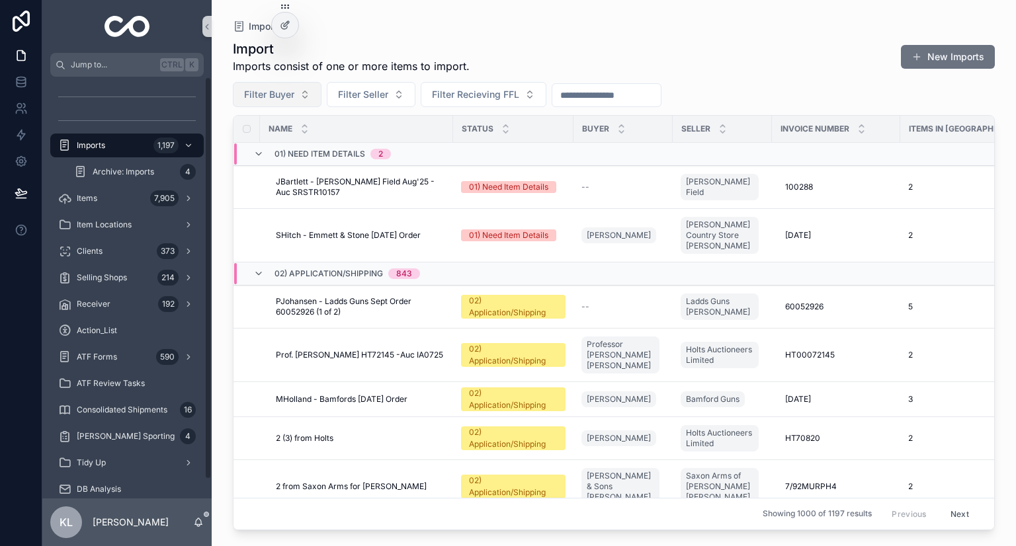
click at [274, 91] on span "Filter Buyer" at bounding box center [269, 94] width 50 height 13
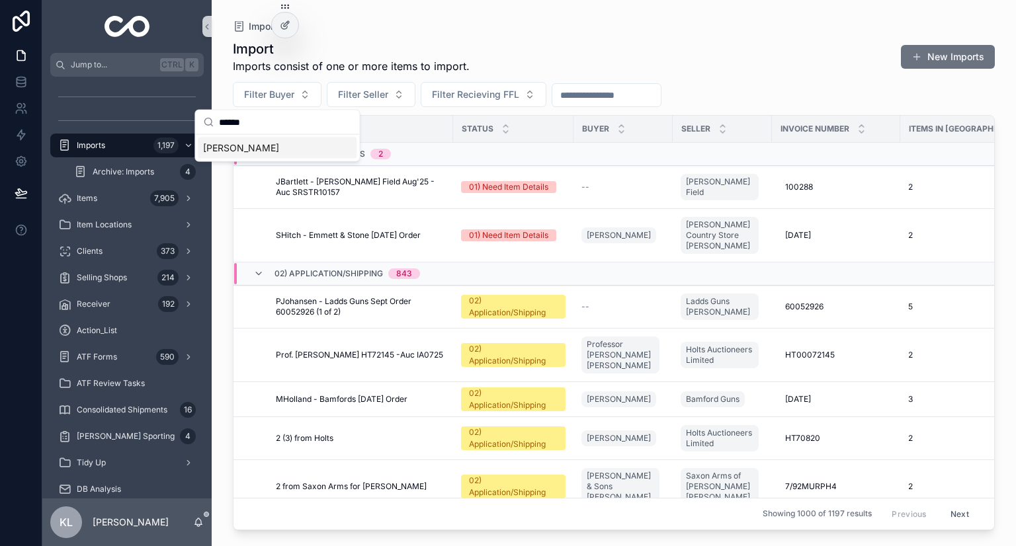
type input "******"
click at [279, 144] on div "Ben Steiger" at bounding box center [277, 148] width 159 height 21
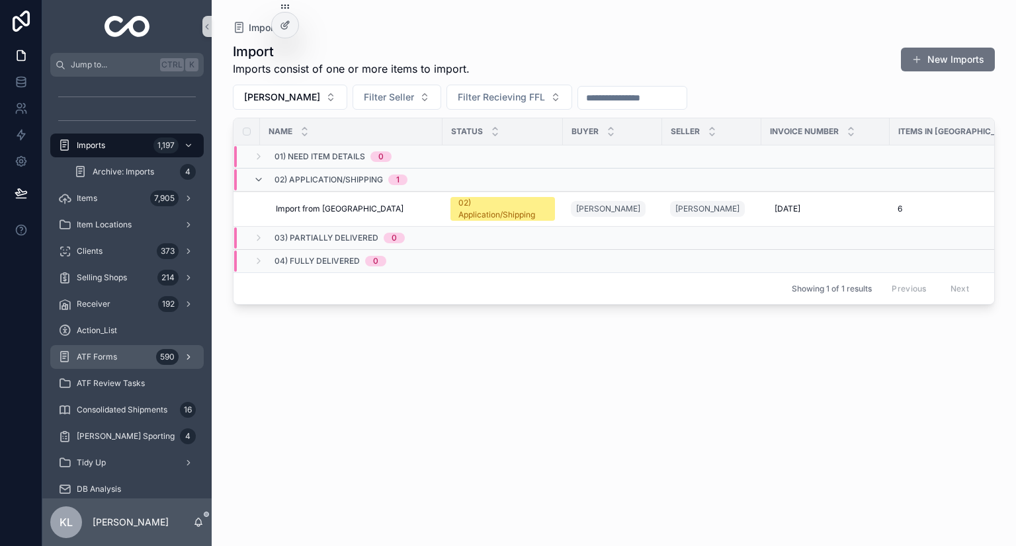
click at [140, 357] on div "ATF Forms 590" at bounding box center [127, 357] width 138 height 21
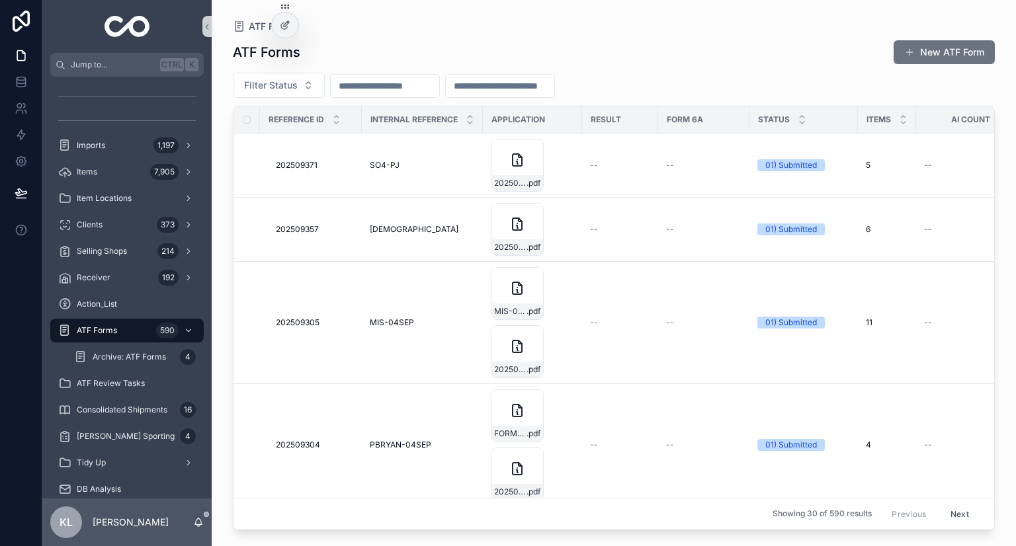
click at [531, 91] on input "scrollable content" at bounding box center [500, 86] width 108 height 19
paste input "**********"
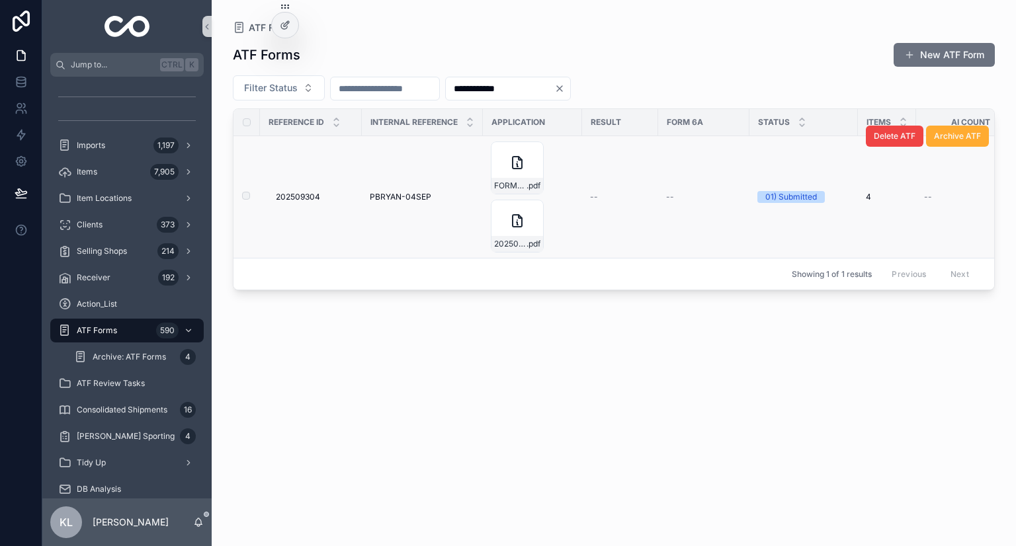
type input "**********"
click at [421, 190] on td "PBRYAN-04SEP PBRYAN-04SEP" at bounding box center [422, 197] width 121 height 122
click at [419, 192] on span "PBRYAN-04SEP" at bounding box center [401, 197] width 62 height 11
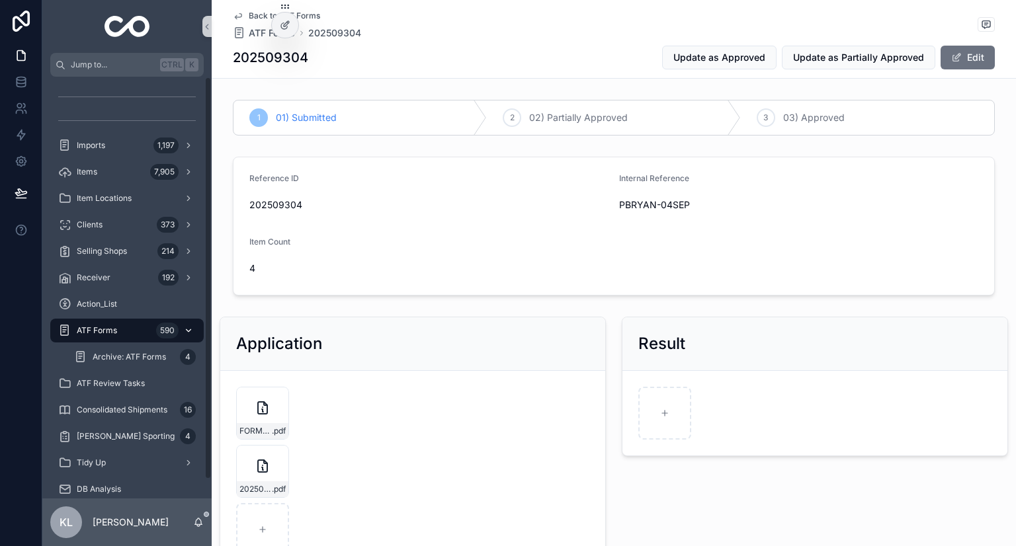
click at [101, 334] on span "ATF Forms" at bounding box center [97, 330] width 40 height 11
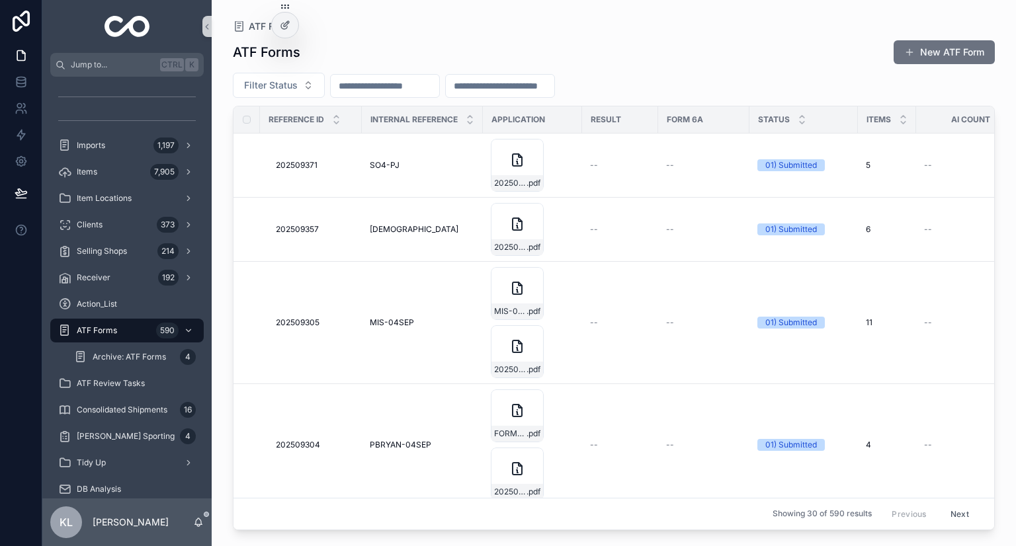
paste input "*********"
click at [554, 89] on input "*********" at bounding box center [500, 86] width 108 height 19
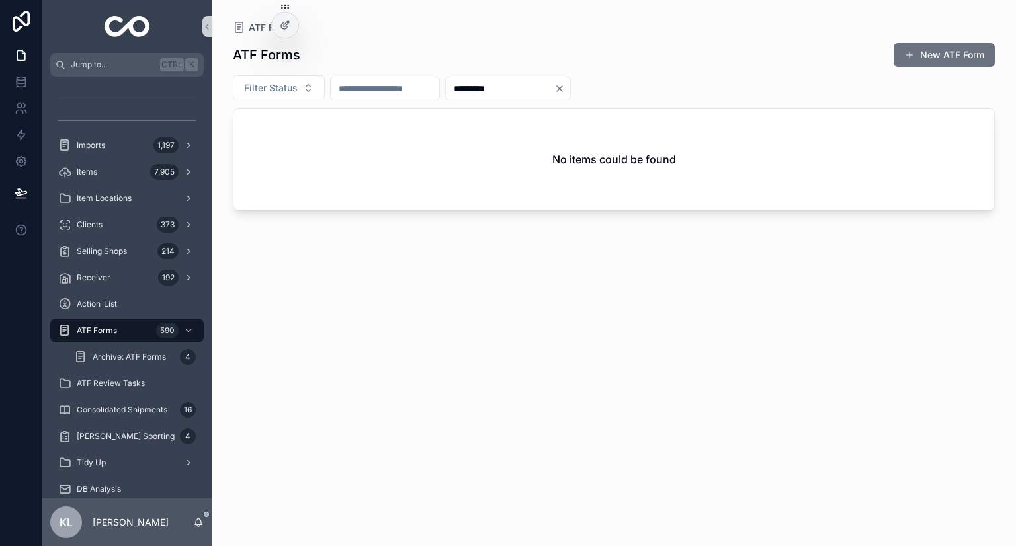
type input "*********"
click at [565, 84] on icon "Clear" at bounding box center [559, 88] width 11 height 11
paste input "*********"
type input "*********"
click at [413, 88] on input "*********" at bounding box center [385, 88] width 108 height 19
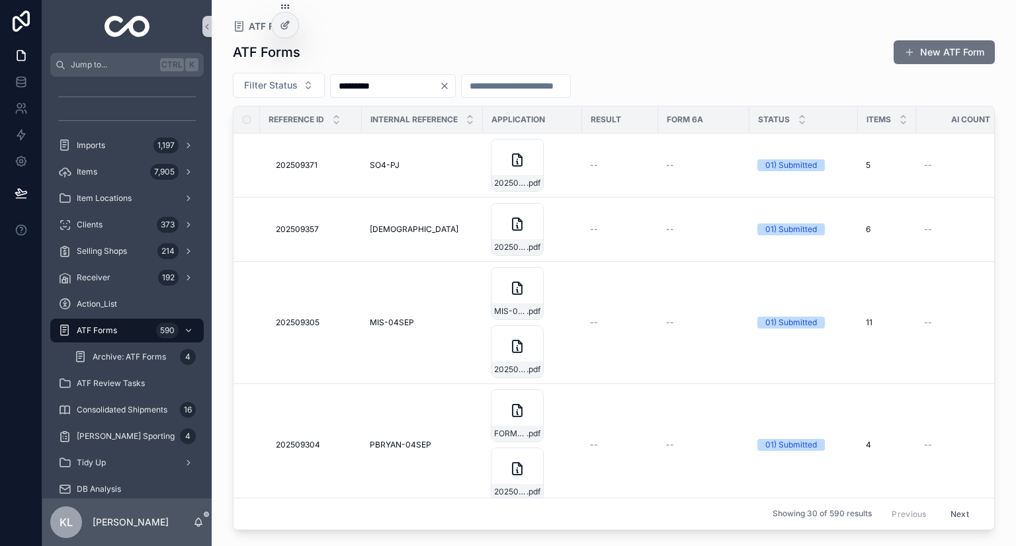
type input "*********"
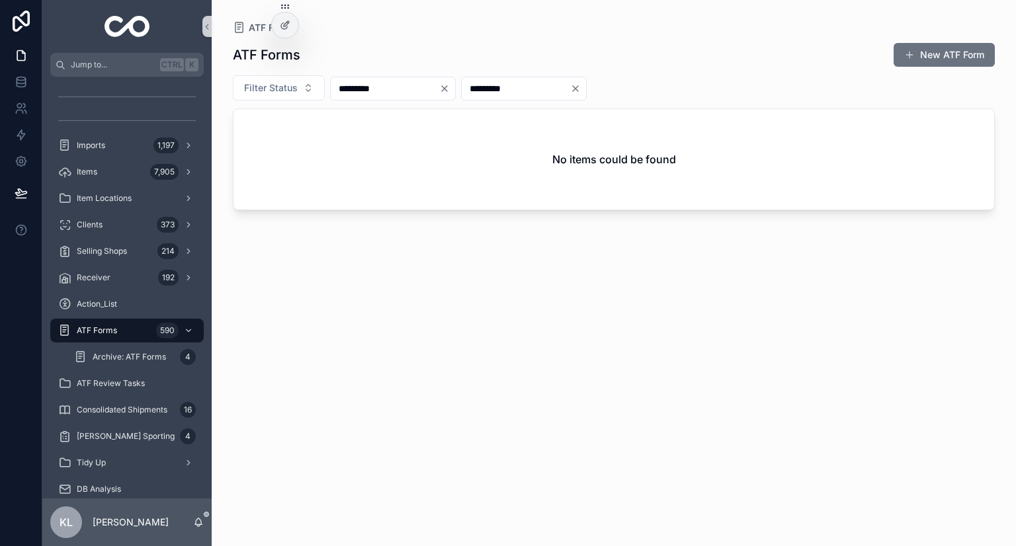
type input "*********"
click at [578, 86] on icon "Clear" at bounding box center [575, 88] width 5 height 5
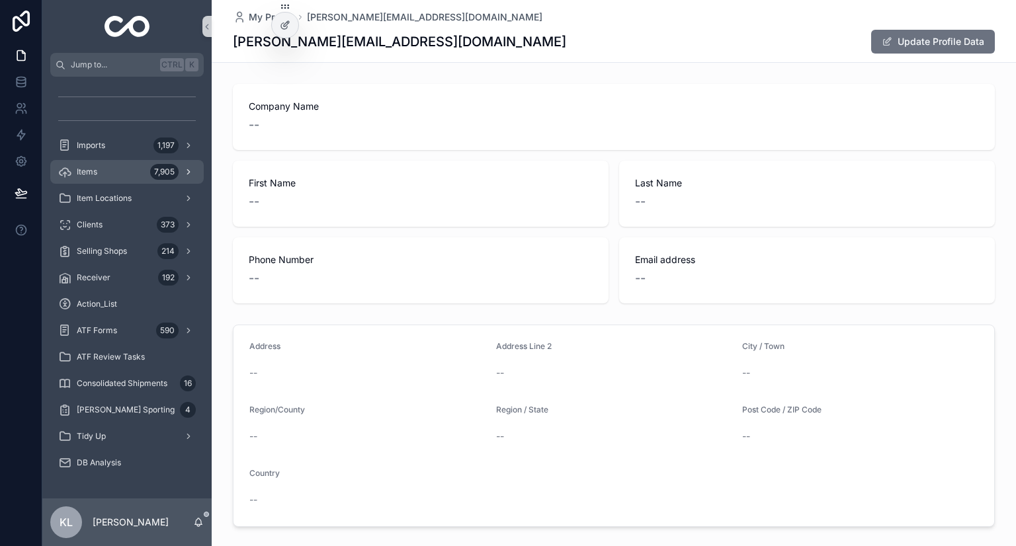
click at [139, 169] on div "Items 7,905" at bounding box center [127, 171] width 138 height 21
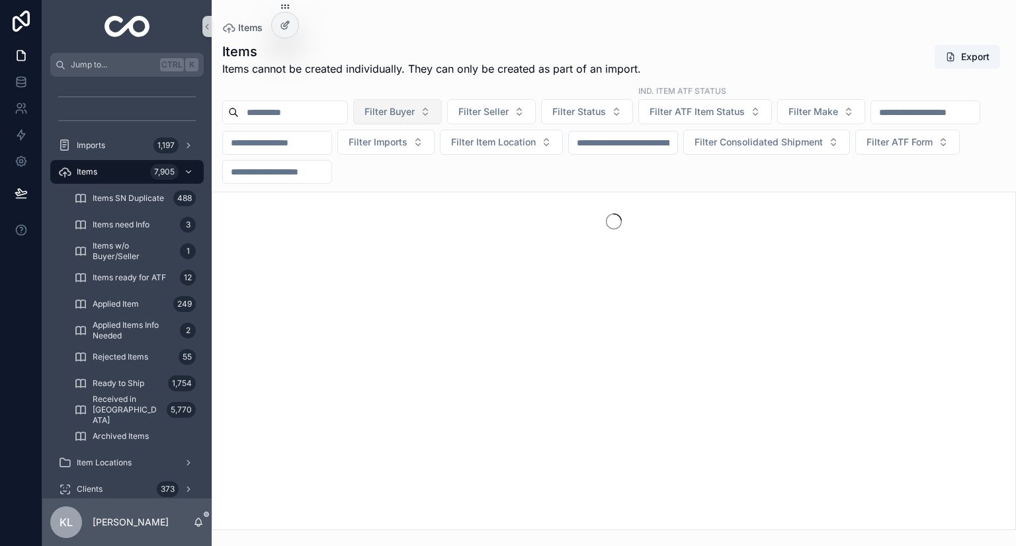
click at [415, 112] on span "Filter Buyer" at bounding box center [389, 111] width 50 height 13
type input "*****"
click at [411, 164] on div "[PERSON_NAME]" at bounding box center [431, 165] width 159 height 21
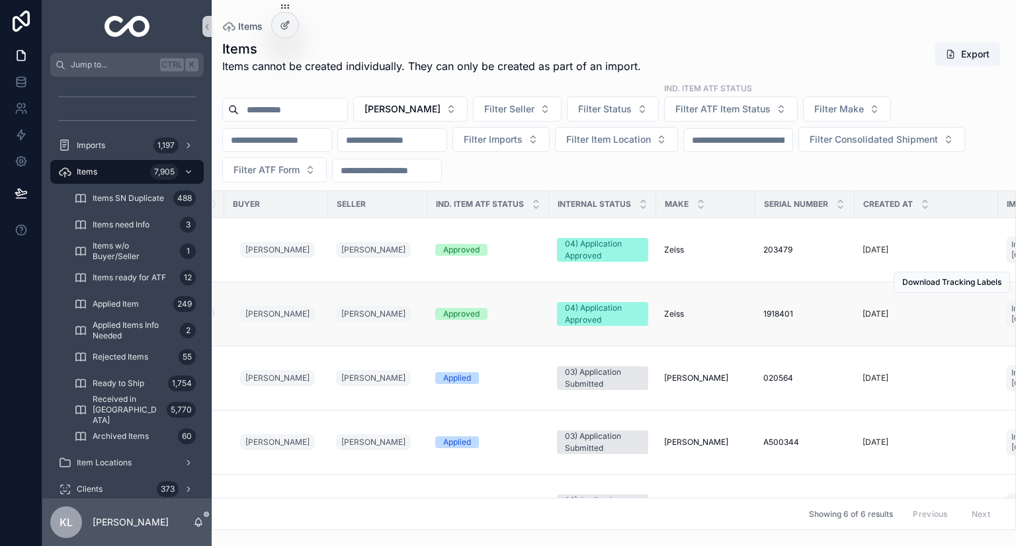
scroll to position [0, 16]
click at [710, 254] on div "Zeiss Zeiss" at bounding box center [704, 250] width 83 height 11
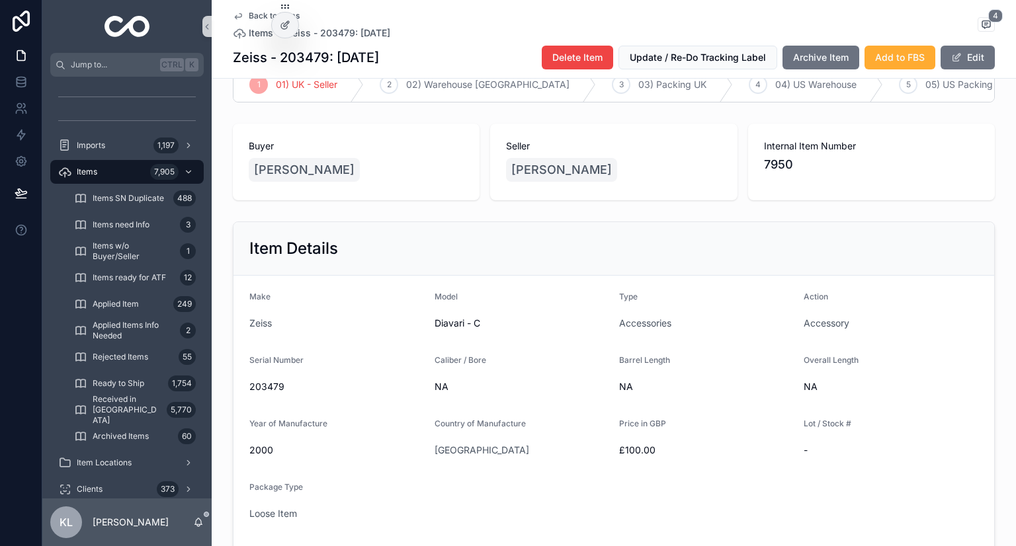
scroll to position [89, 0]
drag, startPoint x: 635, startPoint y: 105, endPoint x: 624, endPoint y: 116, distance: 15.4
click at [627, 103] on div "3 03) Packing UK" at bounding box center [664, 85] width 137 height 34
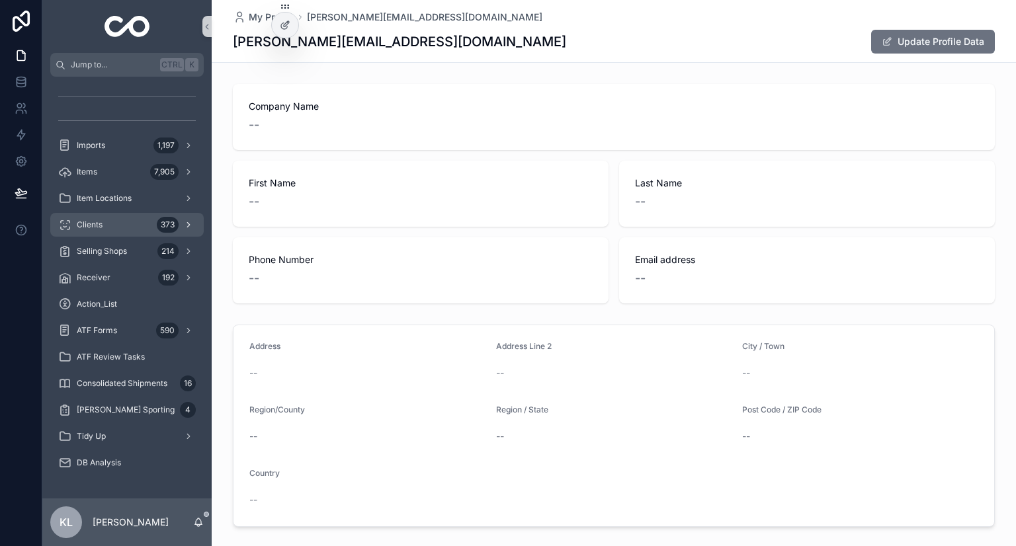
click at [148, 221] on div "Clients 373" at bounding box center [127, 224] width 138 height 21
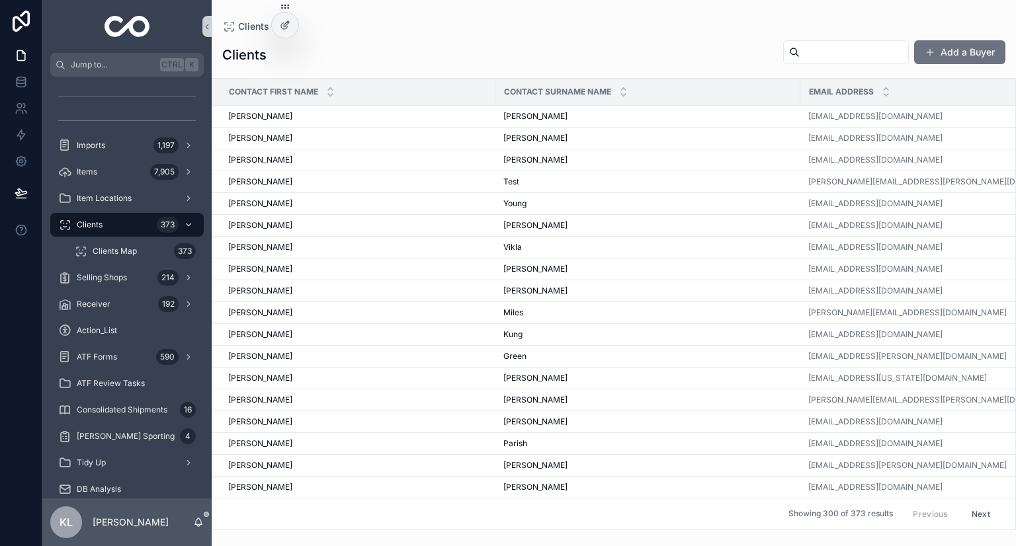
click at [800, 46] on input "scrollable content" at bounding box center [854, 52] width 108 height 19
type input "****"
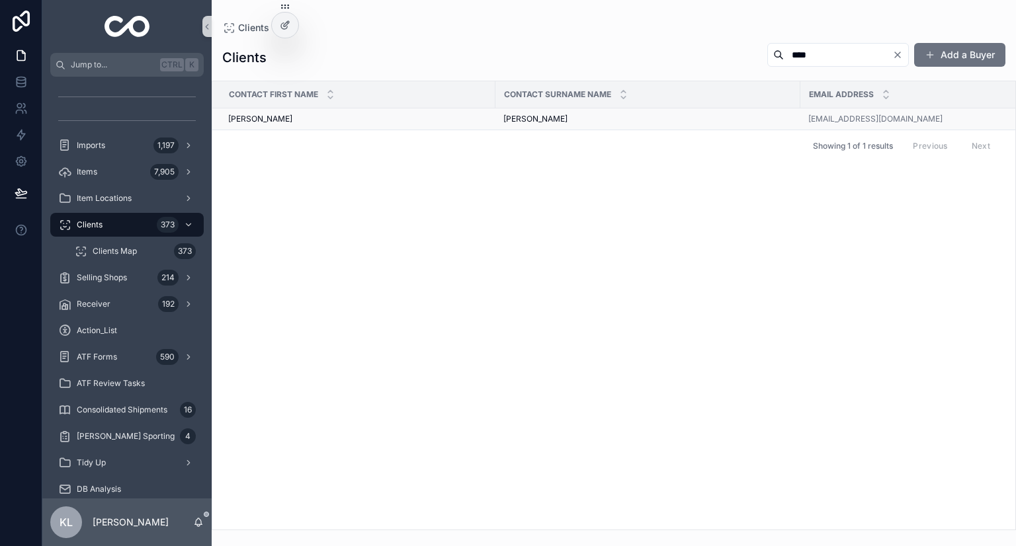
click at [383, 126] on td "[PERSON_NAME] [PERSON_NAME]" at bounding box center [353, 119] width 283 height 22
click at [331, 122] on div "[PERSON_NAME] [PERSON_NAME]" at bounding box center [357, 119] width 259 height 11
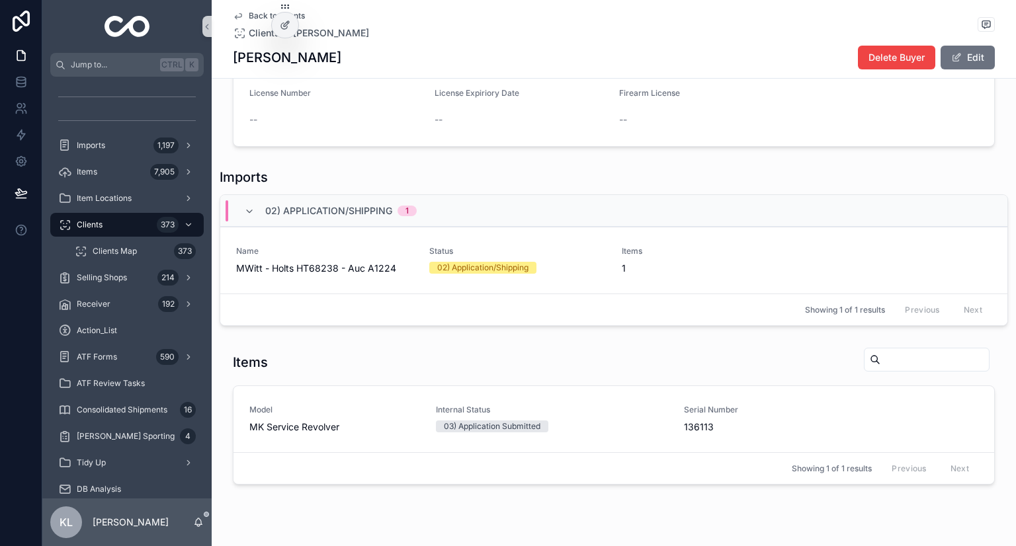
scroll to position [515, 0]
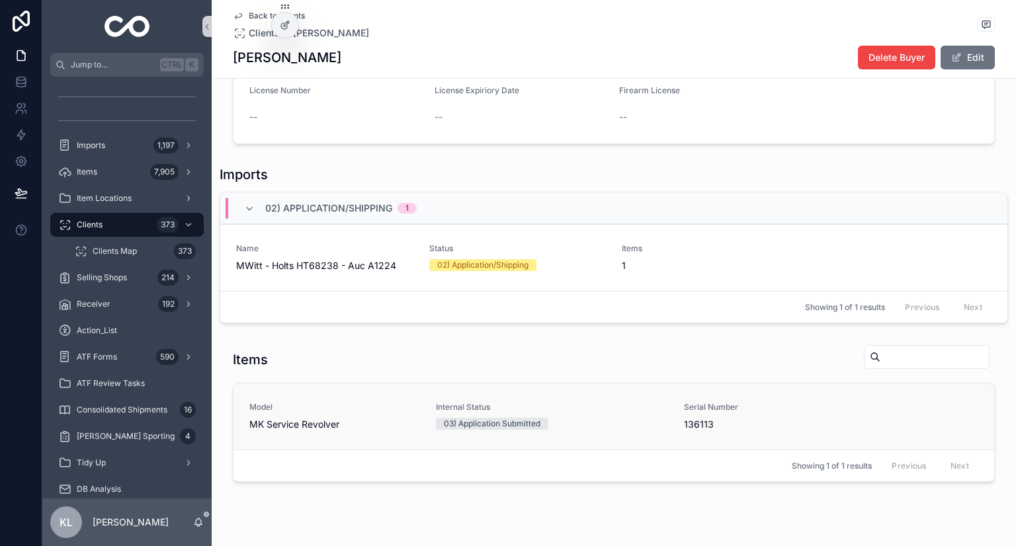
click at [344, 418] on span "MK Service Revolver" at bounding box center [334, 424] width 171 height 13
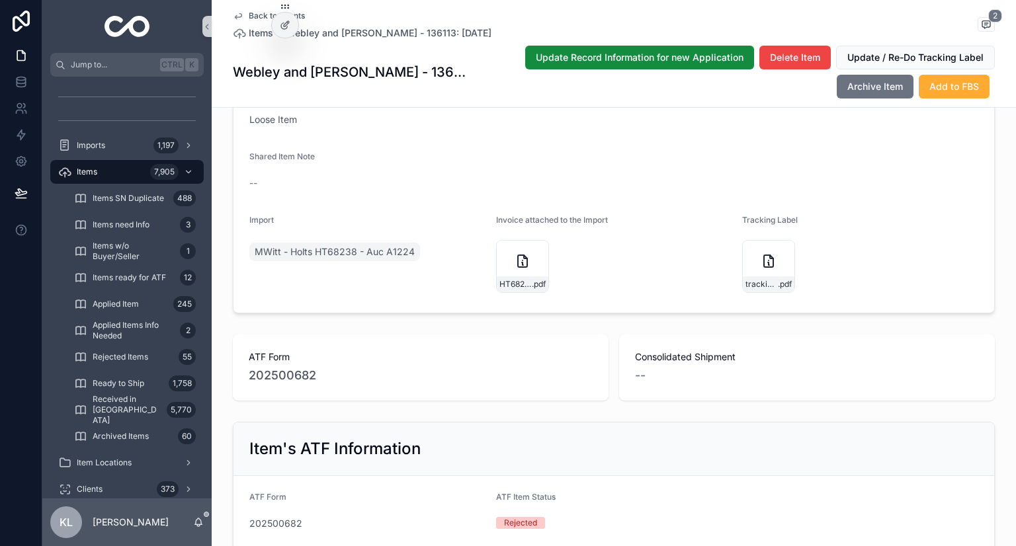
scroll to position [515, 0]
drag, startPoint x: 323, startPoint y: 396, endPoint x: 234, endPoint y: 394, distance: 88.6
click at [234, 394] on div "ATF Form 202500682" at bounding box center [421, 366] width 376 height 66
copy span "202500682"
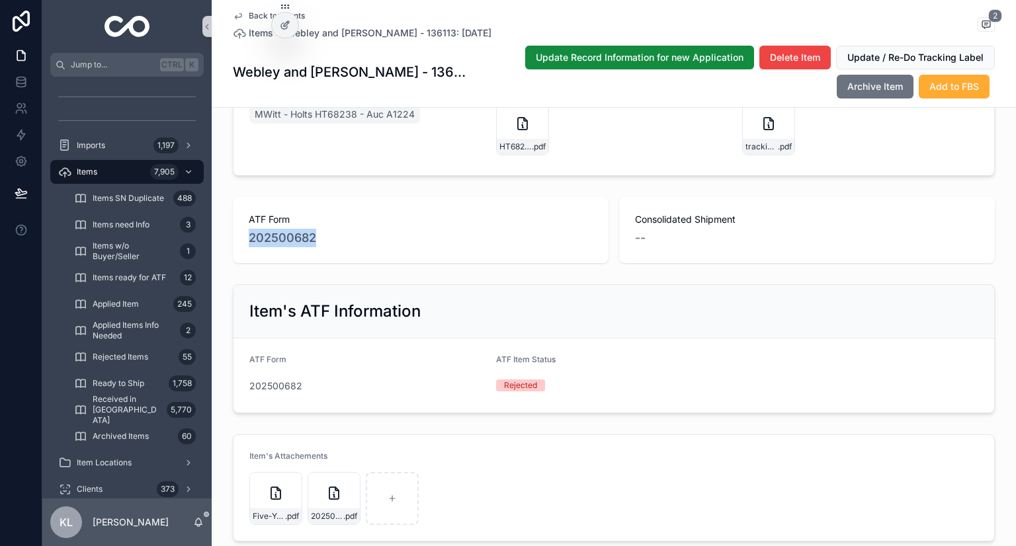
scroll to position [652, 0]
click at [265, 392] on span "202500682" at bounding box center [275, 384] width 53 height 13
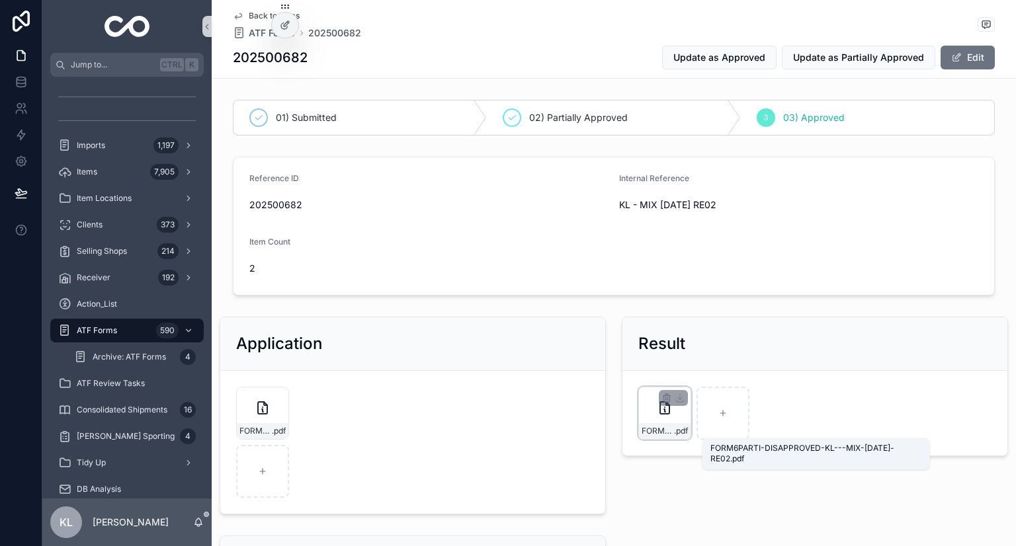
click at [663, 427] on span "FORM6PARTI-DISAPPROVED-KL---MIX-[DATE]-RE02" at bounding box center [658, 431] width 32 height 11
